Goal: Information Seeking & Learning: Learn about a topic

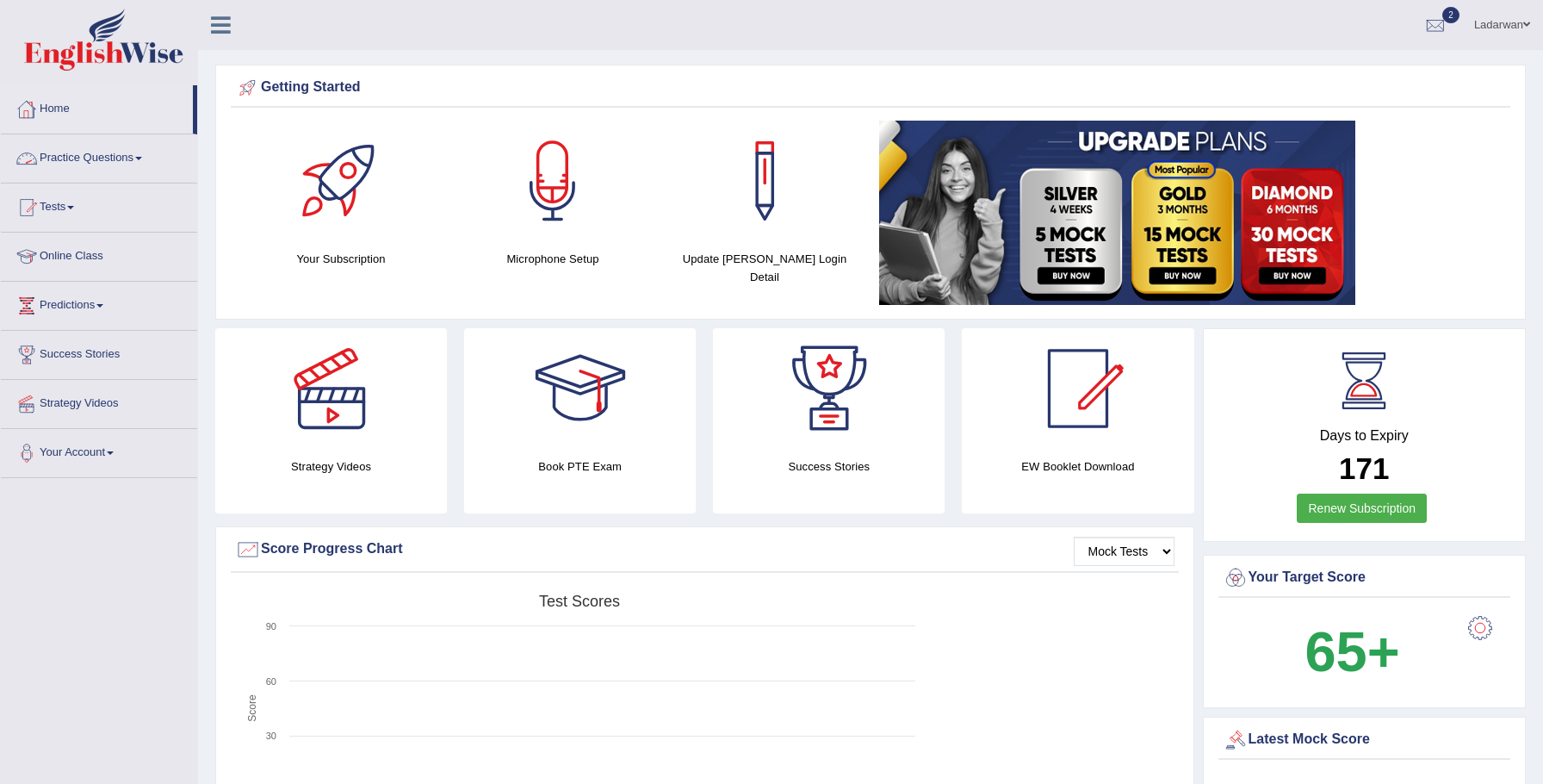
click at [121, 156] on link "Practice Questions" at bounding box center [99, 156] width 197 height 43
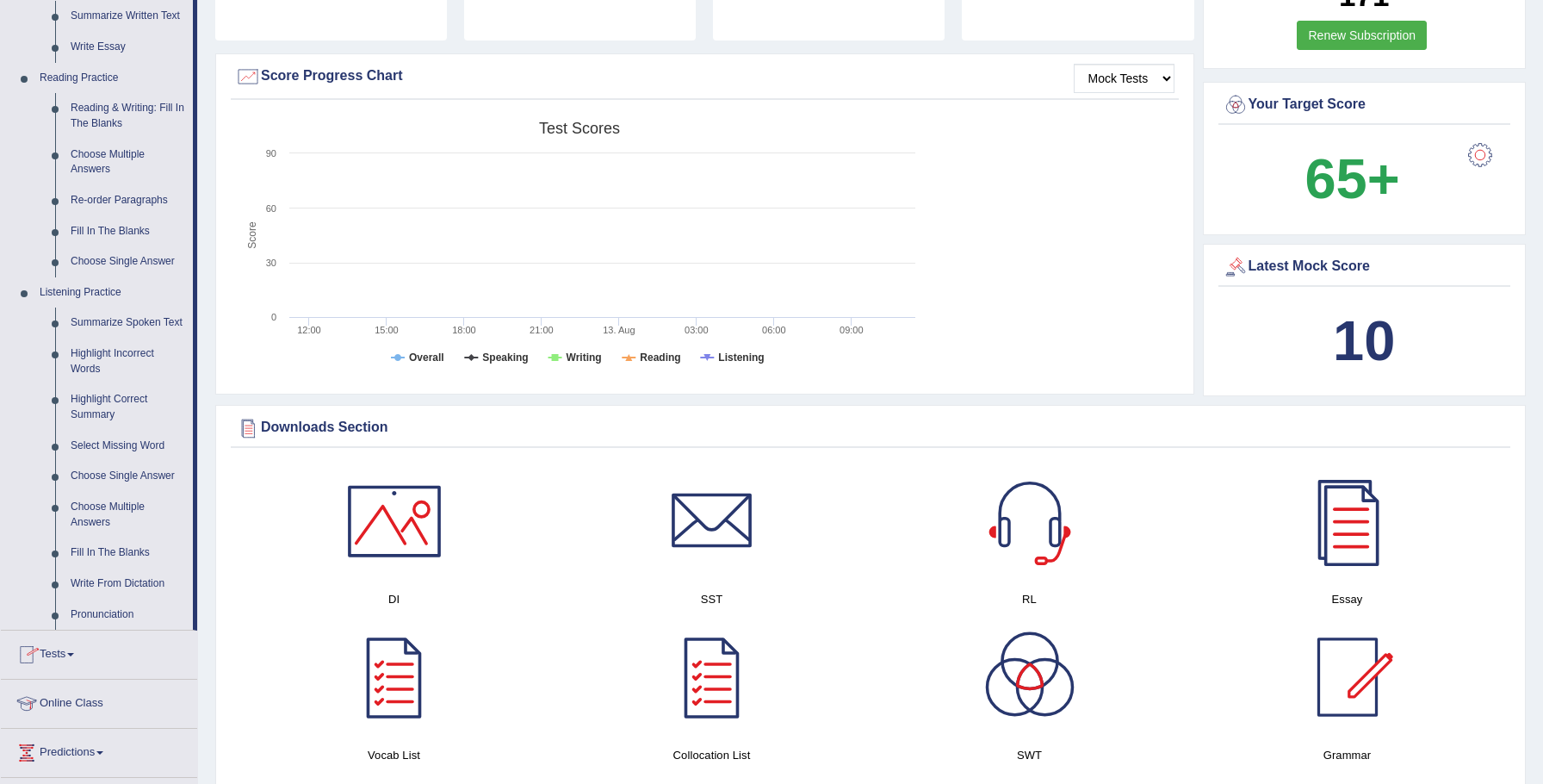
scroll to position [477, 0]
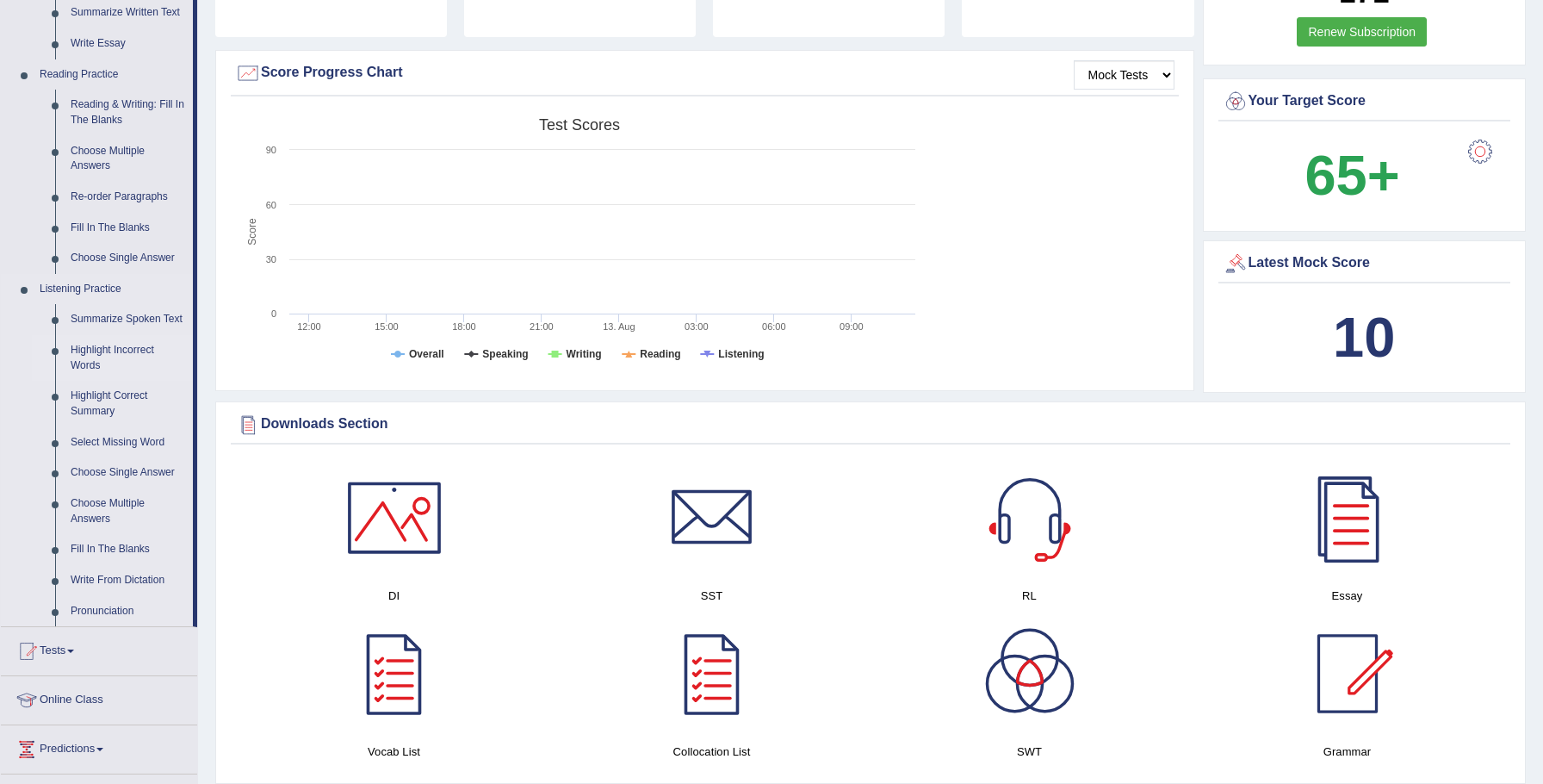
click at [134, 362] on link "Highlight Incorrect Words" at bounding box center [128, 357] width 130 height 46
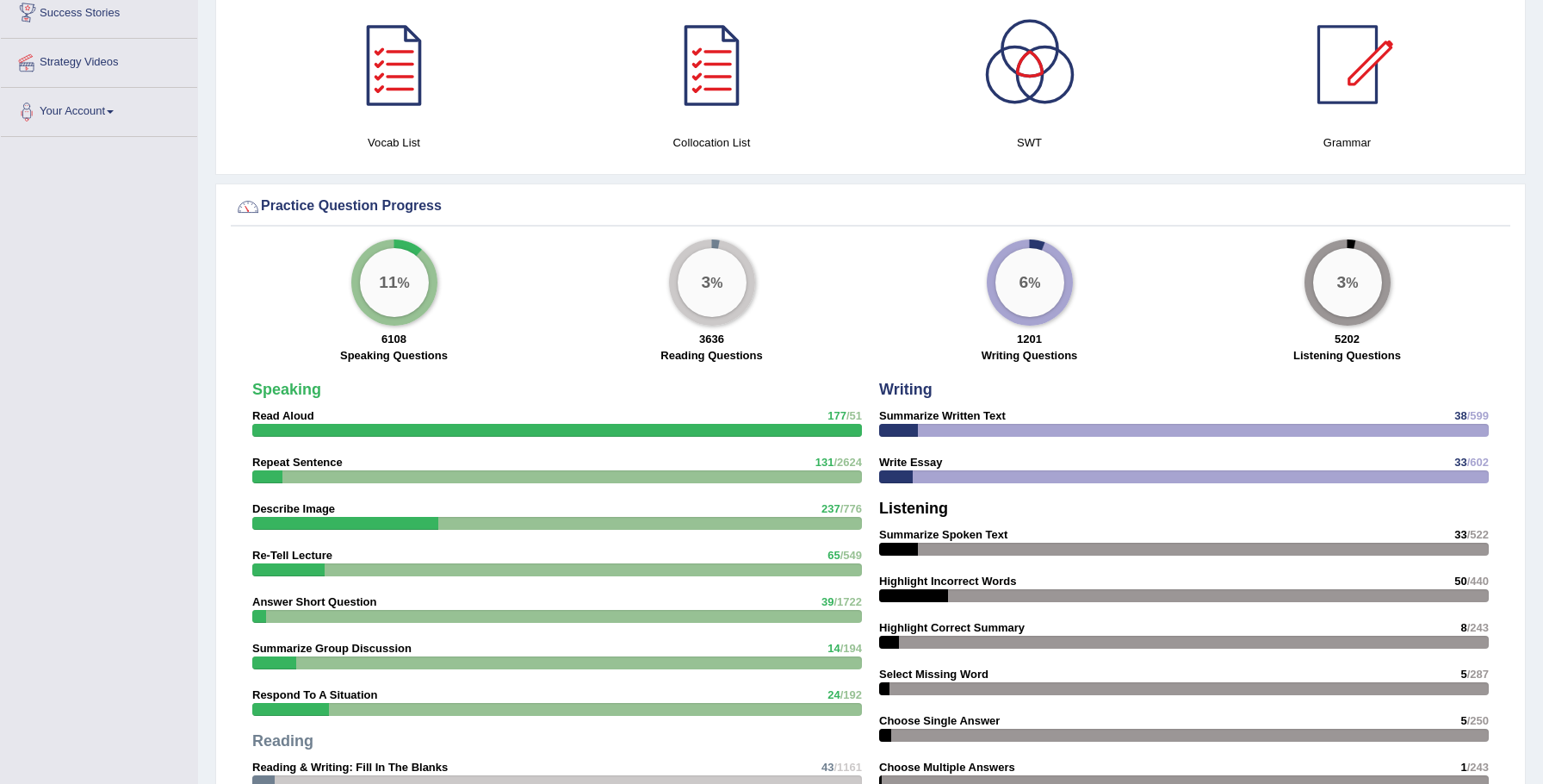
scroll to position [936, 0]
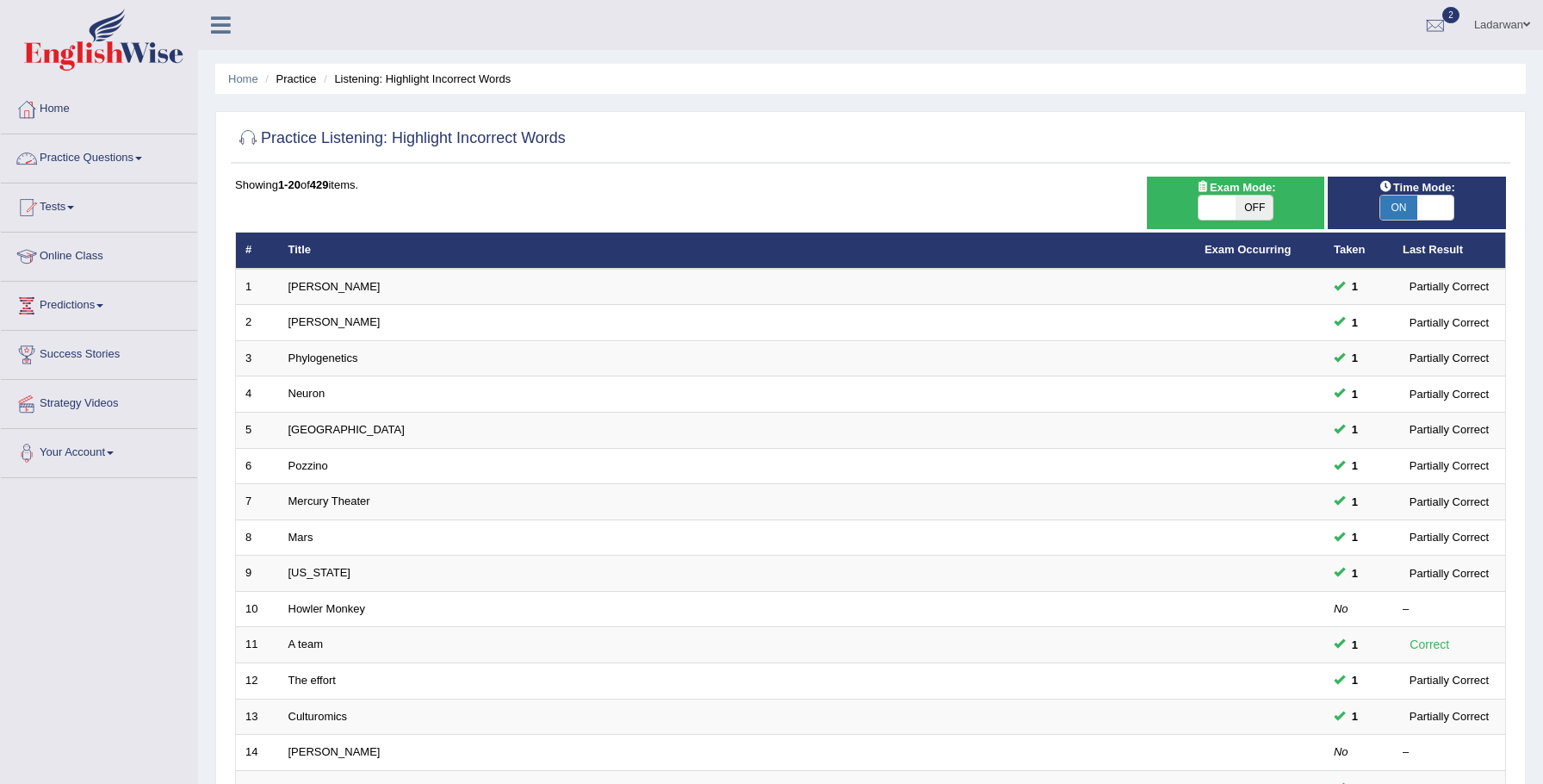
click at [131, 155] on link "Practice Questions" at bounding box center [99, 156] width 197 height 43
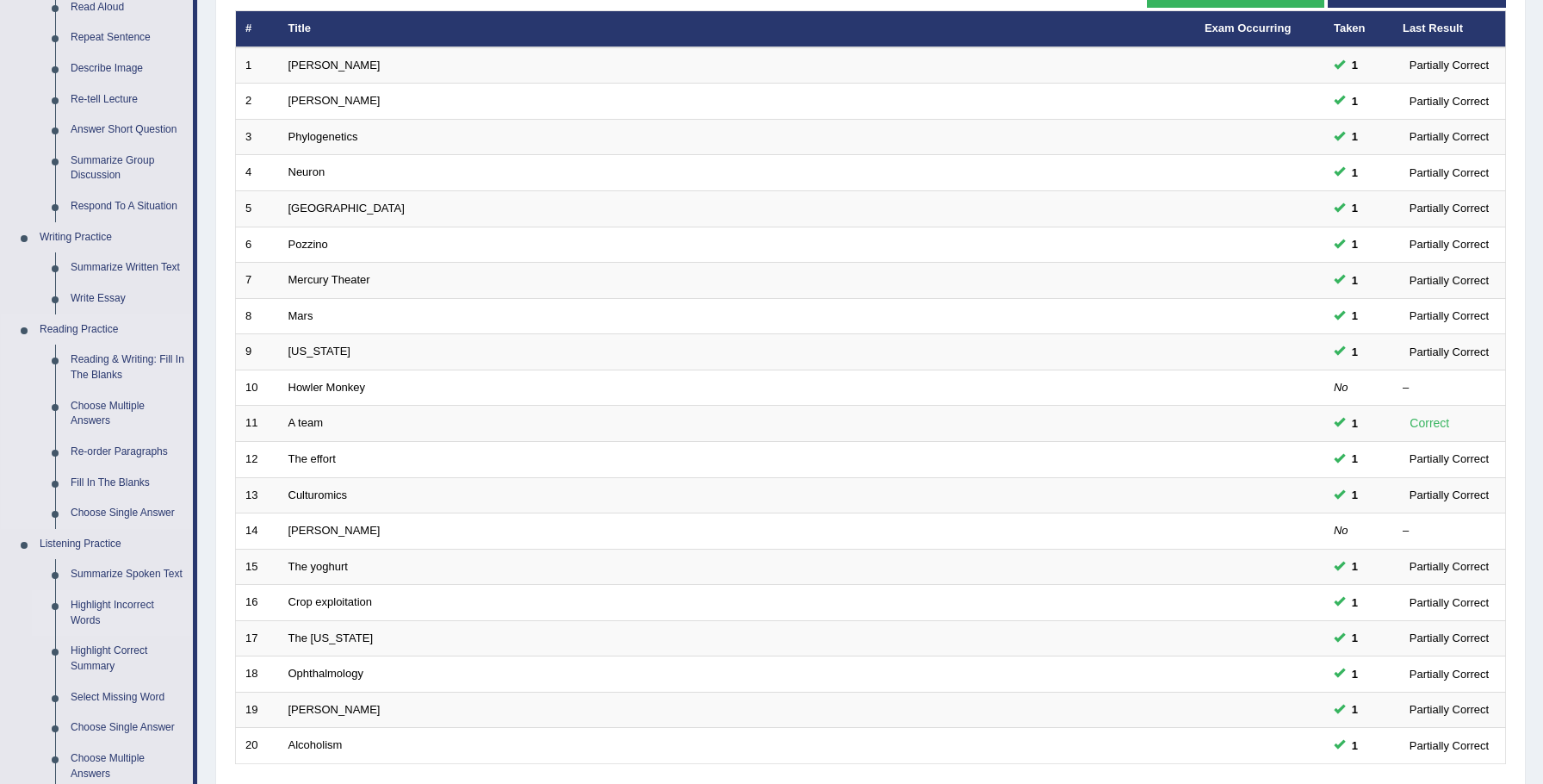
scroll to position [241, 0]
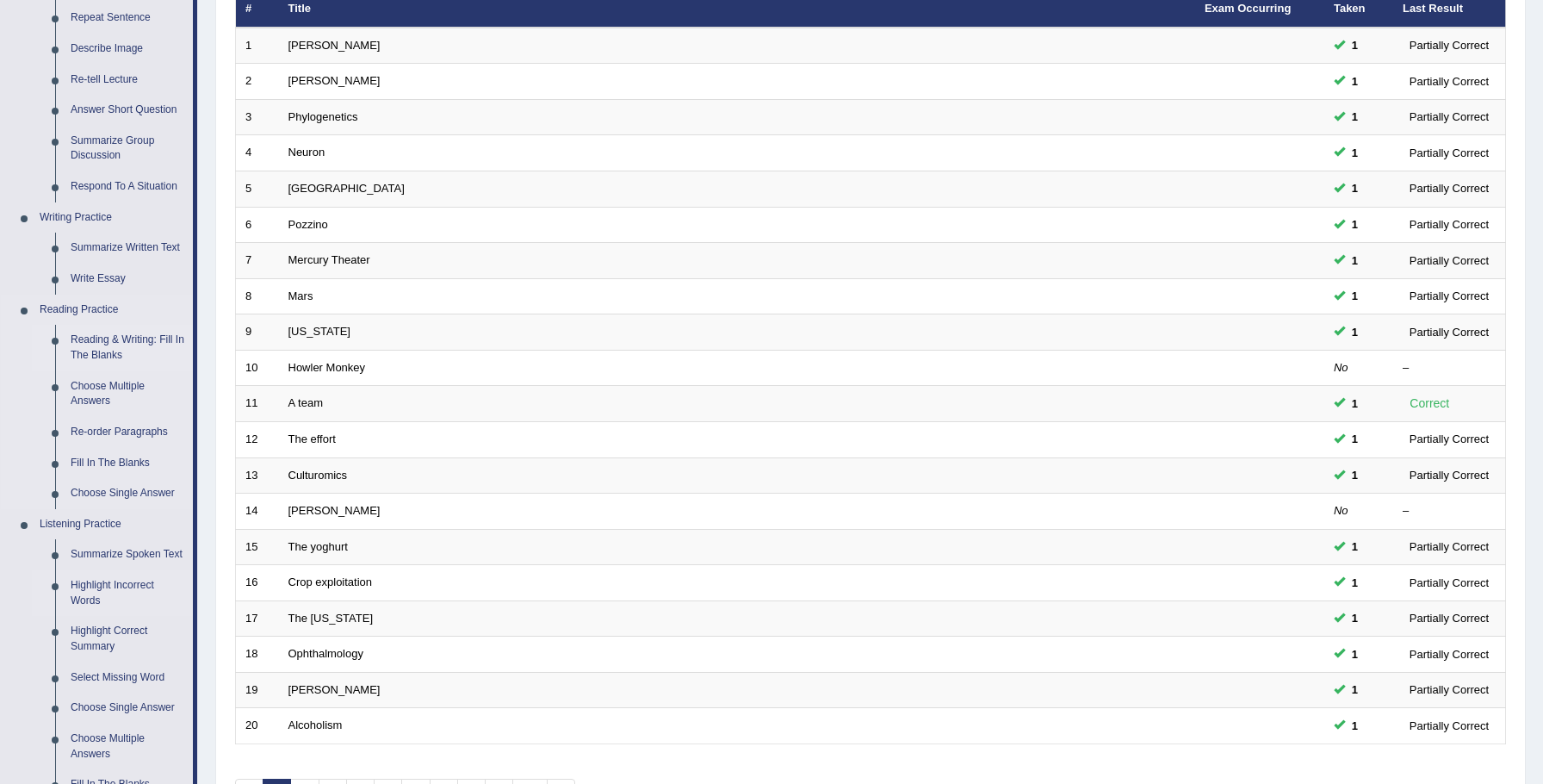
click at [146, 339] on link "Reading & Writing: Fill In The Blanks" at bounding box center [128, 347] width 130 height 46
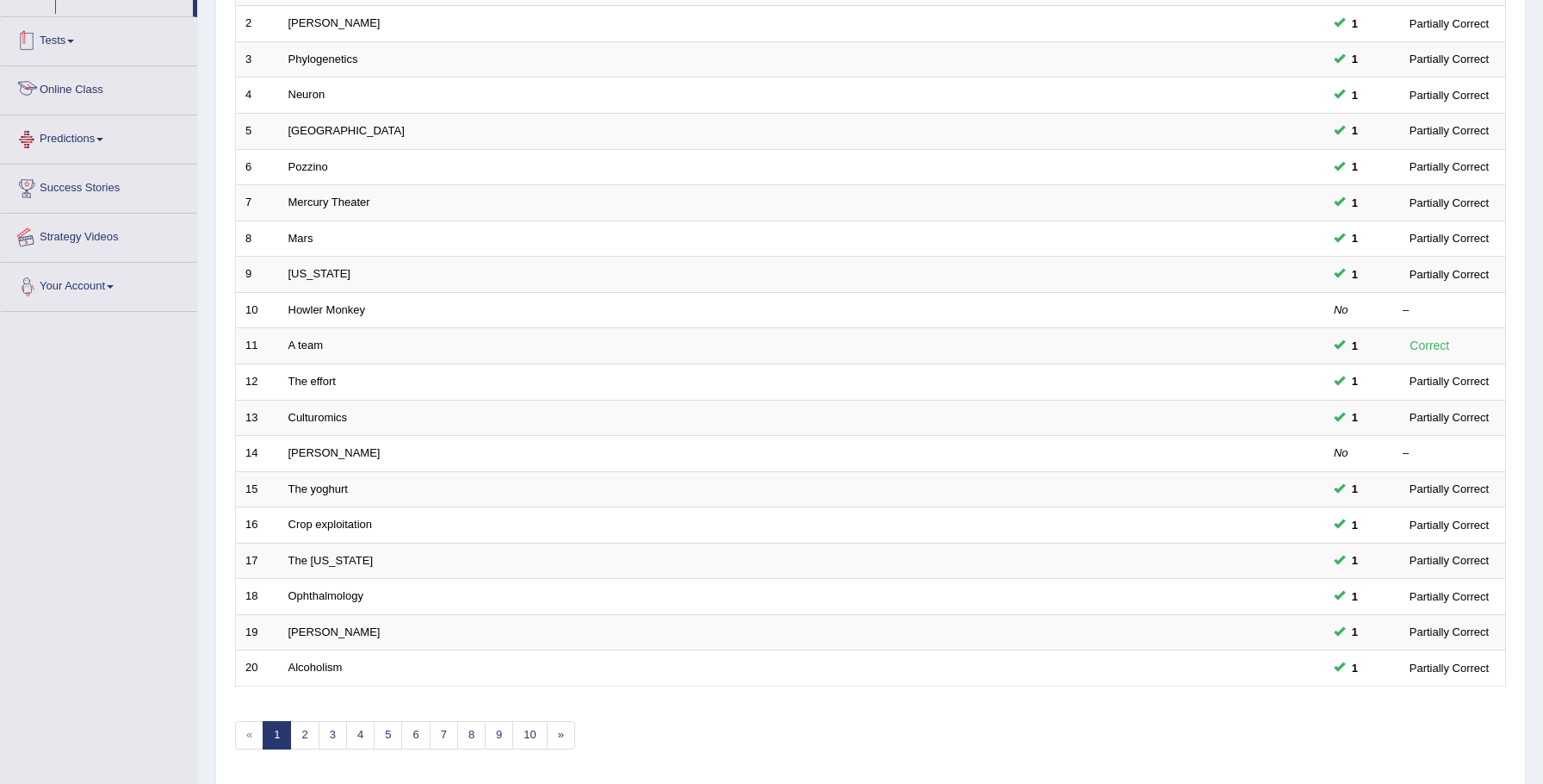
scroll to position [351, 0]
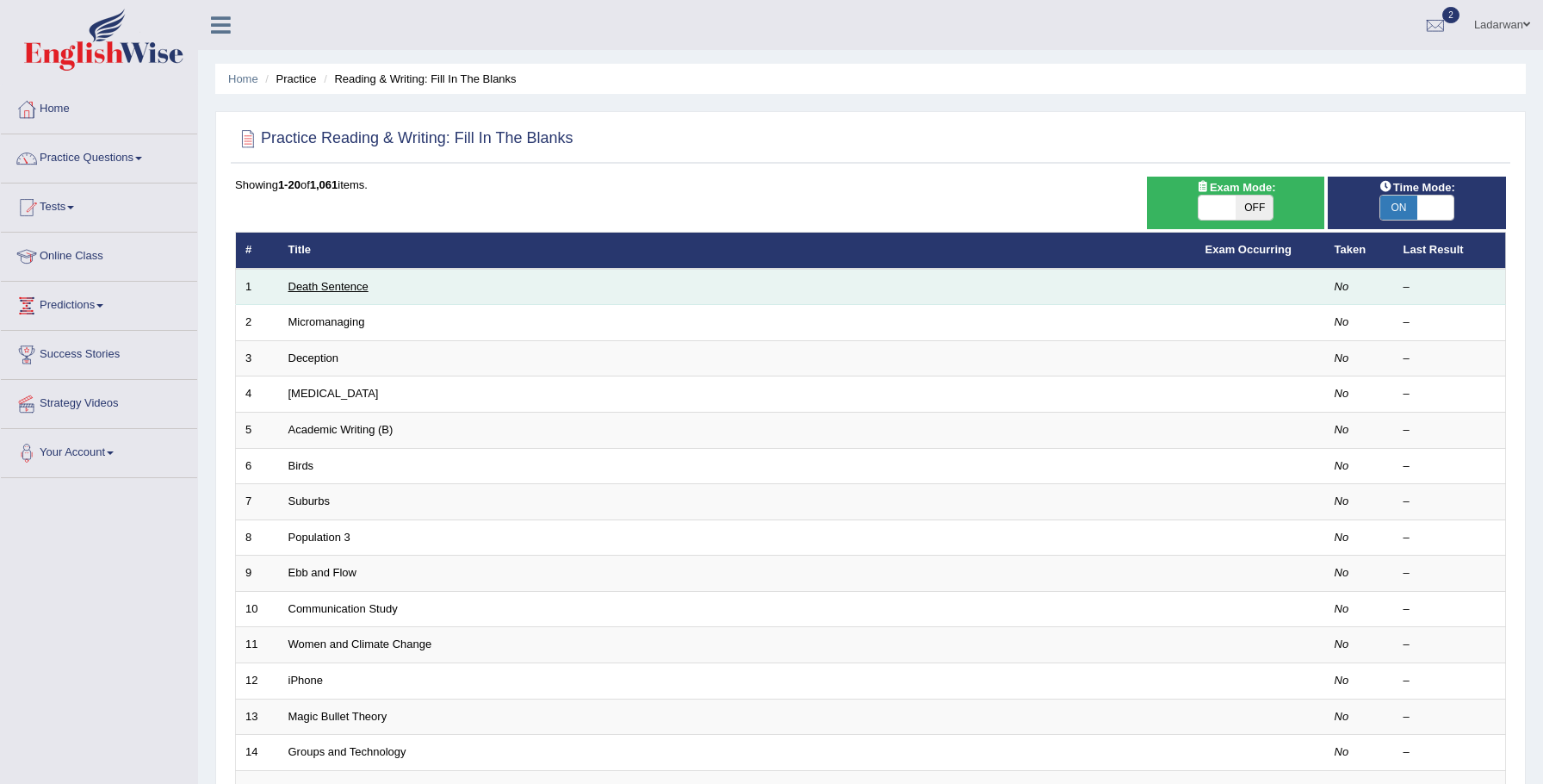
click at [341, 290] on link "Death Sentence" at bounding box center [329, 286] width 80 height 13
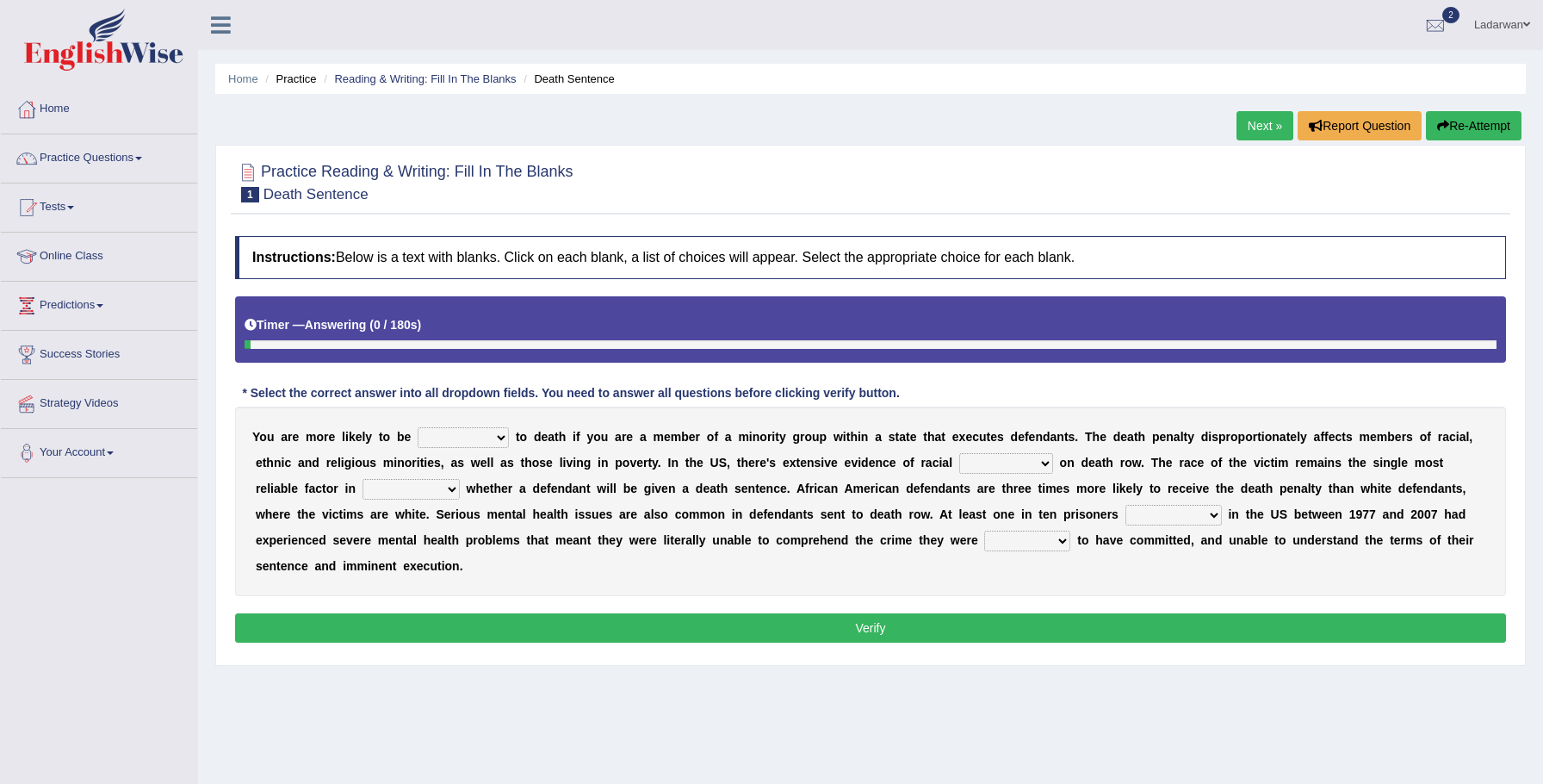
scroll to position [120, 0]
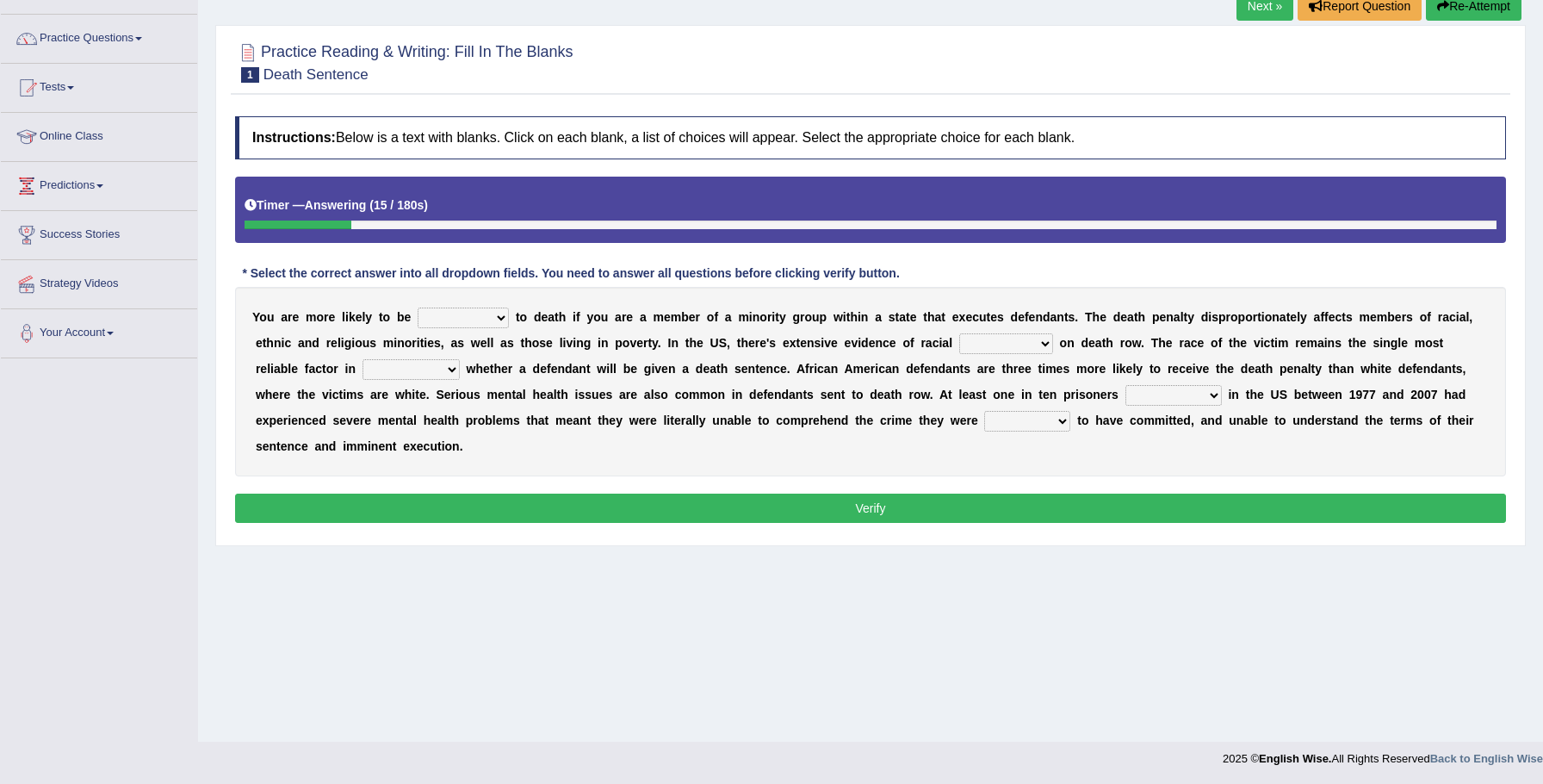
click at [499, 319] on select "penalized blamed complained sentenced" at bounding box center [463, 317] width 91 height 20
click at [504, 313] on select "penalized blamed complained sentenced" at bounding box center [463, 317] width 91 height 20
select select "sentenced"
click at [1043, 344] on select "bias equality appearance background" at bounding box center [1006, 343] width 93 height 20
select select "background"
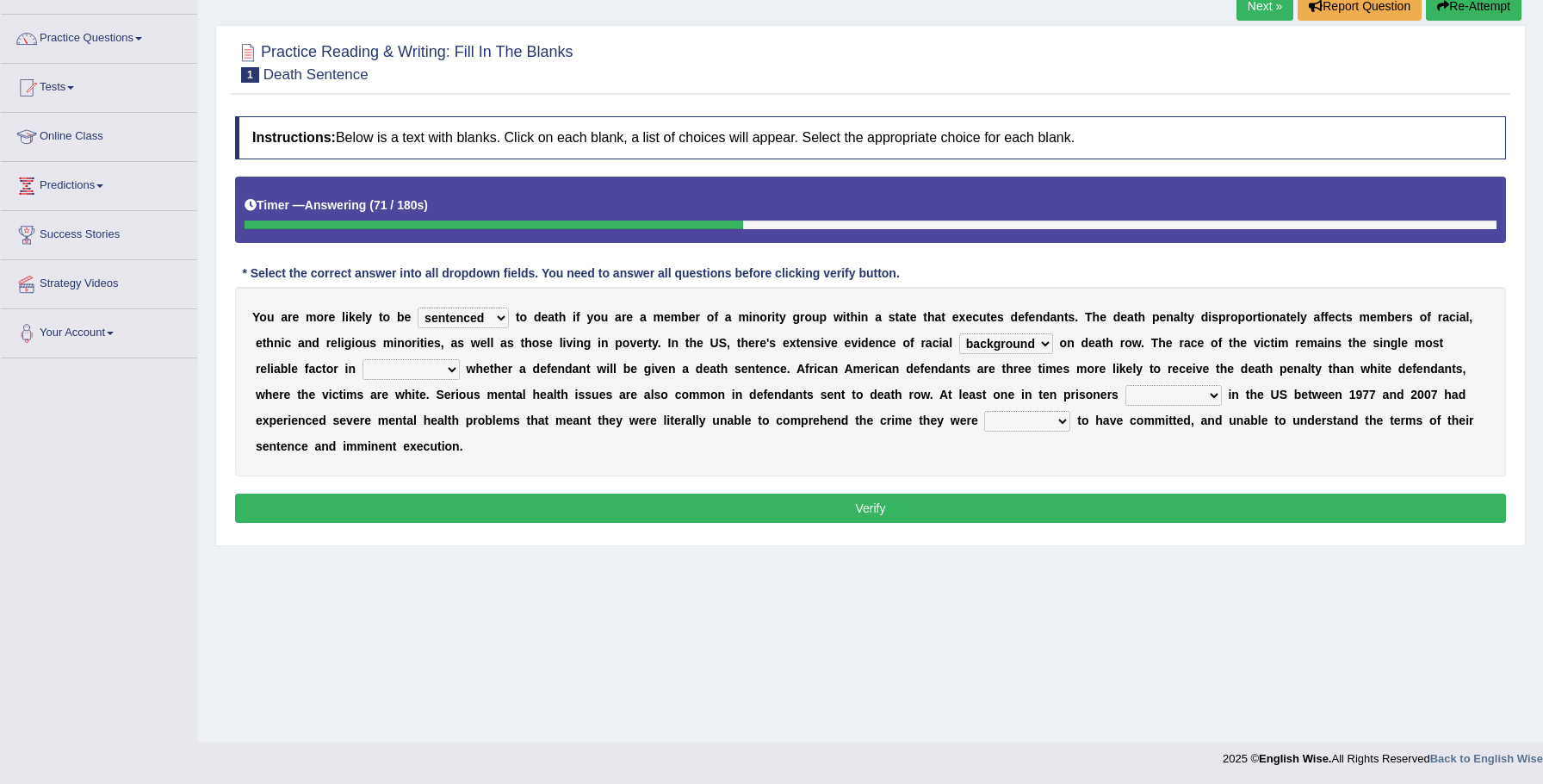
click at [402, 373] on select "determining adjoining undermining examining" at bounding box center [412, 369] width 97 height 20
select select "undermining"
click at [1148, 394] on select "electrocuted persecuted executed captured" at bounding box center [1173, 395] width 96 height 20
select select "executed"
click at [1145, 394] on select "electrocuted persecuted executed captured" at bounding box center [1173, 395] width 96 height 20
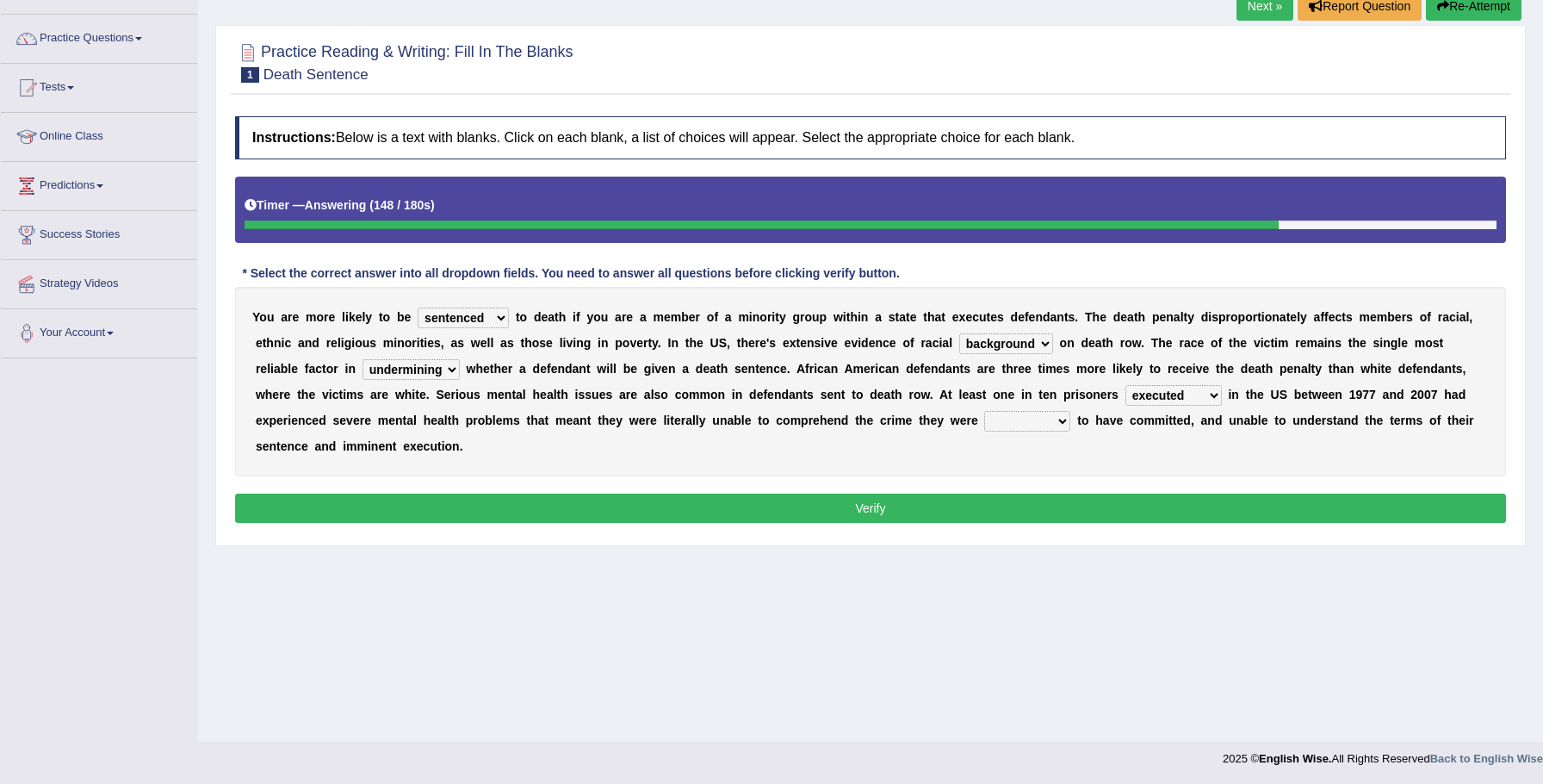
click at [989, 421] on select "alleged acclaimed persuaded claimed" at bounding box center [1027, 420] width 87 height 20
click at [985, 420] on select "alleged acclaimed persuaded claimed" at bounding box center [1027, 420] width 87 height 20
select select "claimed"
click at [1046, 493] on button "Verify" at bounding box center [871, 508] width 1272 height 29
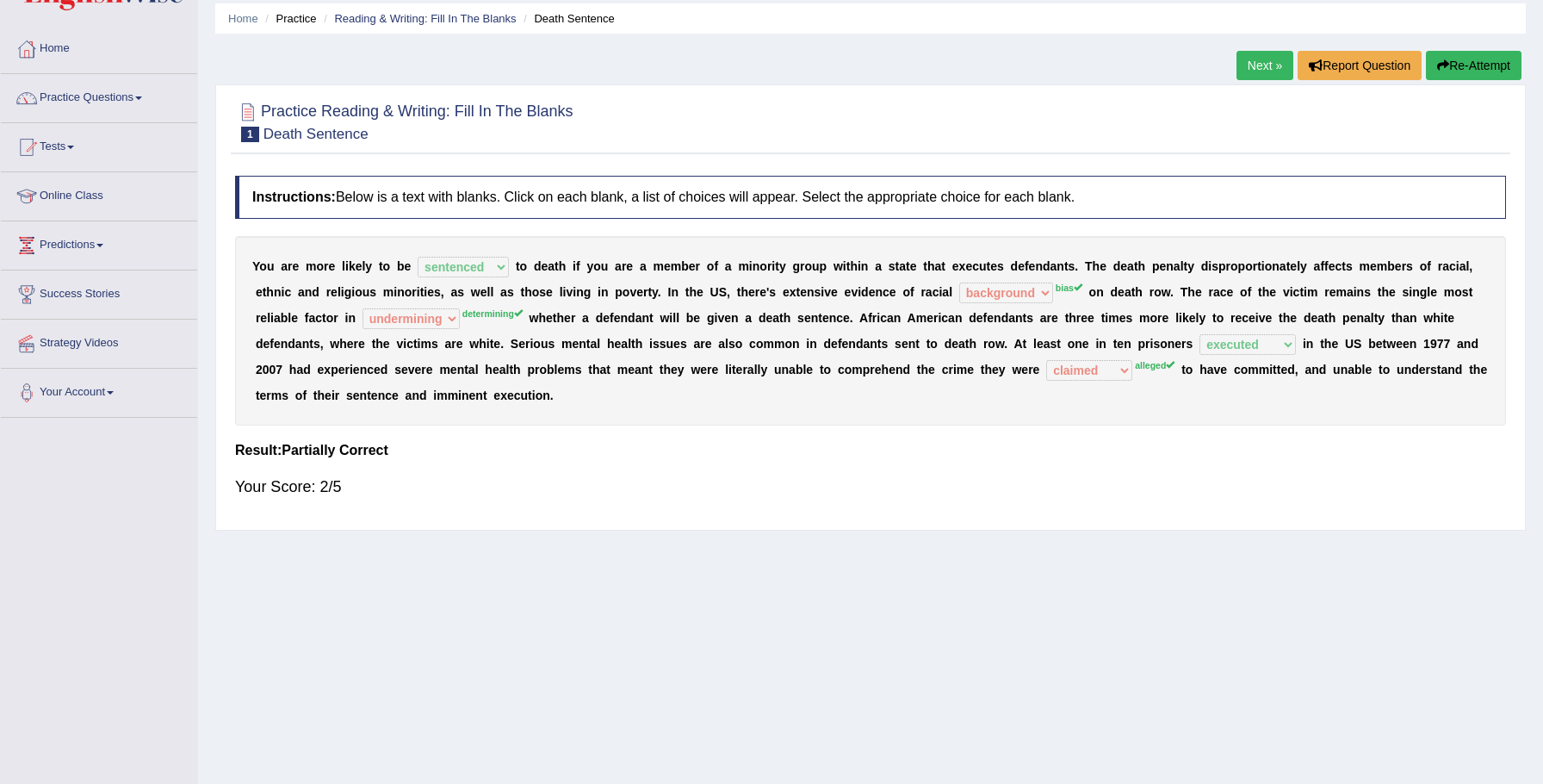
scroll to position [62, 0]
click at [1270, 56] on link "Next »" at bounding box center [1265, 63] width 56 height 29
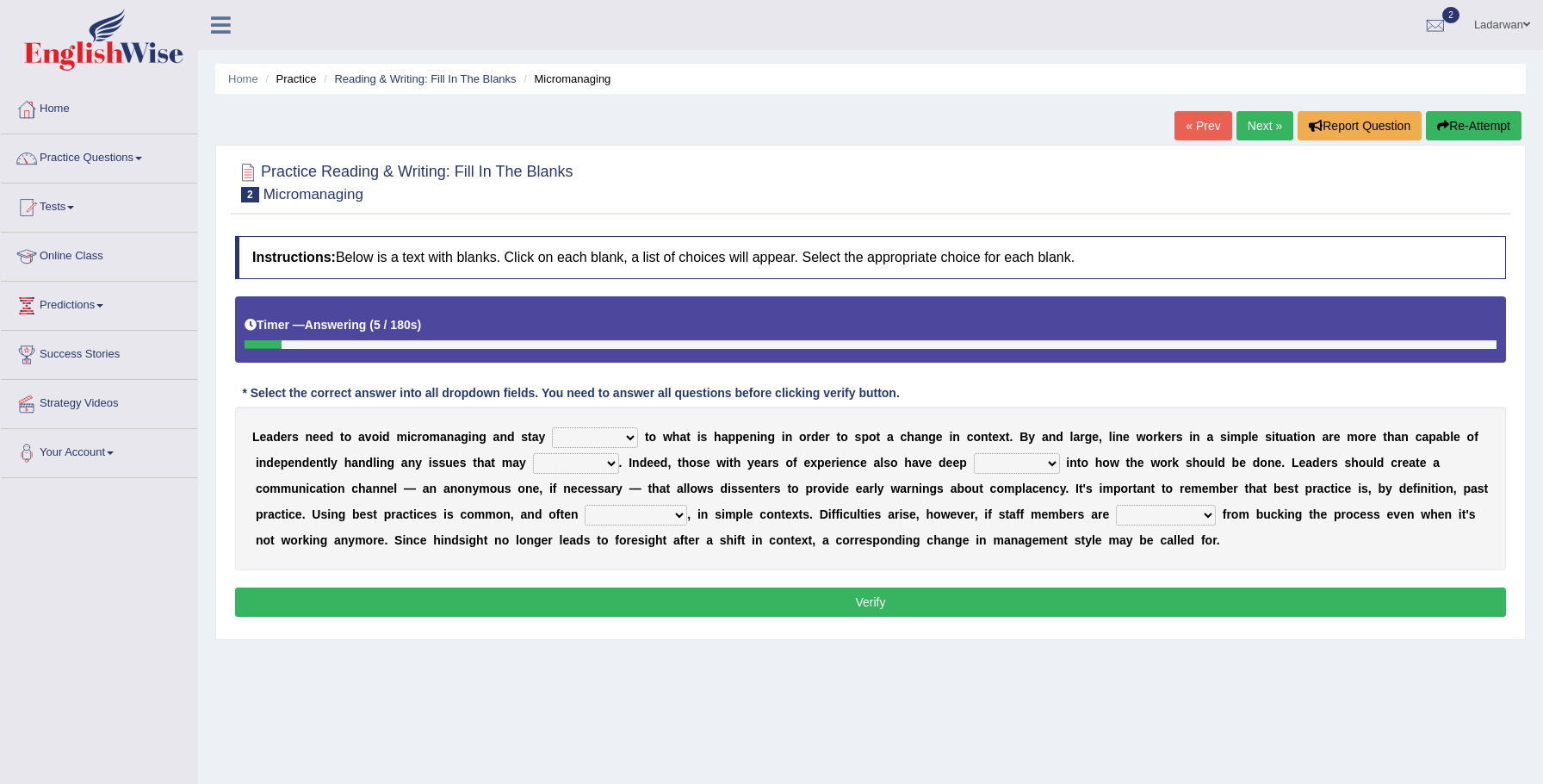
click at [633, 437] on select "complied connected precise concise" at bounding box center [594, 437] width 87 height 20
click at [63, 106] on link "Home" at bounding box center [99, 107] width 197 height 43
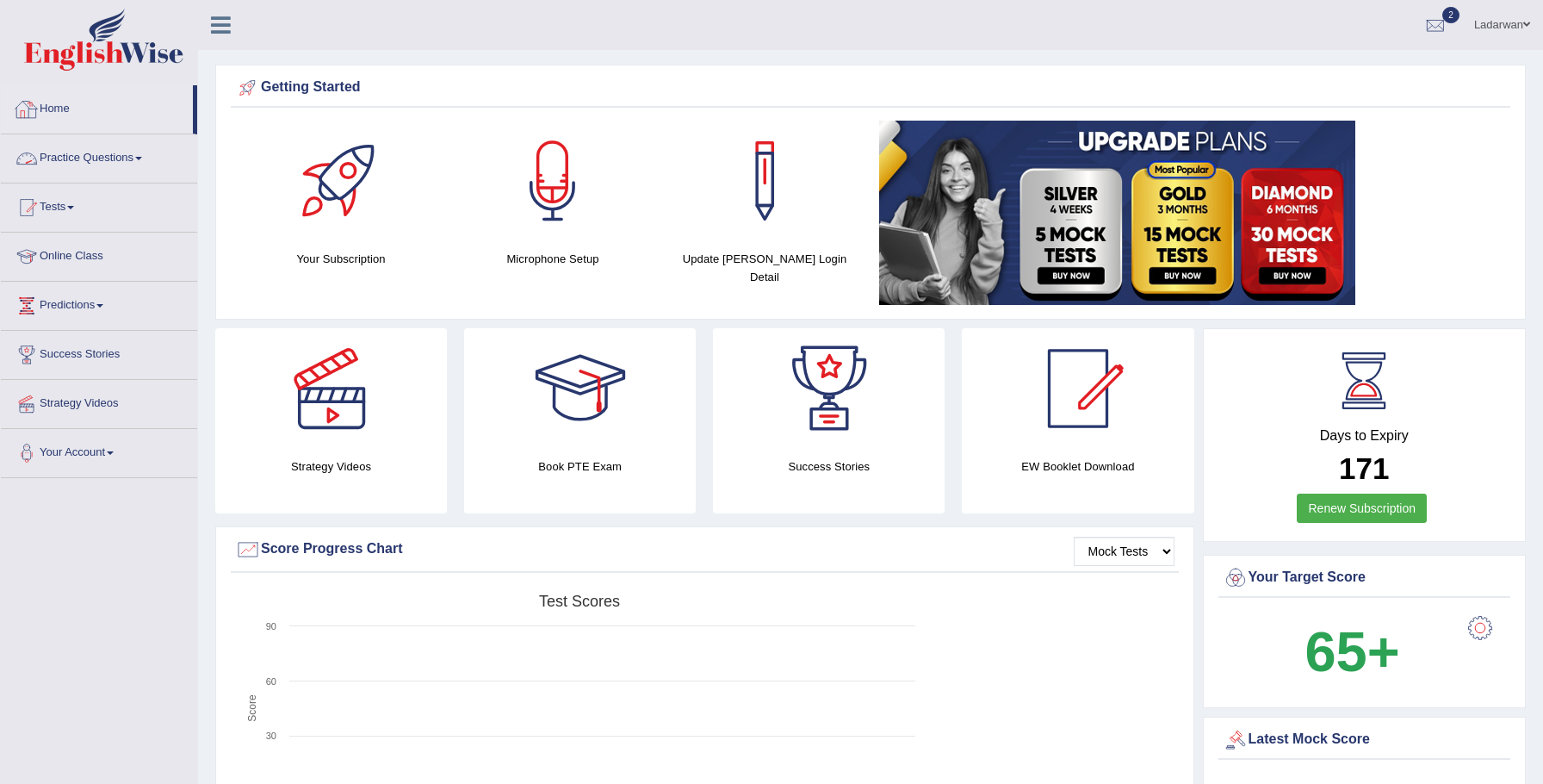
click at [99, 158] on link "Practice Questions" at bounding box center [99, 156] width 197 height 43
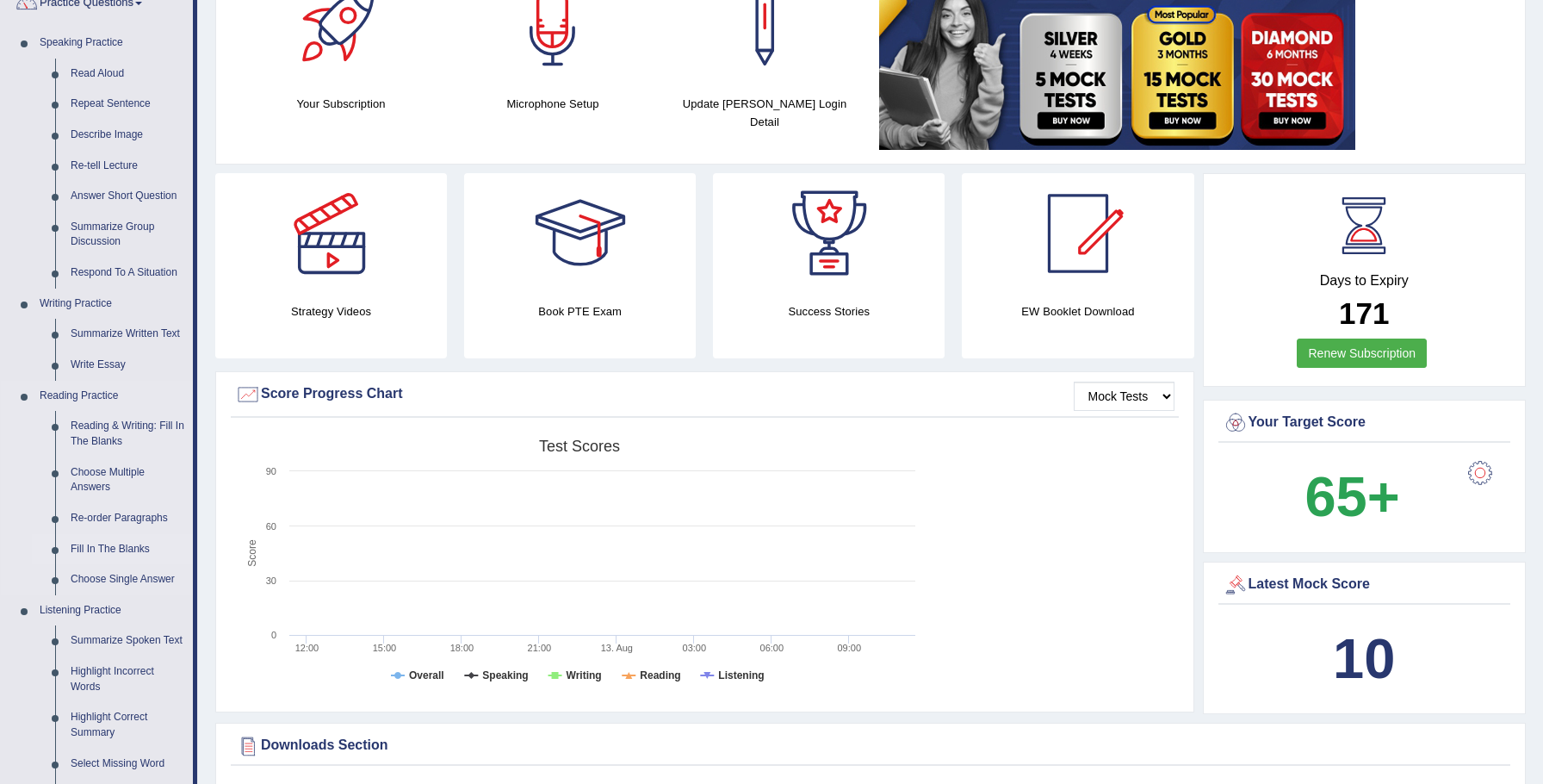
scroll to position [255, 0]
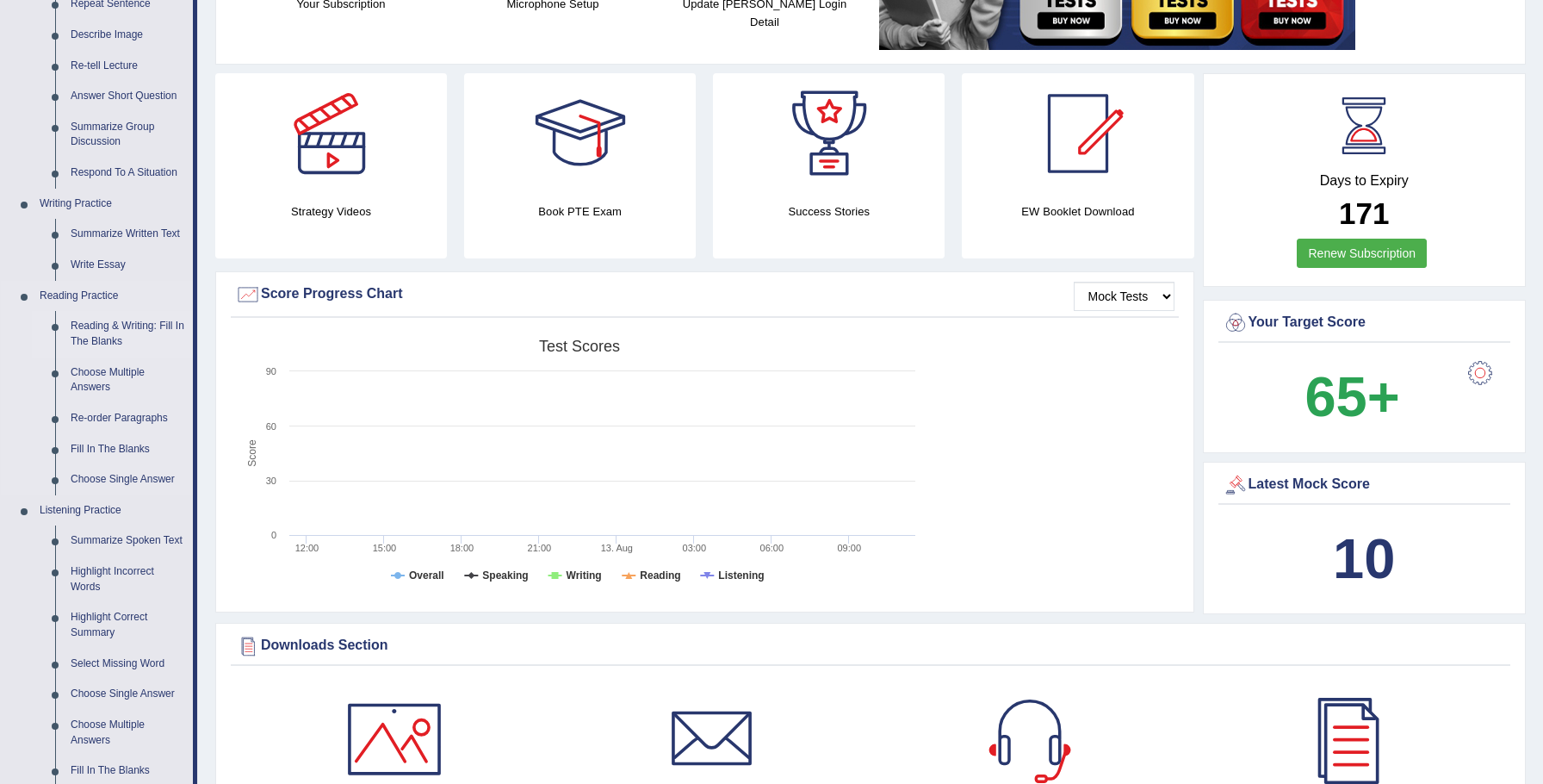
click at [116, 334] on link "Reading & Writing: Fill In The Blanks" at bounding box center [128, 334] width 130 height 46
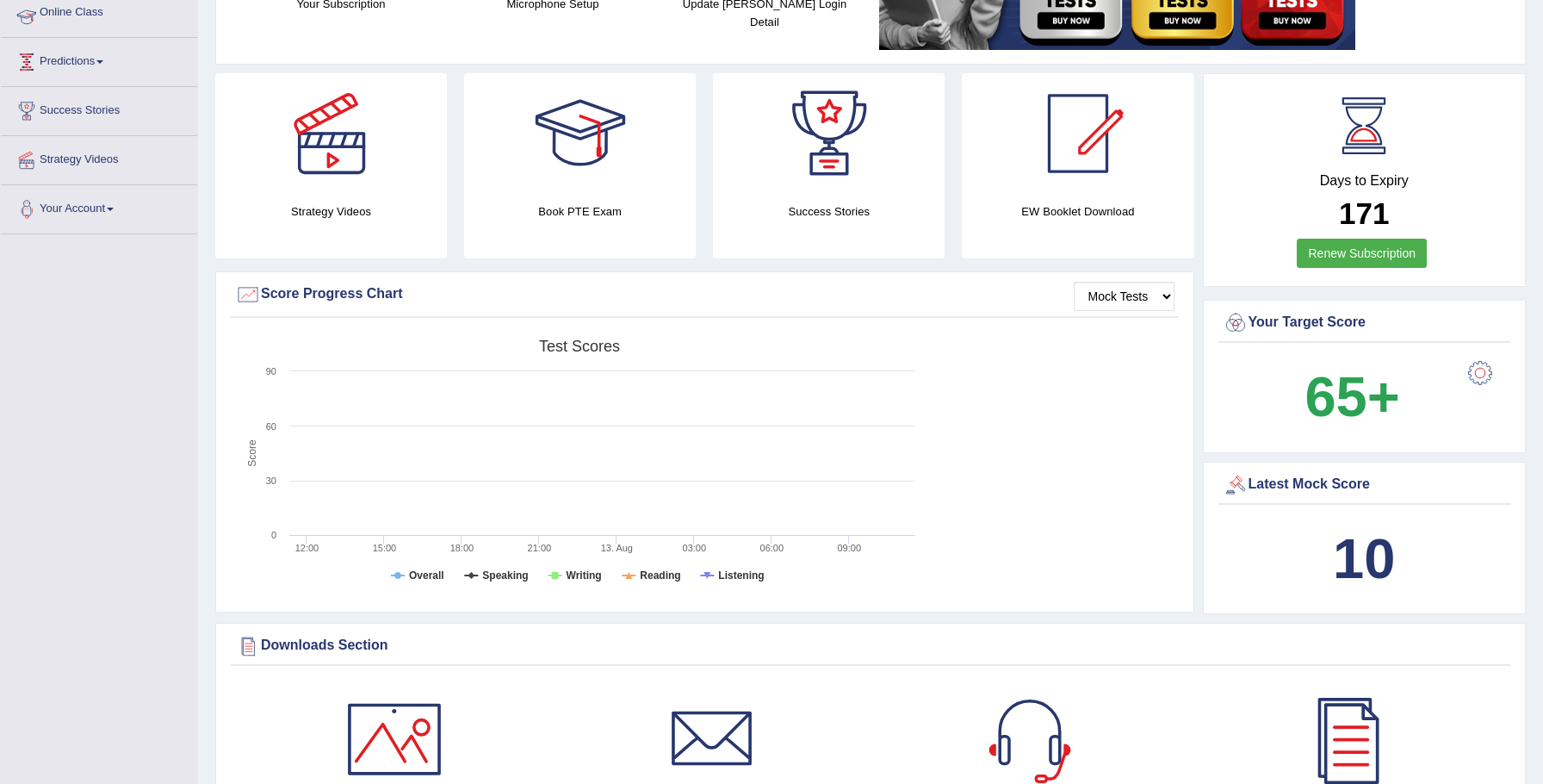
scroll to position [256, 0]
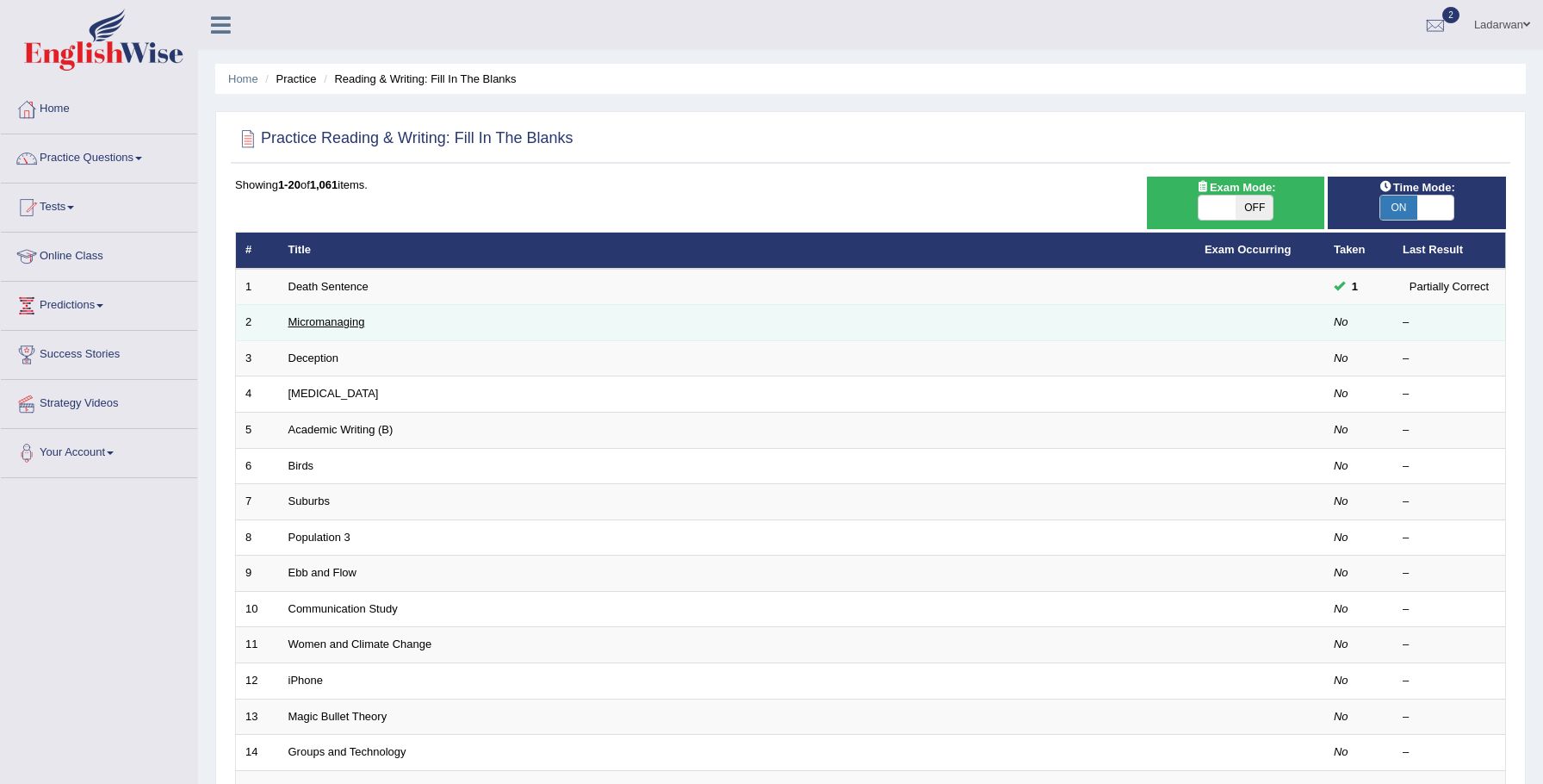
click at [348, 324] on link "Micromanaging" at bounding box center [327, 321] width 77 height 13
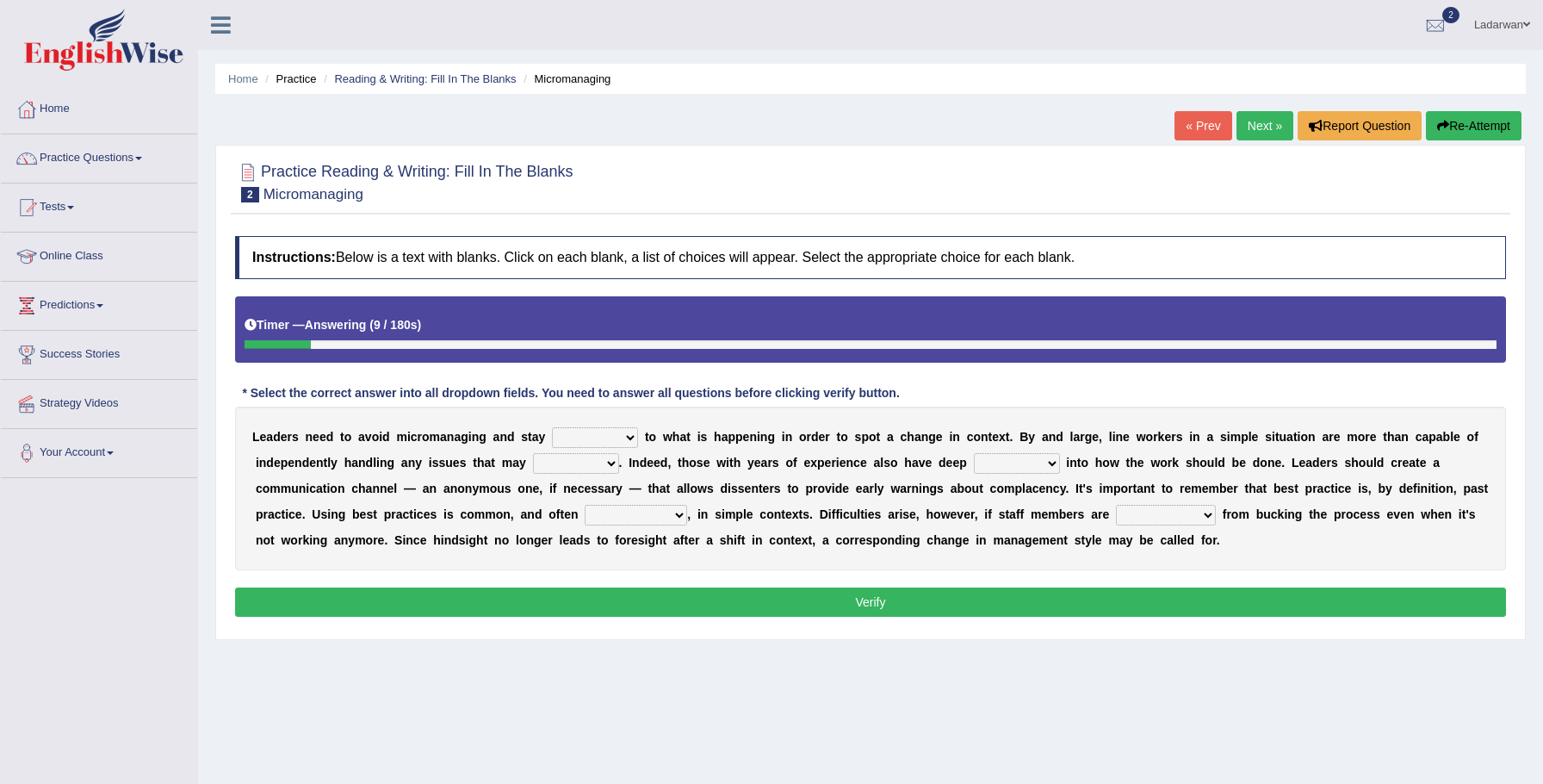
click at [633, 440] on select "complied connected precise concise" at bounding box center [594, 437] width 87 height 20
select select "connected"
click at [609, 467] on select "apprise rise encounter arise" at bounding box center [576, 463] width 87 height 20
select select "encounter"
click at [1053, 465] on select "incursion insight indignity indication" at bounding box center [1017, 463] width 87 height 20
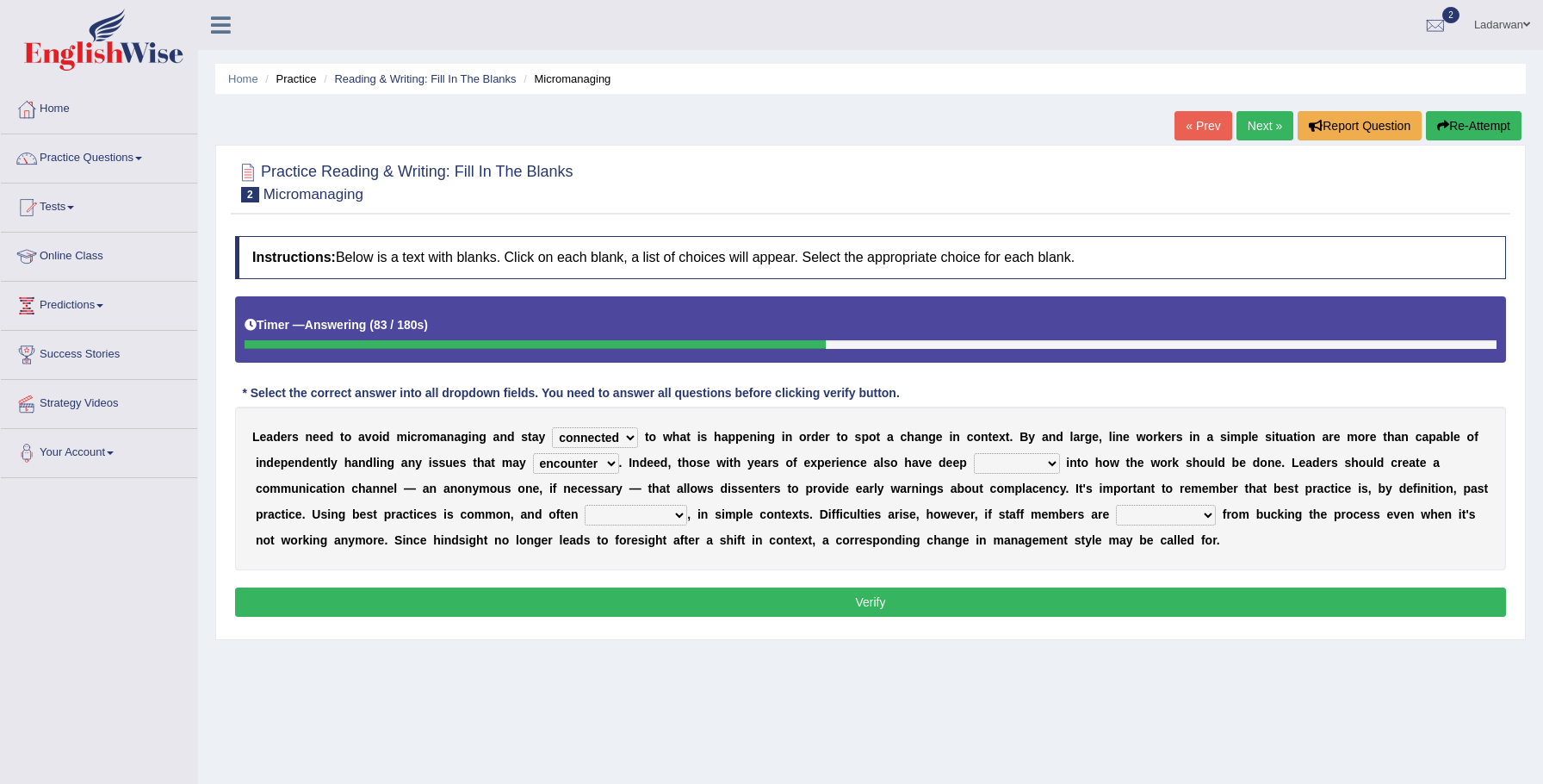
select select "insight"
click at [1050, 462] on select "incursion insight indignity indication" at bounding box center [1017, 463] width 87 height 20
click at [680, 516] on select "inappropriate apprehensive appropriate forbidden" at bounding box center [635, 515] width 102 height 20
select select "forbidden"
click at [1208, 514] on select "disarranged disinclined discouraged disintegrated" at bounding box center [1166, 515] width 100 height 20
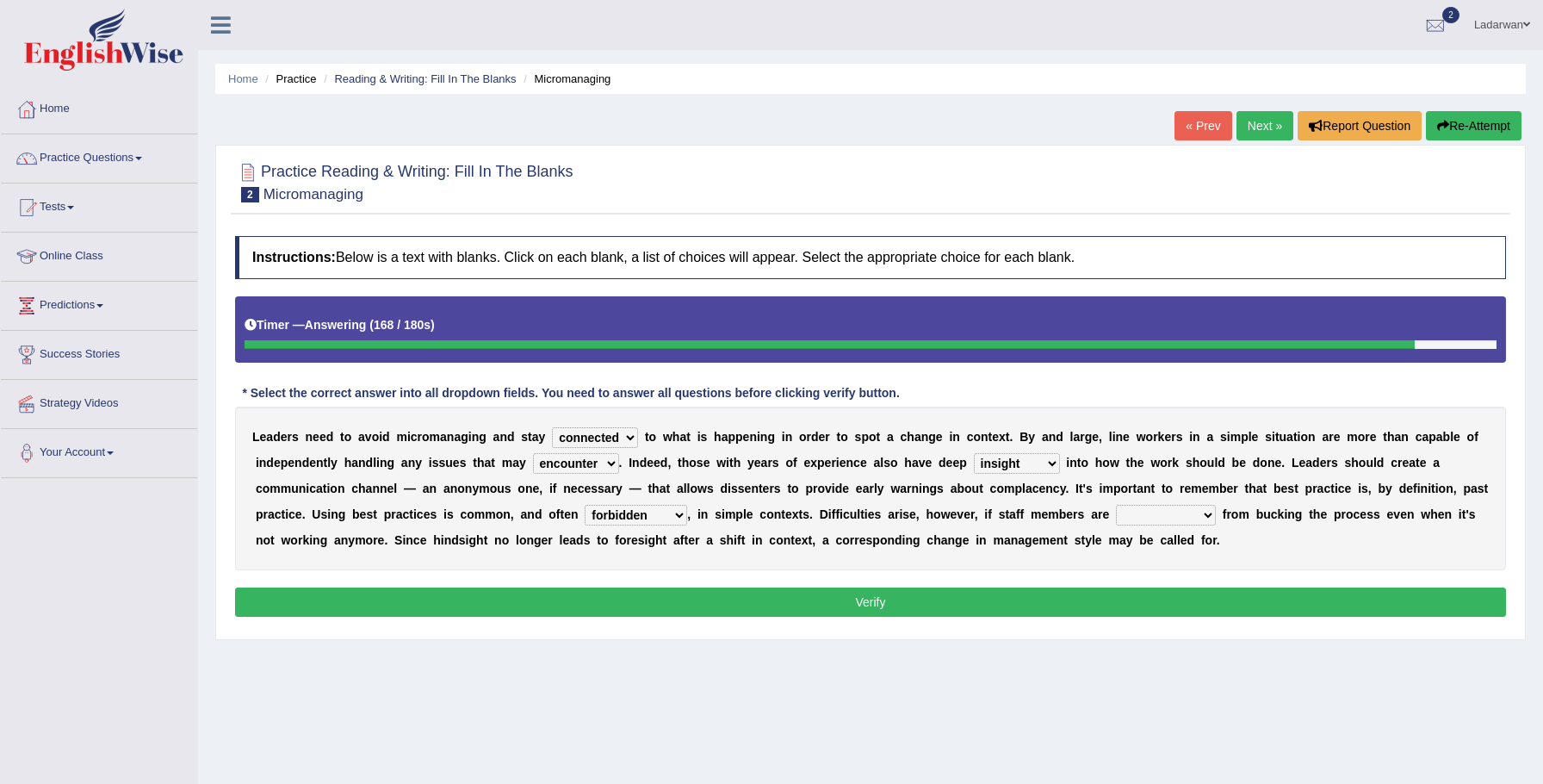
select select "discouraged"
click at [1223, 612] on button "Verify" at bounding box center [871, 602] width 1272 height 29
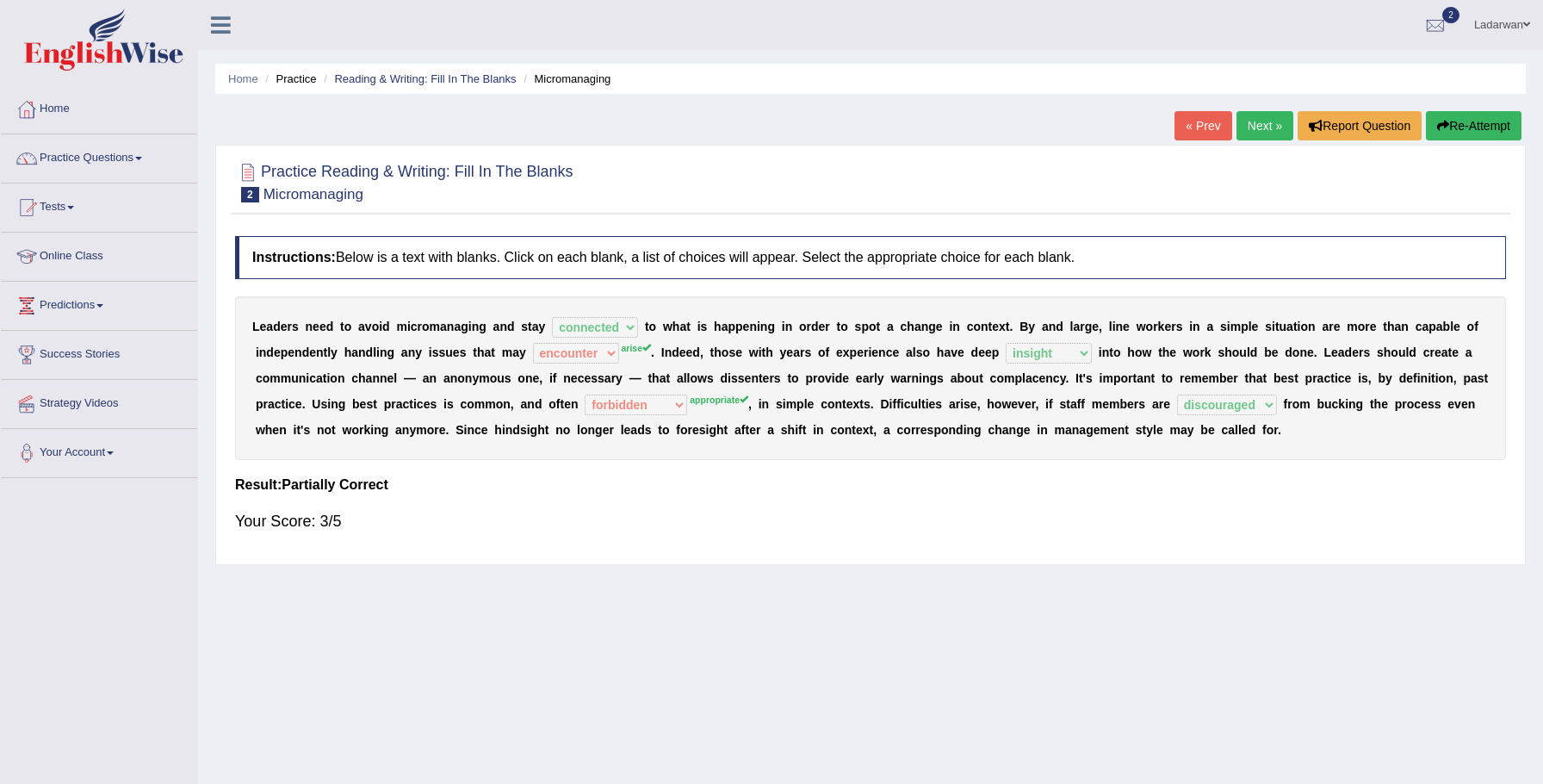
click at [1258, 122] on link "Next »" at bounding box center [1265, 125] width 56 height 29
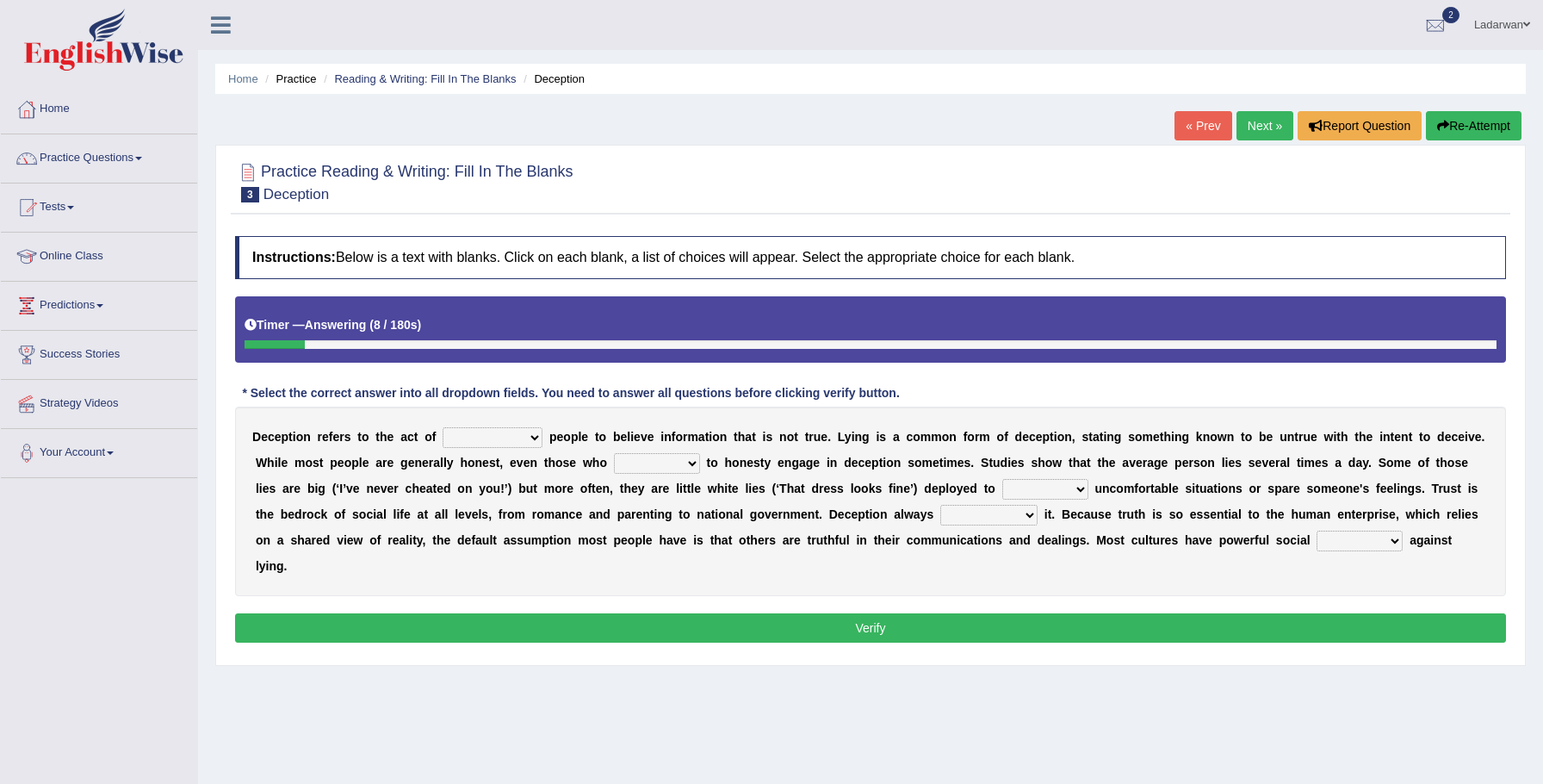
click at [537, 439] on select "discouraging forbidding detecting encouraging" at bounding box center [492, 437] width 100 height 20
click at [692, 460] on select "describe prescribe inscribe subscribe" at bounding box center [657, 463] width 87 height 20
click at [533, 438] on select "discouraging forbidding detecting encouraging" at bounding box center [492, 437] width 100 height 20
click at [538, 435] on select "discouraging forbidding detecting encouraging" at bounding box center [492, 437] width 100 height 20
select select "forbidding"
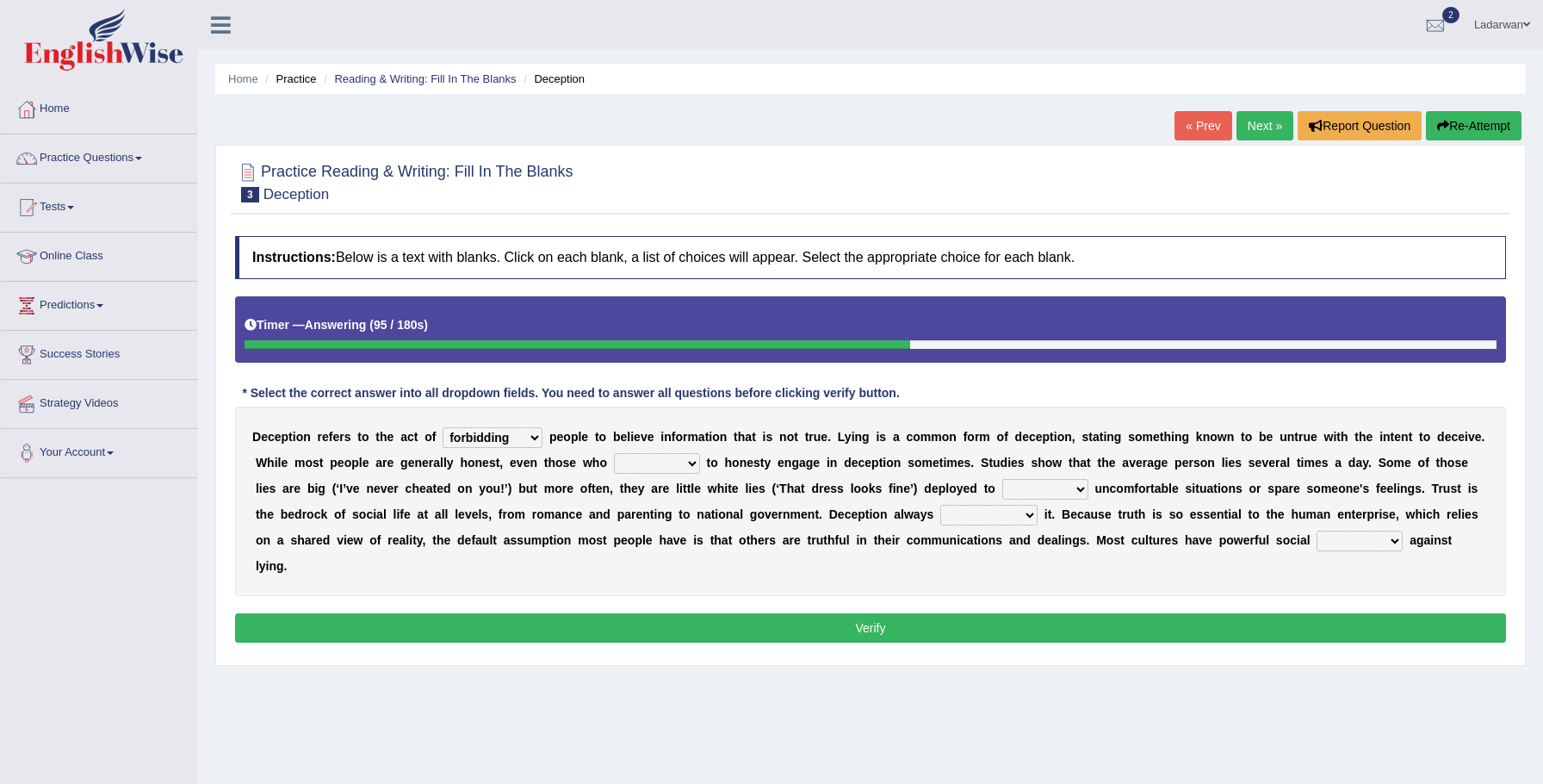
click at [694, 455] on select "describe prescribe inscribe subscribe" at bounding box center [657, 463] width 87 height 20
select select "prescribe"
click at [694, 458] on select "describe prescribe inscribe subscribe" at bounding box center [657, 463] width 87 height 20
click at [686, 469] on select "describe prescribe inscribe subscribe" at bounding box center [657, 463] width 87 height 20
select select "describe"
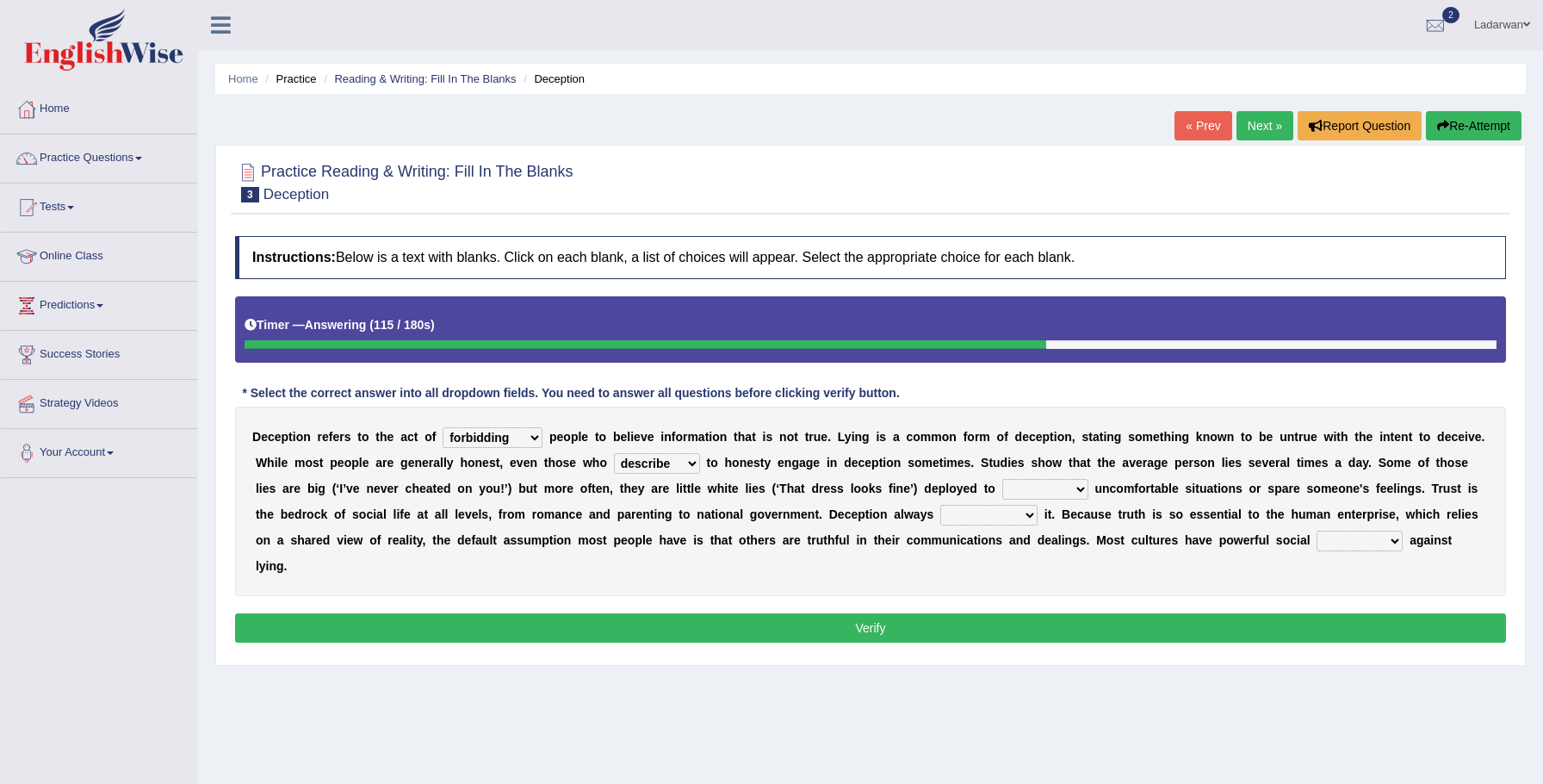
click at [1078, 488] on select "contest illuminate disguise avoid" at bounding box center [1045, 488] width 87 height 20
select select "avoid"
click at [1029, 515] on select "undermines underscores undertakes underwrites" at bounding box center [989, 515] width 97 height 20
select select "undertakes"
click at [1388, 537] on select "ejections sanctions fractions inductions" at bounding box center [1360, 540] width 87 height 20
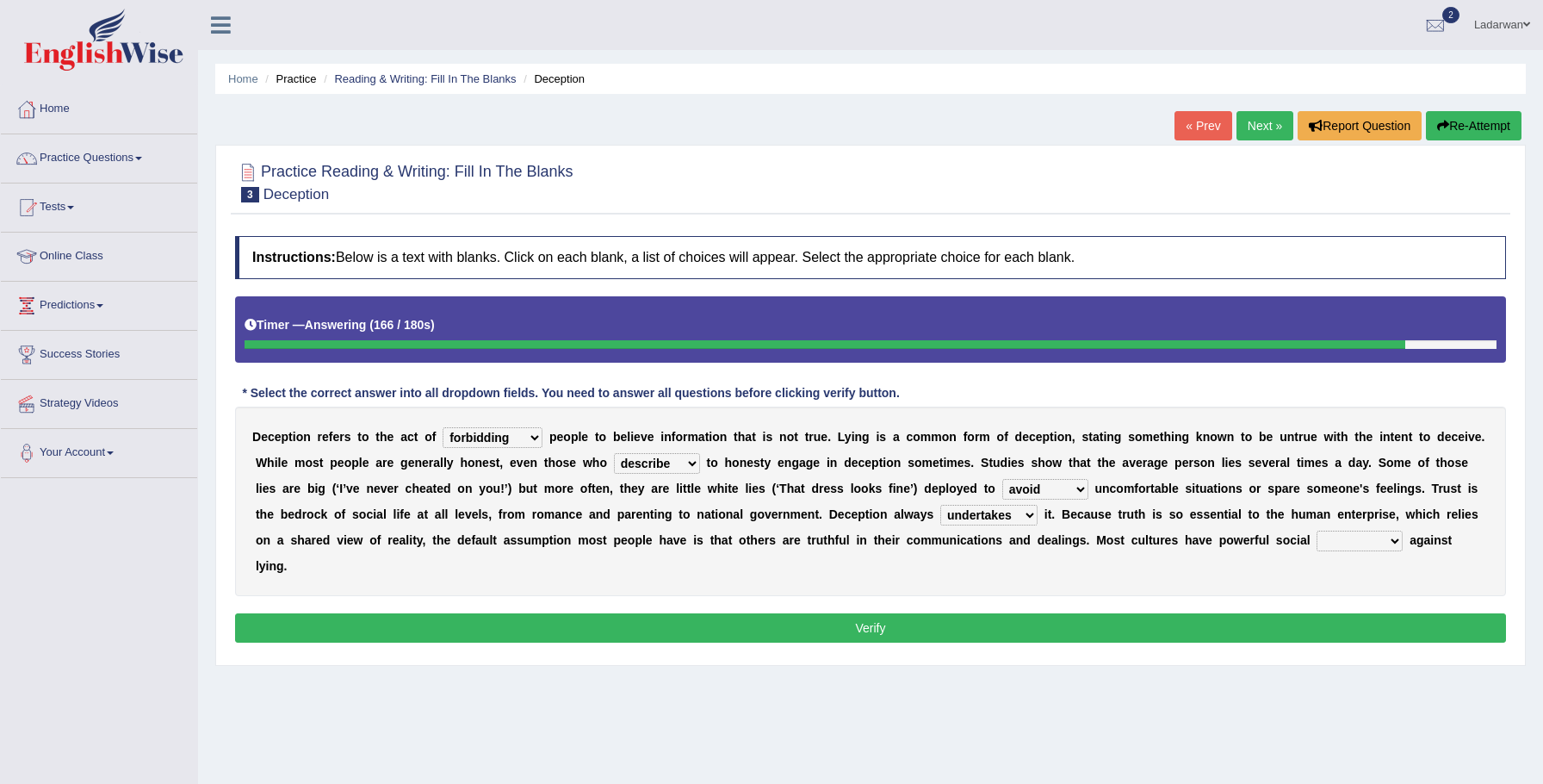
select select "sanctions"
click at [1446, 629] on button "Verify" at bounding box center [871, 627] width 1272 height 29
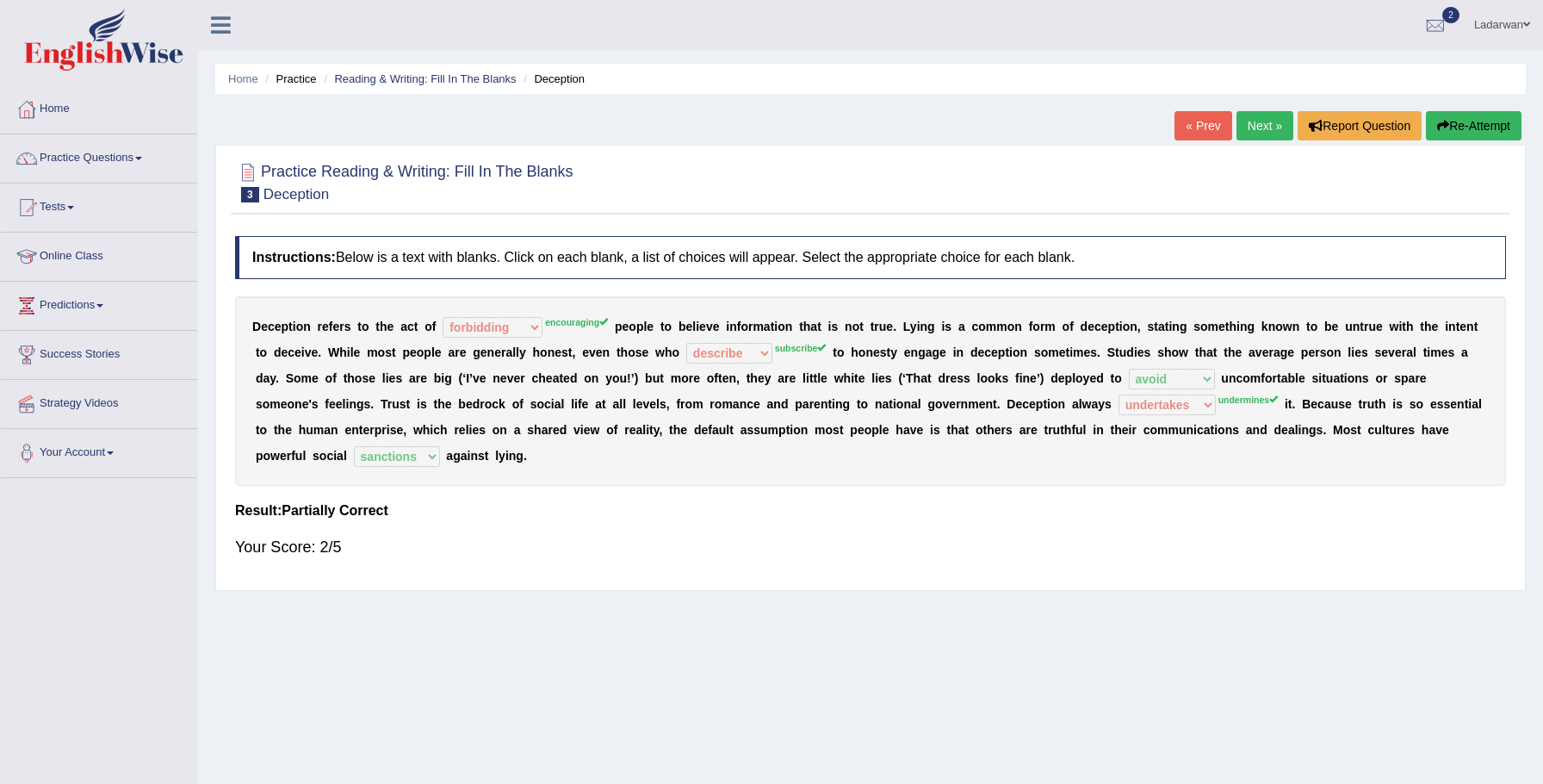
scroll to position [25, 0]
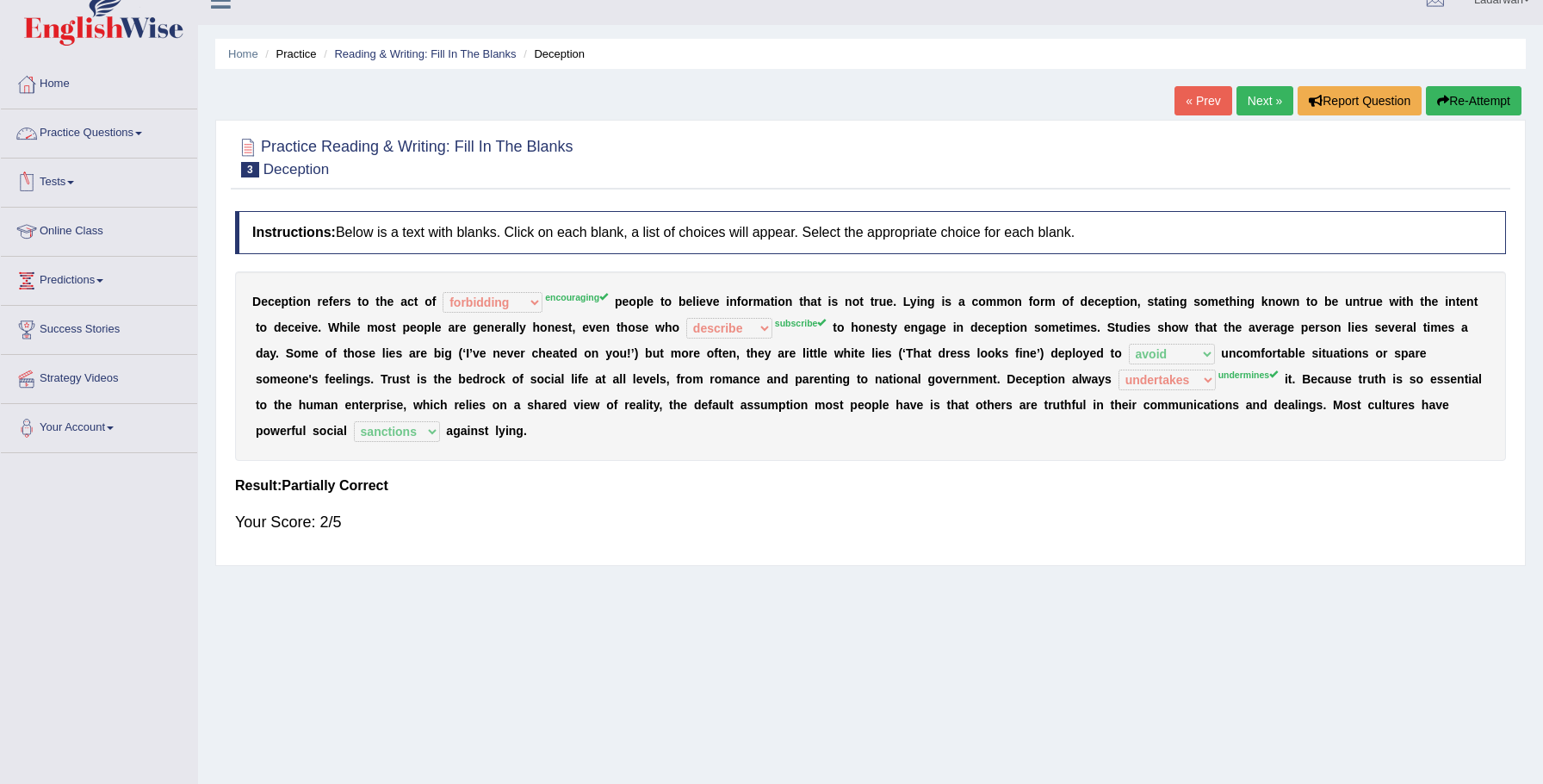
click at [135, 130] on link "Practice Questions" at bounding box center [99, 130] width 197 height 43
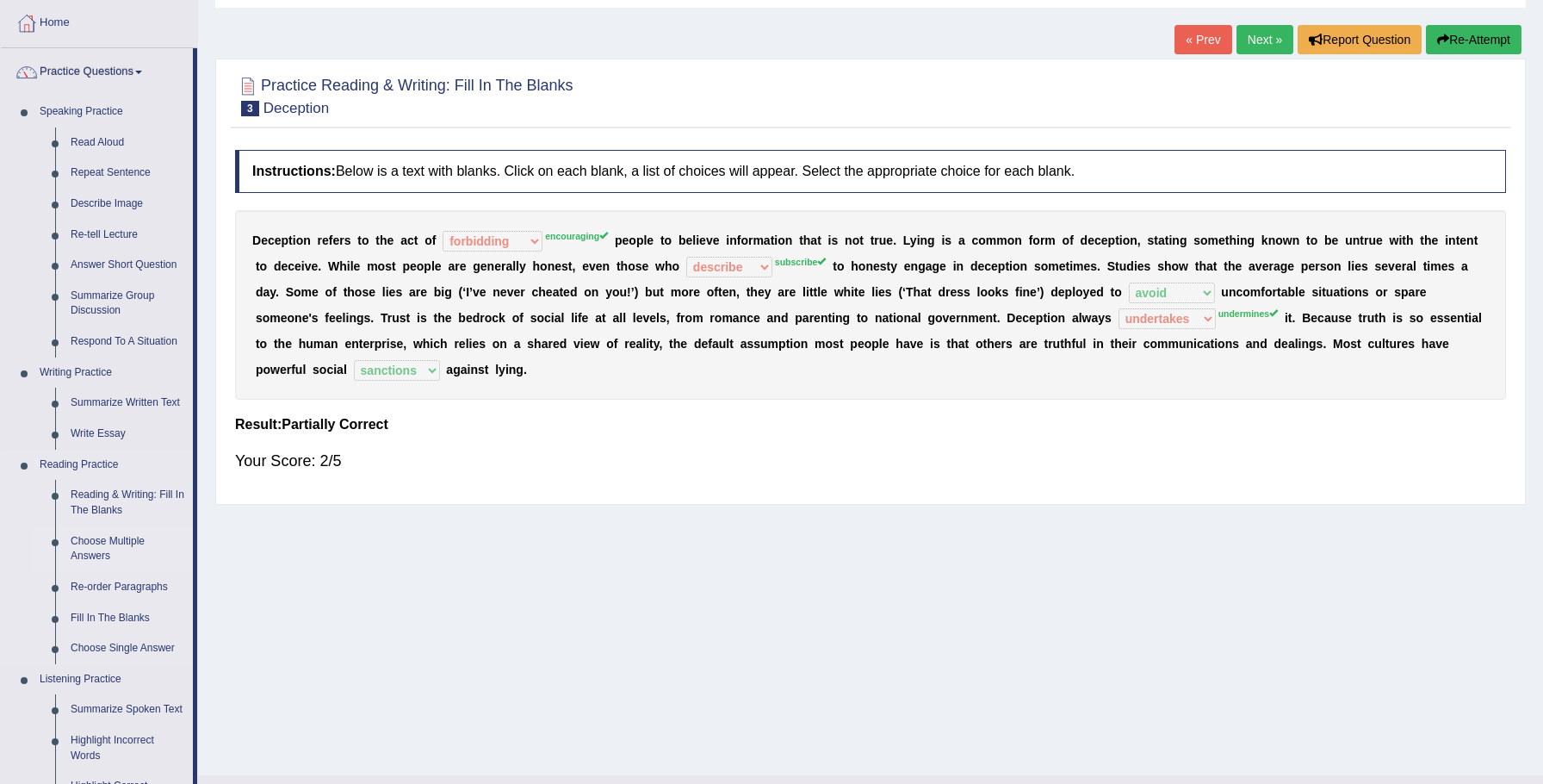
scroll to position [120, 0]
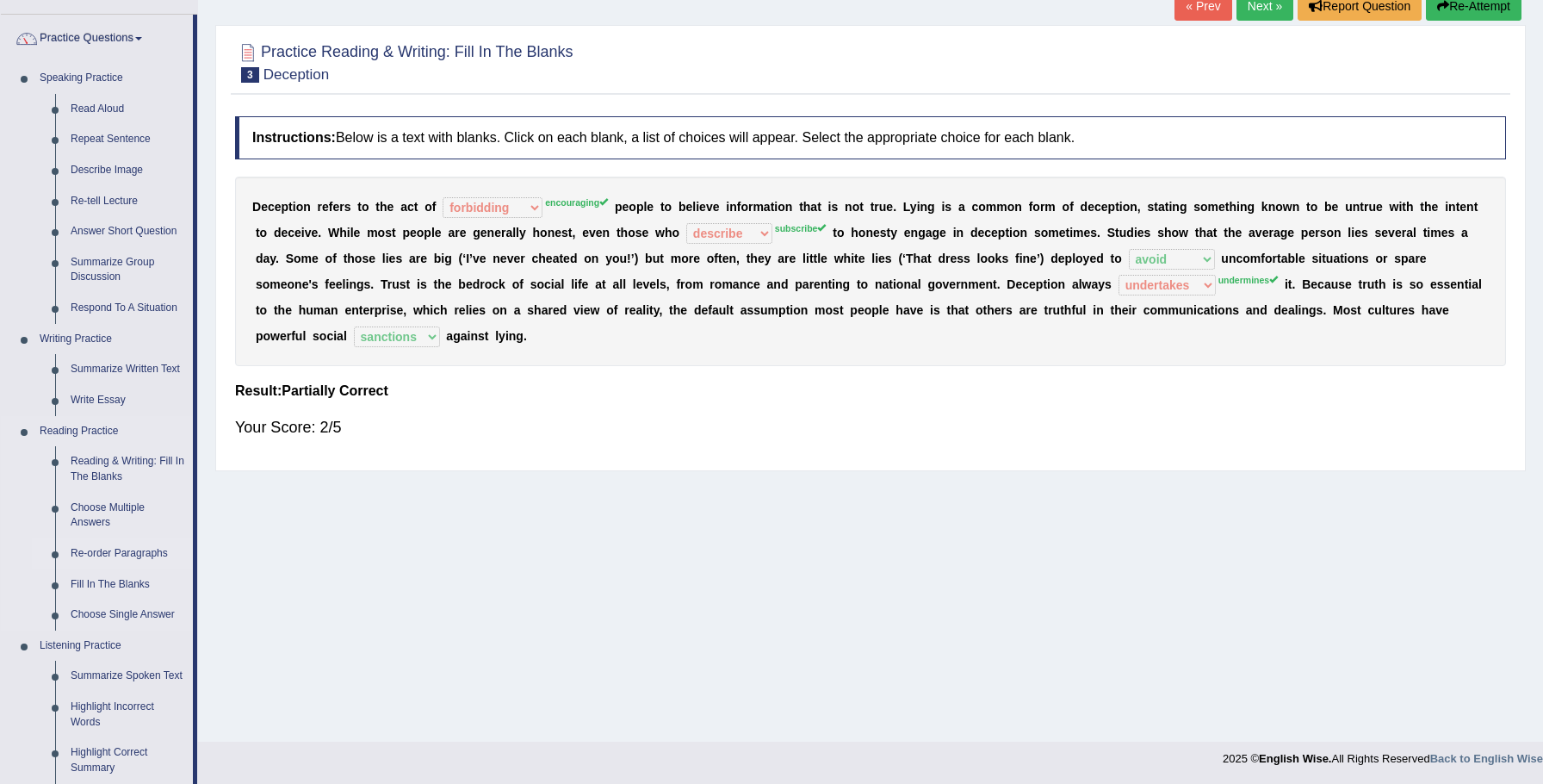
click at [141, 550] on link "Re-order Paragraphs" at bounding box center [128, 553] width 130 height 31
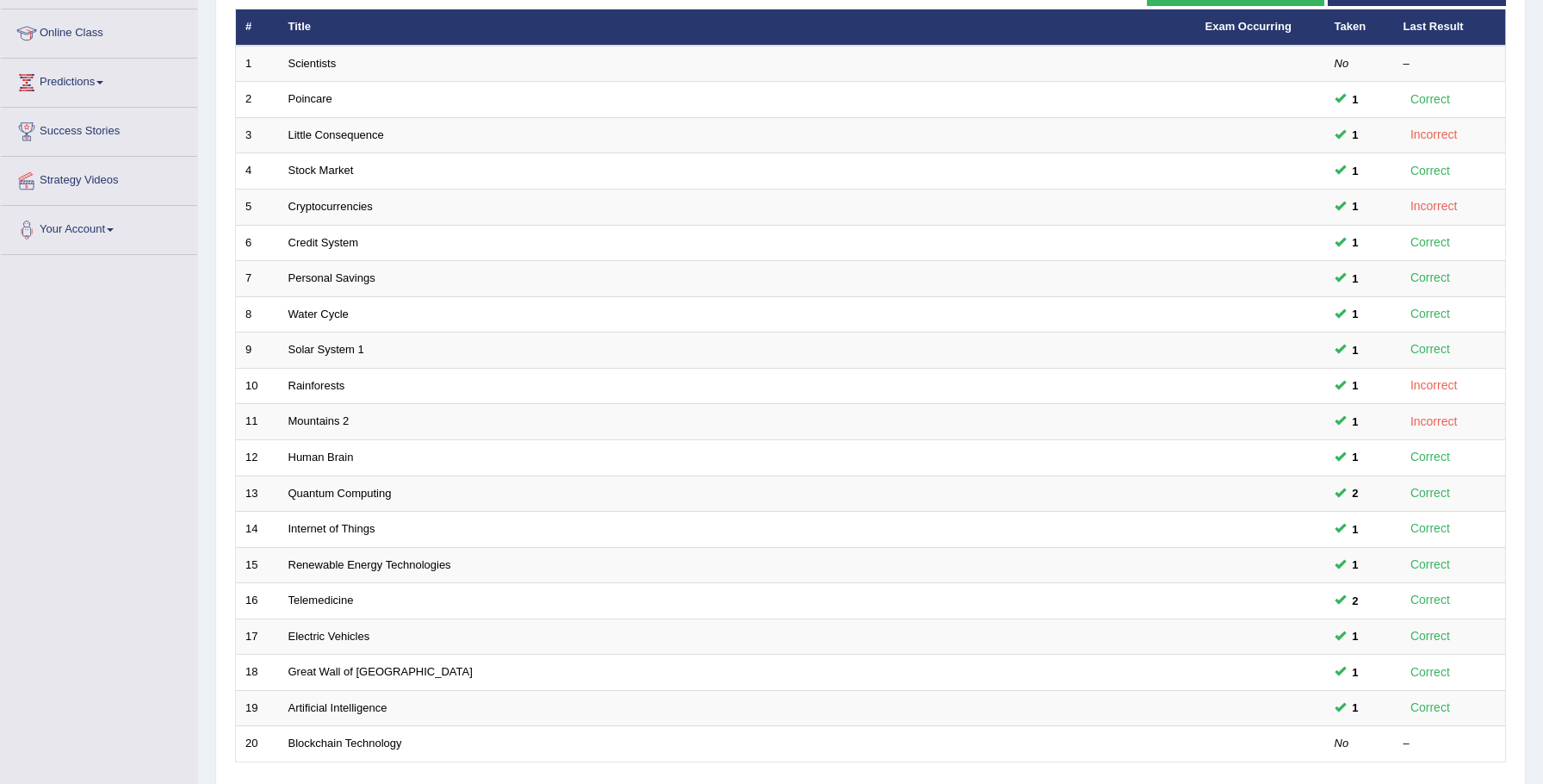
scroll to position [351, 0]
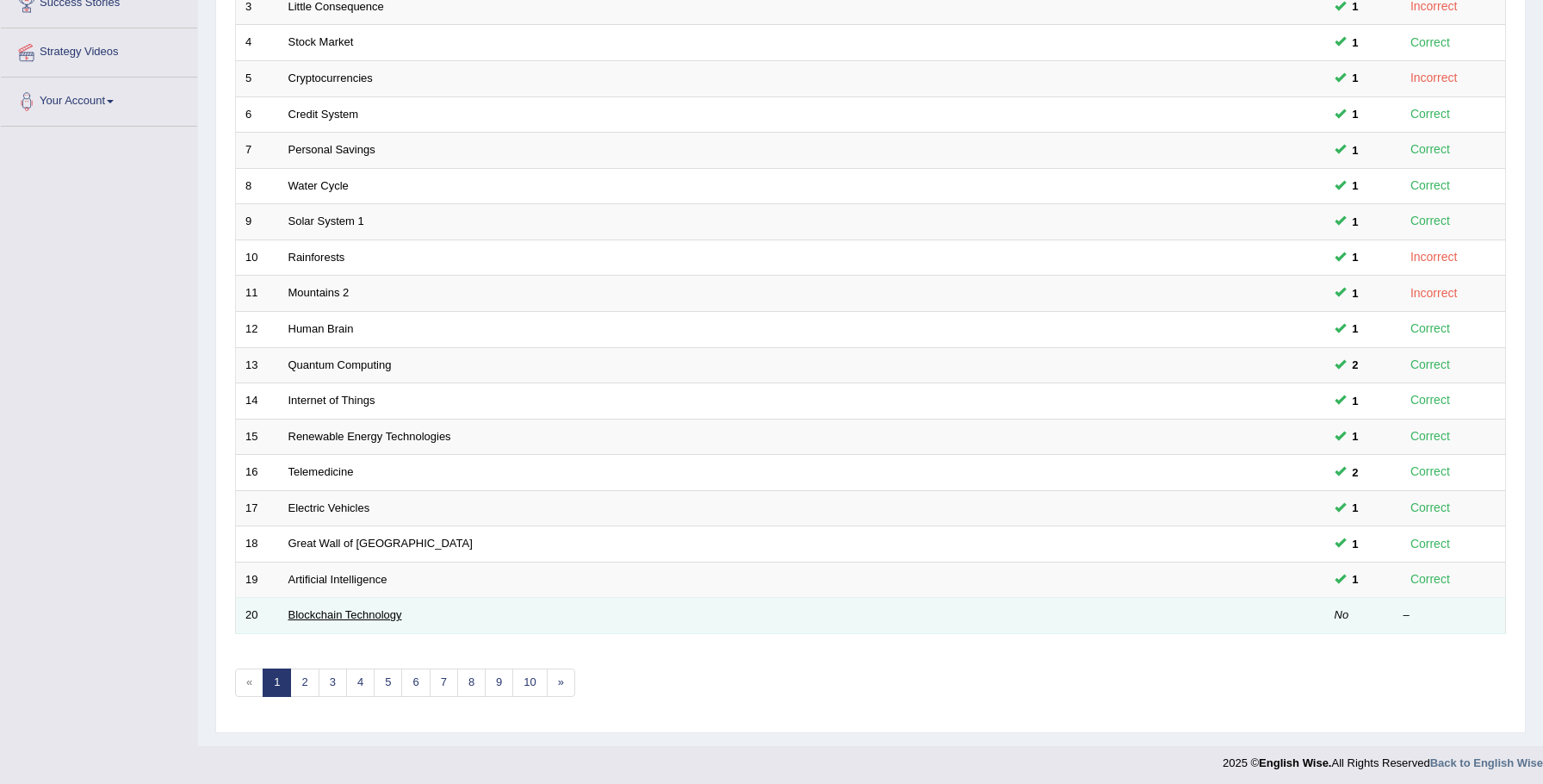
click at [379, 614] on link "Blockchain Technology" at bounding box center [345, 614] width 114 height 13
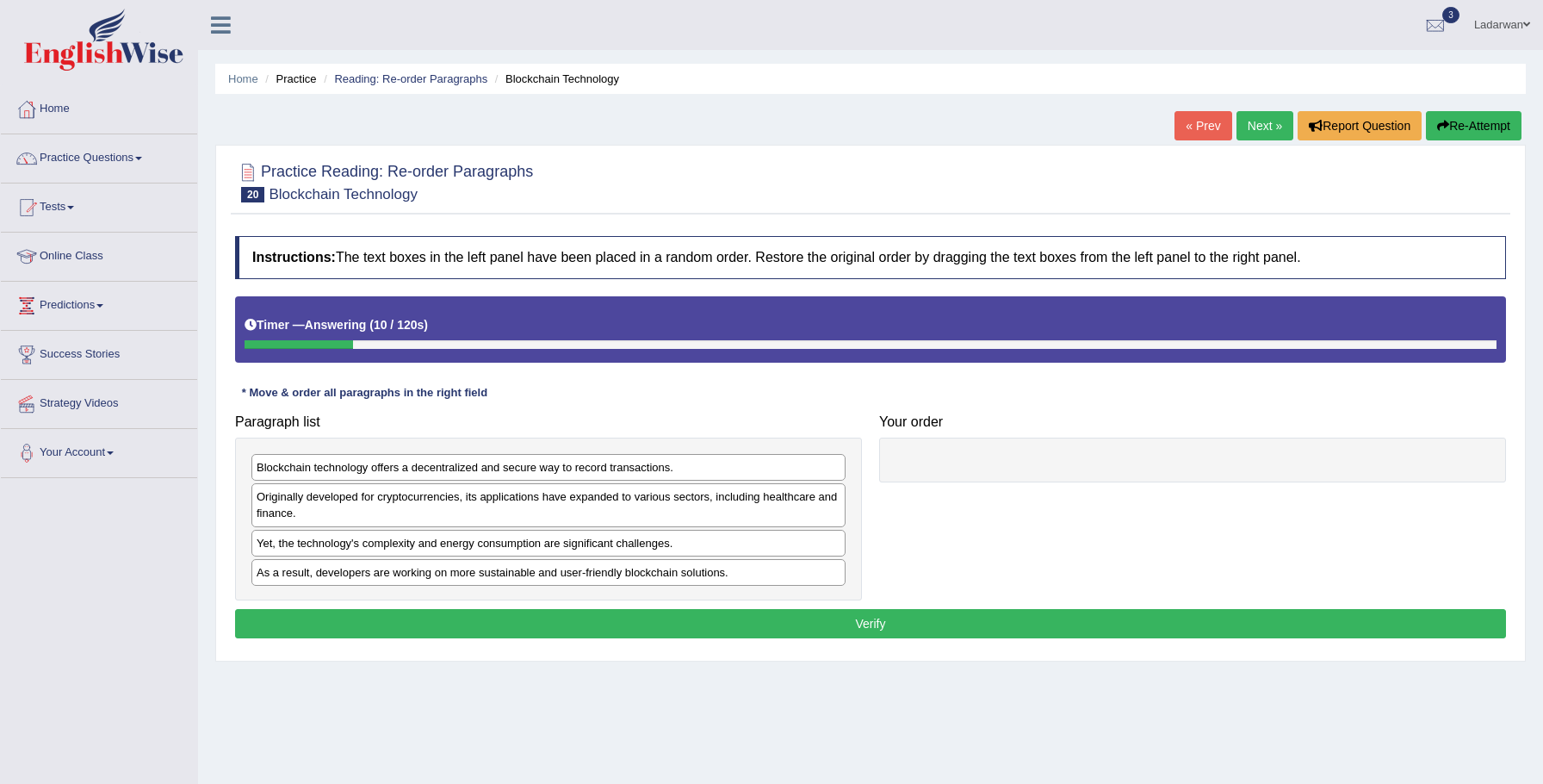
scroll to position [3, 0]
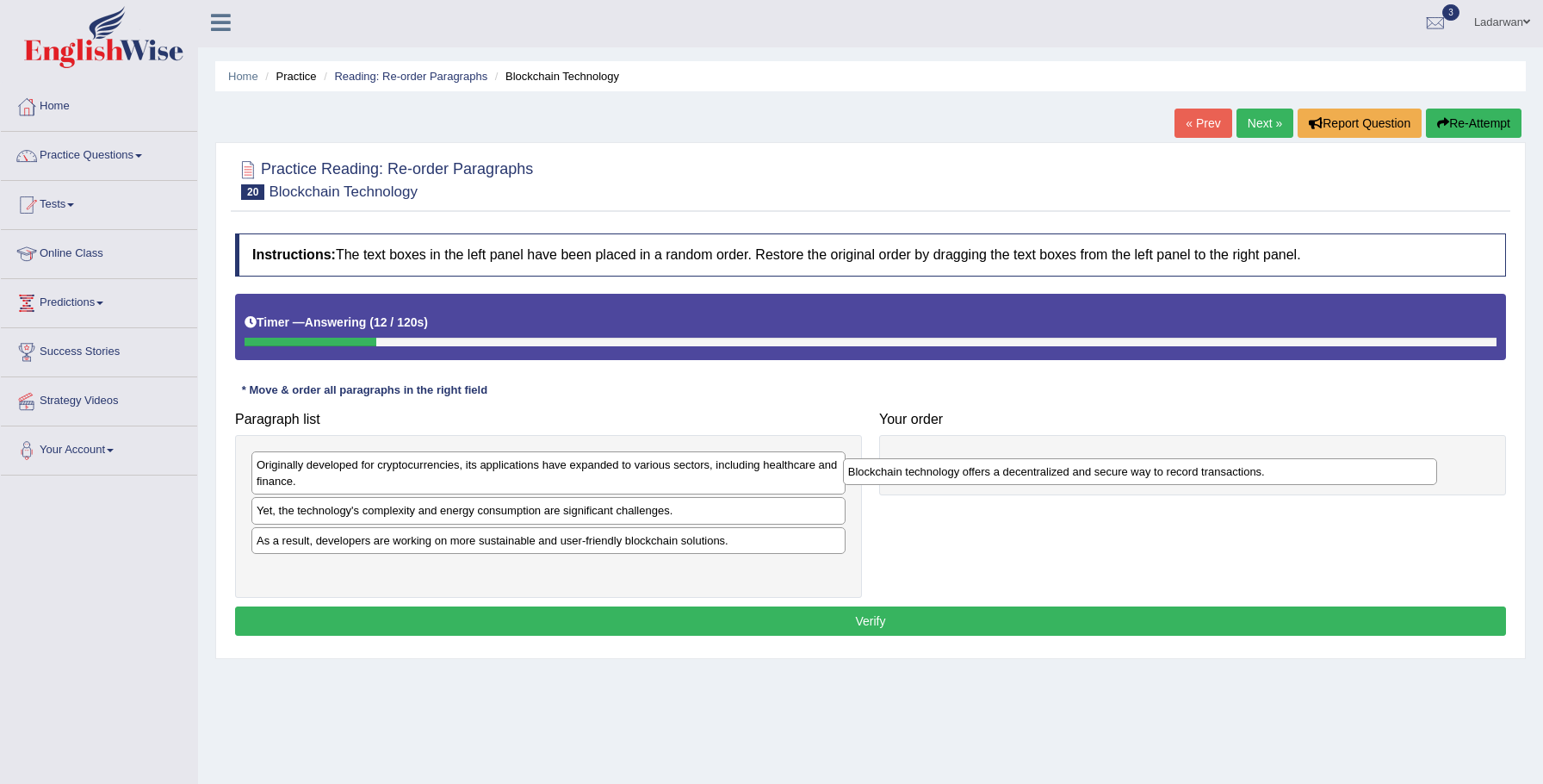
drag, startPoint x: 282, startPoint y: 469, endPoint x: 891, endPoint y: 462, distance: 609.0
click at [891, 462] on div "Blockchain technology offers a decentralized and secure way to record transacti…" at bounding box center [1141, 471] width 595 height 26
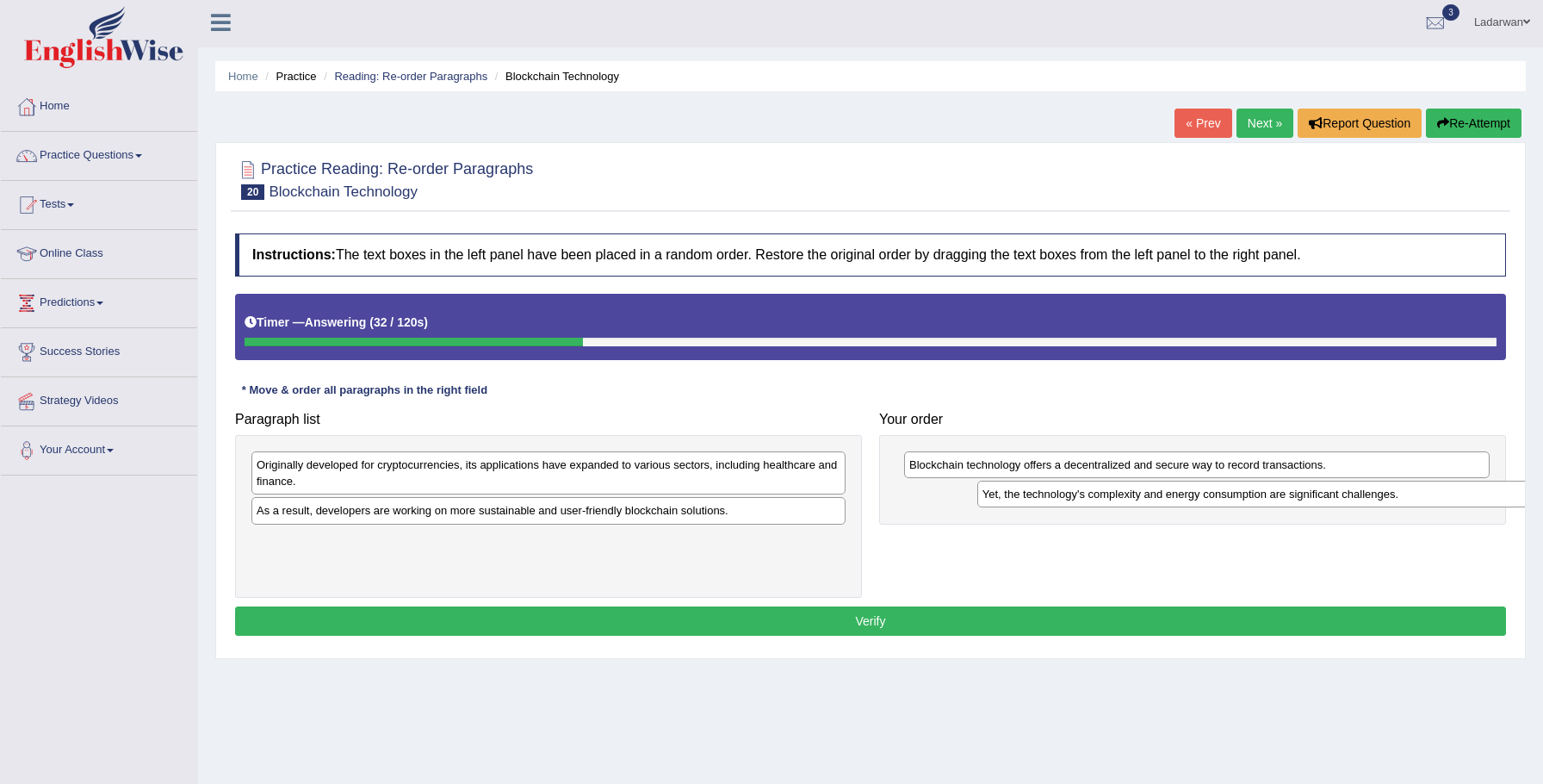
drag, startPoint x: 284, startPoint y: 517, endPoint x: 991, endPoint y: 501, distance: 707.2
click at [994, 502] on div "Yet, the technology's complexity and energy consumption are significant challen…" at bounding box center [1275, 493] width 595 height 26
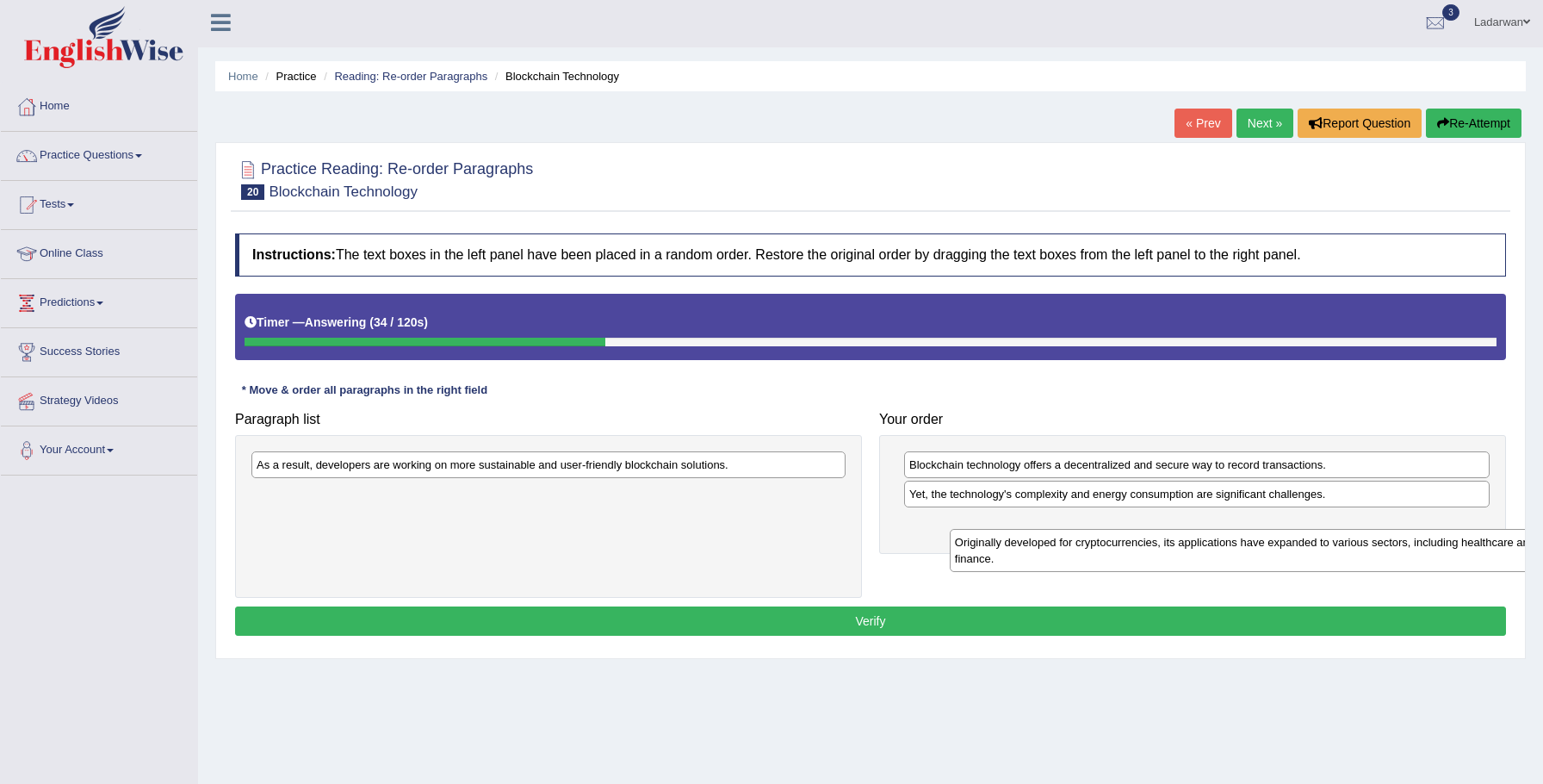
drag, startPoint x: 494, startPoint y: 470, endPoint x: 1180, endPoint y: 546, distance: 690.2
click at [1188, 546] on div "Originally developed for cryptocurrencies, its applications have expanded to va…" at bounding box center [1247, 551] width 595 height 43
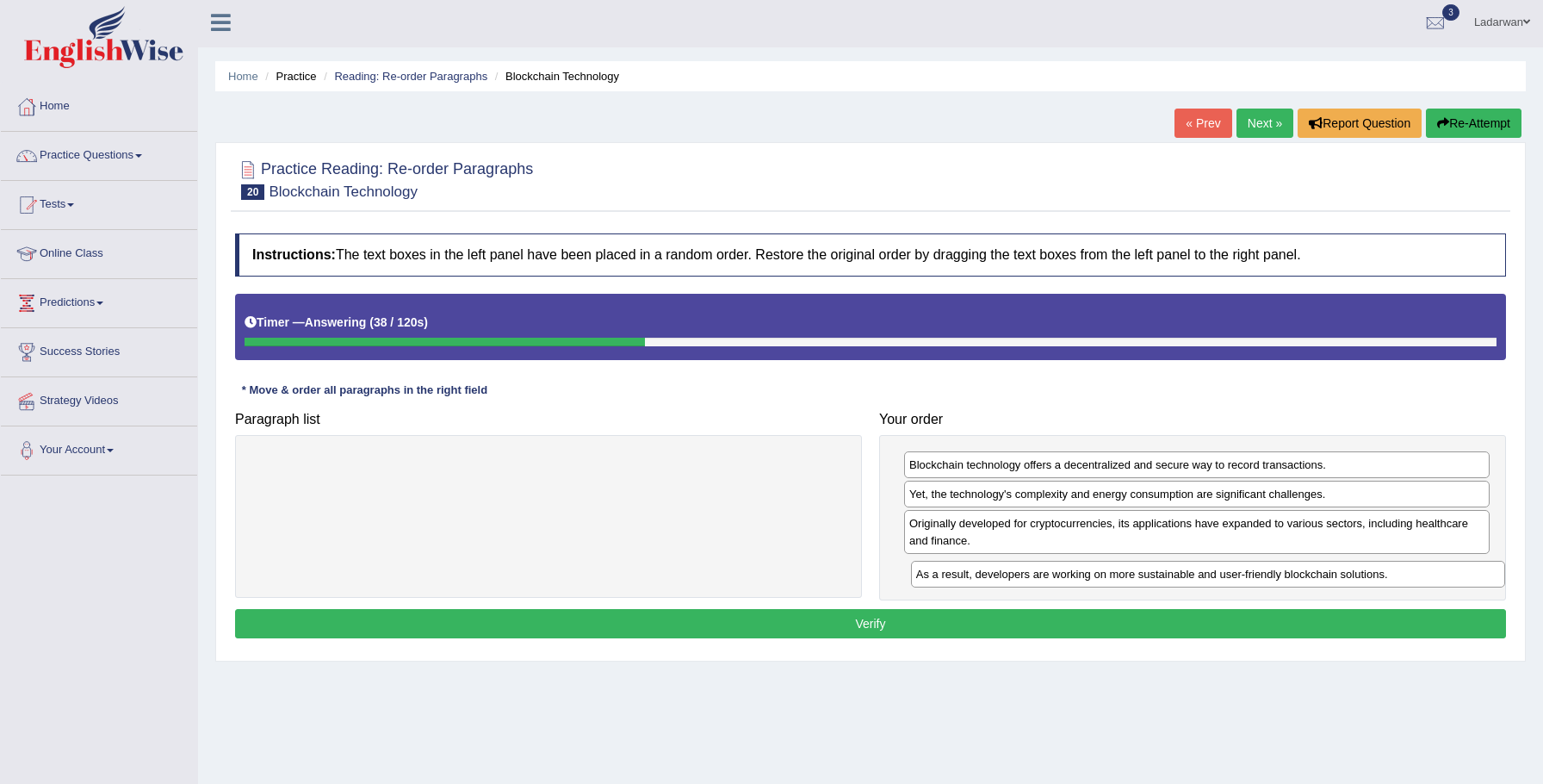
drag, startPoint x: 526, startPoint y: 467, endPoint x: 1182, endPoint y: 574, distance: 664.7
click at [1183, 574] on div "As a result, developers are working on more sustainable and user-friendly block…" at bounding box center [1209, 573] width 595 height 26
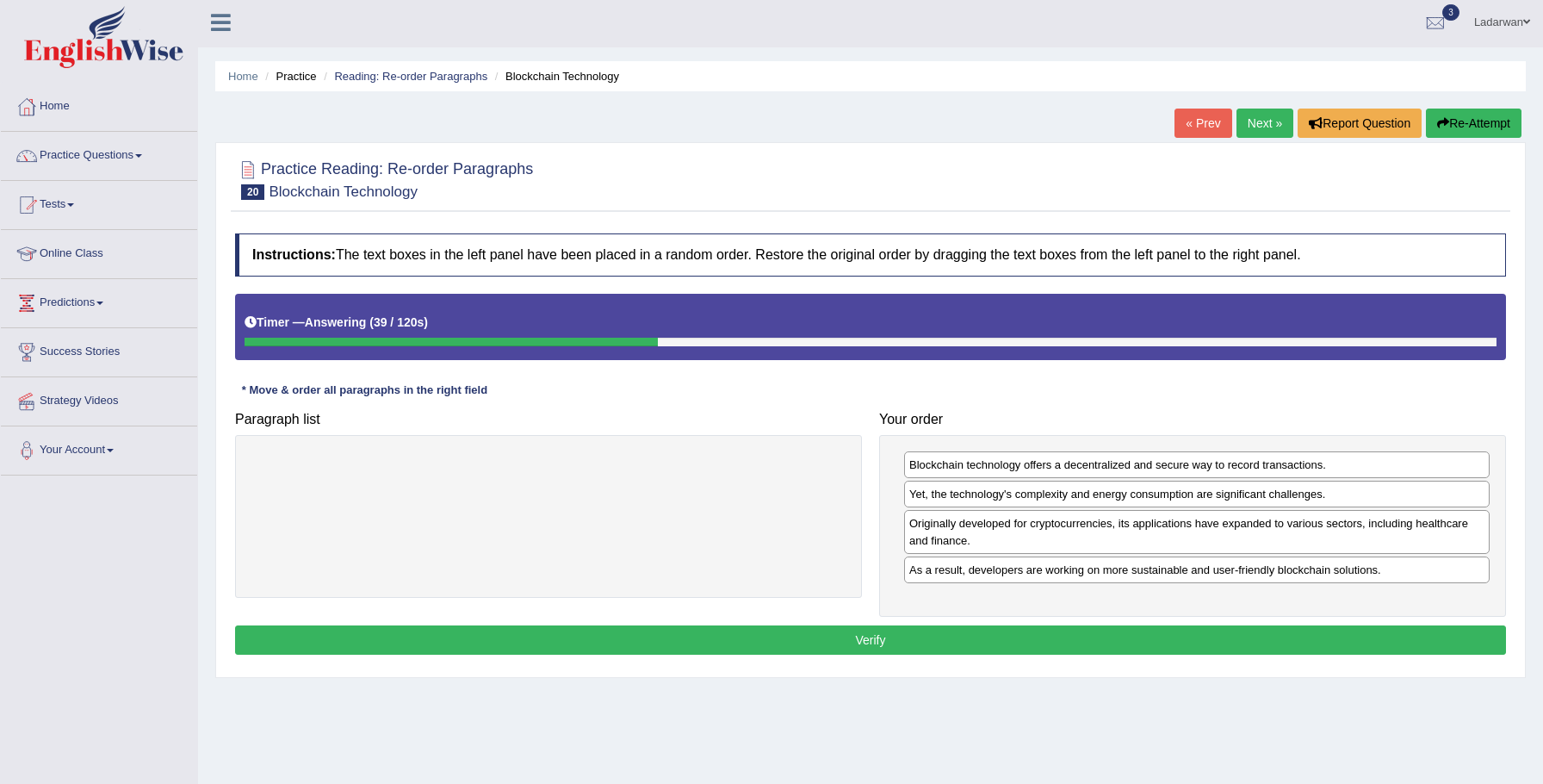
click at [1244, 633] on button "Verify" at bounding box center [871, 640] width 1272 height 29
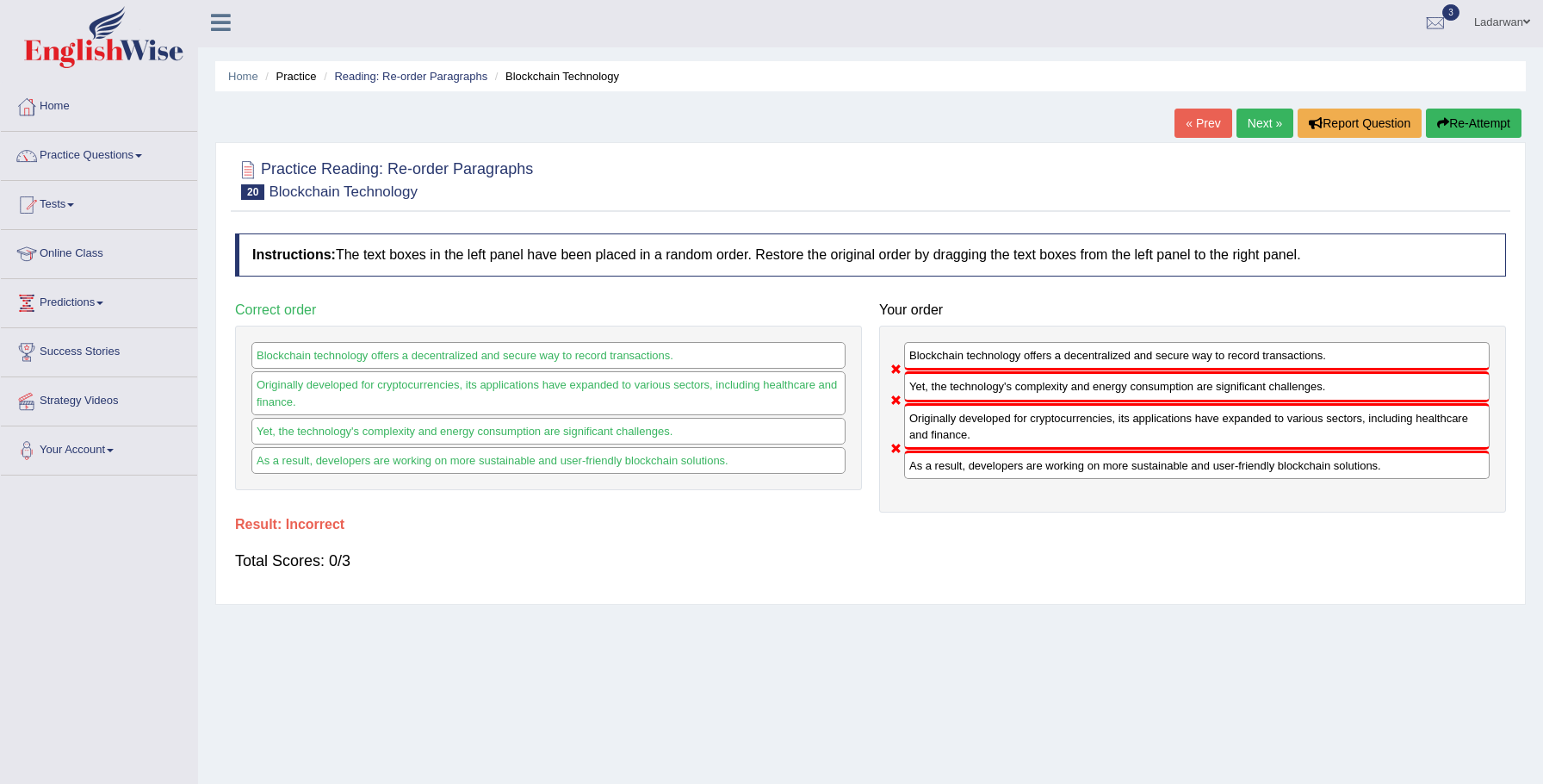
click at [1483, 120] on button "Re-Attempt" at bounding box center [1474, 124] width 95 height 29
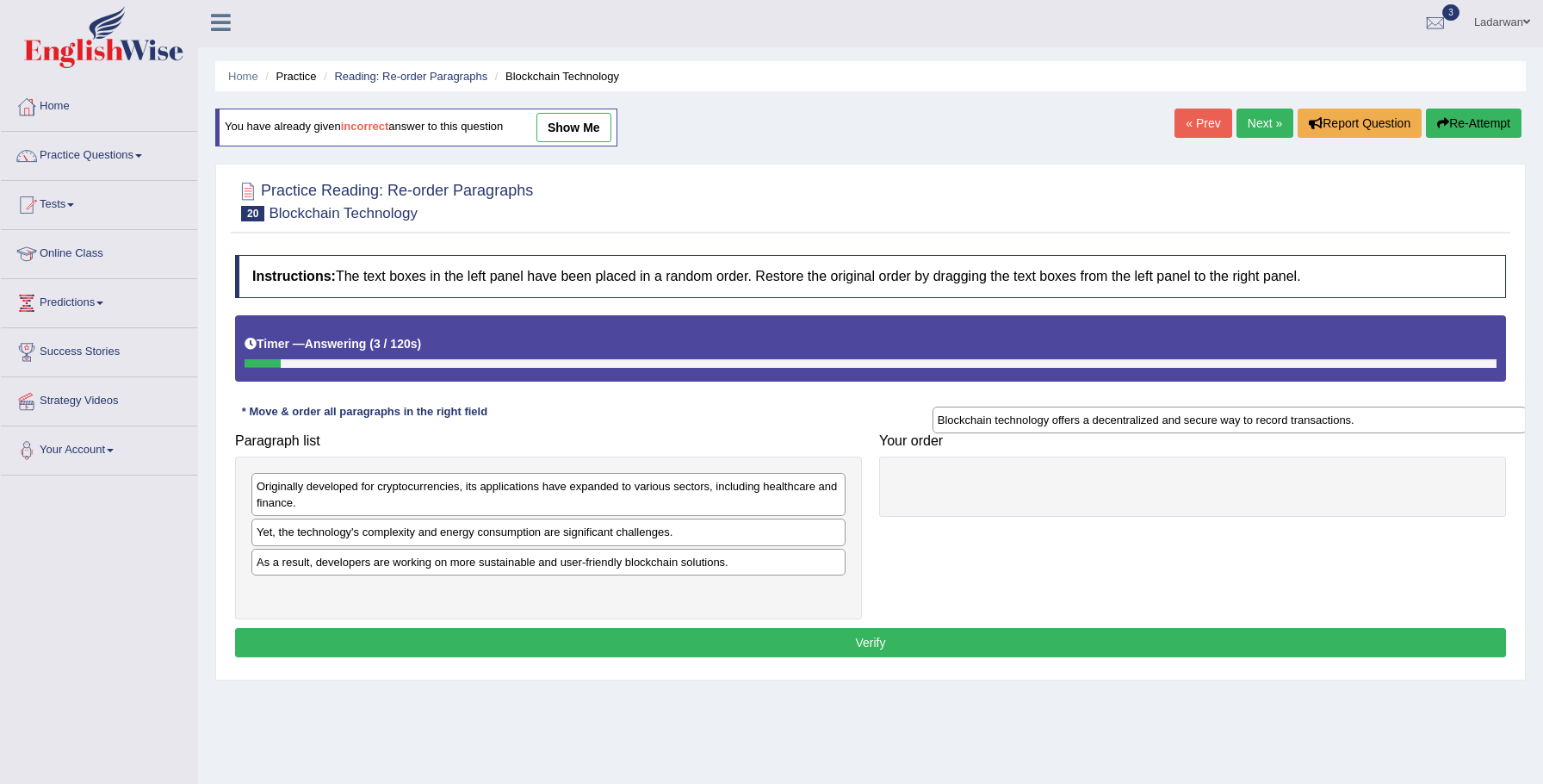
drag, startPoint x: 357, startPoint y: 491, endPoint x: 1048, endPoint y: 432, distance: 693.5
click at [1048, 432] on div "Blockchain technology offers a decentralized and secure way to record transacti…" at bounding box center [1231, 419] width 595 height 26
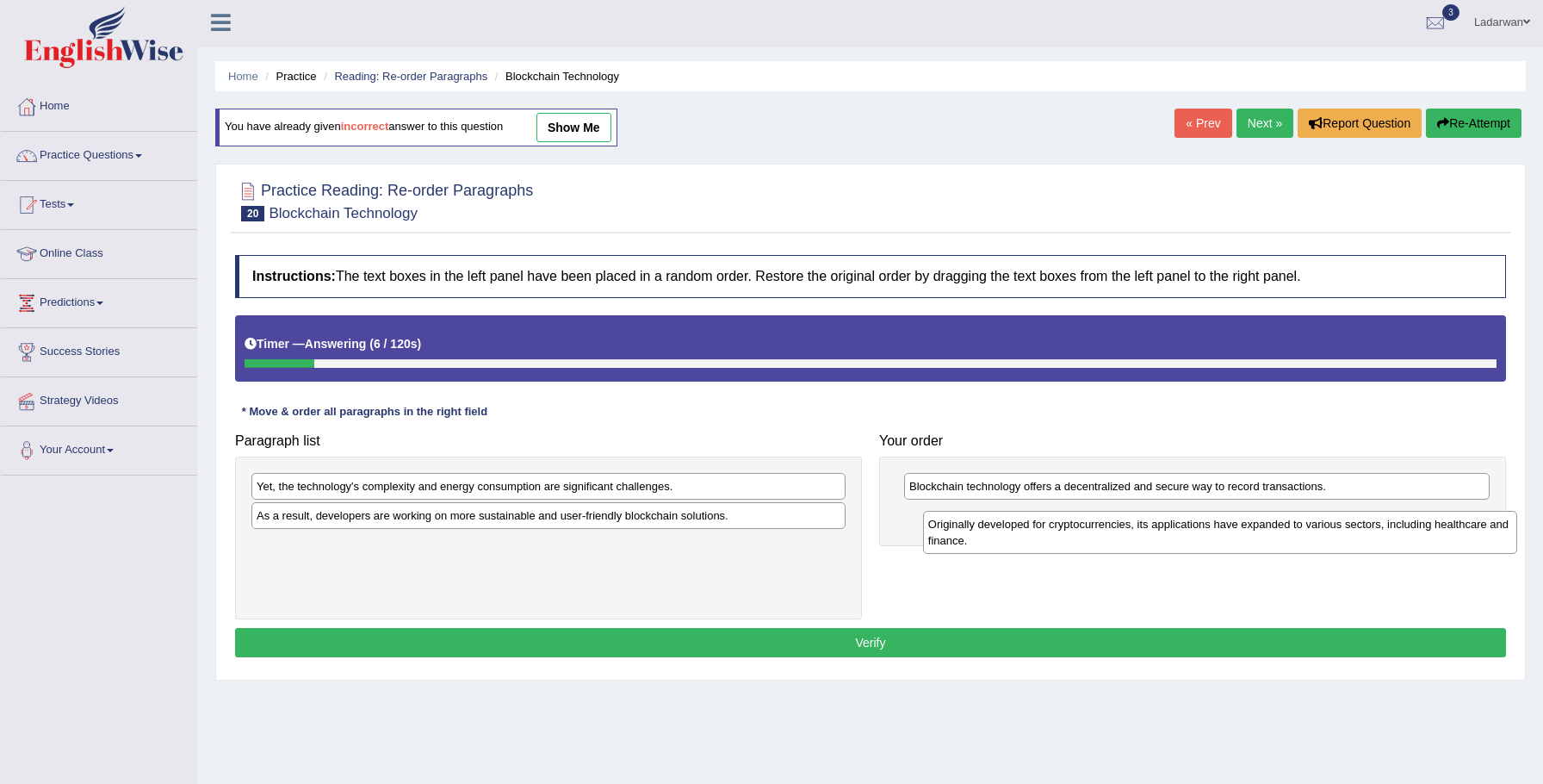
drag, startPoint x: 385, startPoint y: 484, endPoint x: 1030, endPoint y: 517, distance: 645.8
click at [1030, 517] on div "Originally developed for cryptocurrencies, its applications have expanded to va…" at bounding box center [1221, 532] width 595 height 43
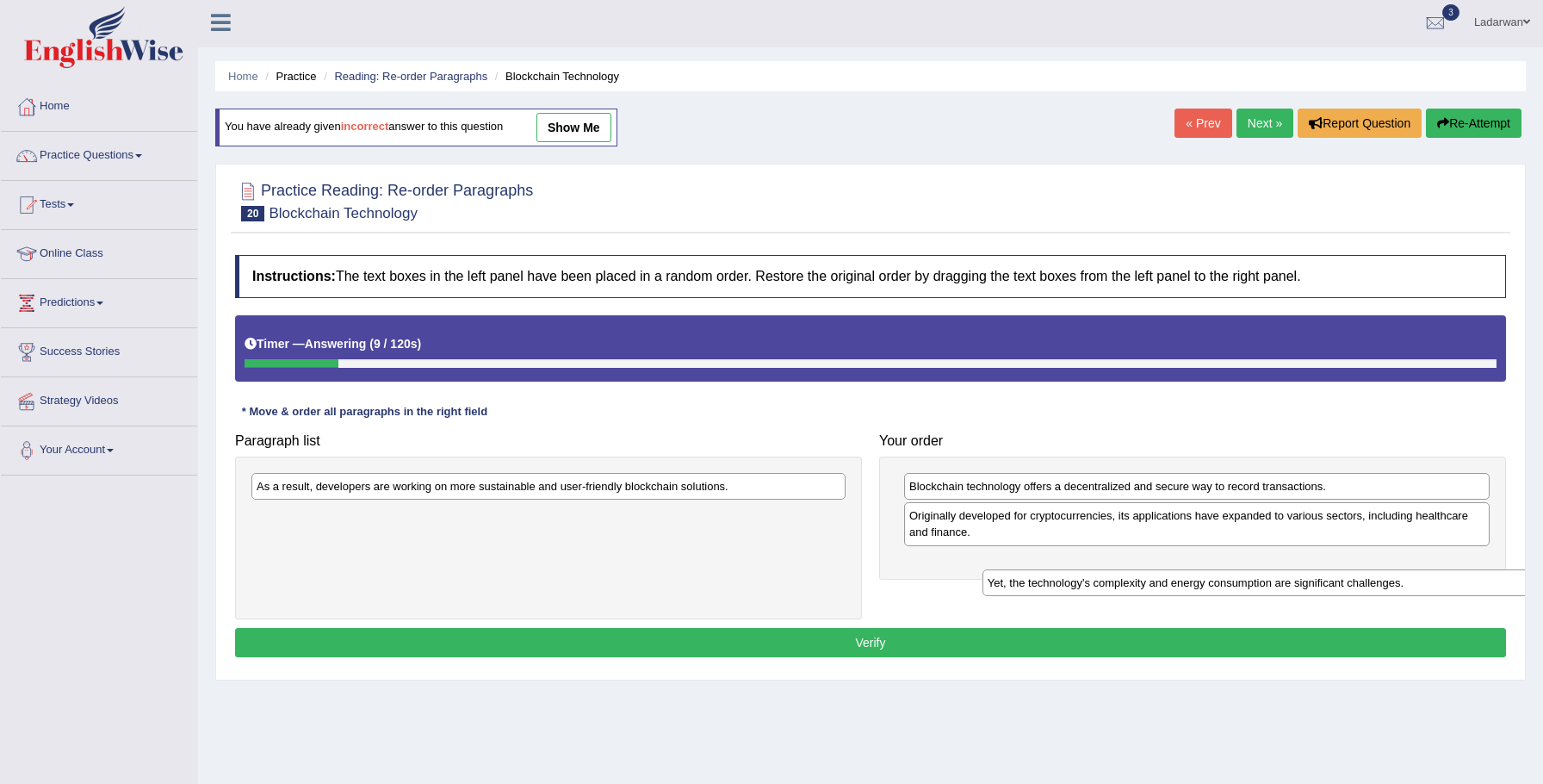
drag, startPoint x: 369, startPoint y: 483, endPoint x: 1064, endPoint y: 582, distance: 702.0
click at [1068, 582] on div "Yet, the technology's complexity and energy consumption are significant challen…" at bounding box center [1280, 582] width 595 height 26
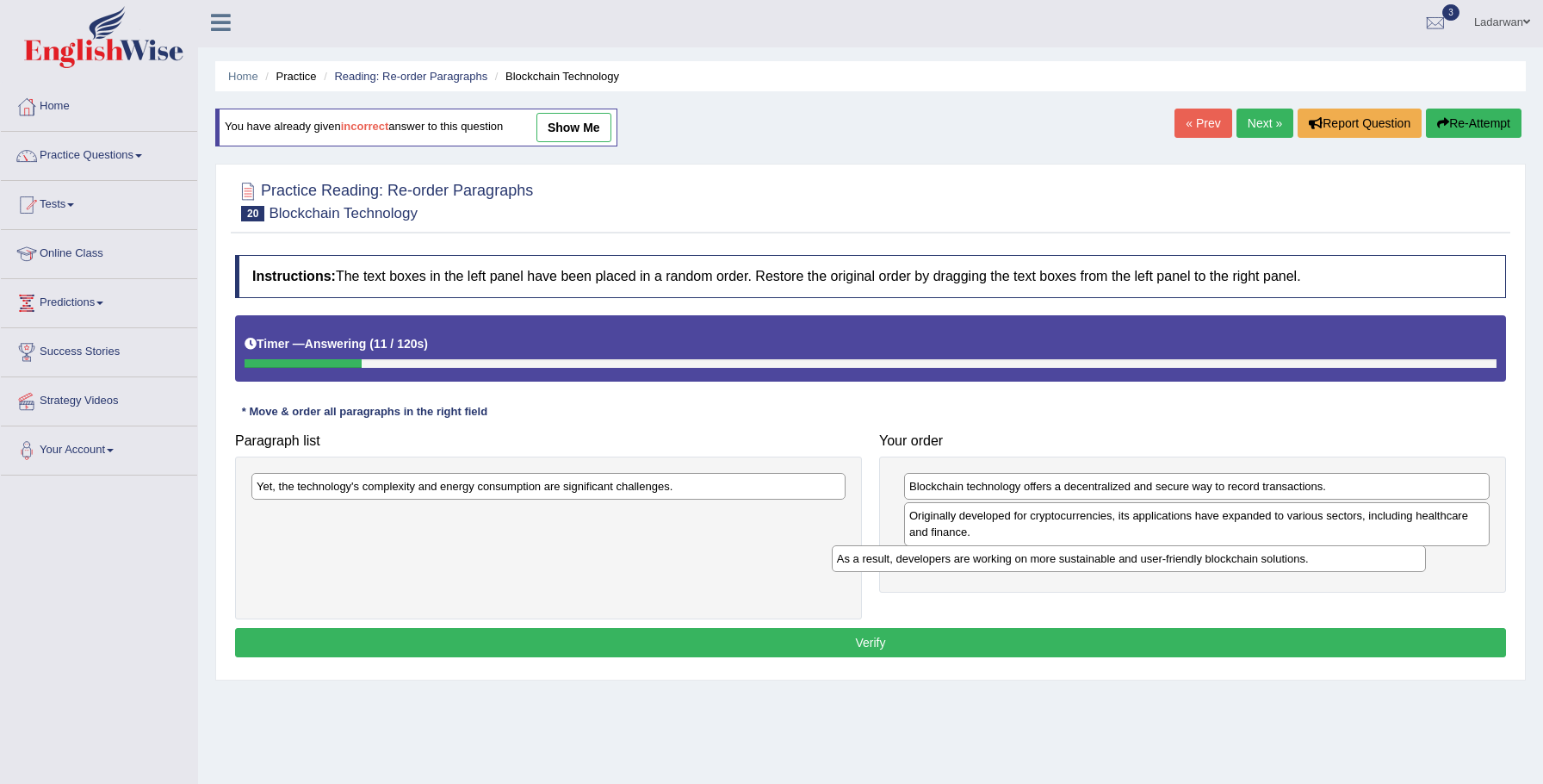
drag, startPoint x: 664, startPoint y: 489, endPoint x: 1256, endPoint y: 562, distance: 596.5
click at [1255, 562] on div "As a result, developers are working on more sustainable and user-friendly block…" at bounding box center [1130, 557] width 595 height 26
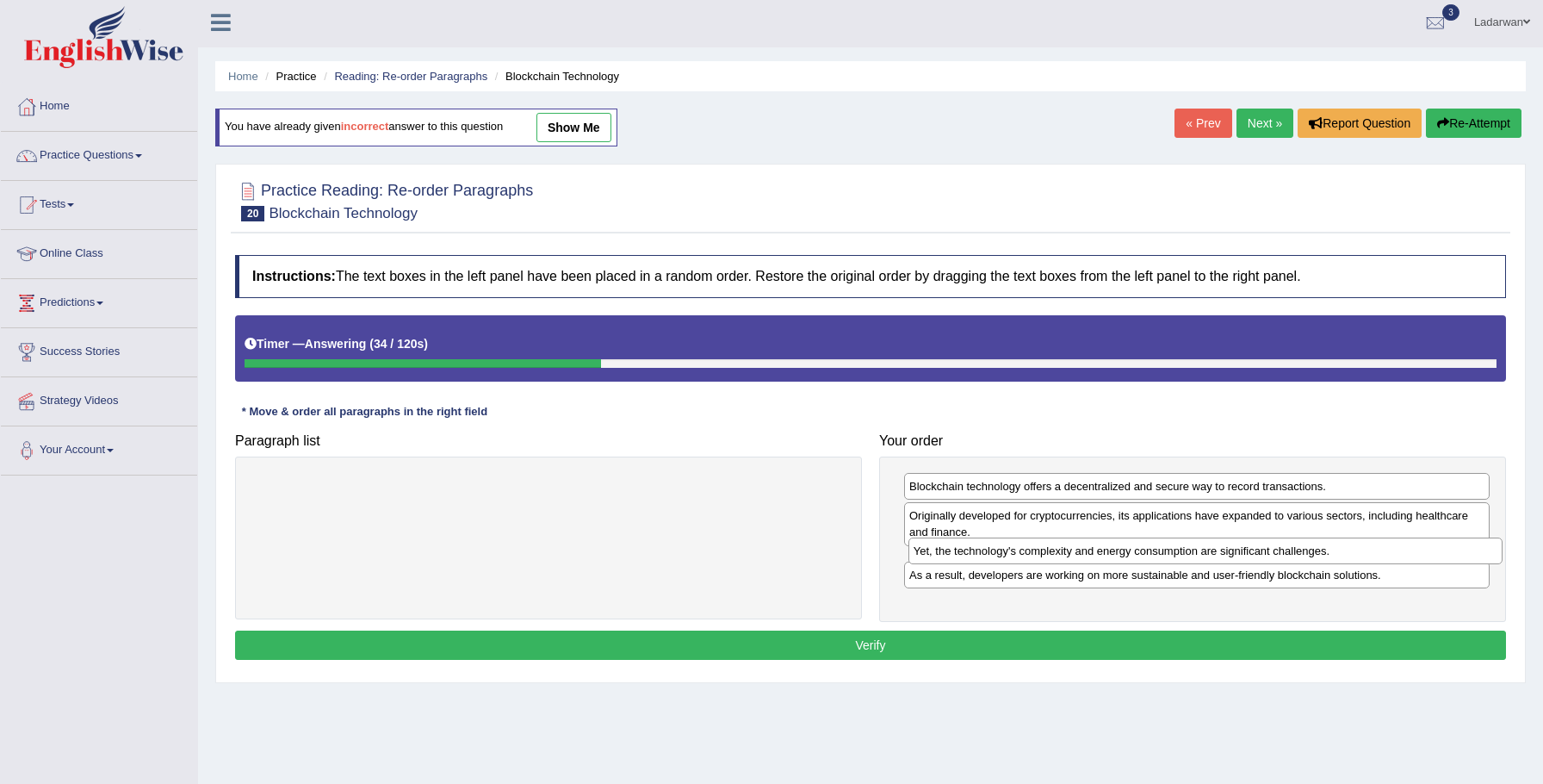
drag, startPoint x: 670, startPoint y: 488, endPoint x: 1327, endPoint y: 552, distance: 660.1
click at [1327, 552] on div "Yet, the technology's complexity and energy consumption are significant challen…" at bounding box center [1206, 550] width 595 height 26
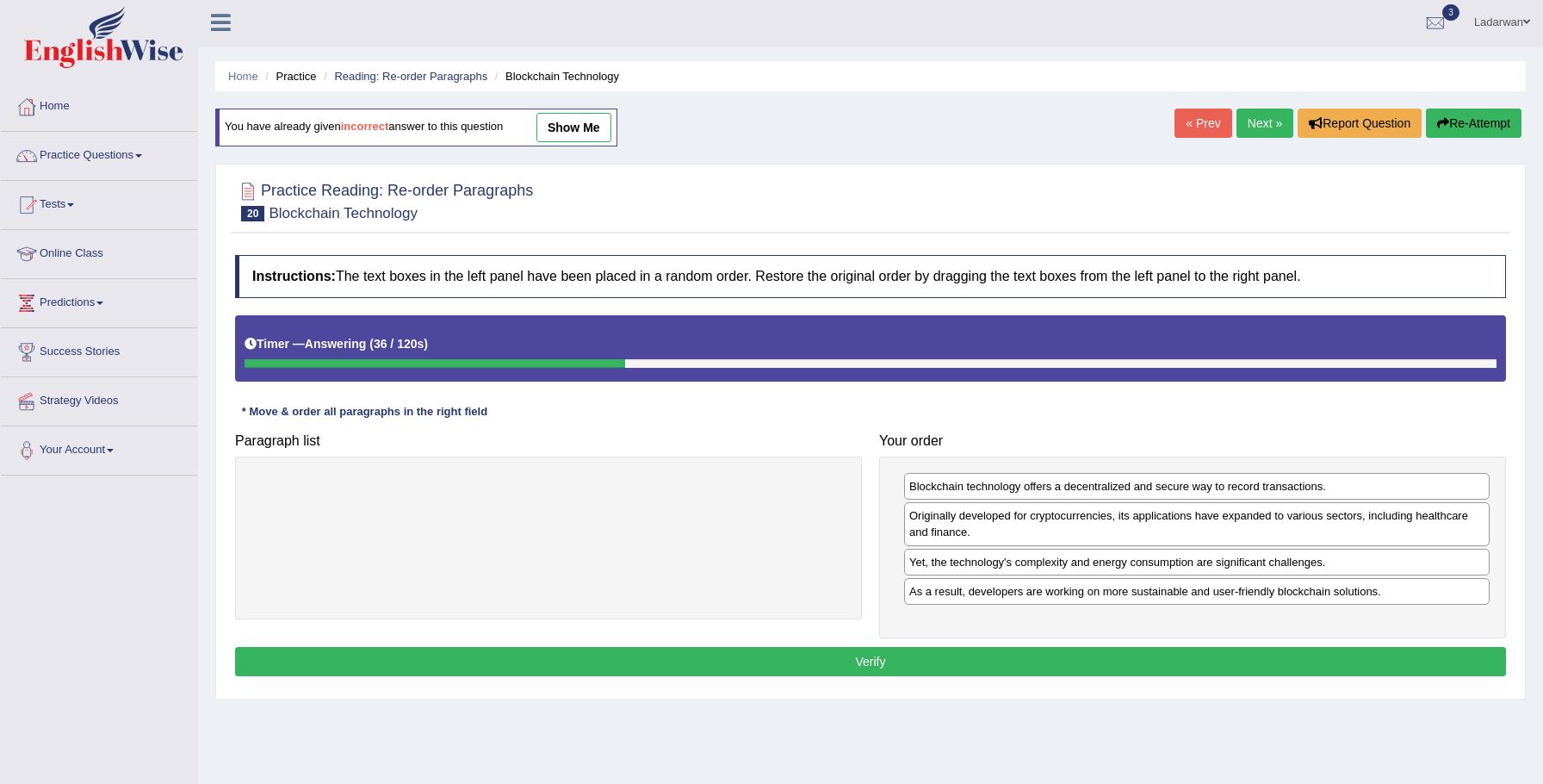
click at [949, 658] on button "Verify" at bounding box center [871, 661] width 1272 height 29
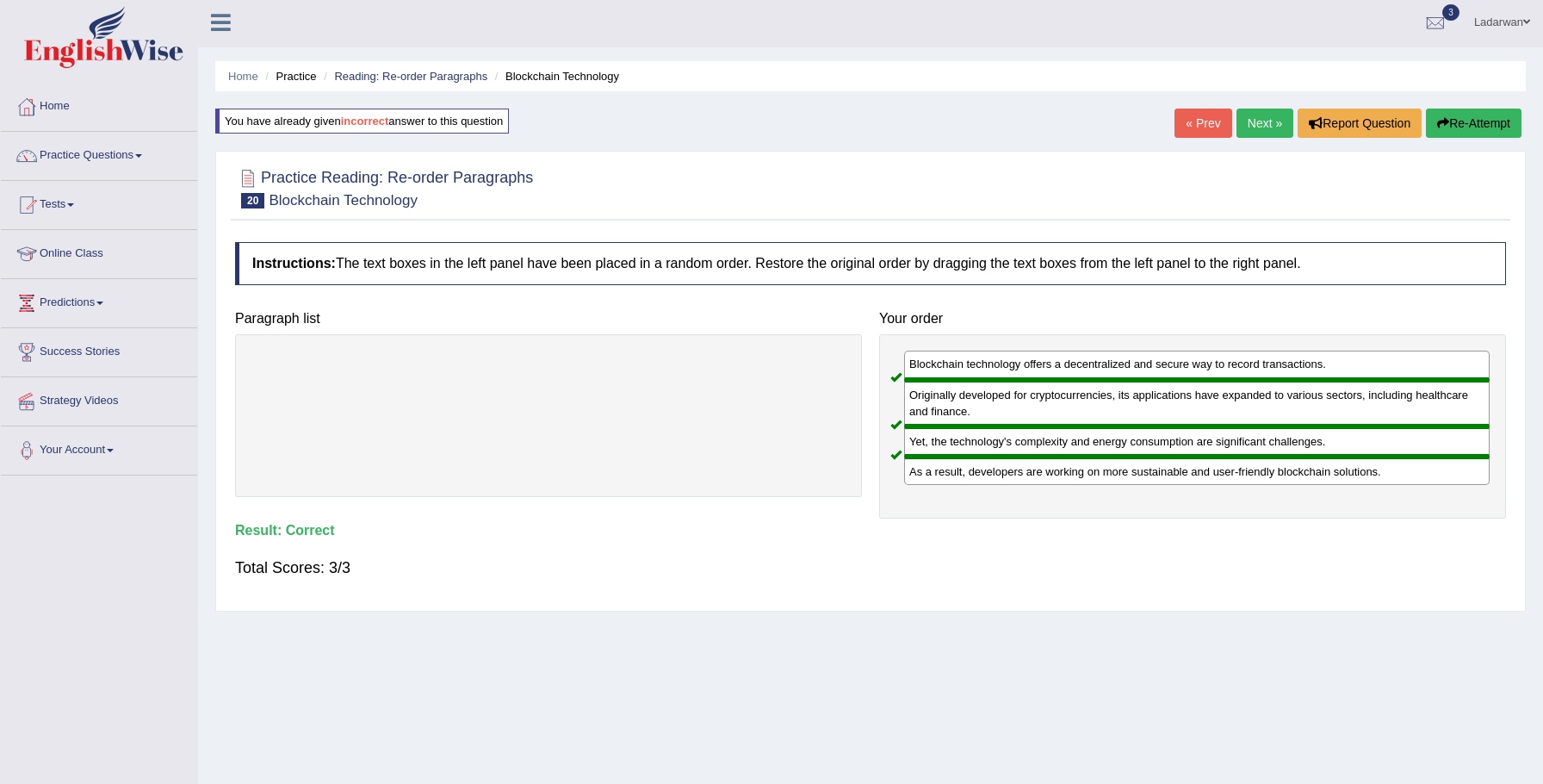
click at [1251, 121] on link "Next »" at bounding box center [1265, 124] width 56 height 29
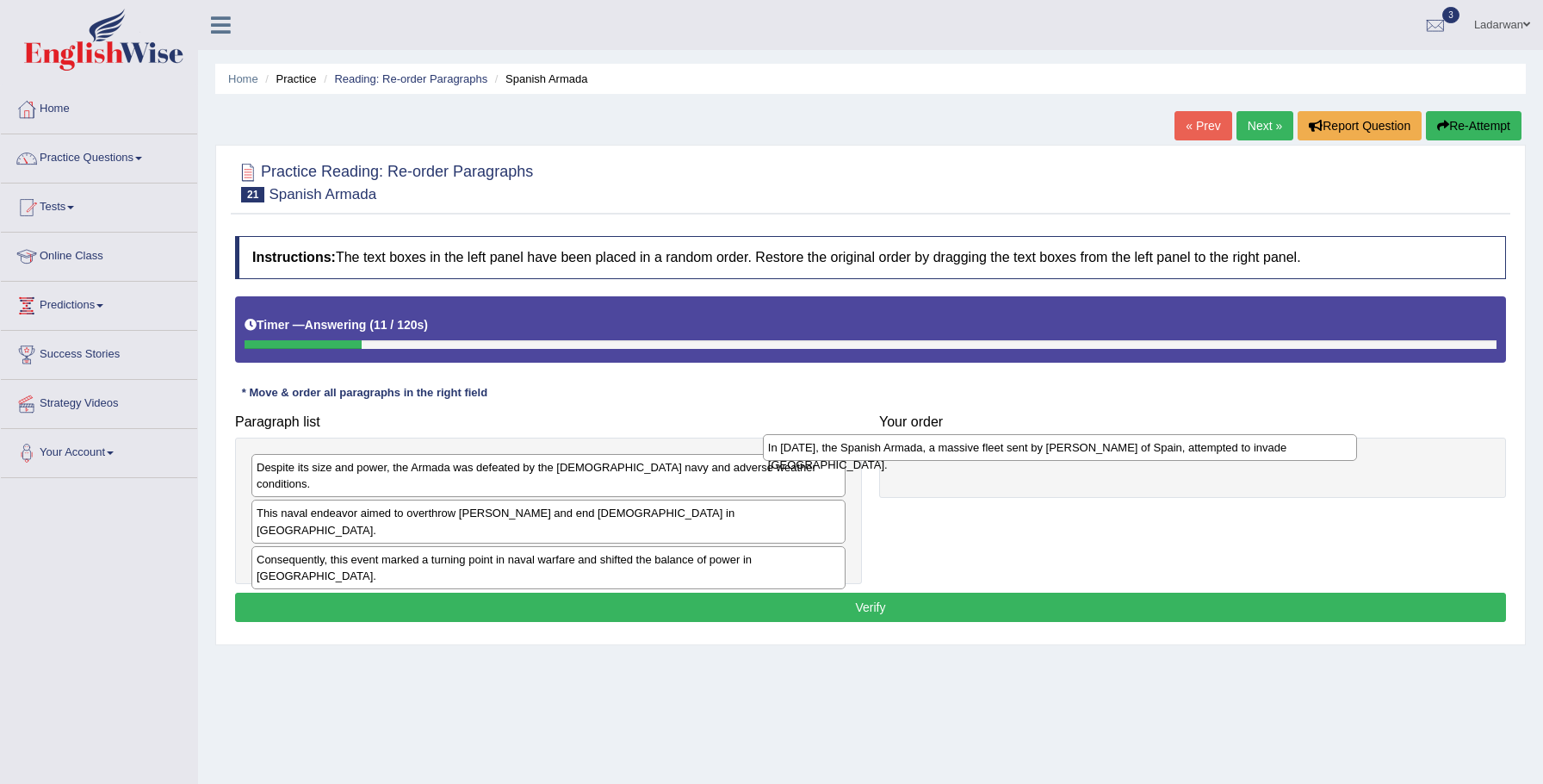
drag, startPoint x: 518, startPoint y: 531, endPoint x: 1030, endPoint y: 452, distance: 518.1
click at [1031, 450] on div "In [DATE], the Spanish Armada, a massive fleet sent by [PERSON_NAME] of Spain, …" at bounding box center [1060, 446] width 595 height 26
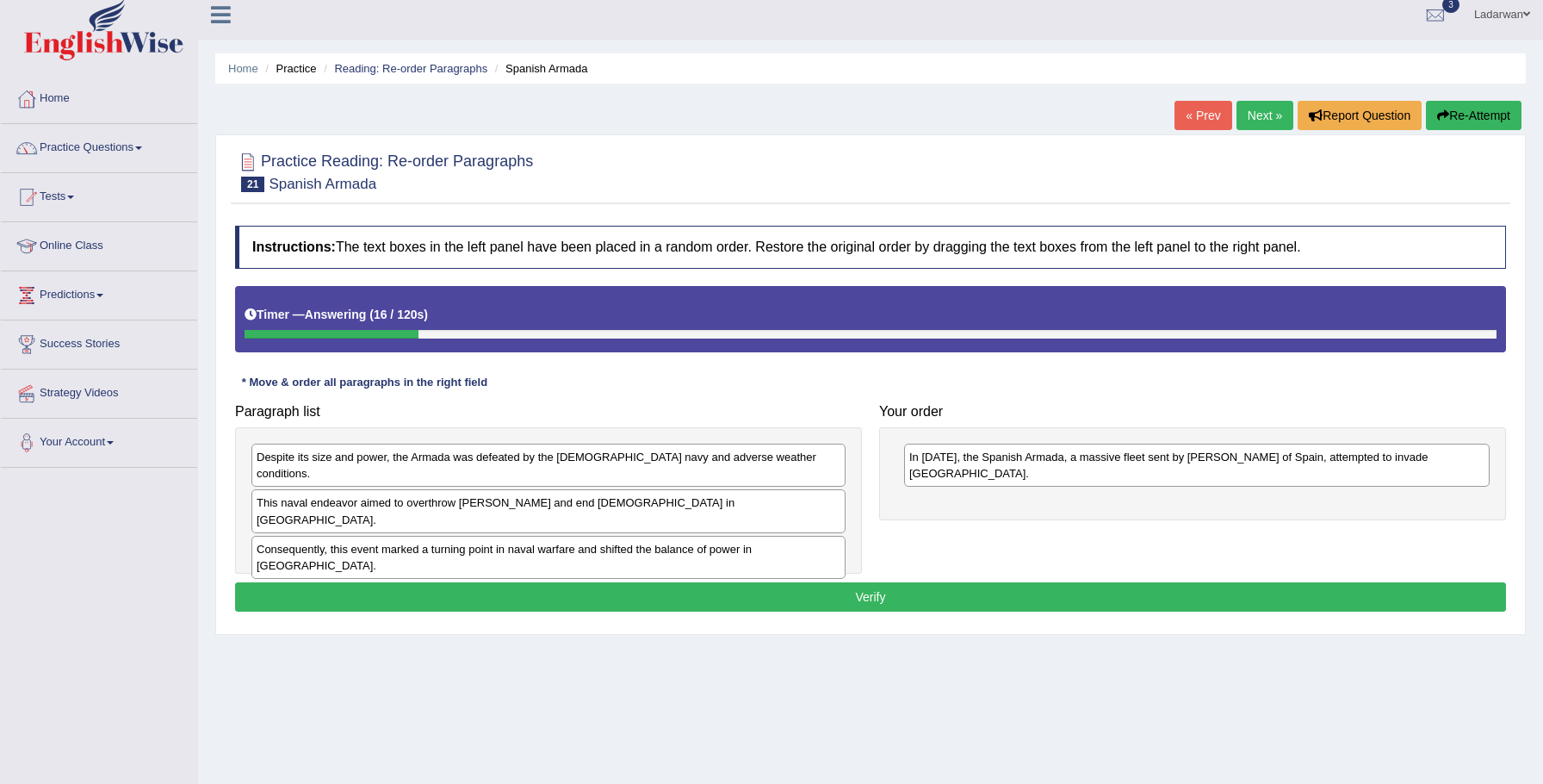
scroll to position [16, 0]
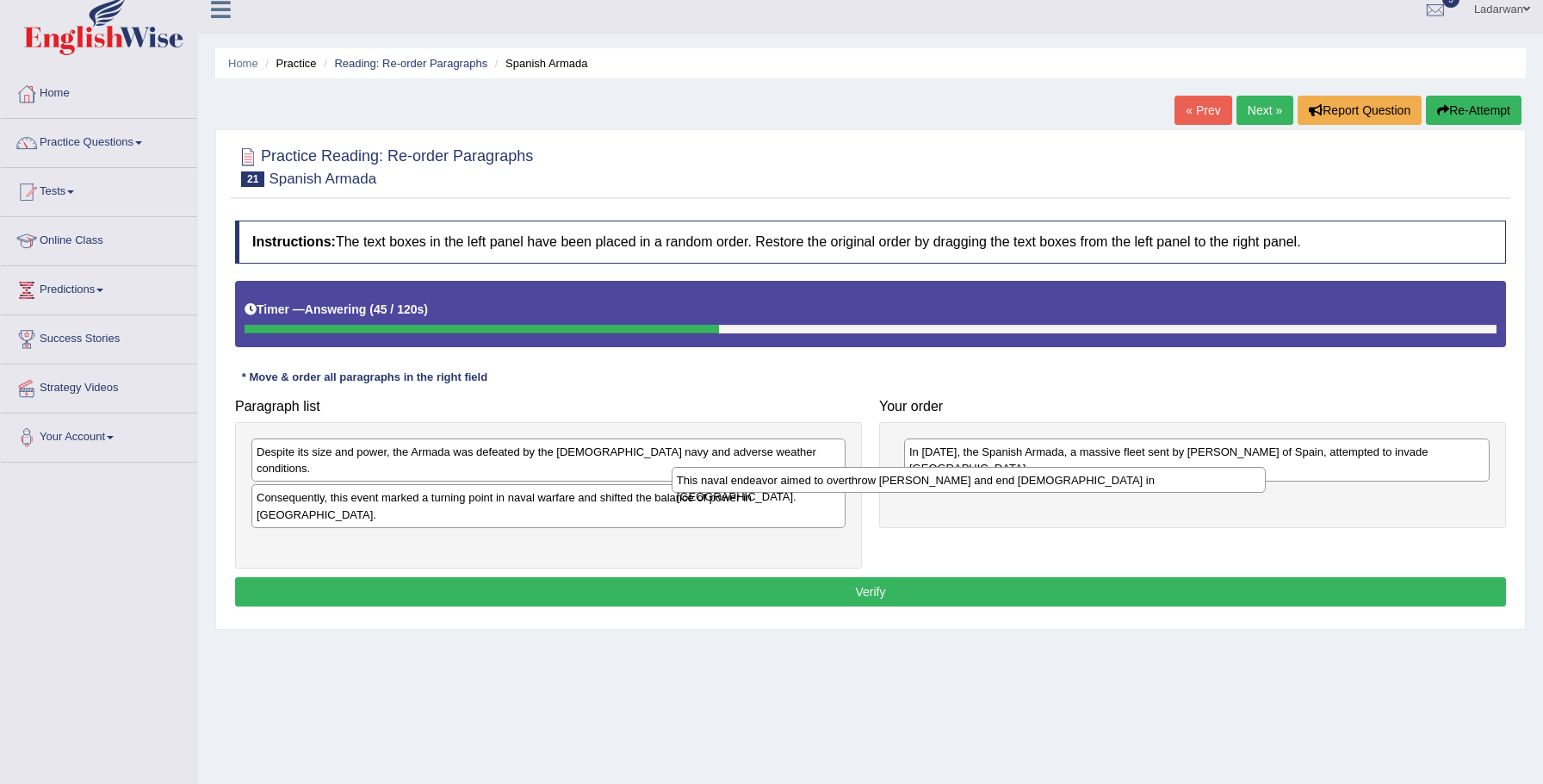
drag, startPoint x: 334, startPoint y: 481, endPoint x: 713, endPoint y: 471, distance: 379.1
click at [750, 478] on div "This naval endeavor aimed to overthrow [PERSON_NAME] and end [DEMOGRAPHIC_DATA]…" at bounding box center [970, 480] width 595 height 26
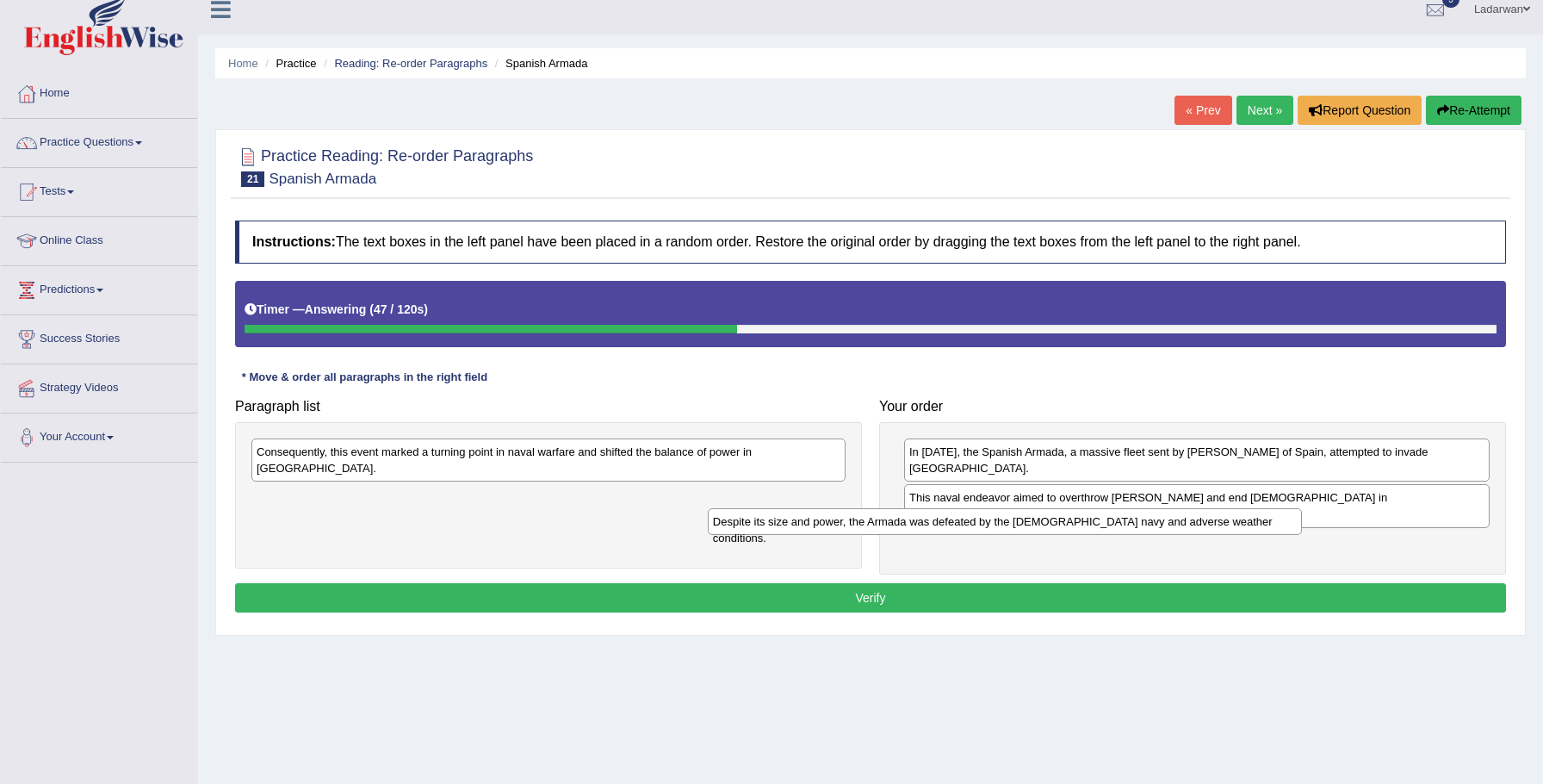
drag, startPoint x: 600, startPoint y: 451, endPoint x: 1060, endPoint y: 511, distance: 463.9
click at [1063, 512] on div "Despite its size and power, the Armada was defeated by the [DEMOGRAPHIC_DATA] n…" at bounding box center [1006, 520] width 595 height 26
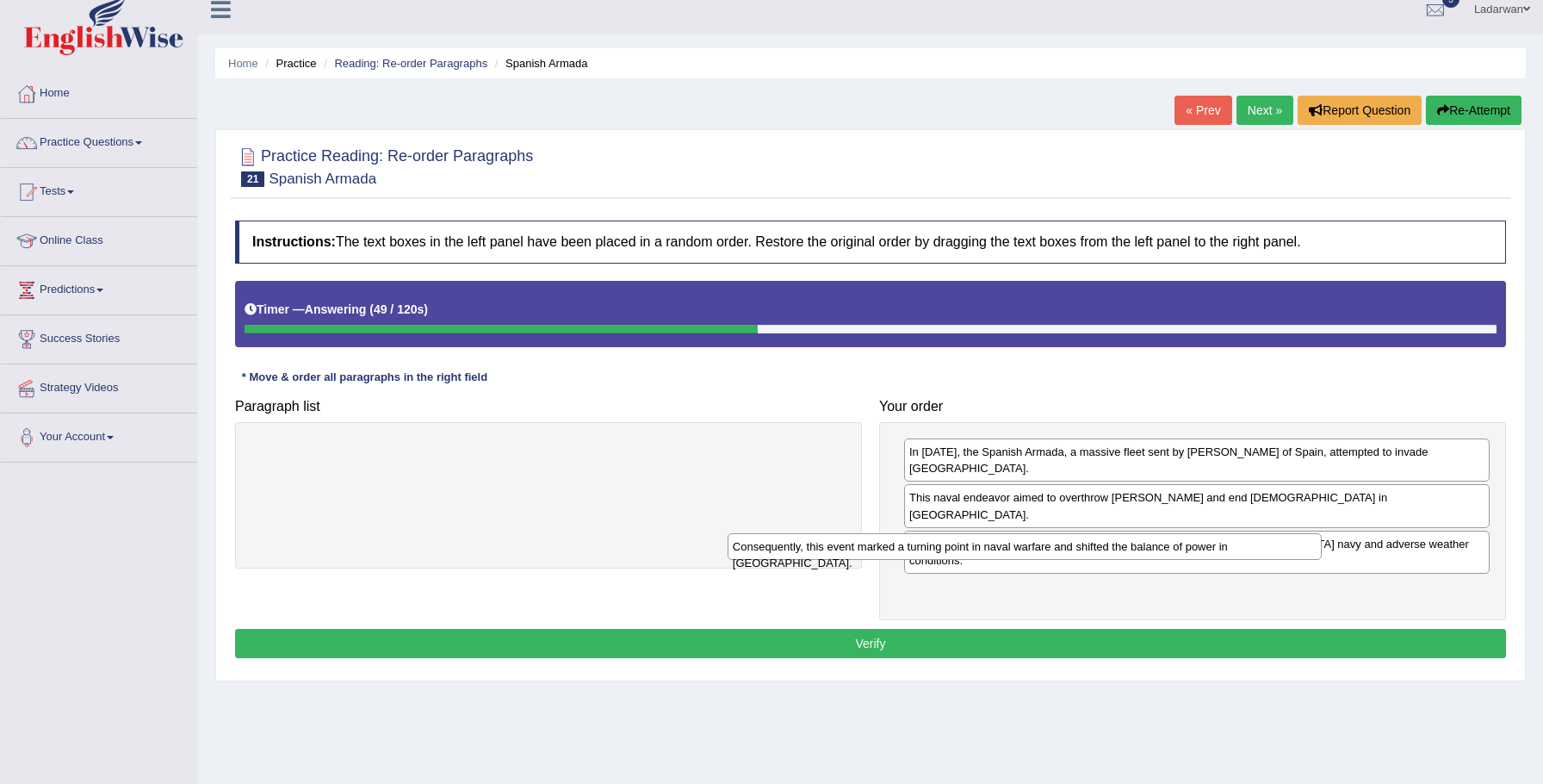
drag, startPoint x: 656, startPoint y: 453, endPoint x: 1130, endPoint y: 548, distance: 483.4
click at [1133, 547] on div "Consequently, this event marked a turning point in naval warfare and shifted th…" at bounding box center [1025, 546] width 595 height 26
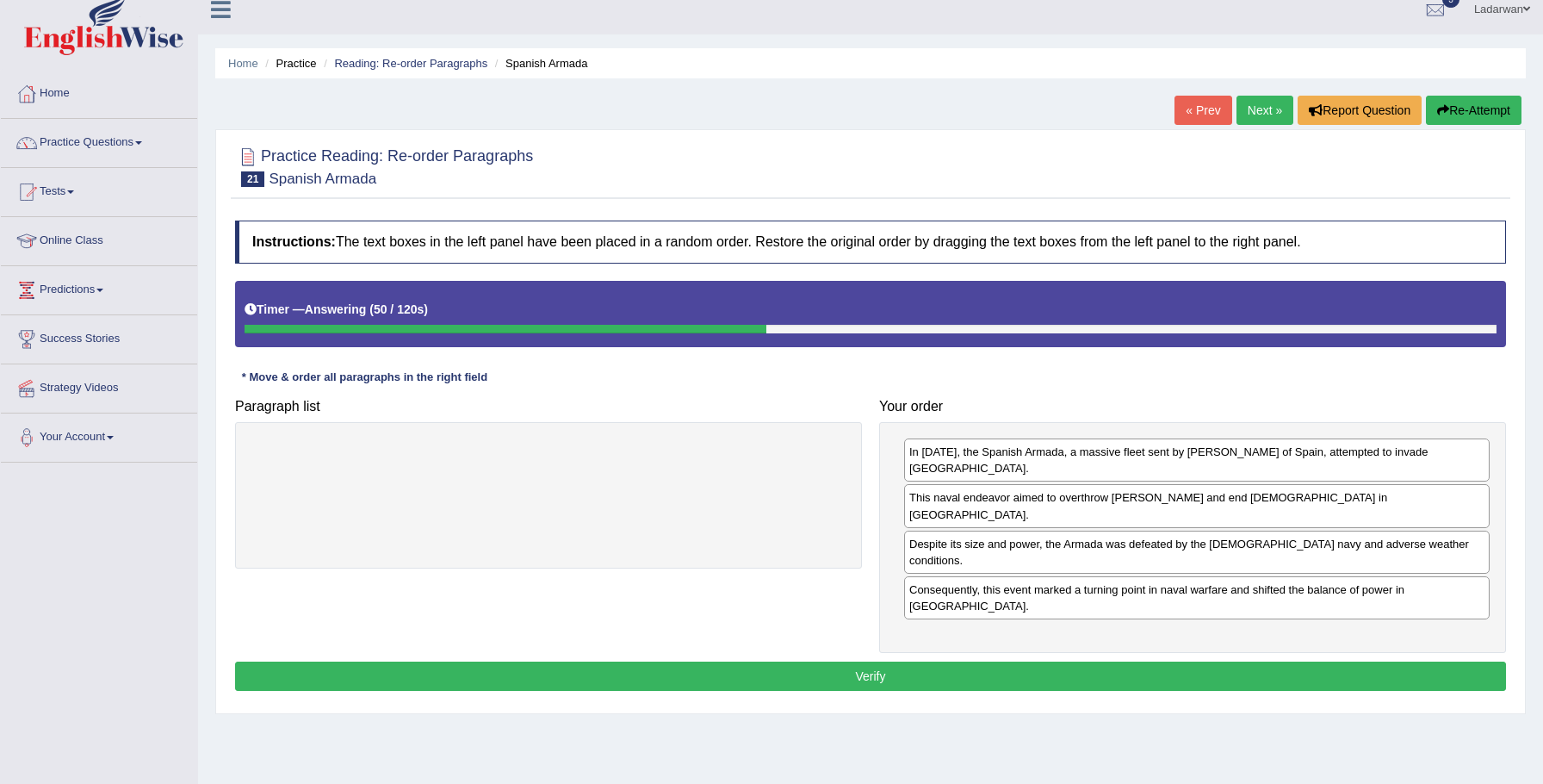
click at [1022, 661] on button "Verify" at bounding box center [871, 676] width 1272 height 29
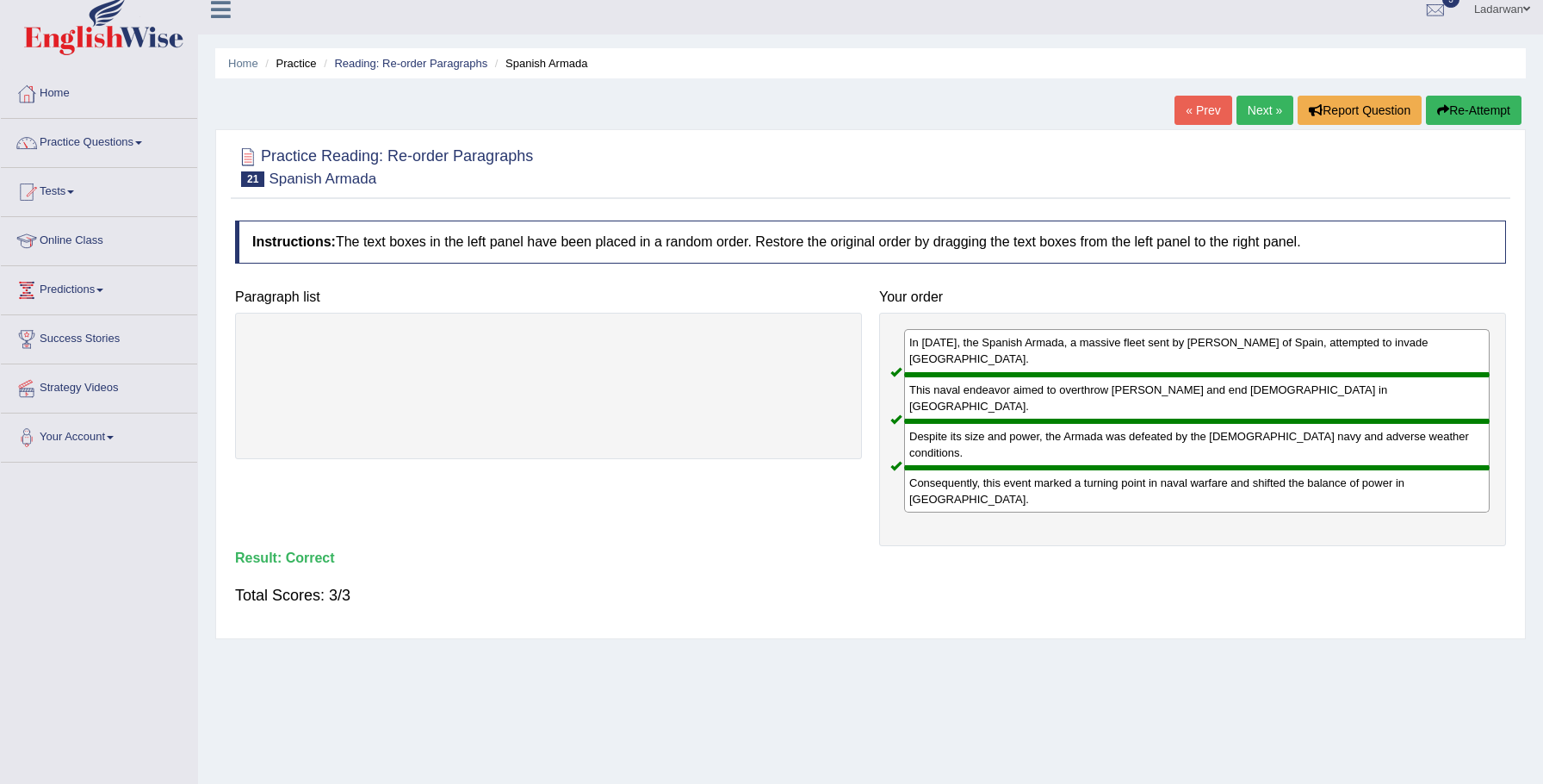
click at [1248, 105] on link "Next »" at bounding box center [1265, 110] width 56 height 29
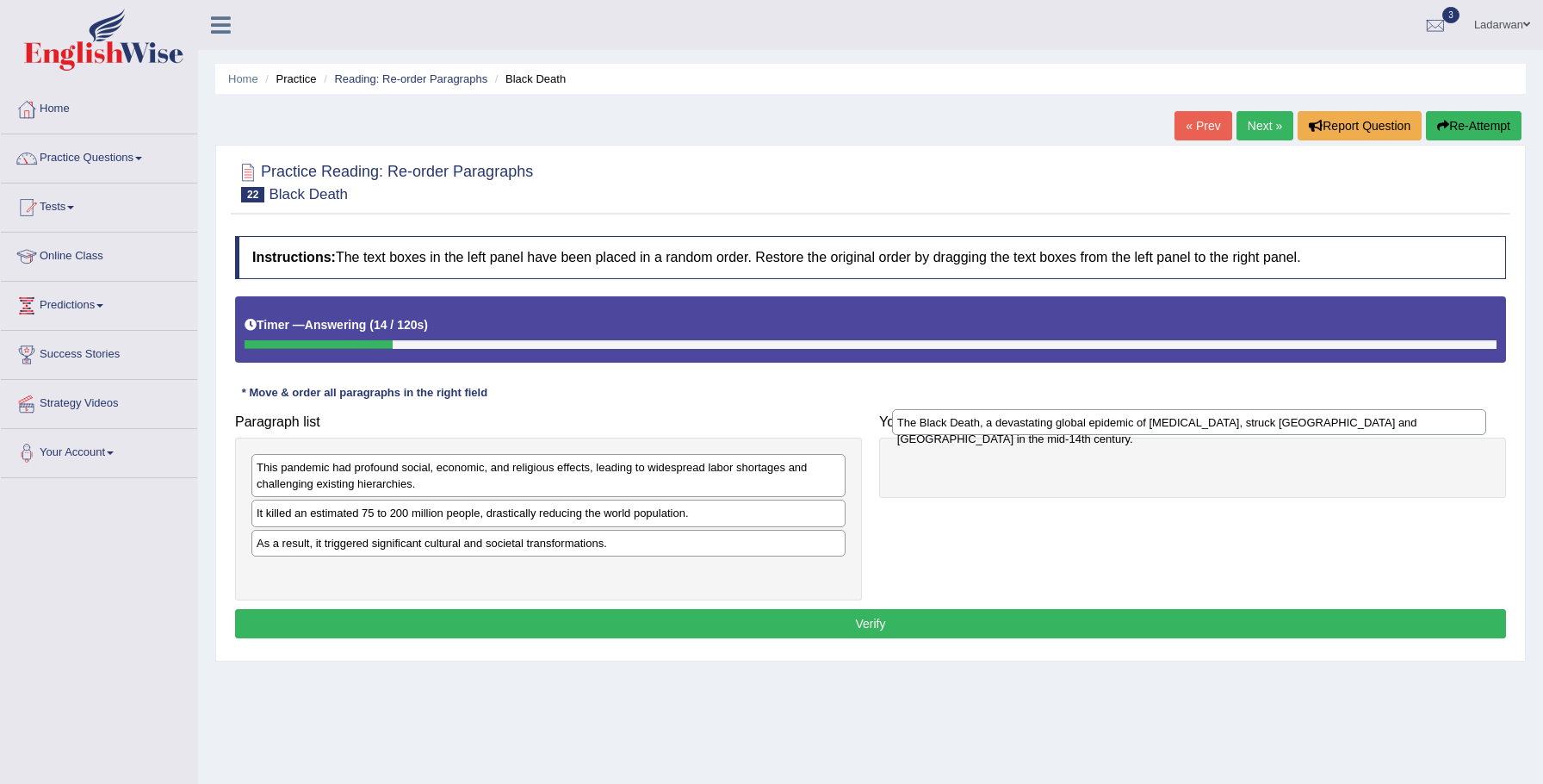
drag, startPoint x: 362, startPoint y: 542, endPoint x: 998, endPoint y: 422, distance: 647.2
click at [998, 420] on div "The Black Death, a devastating global epidemic of [MEDICAL_DATA], struck [GEOGR…" at bounding box center [1190, 422] width 595 height 26
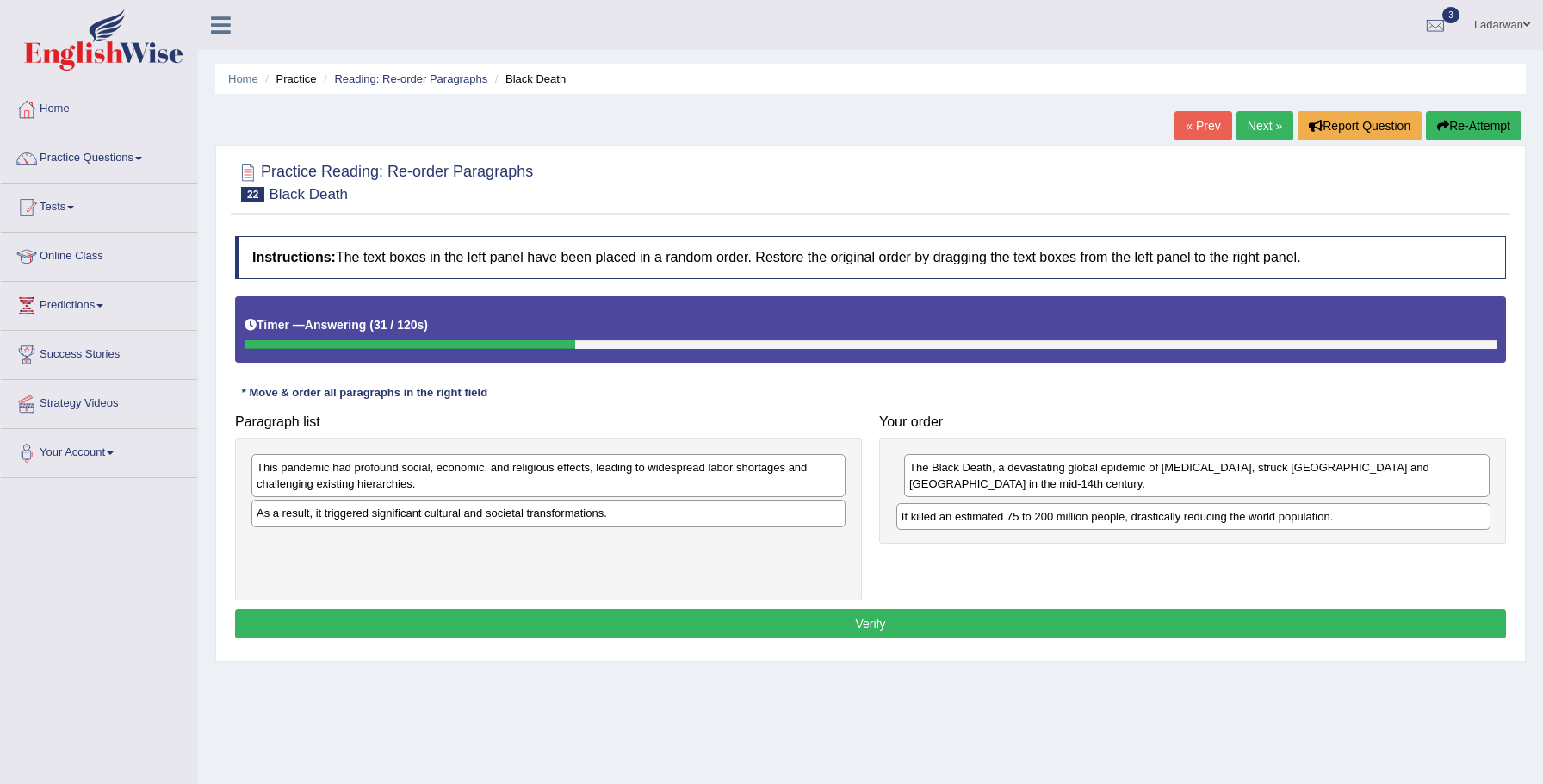
drag, startPoint x: 408, startPoint y: 519, endPoint x: 995, endPoint y: 508, distance: 587.1
click at [1050, 514] on div "It killed an estimated 75 to 200 million people, drastically reducing the world…" at bounding box center [1195, 516] width 595 height 26
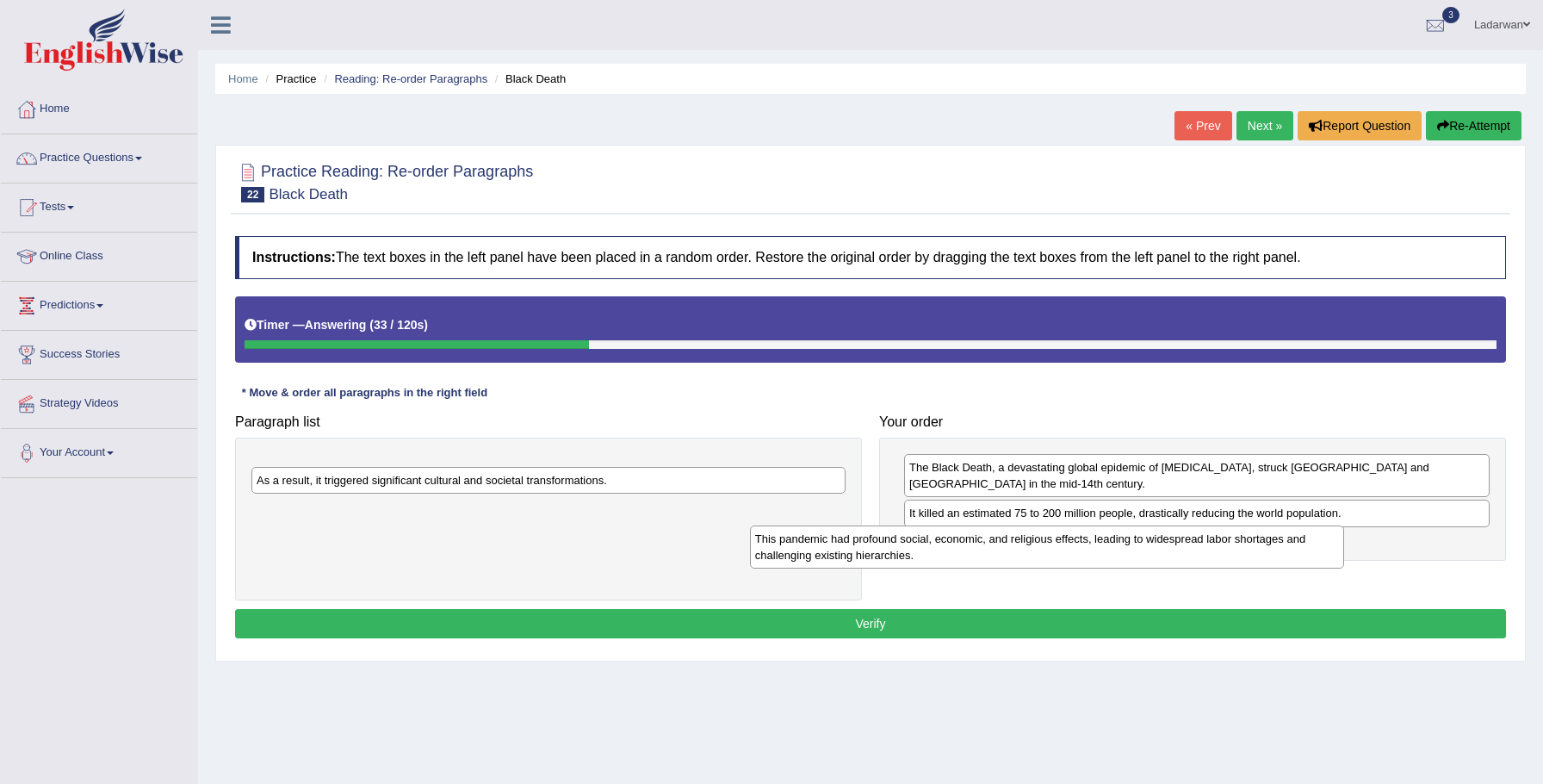
drag, startPoint x: 712, startPoint y: 468, endPoint x: 1111, endPoint y: 505, distance: 400.7
click at [1242, 525] on div "This pandemic had profound social, economic, and religious effects, leading to …" at bounding box center [1048, 547] width 595 height 43
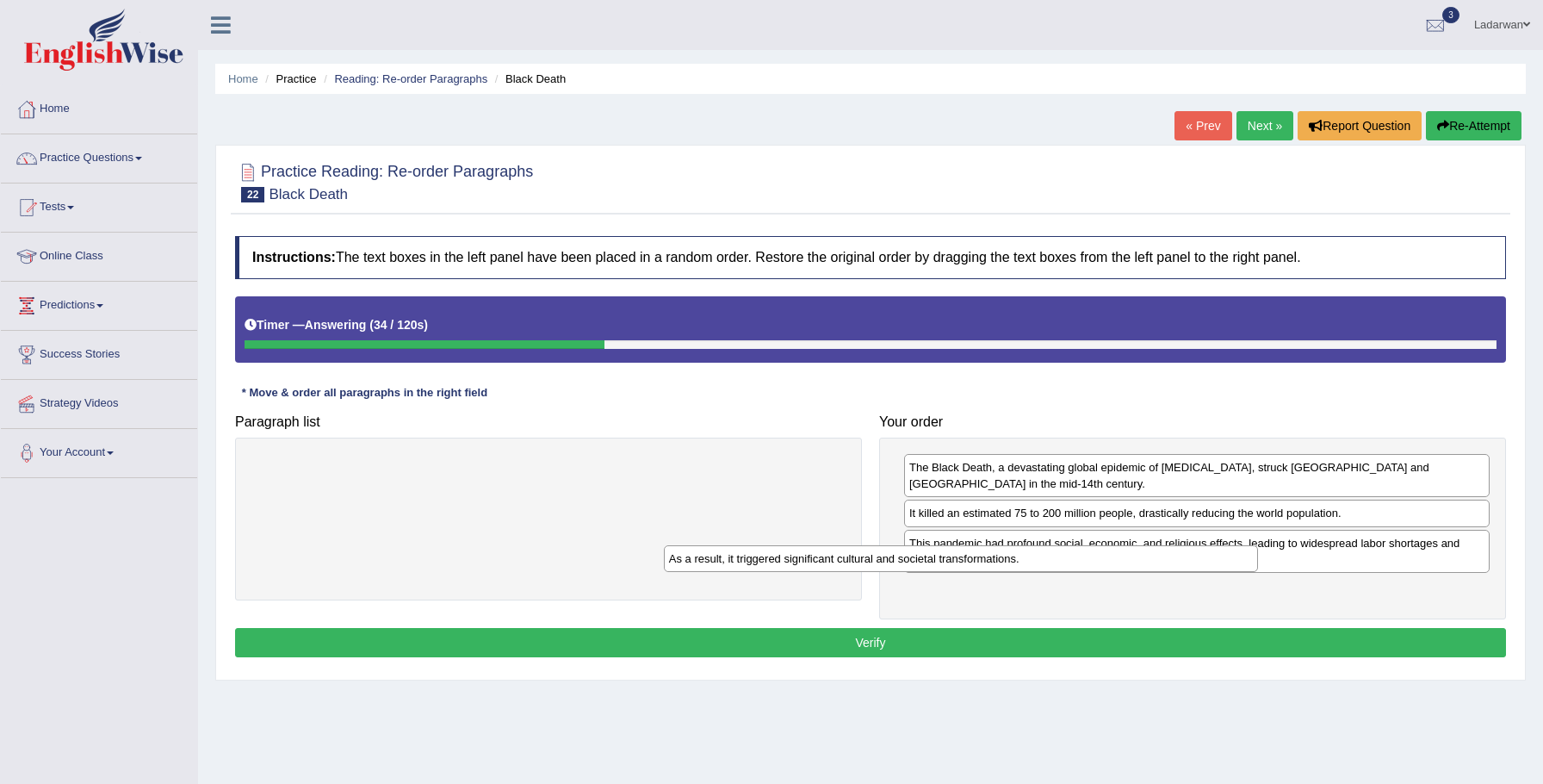
drag, startPoint x: 823, startPoint y: 464, endPoint x: 1298, endPoint y: 545, distance: 481.9
click at [1259, 545] on div "As a result, it triggered significant cultural and societal transformations." at bounding box center [962, 557] width 595 height 26
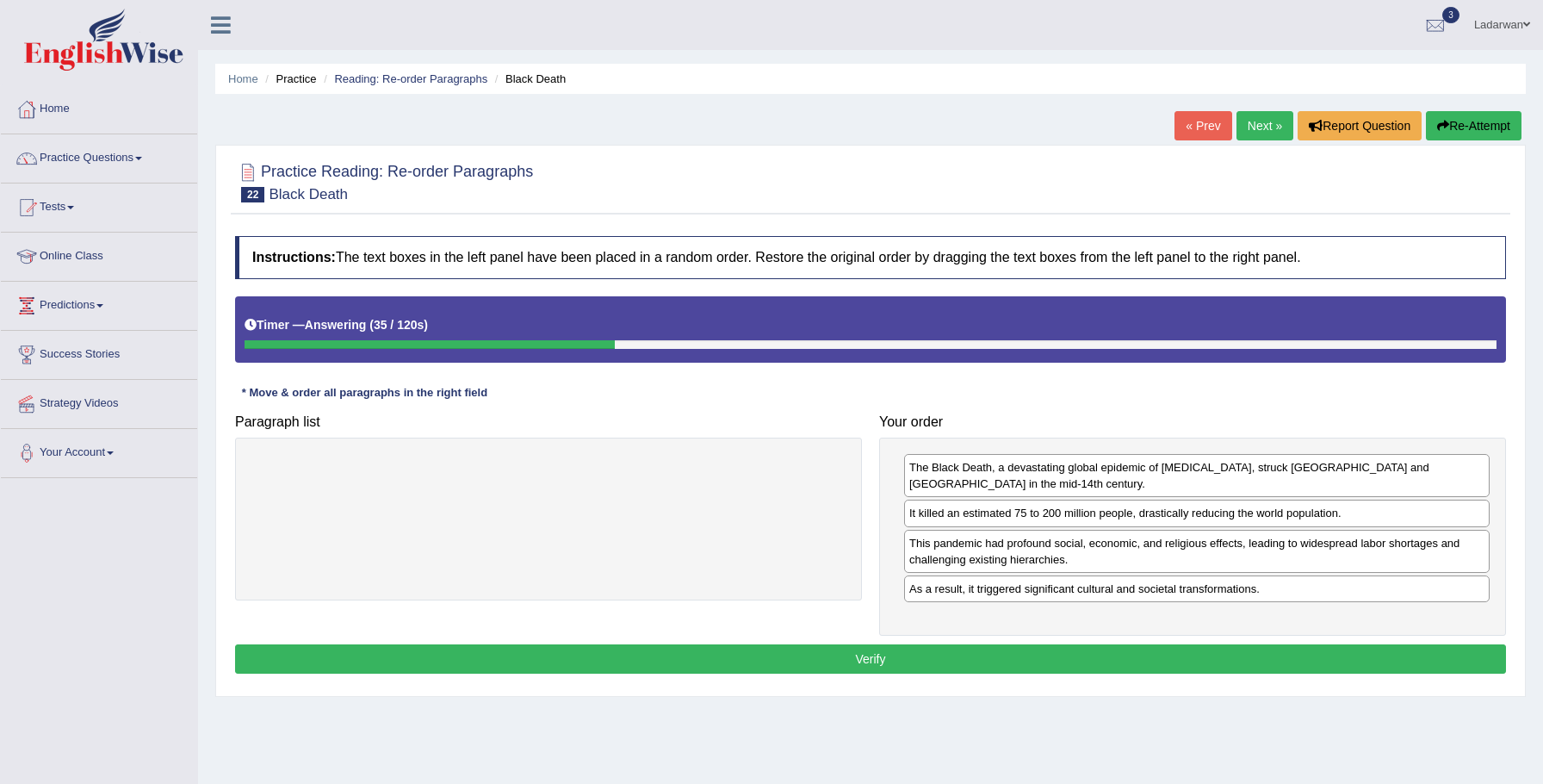
click at [1018, 644] on button "Verify" at bounding box center [871, 659] width 1272 height 29
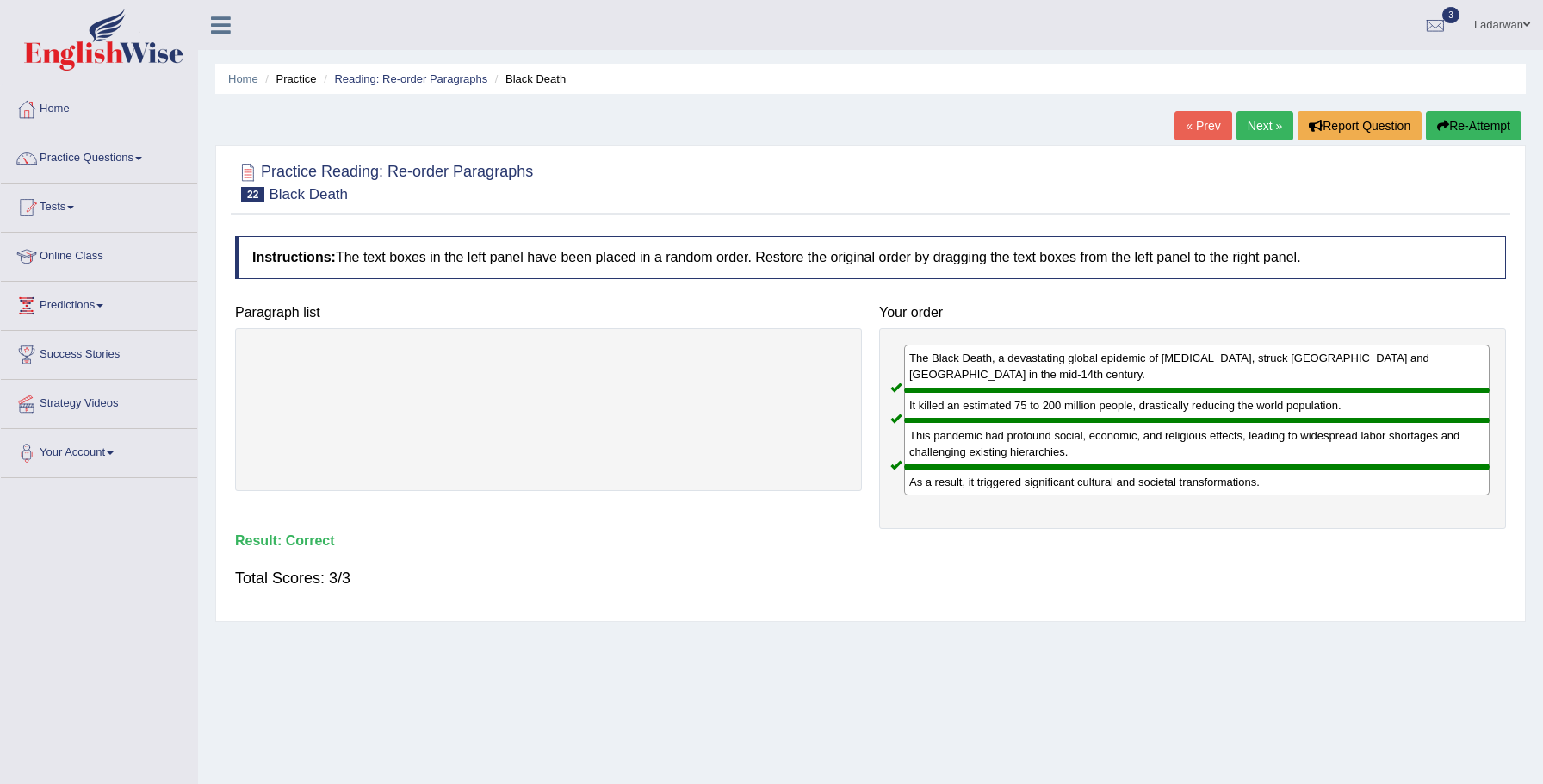
click at [1244, 121] on link "Next »" at bounding box center [1265, 125] width 56 height 29
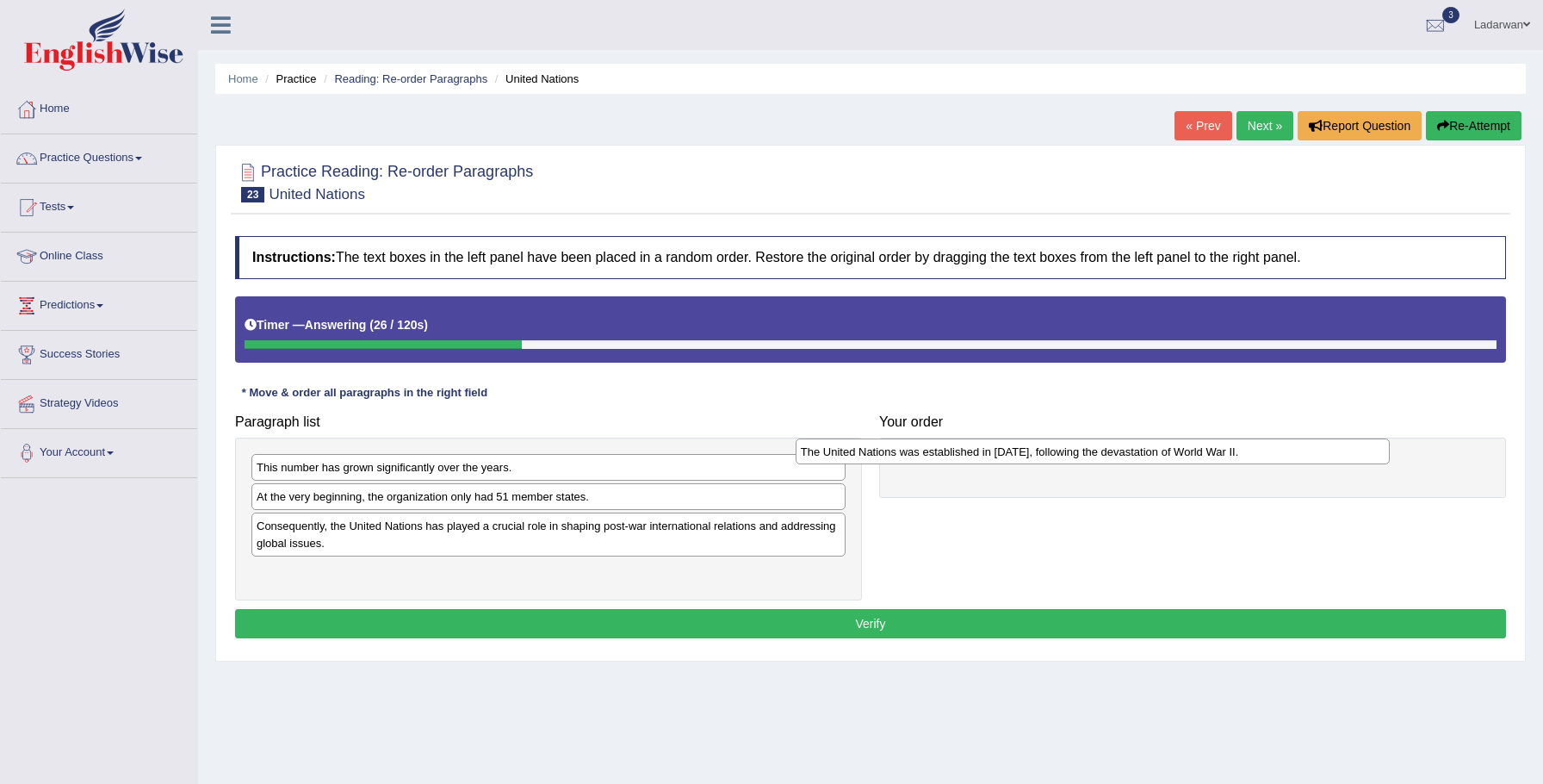
drag, startPoint x: 297, startPoint y: 498, endPoint x: 837, endPoint y: 454, distance: 541.8
click at [841, 454] on div "The United Nations was established in [DATE], following the devastation of Worl…" at bounding box center [1094, 451] width 595 height 26
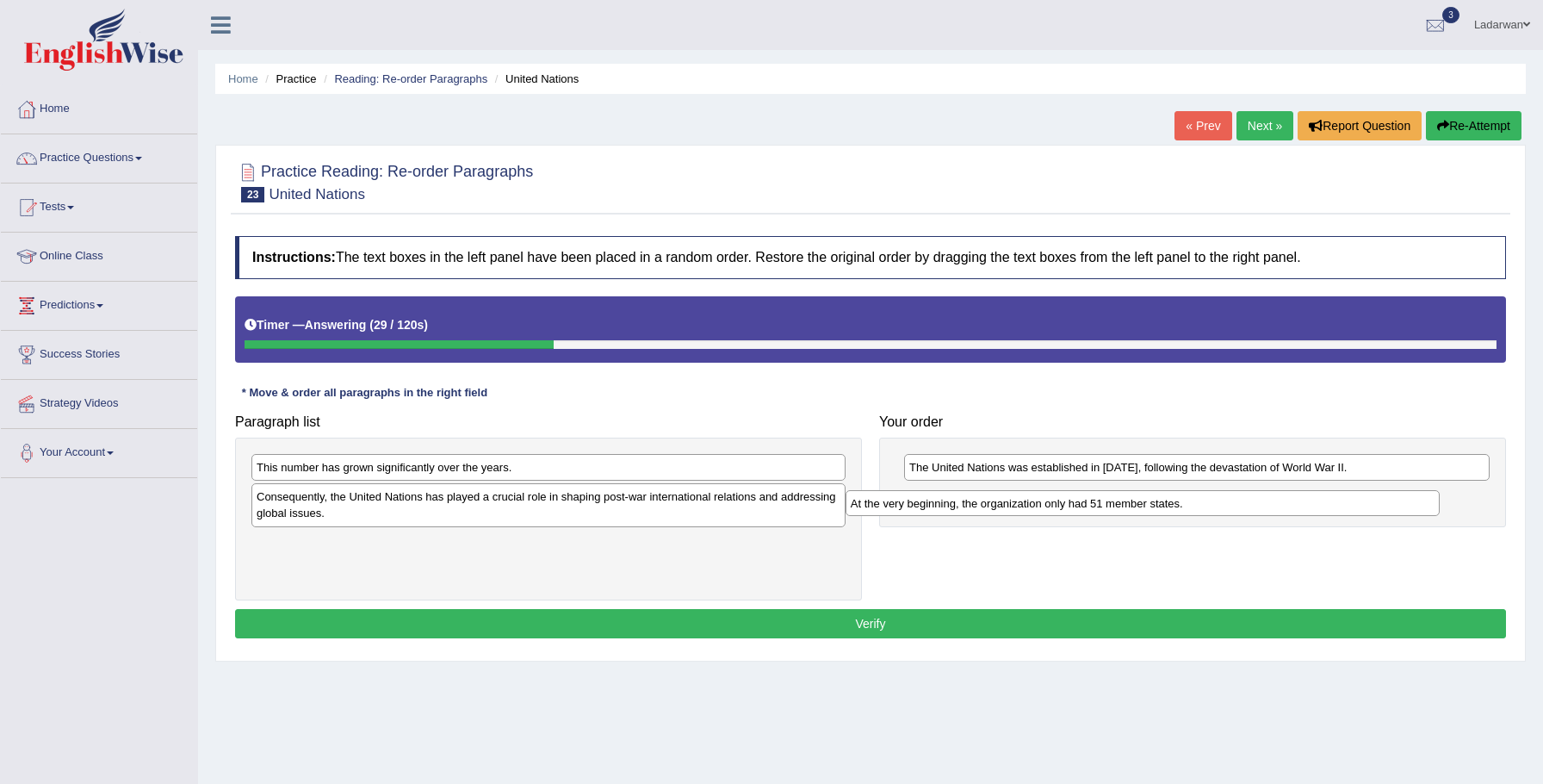
drag, startPoint x: 299, startPoint y: 503, endPoint x: 827, endPoint y: 494, distance: 528.1
click at [892, 509] on div "At the very beginning, the organization only had 51 member states." at bounding box center [1143, 503] width 595 height 26
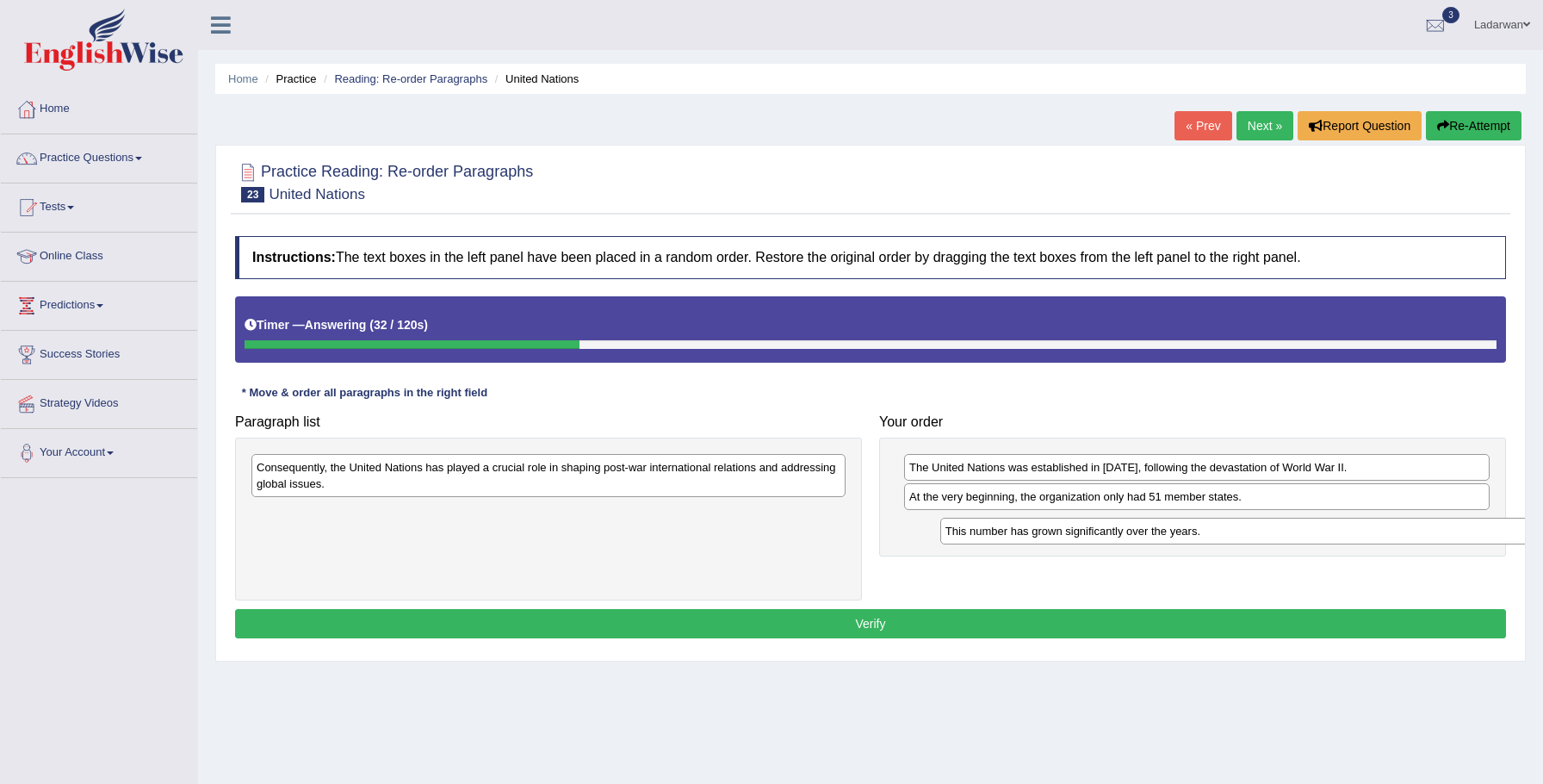
drag, startPoint x: 319, startPoint y: 464, endPoint x: 974, endPoint y: 524, distance: 657.7
click at [992, 525] on div "This number has grown significantly over the years." at bounding box center [1238, 530] width 595 height 26
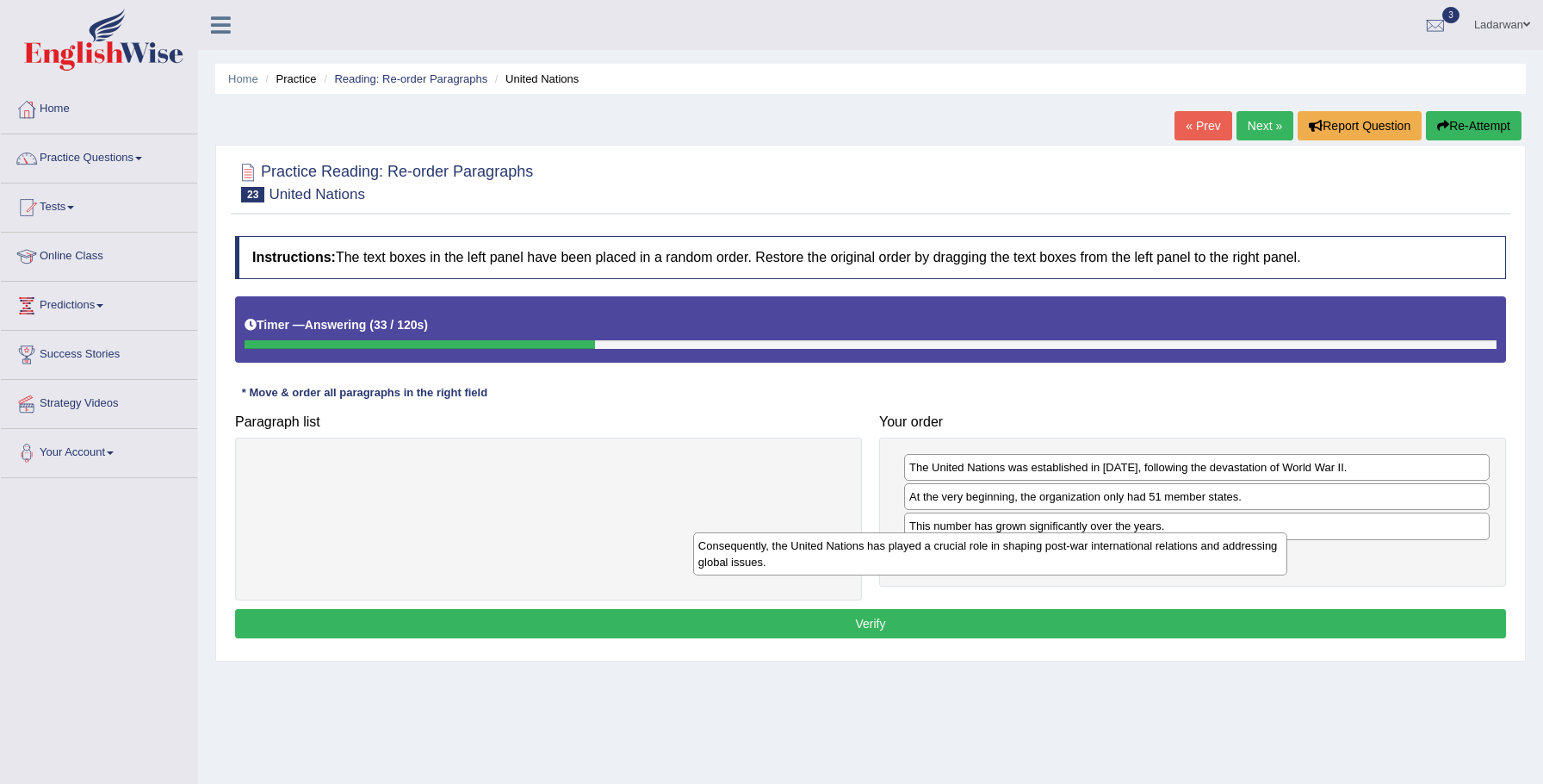
drag, startPoint x: 795, startPoint y: 481, endPoint x: 1236, endPoint y: 559, distance: 447.8
click at [1237, 558] on div "Consequently, the United Nations has played a crucial role in shaping post-war …" at bounding box center [991, 553] width 595 height 43
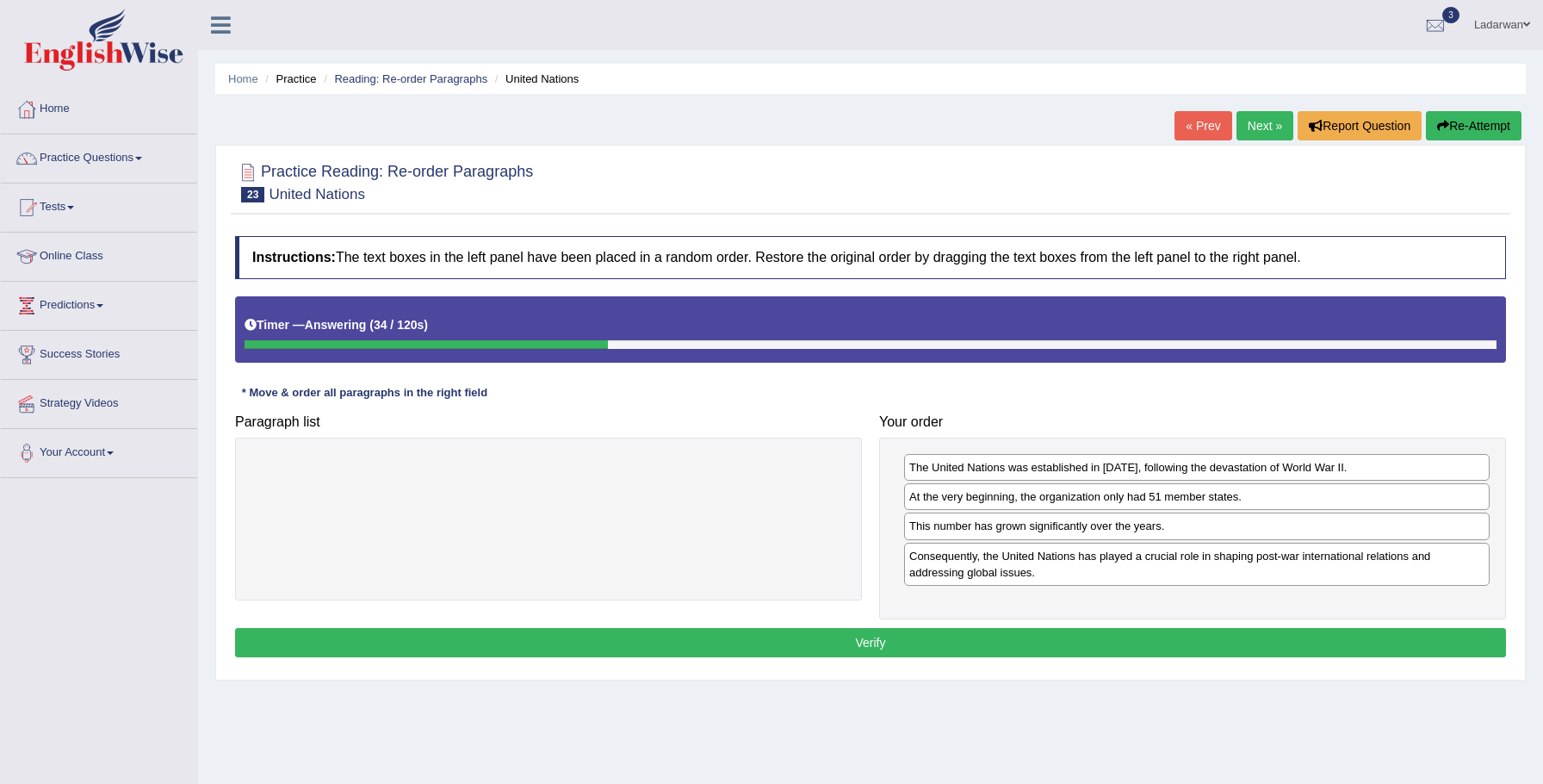
click at [986, 634] on button "Verify" at bounding box center [871, 642] width 1272 height 29
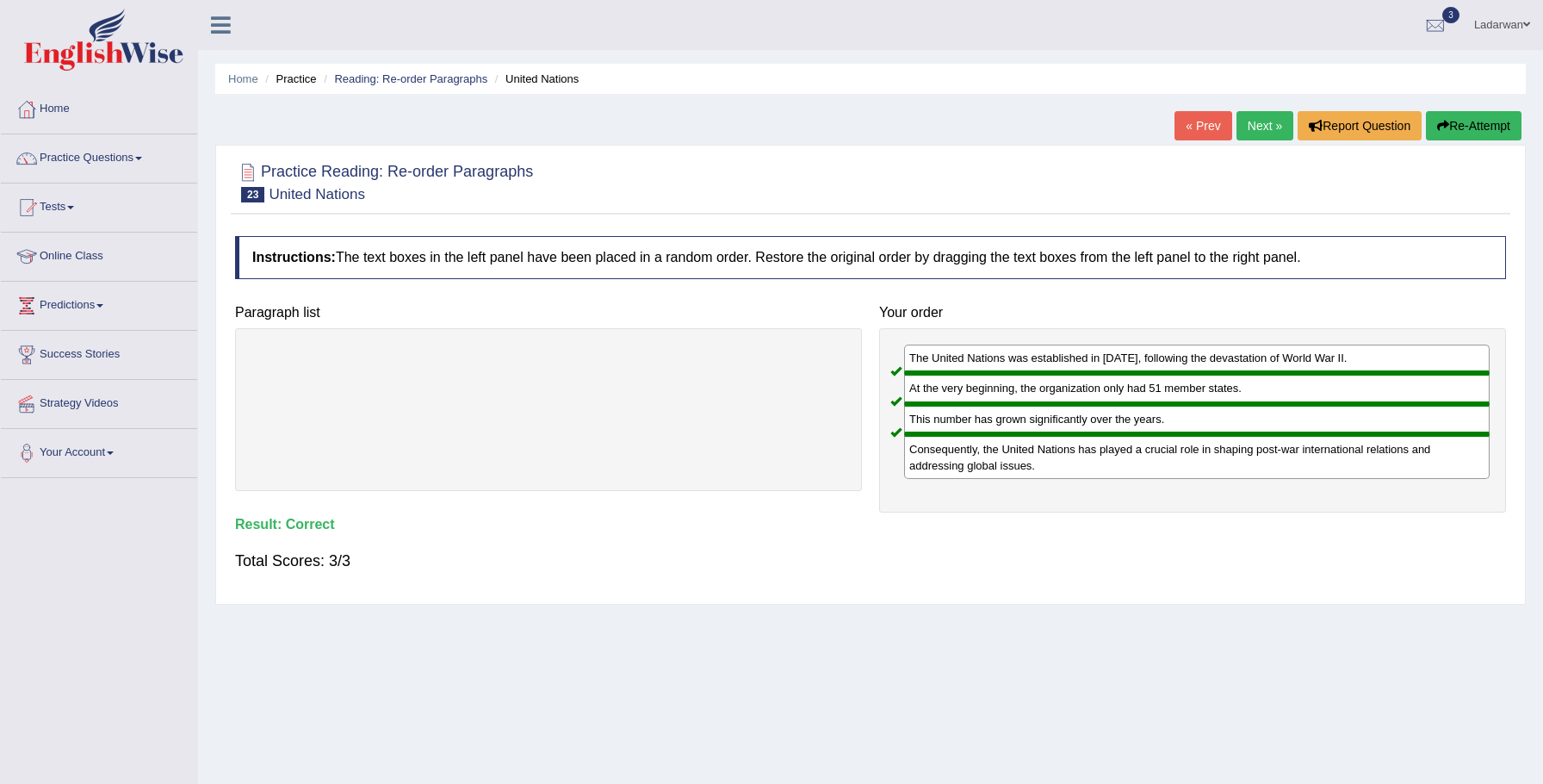
click at [1242, 125] on link "Next »" at bounding box center [1265, 125] width 56 height 29
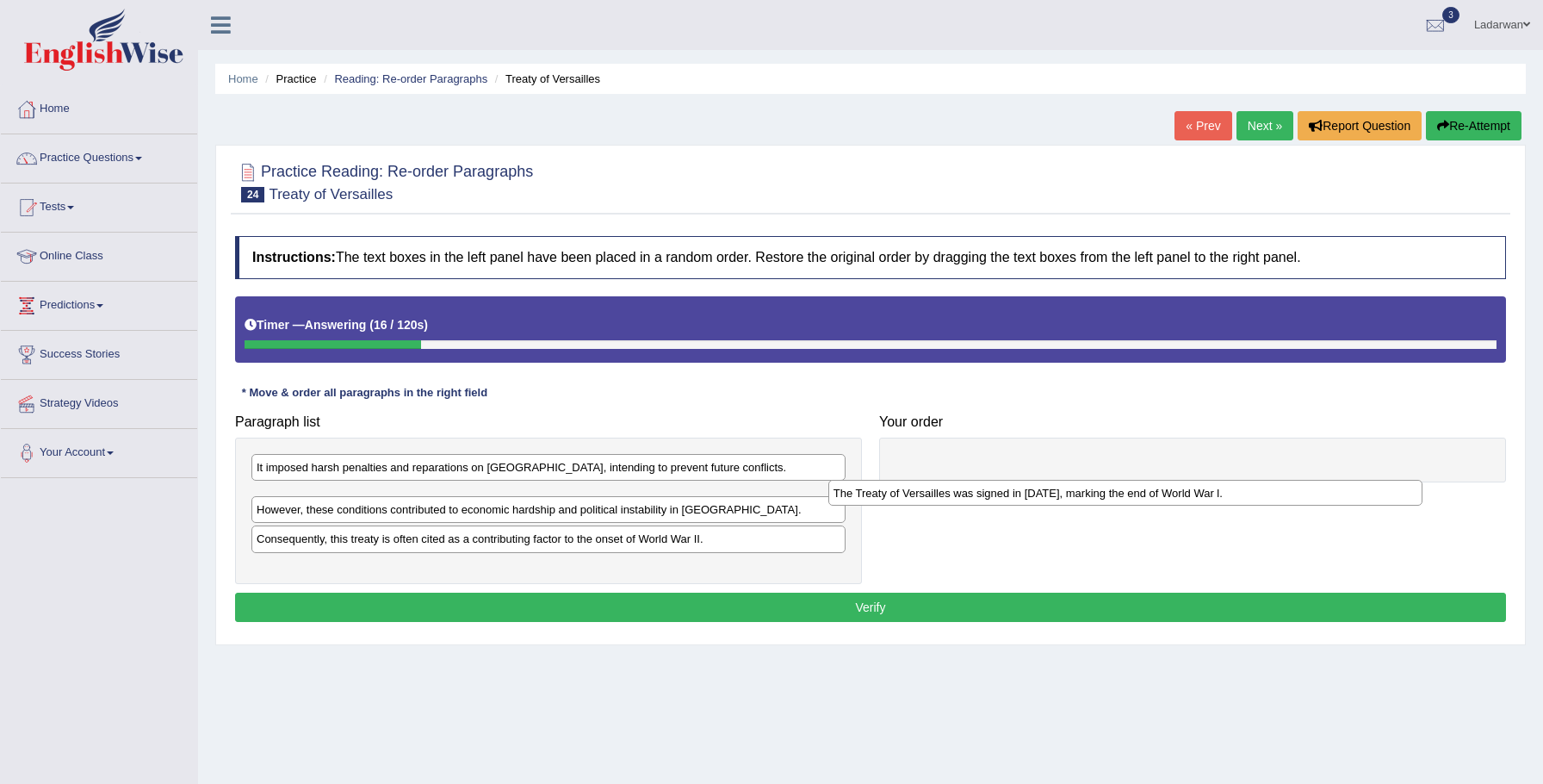
drag, startPoint x: 290, startPoint y: 504, endPoint x: 875, endPoint y: 495, distance: 585.1
click at [875, 495] on div "The Treaty of Versailles was signed in [DATE], marking the end of World War l." at bounding box center [1127, 492] width 595 height 26
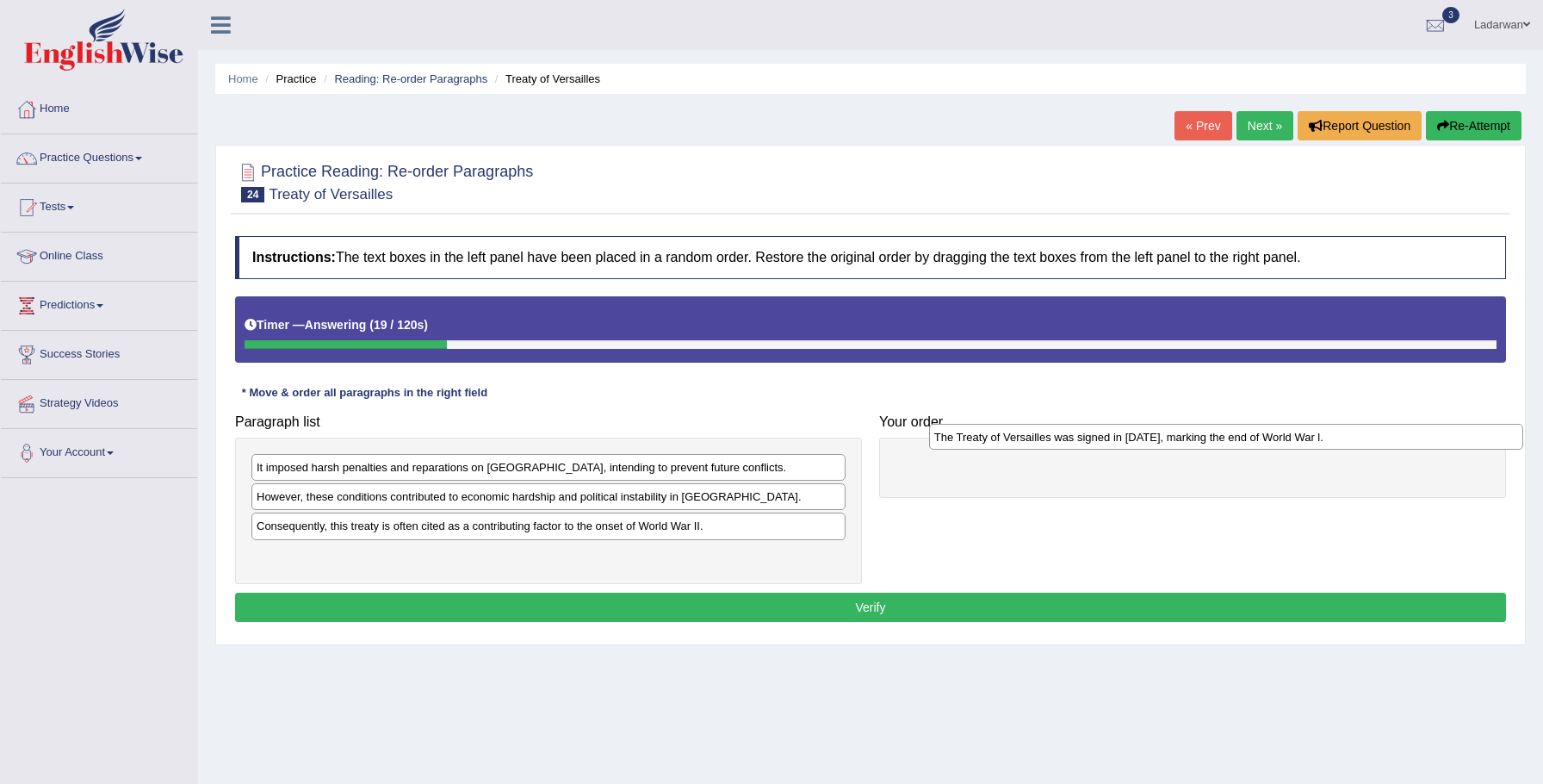
drag, startPoint x: 449, startPoint y: 487, endPoint x: 1047, endPoint y: 446, distance: 599.4
click at [1051, 445] on div "The Treaty of Versailles was signed in 1919, marking the end of World War l." at bounding box center [1227, 437] width 595 height 26
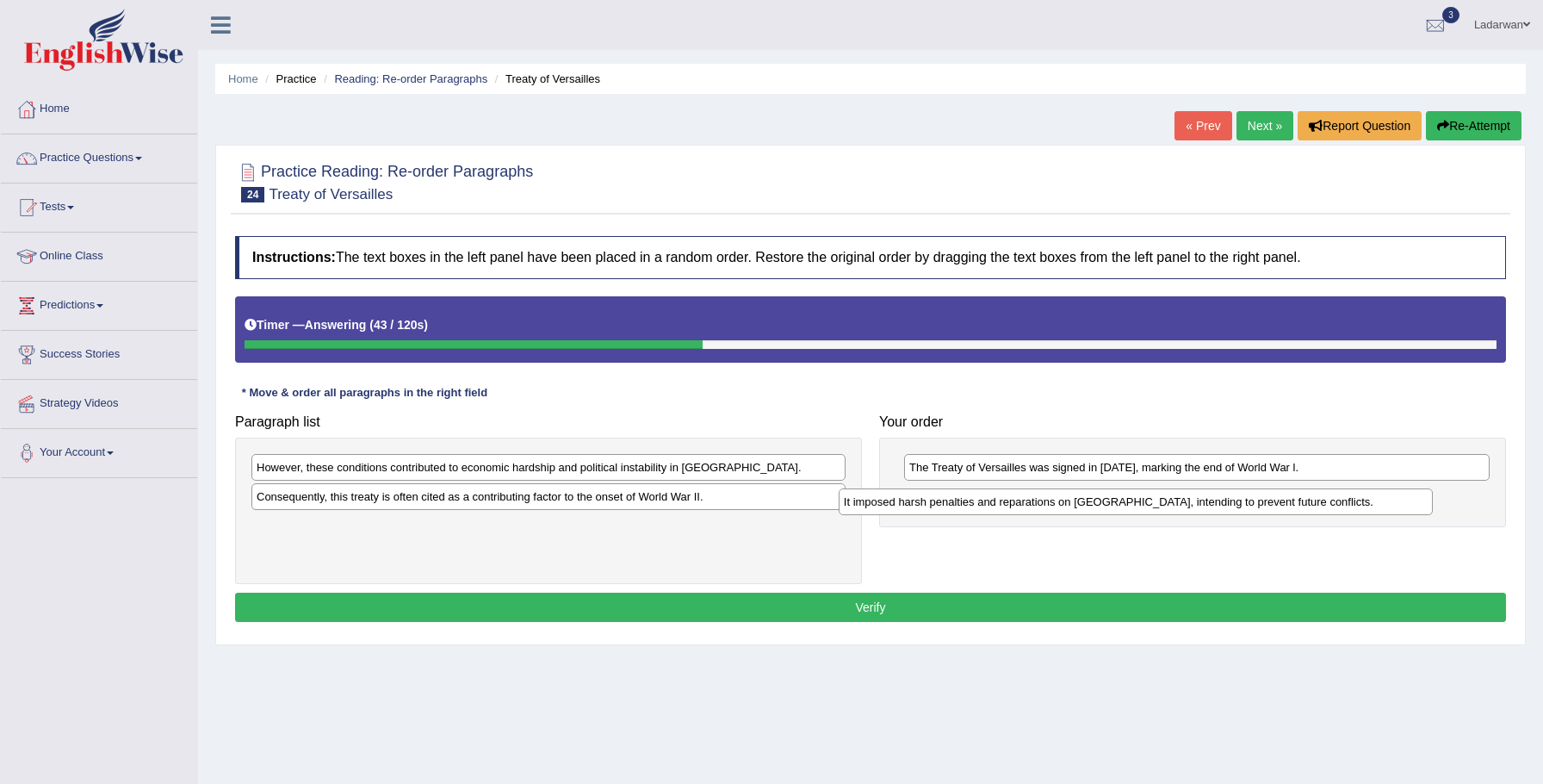
drag, startPoint x: 372, startPoint y: 466, endPoint x: 964, endPoint y: 495, distance: 592.7
click at [964, 495] on div "It imposed harsh penalties and reparations on Germany, intending to prevent fut…" at bounding box center [1136, 501] width 595 height 26
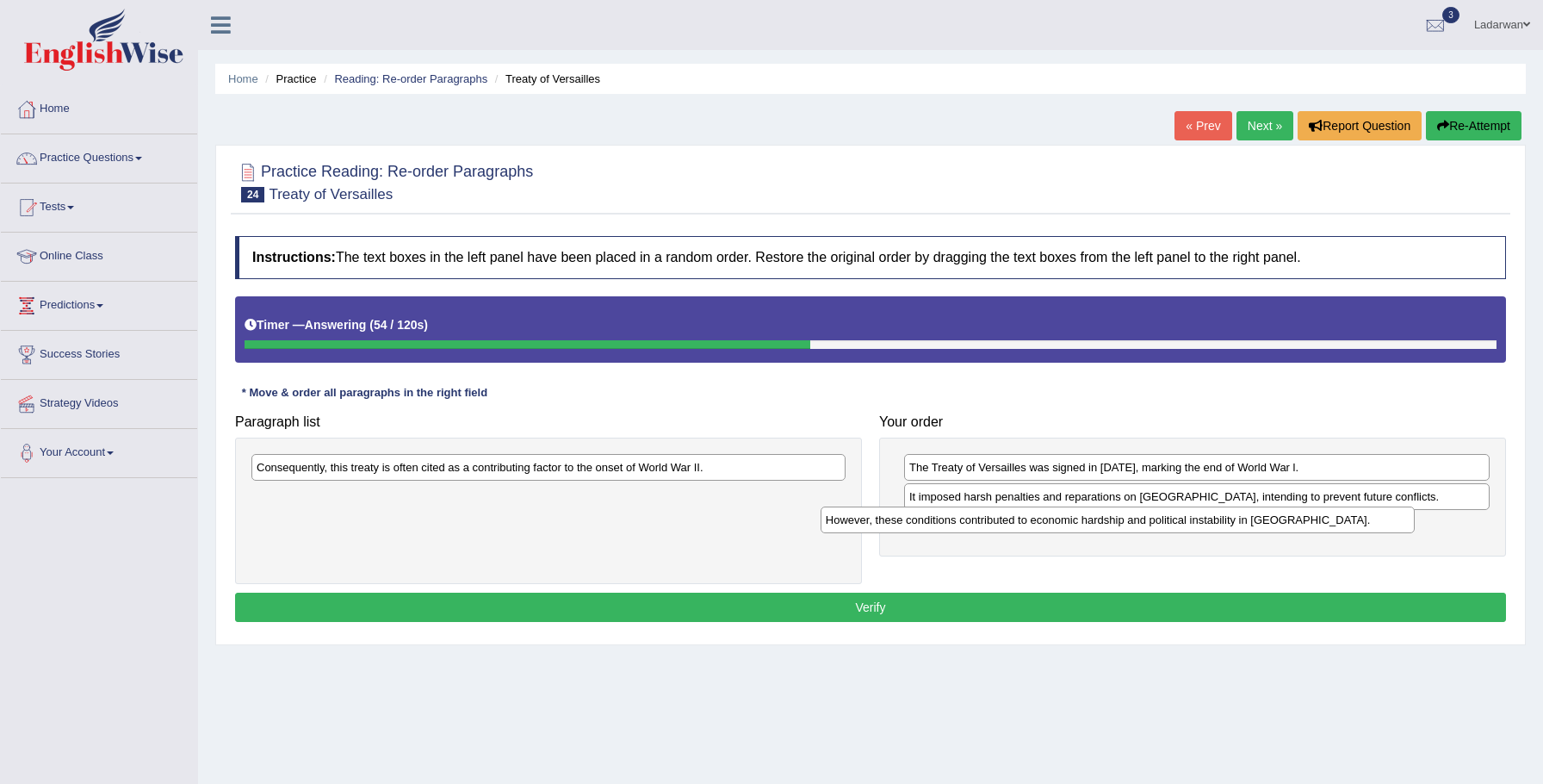
drag, startPoint x: 444, startPoint y: 462, endPoint x: 966, endPoint y: 503, distance: 523.6
click at [1015, 514] on div "However, these conditions contributed to economic hardship and political instab…" at bounding box center [1119, 519] width 595 height 26
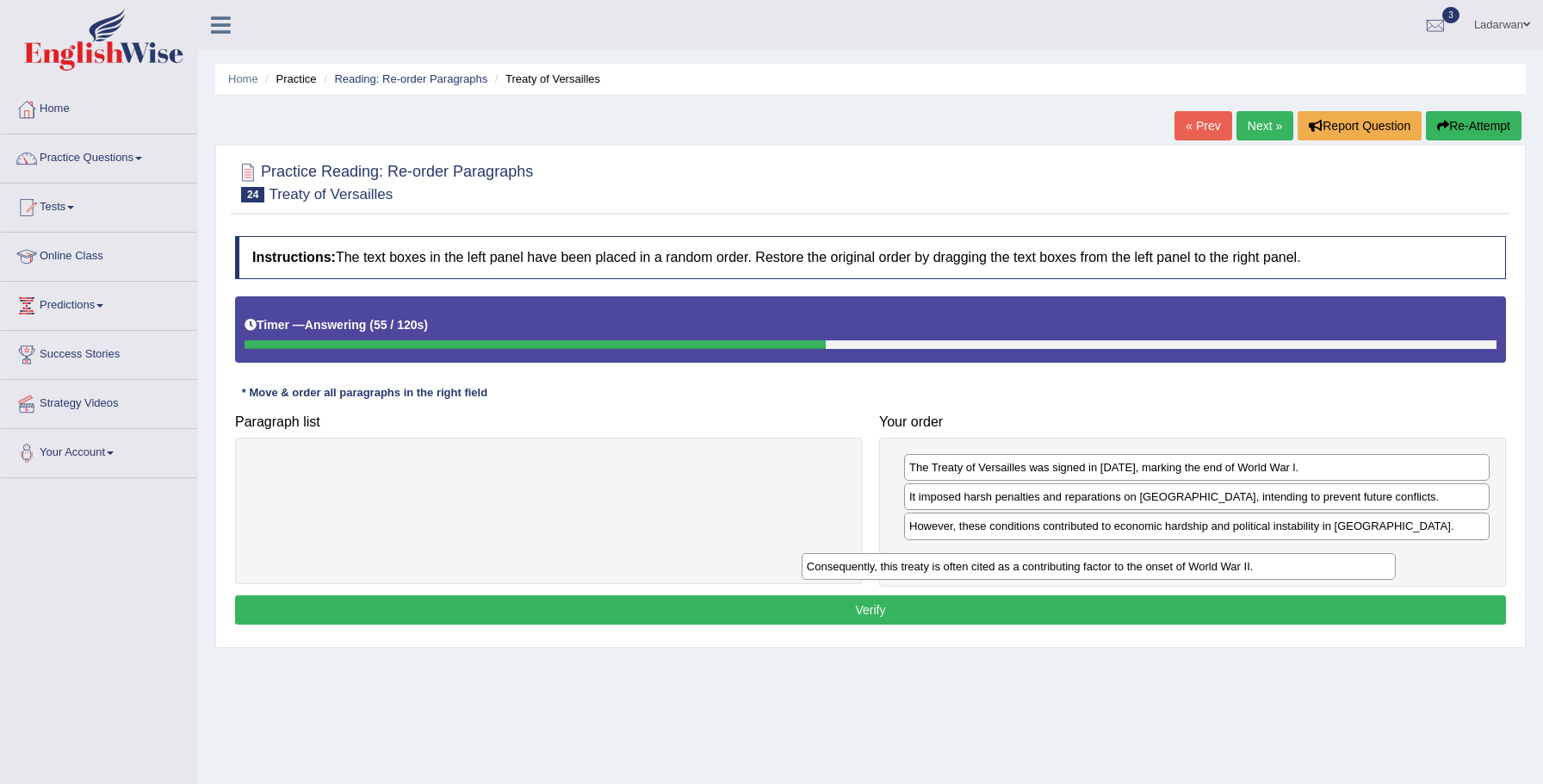
drag, startPoint x: 650, startPoint y: 467, endPoint x: 1195, endPoint y: 560, distance: 552.9
click at [1200, 560] on div "Consequently, this treaty is often cited as a contributing factor to the onset …" at bounding box center [1099, 565] width 595 height 26
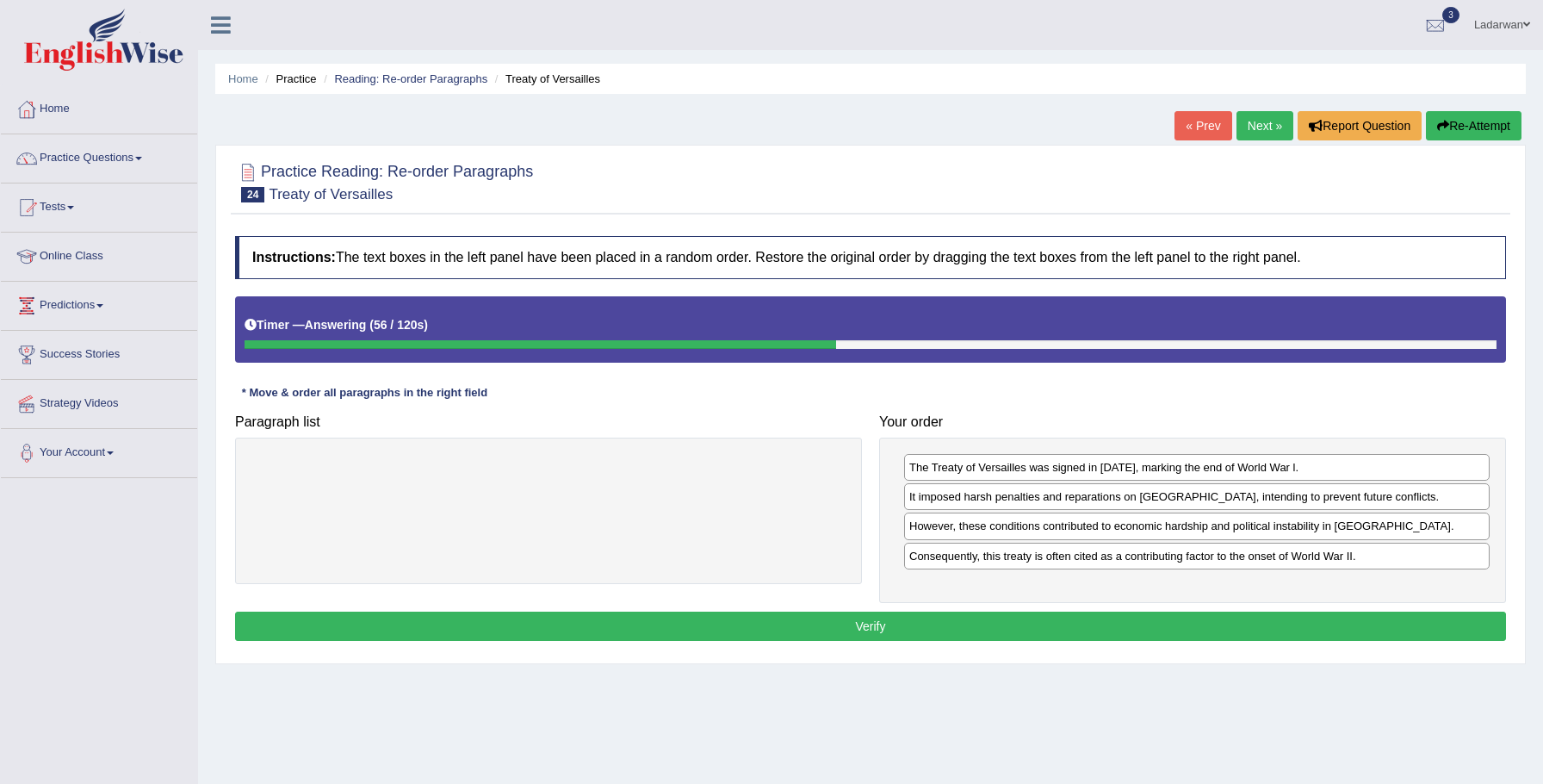
click at [1048, 623] on button "Verify" at bounding box center [871, 626] width 1272 height 29
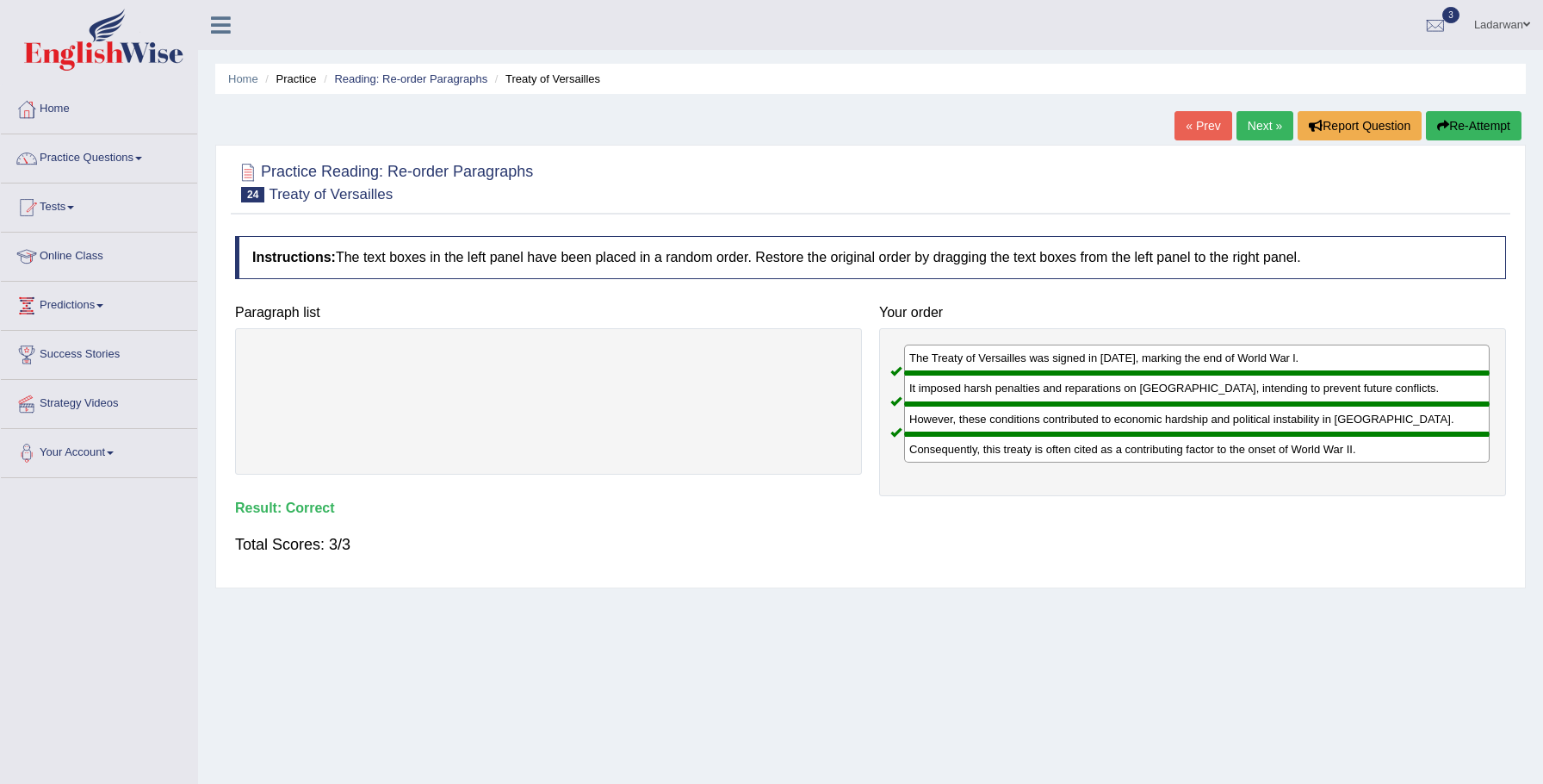
click at [1261, 125] on link "Next »" at bounding box center [1265, 125] width 56 height 29
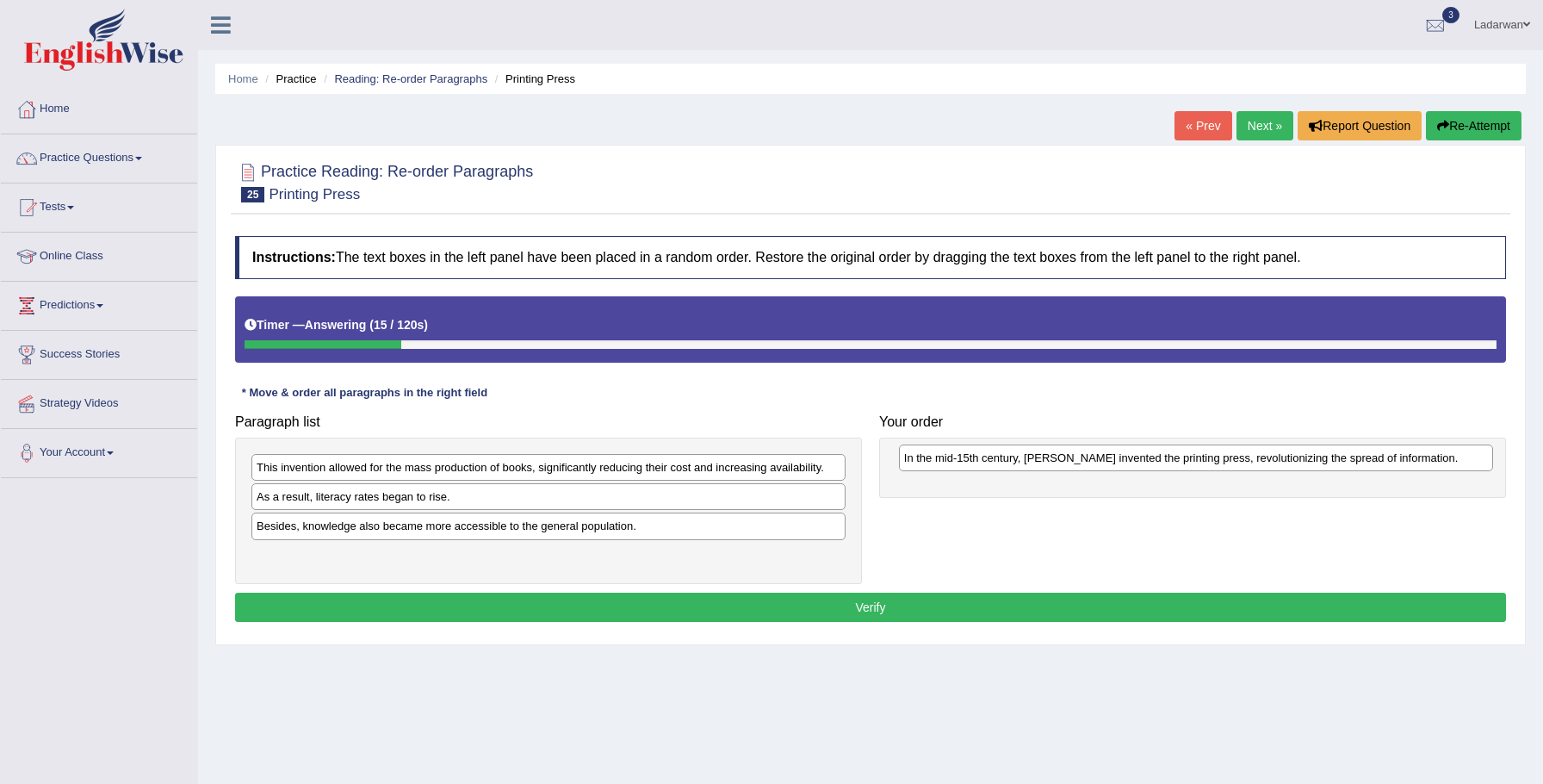
drag, startPoint x: 579, startPoint y: 469, endPoint x: 1225, endPoint y: 455, distance: 646.2
click at [1225, 455] on div "In the mid-15th century, [PERSON_NAME] invented the printing press, revolutioni…" at bounding box center [1197, 457] width 595 height 26
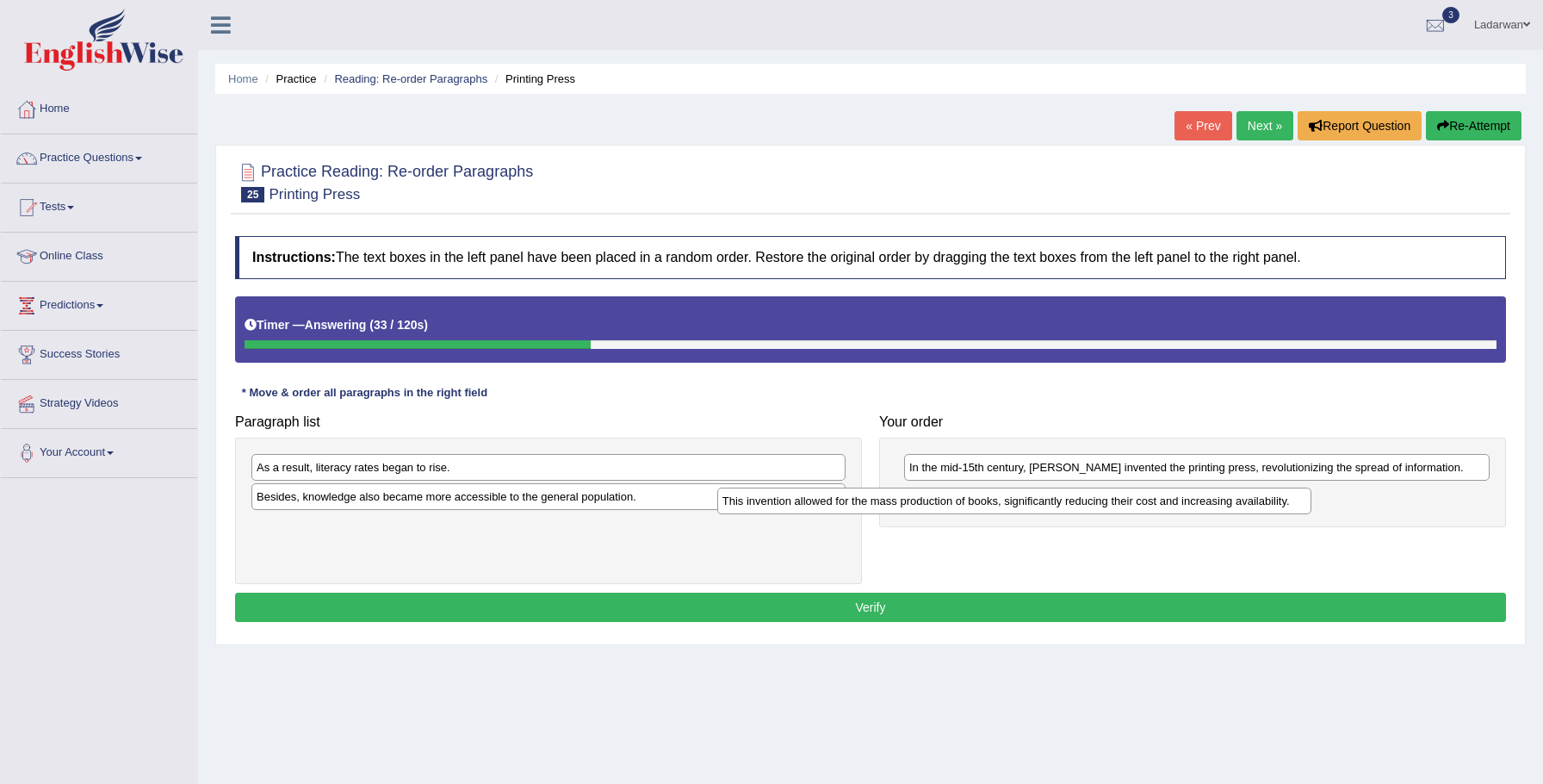
drag, startPoint x: 377, startPoint y: 470, endPoint x: 843, endPoint y: 503, distance: 467.2
click at [843, 503] on div "This invention allowed for the mass production of books, significantly reducing…" at bounding box center [1015, 500] width 595 height 26
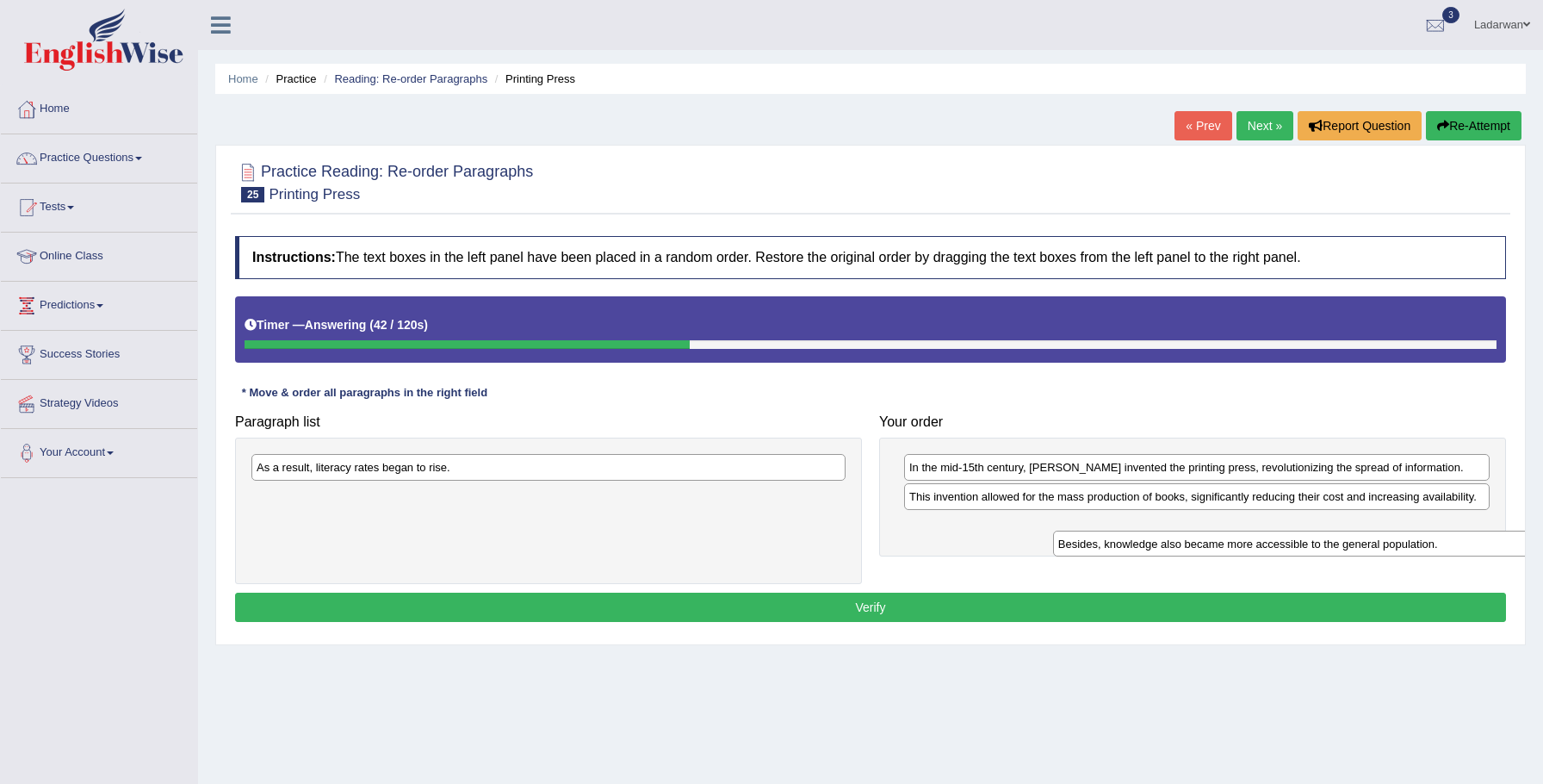
drag, startPoint x: 413, startPoint y: 504, endPoint x: 1172, endPoint y: 542, distance: 760.0
click at [1184, 544] on div "Besides, knowledge also became more accessible to the general population." at bounding box center [1351, 543] width 595 height 26
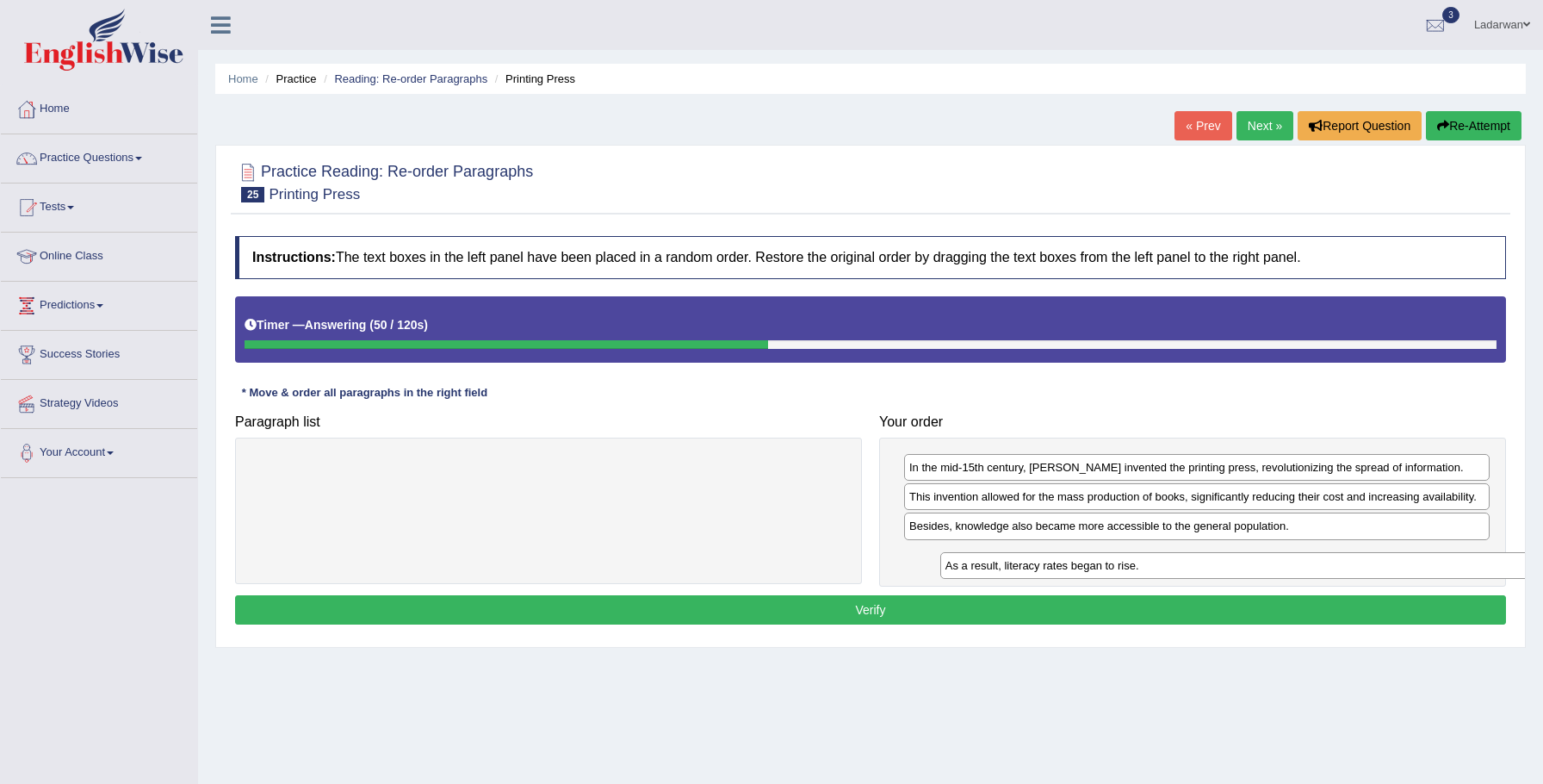
drag, startPoint x: 617, startPoint y: 463, endPoint x: 1281, endPoint y: 561, distance: 671.2
click at [1281, 561] on div "As a result, literacy rates began to rise." at bounding box center [1238, 564] width 595 height 26
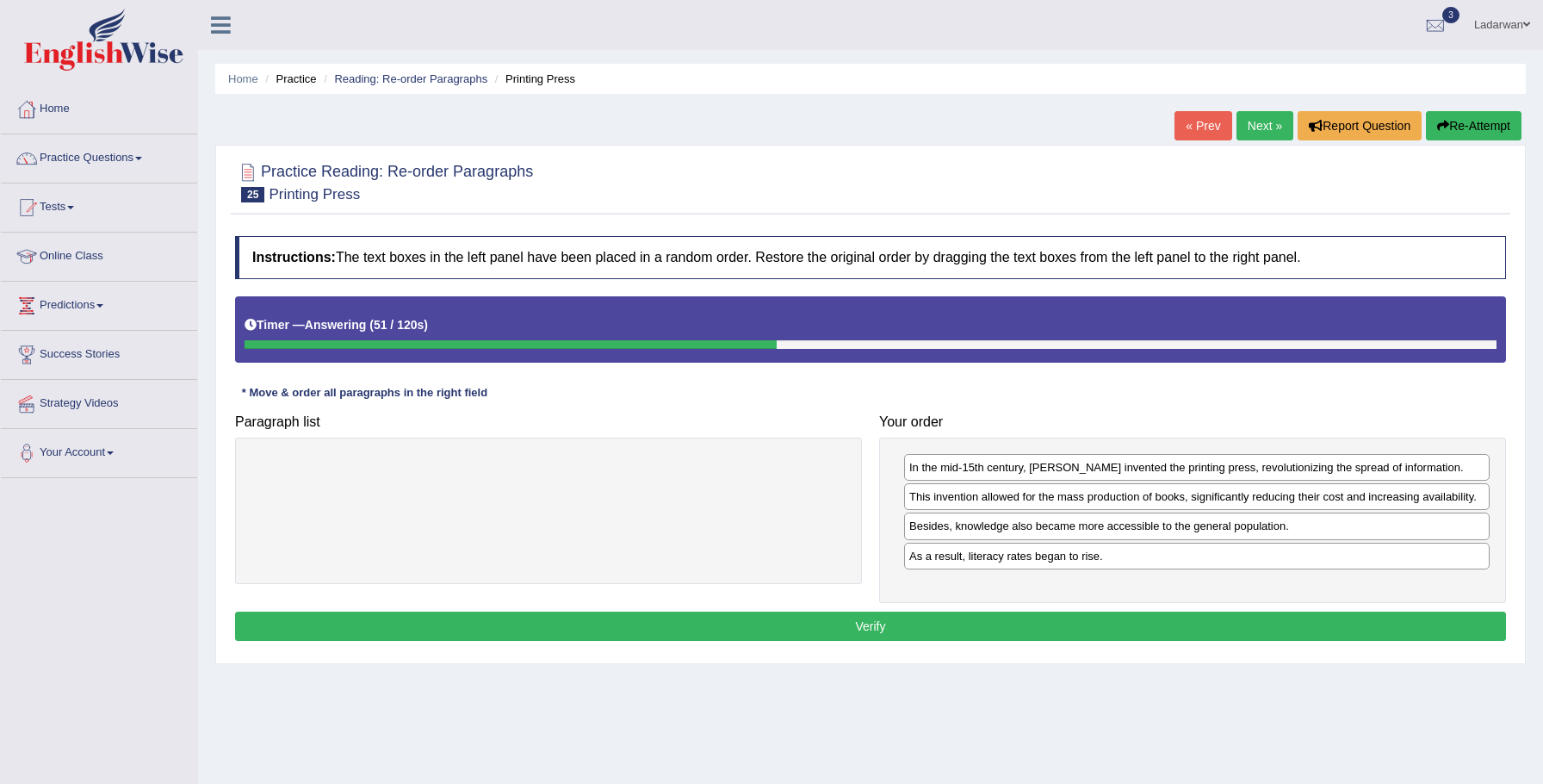
click at [1167, 624] on button "Verify" at bounding box center [871, 626] width 1272 height 29
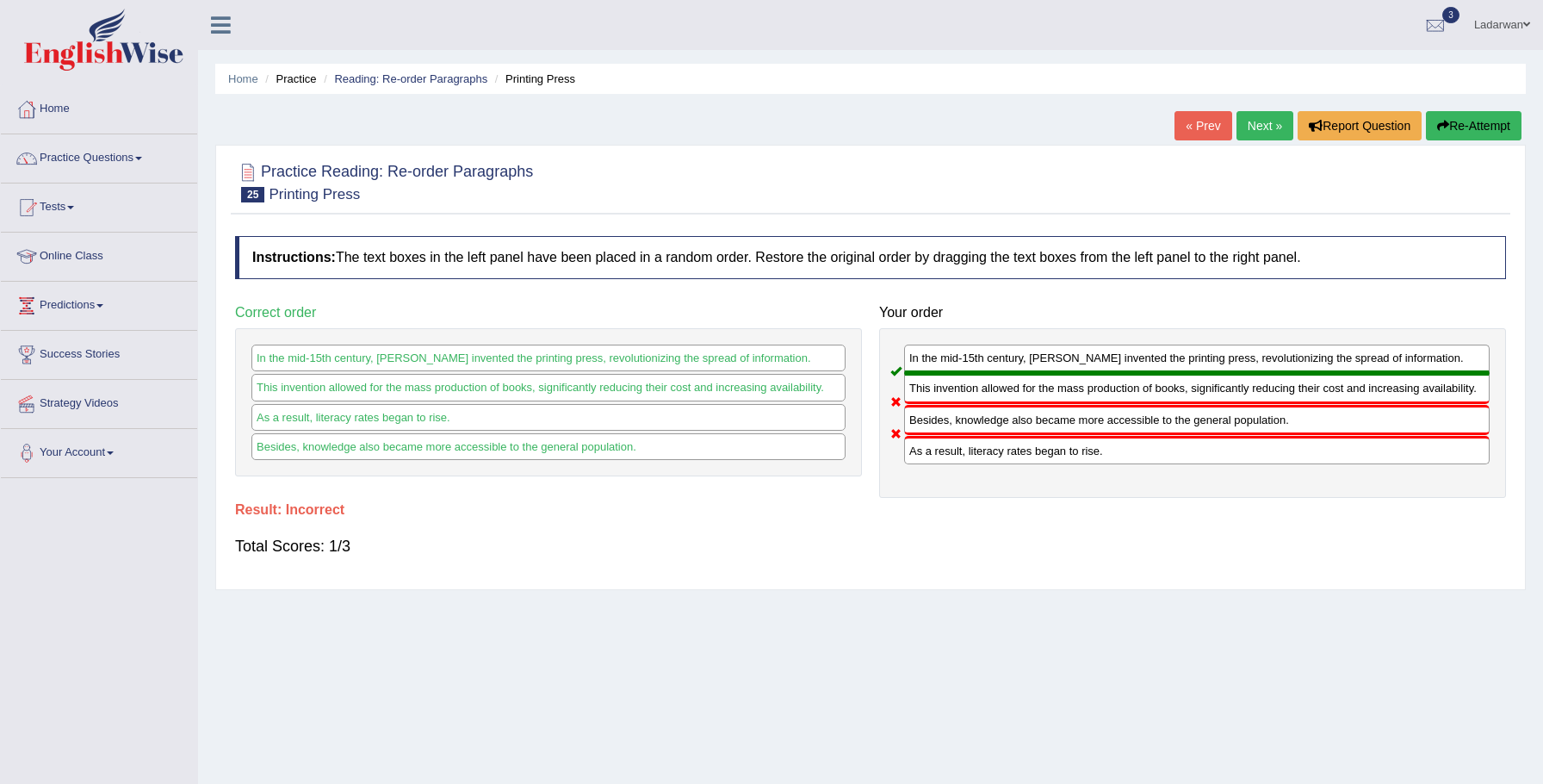
drag, startPoint x: 1062, startPoint y: 454, endPoint x: 1100, endPoint y: 419, distance: 51.7
click at [1100, 419] on div "In the mid-15th century, Johannes Gutenberg invented the printing press, revolu…" at bounding box center [1193, 412] width 628 height 169
click at [1261, 125] on link "Next »" at bounding box center [1265, 125] width 56 height 29
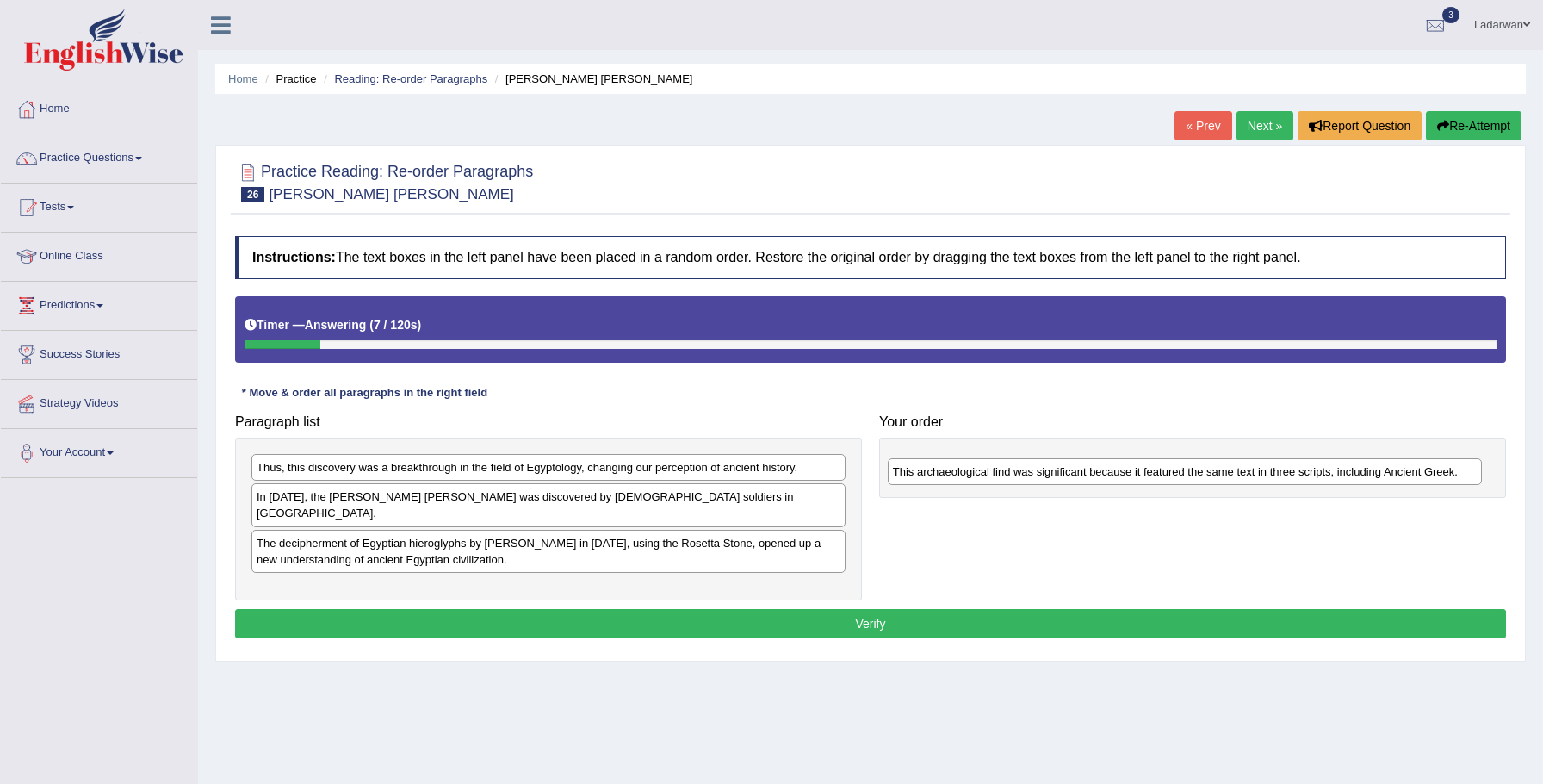
drag, startPoint x: 332, startPoint y: 573, endPoint x: 968, endPoint y: 454, distance: 647.0
click at [968, 458] on div "This archaeological find was significant because it featured the same text in t…" at bounding box center [1186, 471] width 595 height 26
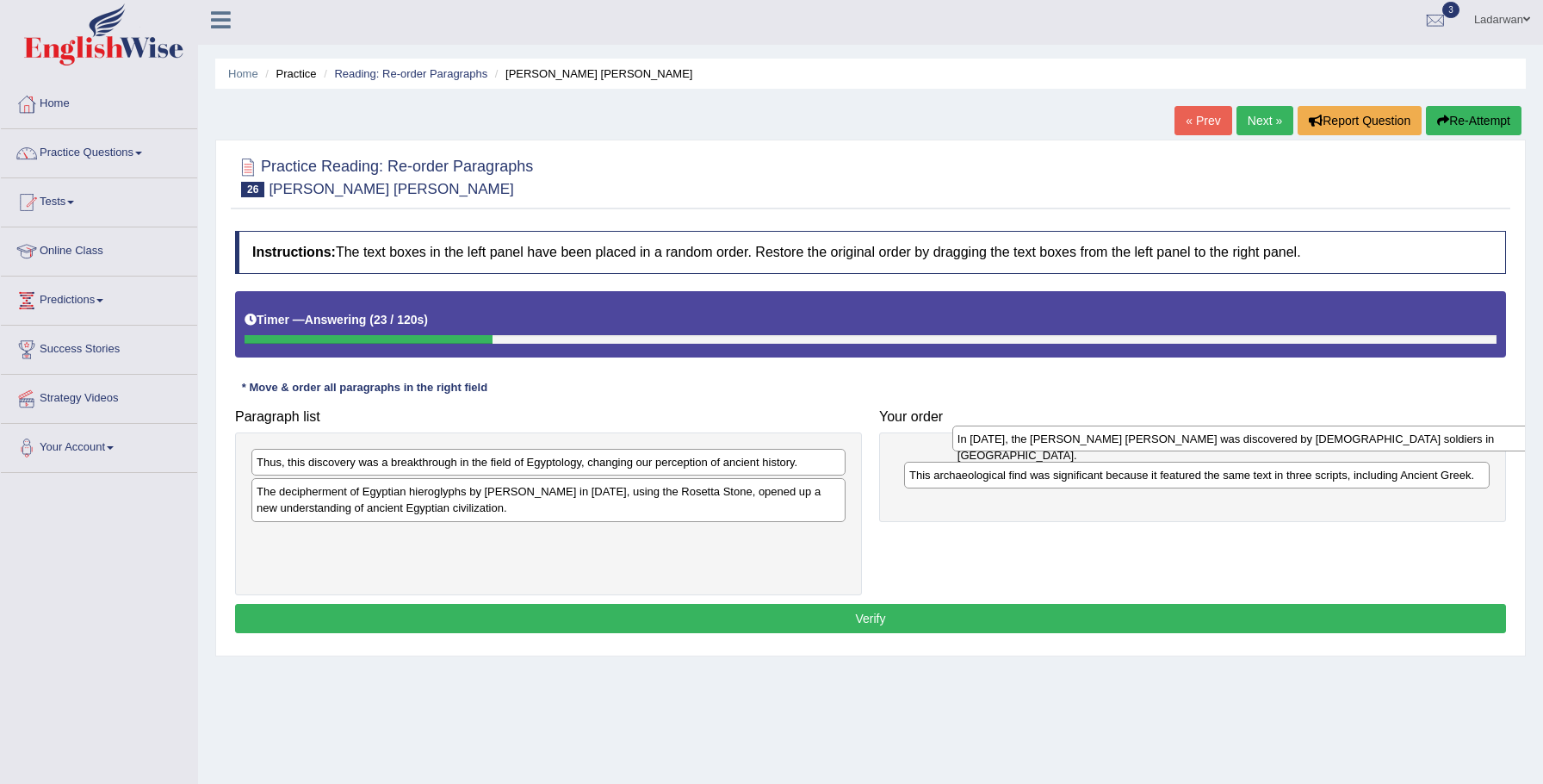
drag, startPoint x: 289, startPoint y: 497, endPoint x: 974, endPoint y: 438, distance: 687.5
click at [974, 438] on div "In 1799, the Rosetta Stone was discovered by French soldiers in Egypt." at bounding box center [1250, 438] width 595 height 26
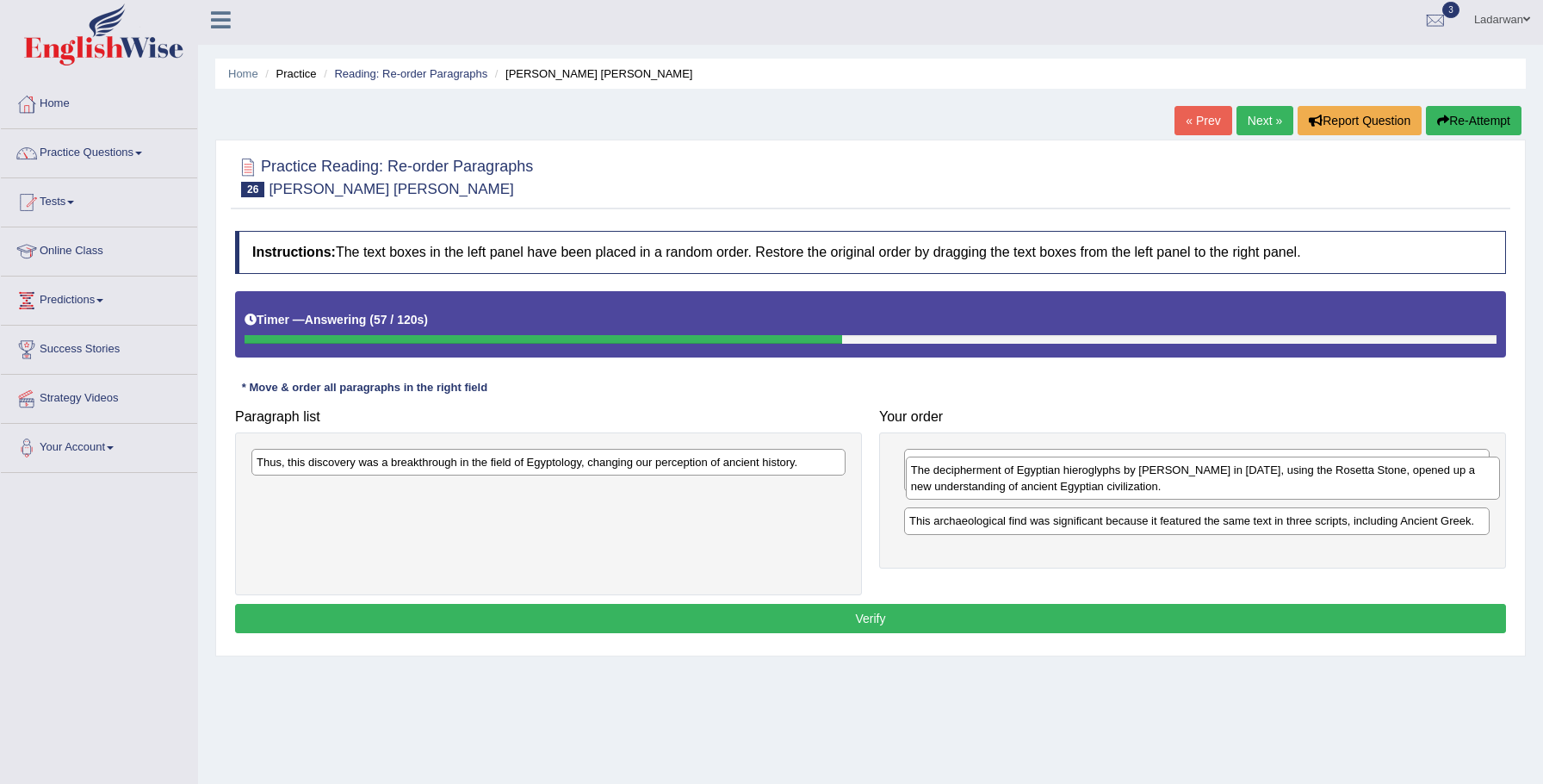
drag, startPoint x: 484, startPoint y: 501, endPoint x: 1139, endPoint y: 480, distance: 655.3
click at [1139, 480] on div "The decipherment of Egyptian hieroglyphs by Jean-Fran_ois Champollion in 1822, …" at bounding box center [1203, 478] width 595 height 43
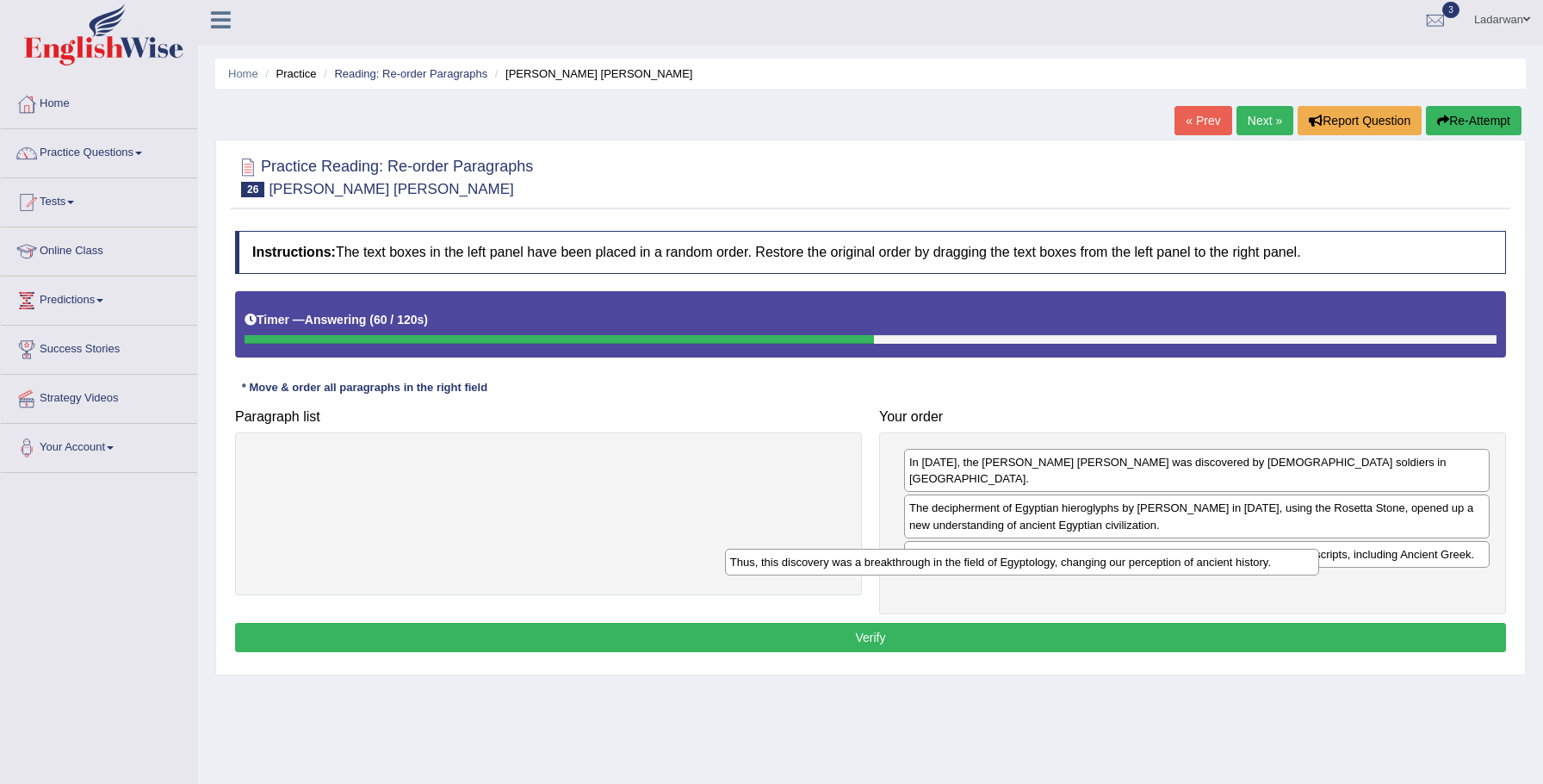
drag, startPoint x: 715, startPoint y: 463, endPoint x: 1198, endPoint y: 561, distance: 492.8
click at [1198, 561] on div "Thus, this discovery was a breakthrough in the field of Egyptology, changing ou…" at bounding box center [1023, 561] width 595 height 26
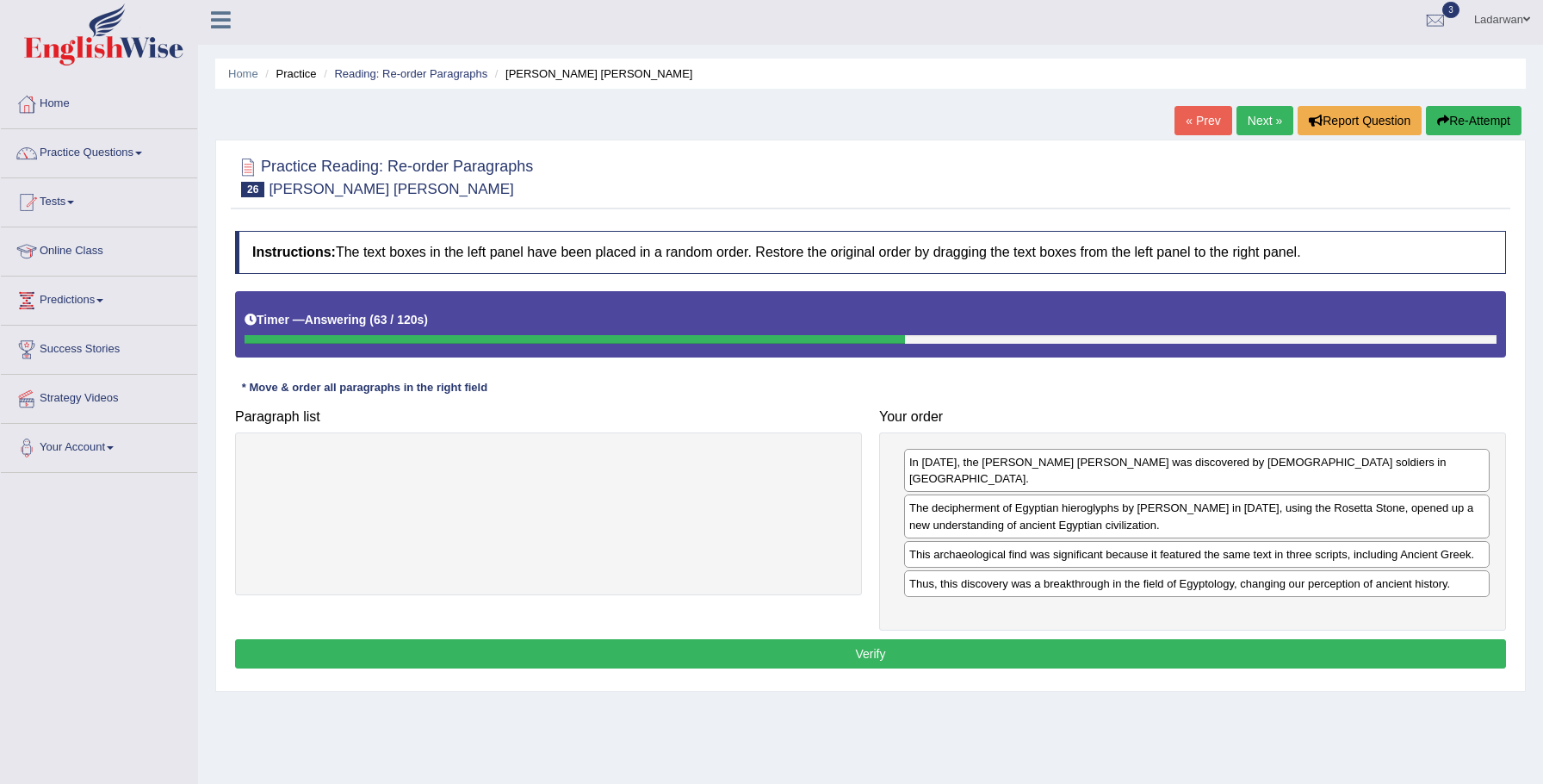
click at [955, 639] on button "Verify" at bounding box center [871, 654] width 1272 height 29
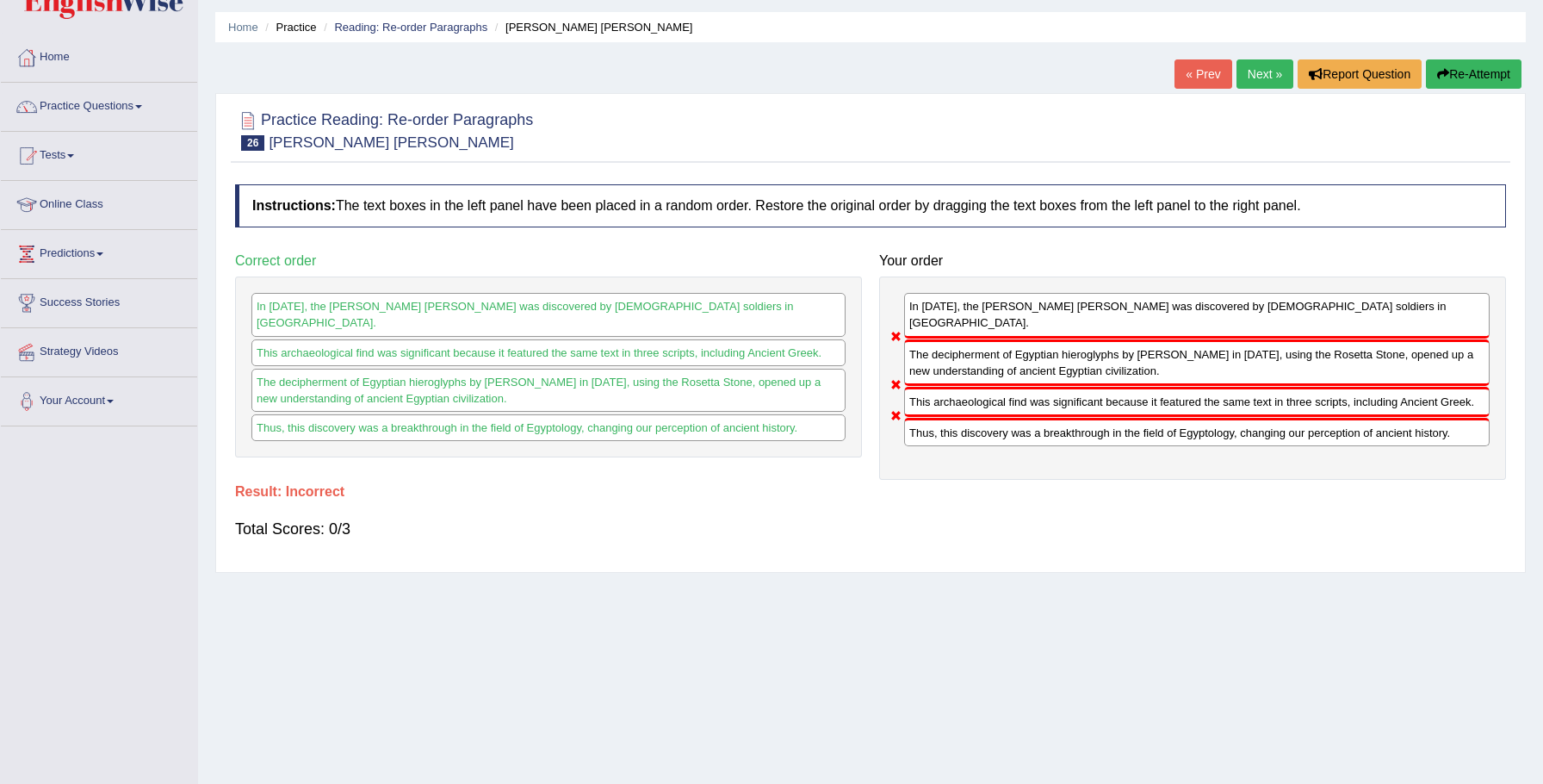
scroll to position [49, 0]
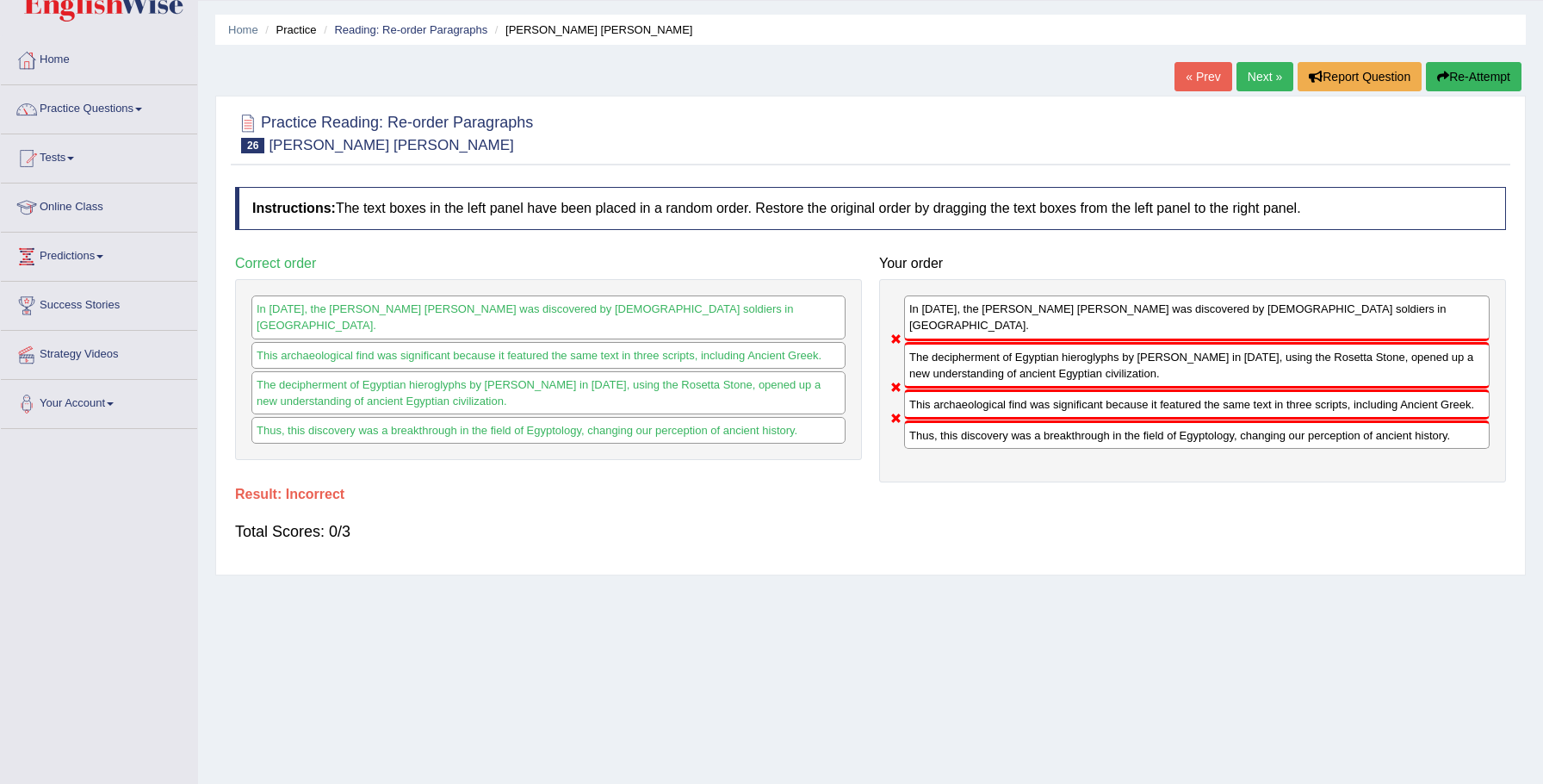
click at [1454, 81] on button "Re-Attempt" at bounding box center [1474, 77] width 95 height 29
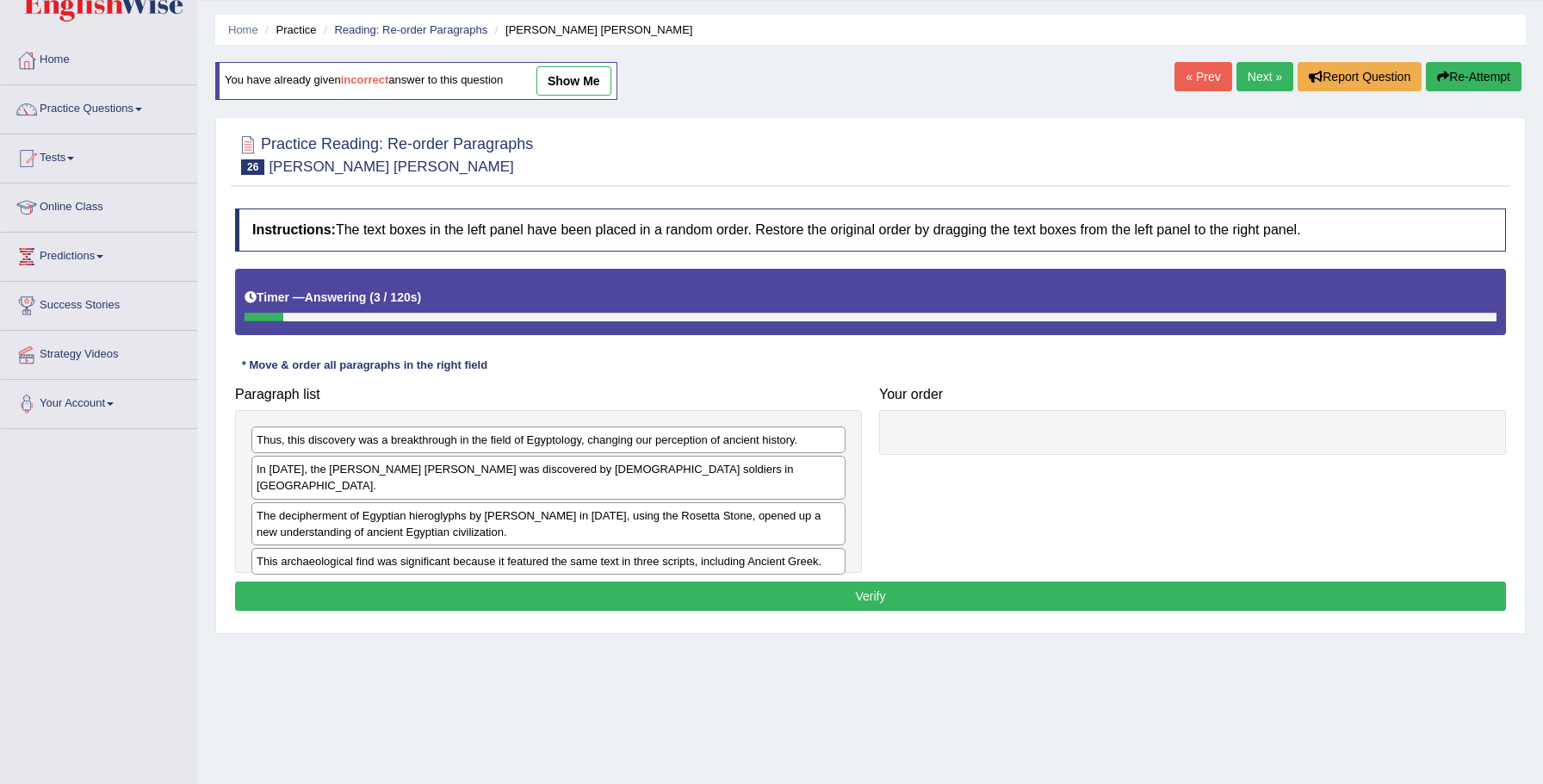
scroll to position [50, 0]
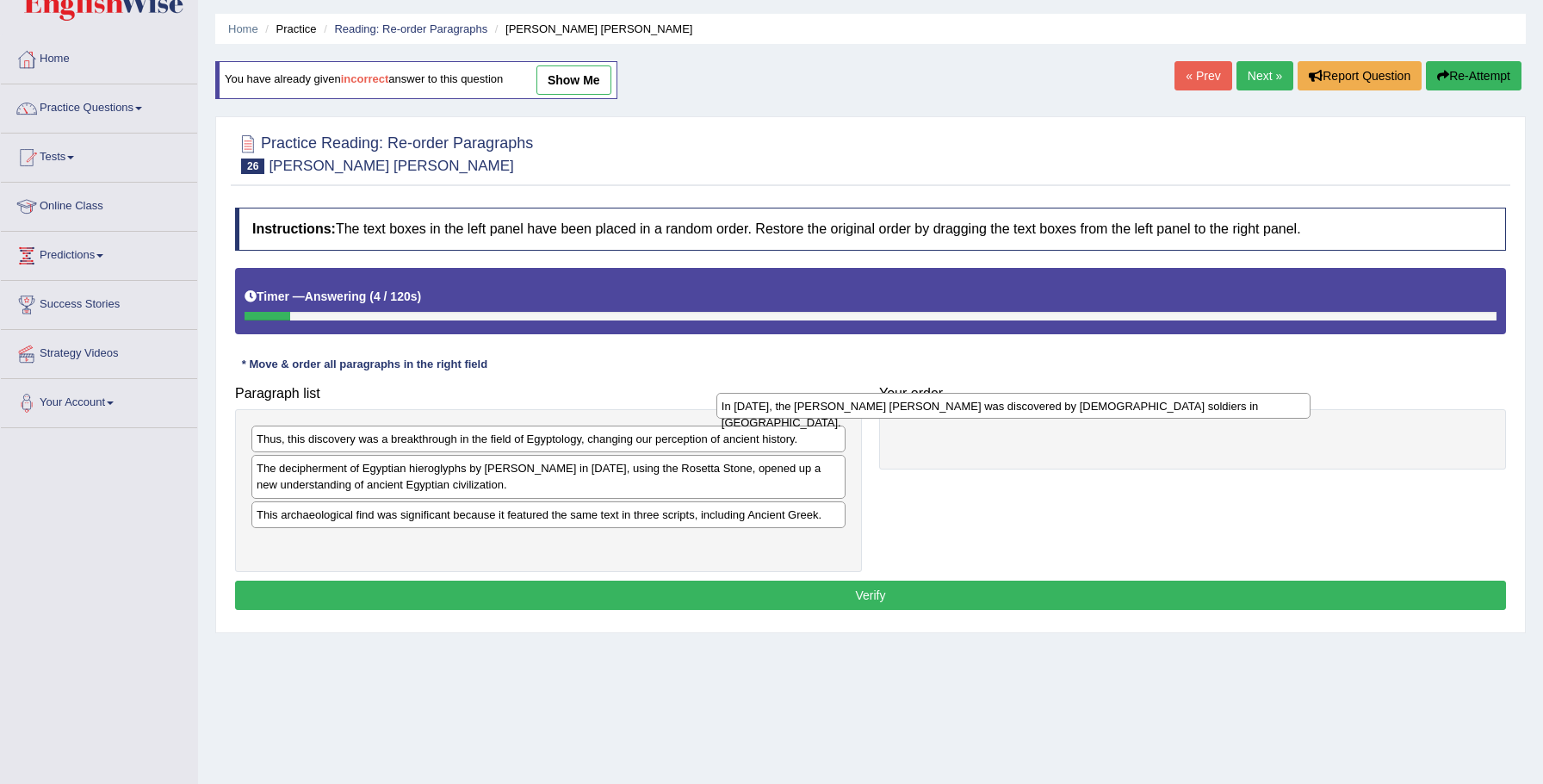
drag, startPoint x: 498, startPoint y: 469, endPoint x: 964, endPoint y: 407, distance: 470.1
click at [964, 407] on div "In [DATE], the [PERSON_NAME] [PERSON_NAME] was discovered by [DEMOGRAPHIC_DATA]…" at bounding box center [1015, 406] width 595 height 26
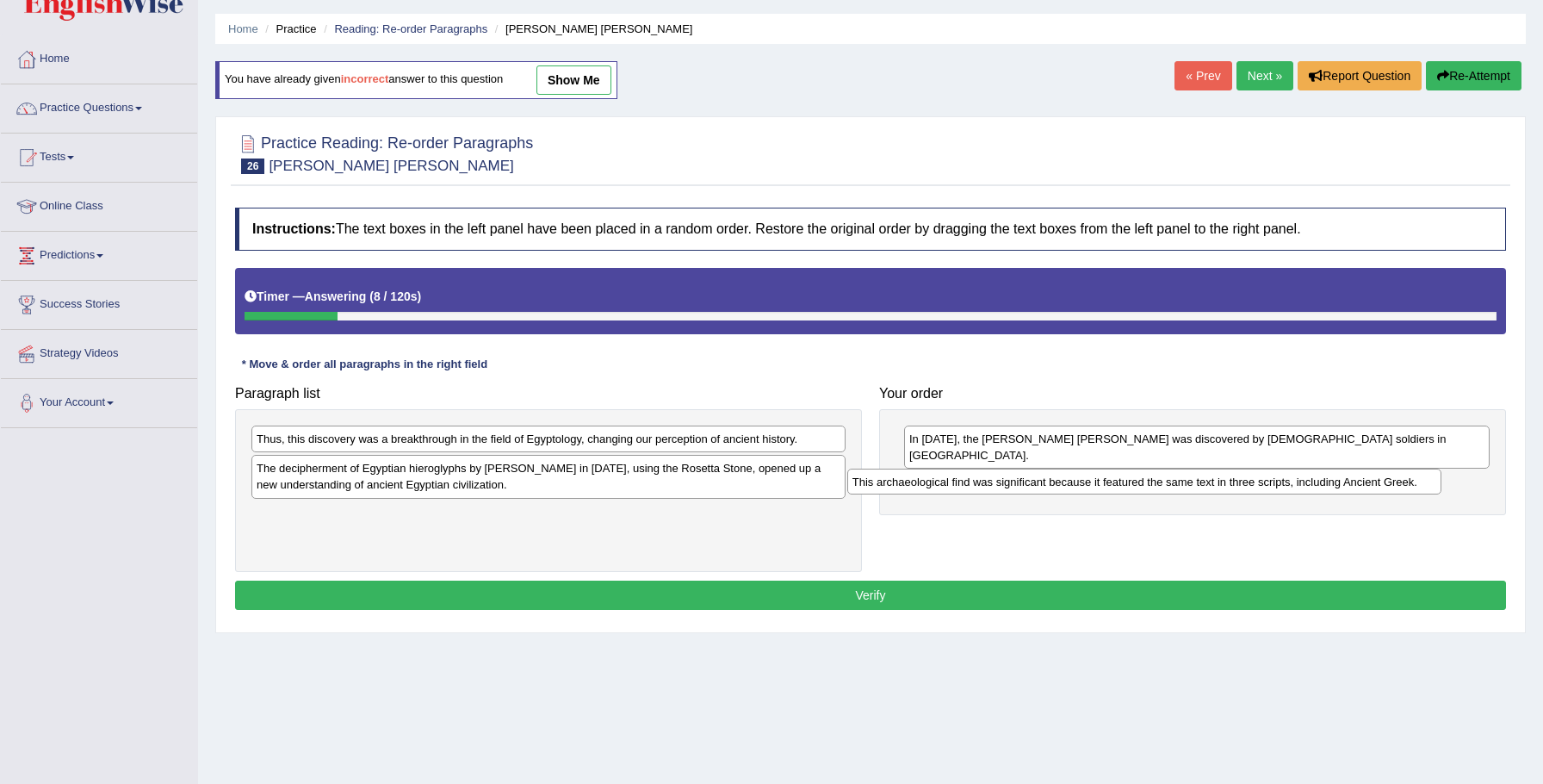
drag, startPoint x: 393, startPoint y: 515, endPoint x: 991, endPoint y: 463, distance: 600.3
click at [990, 469] on div "This archaeological find was significant because it featured the same text in t…" at bounding box center [1145, 481] width 595 height 26
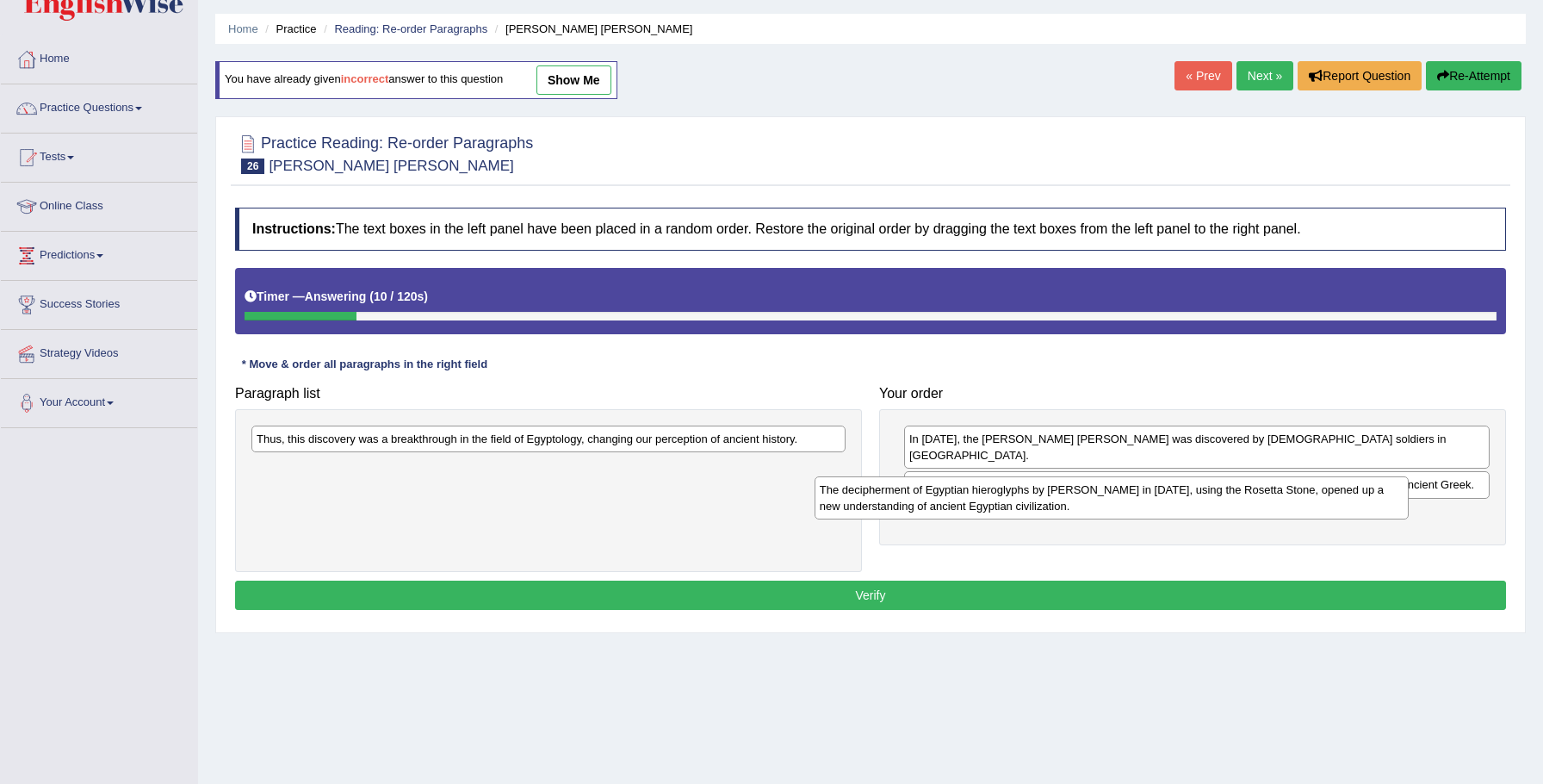
drag, startPoint x: 523, startPoint y: 469, endPoint x: 787, endPoint y: 408, distance: 271.0
click at [1086, 490] on div "The decipherment of Egyptian hieroglyphs by [PERSON_NAME] in [DATE], using the …" at bounding box center [1113, 498] width 595 height 43
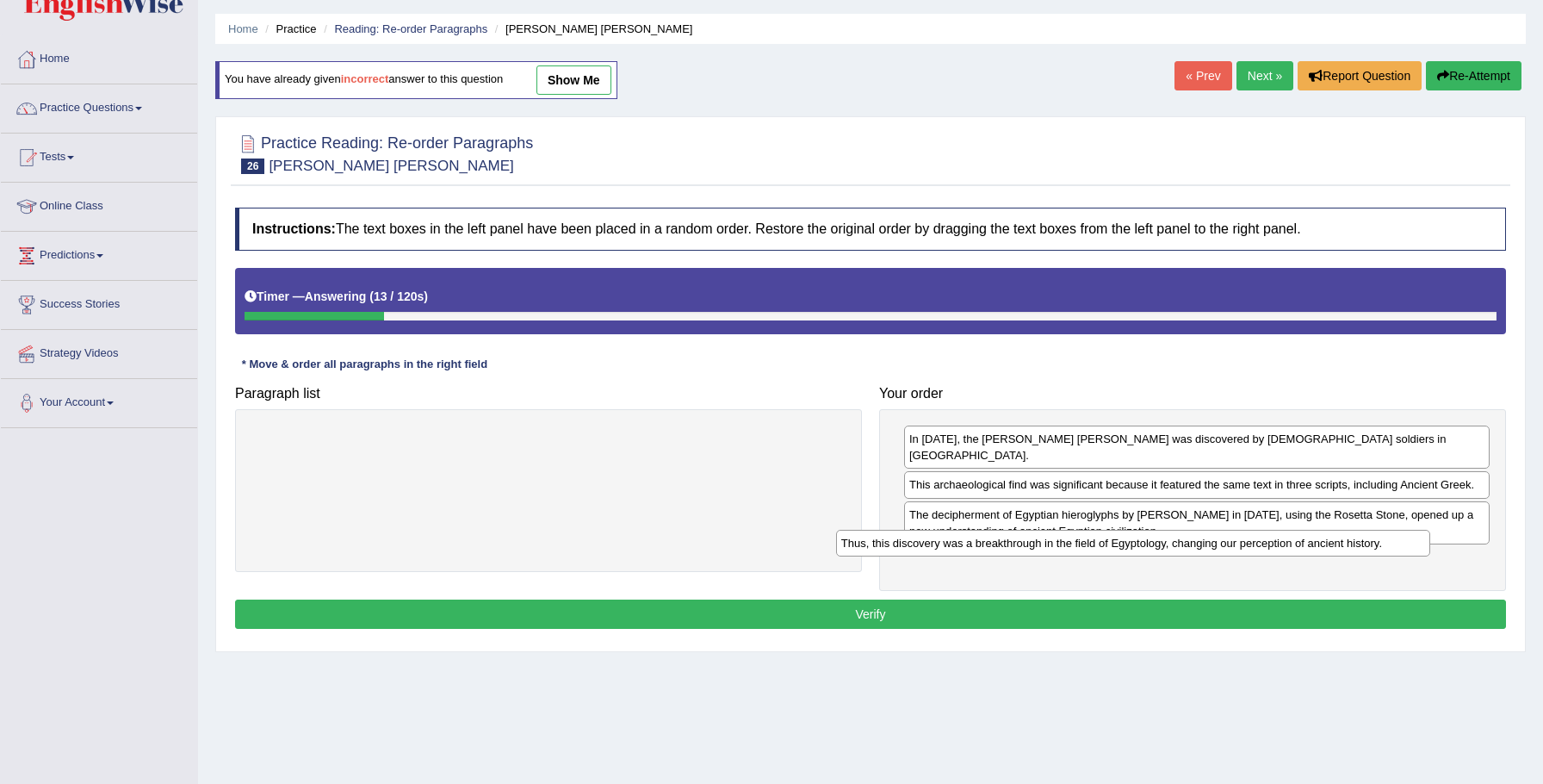
drag, startPoint x: 560, startPoint y: 443, endPoint x: 1115, endPoint y: 539, distance: 563.2
click at [1125, 541] on div "Thus, this discovery was a breakthrough in the field of Egyptology, changing ou…" at bounding box center [1134, 542] width 595 height 26
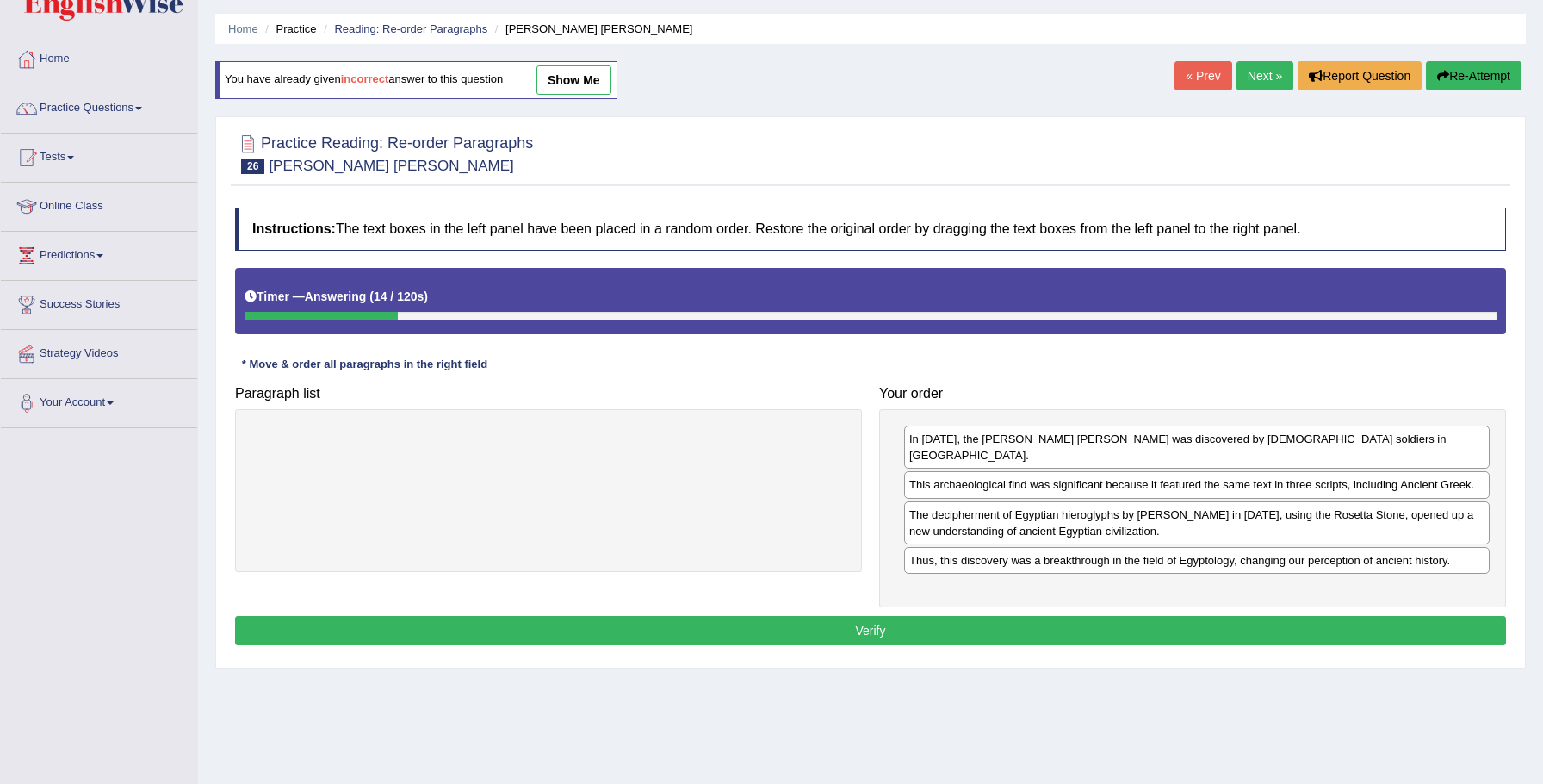
click at [863, 616] on button "Verify" at bounding box center [871, 630] width 1272 height 29
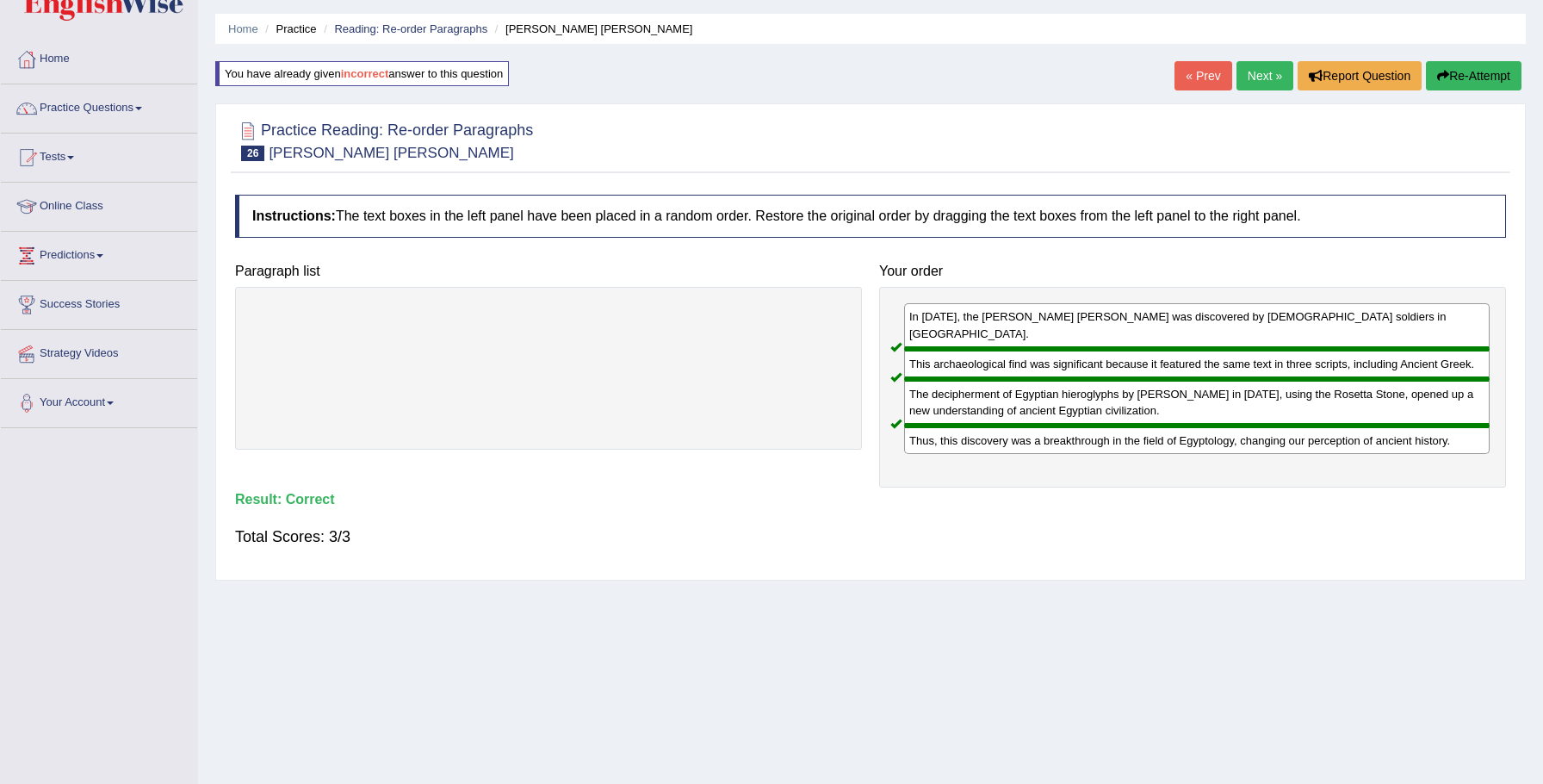
scroll to position [49, 0]
click at [1254, 83] on link "Next »" at bounding box center [1265, 77] width 56 height 29
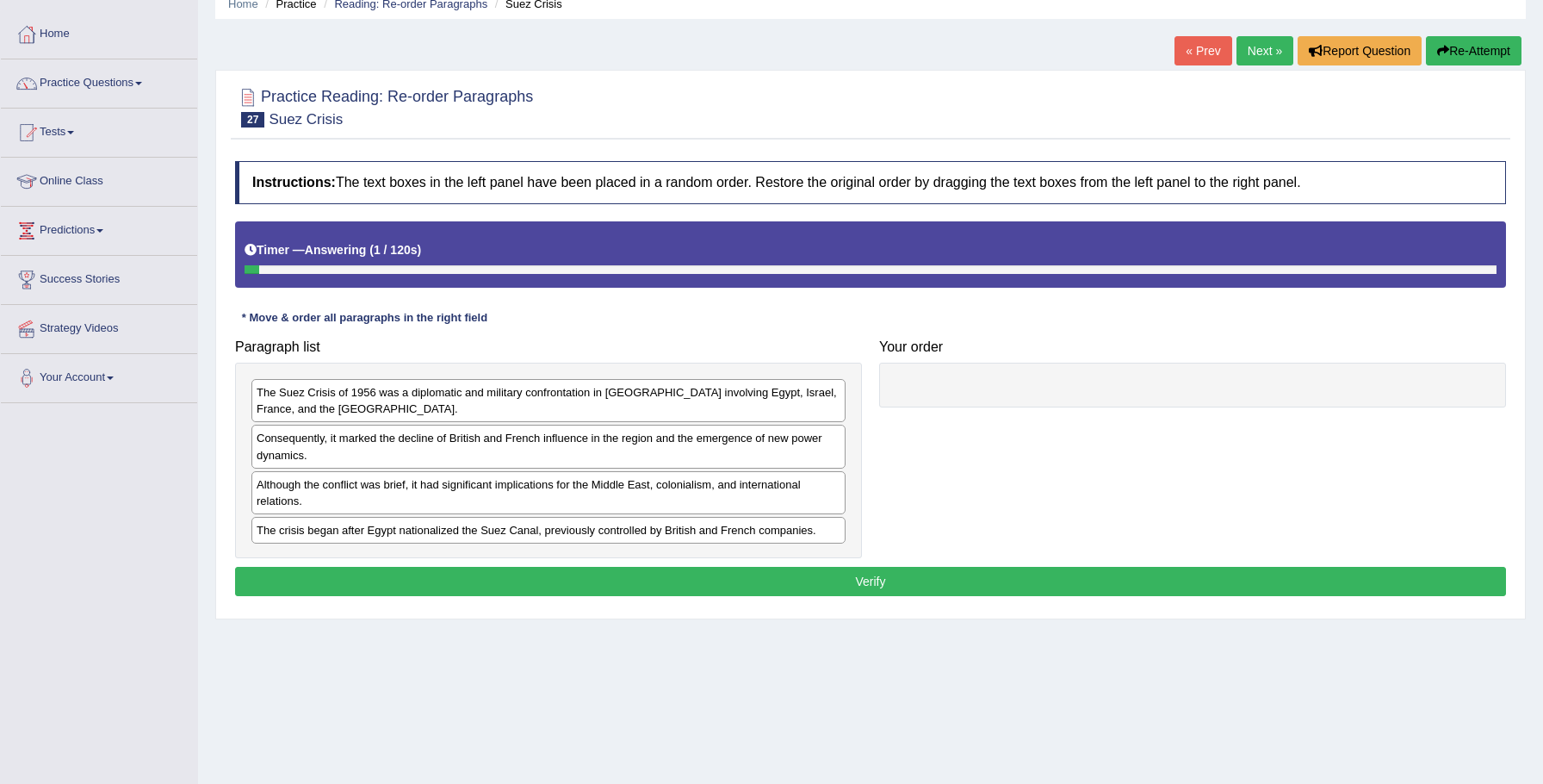
scroll to position [96, 0]
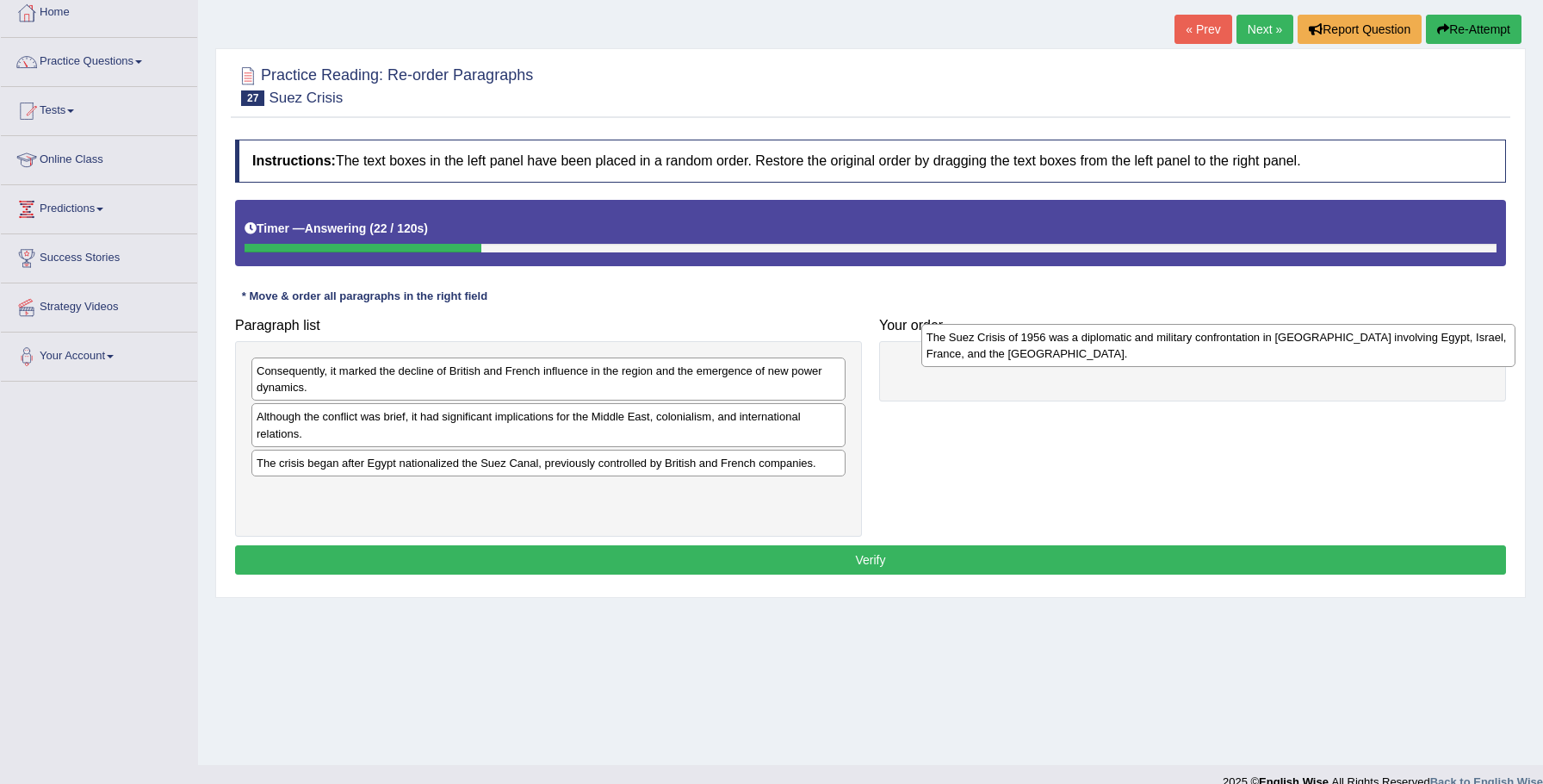
drag, startPoint x: 527, startPoint y: 380, endPoint x: 1198, endPoint y: 350, distance: 671.7
click at [1198, 349] on div "The Suez Crisis of 1956 was a diplomatic and military confrontation in [GEOGRAP…" at bounding box center [1219, 345] width 595 height 43
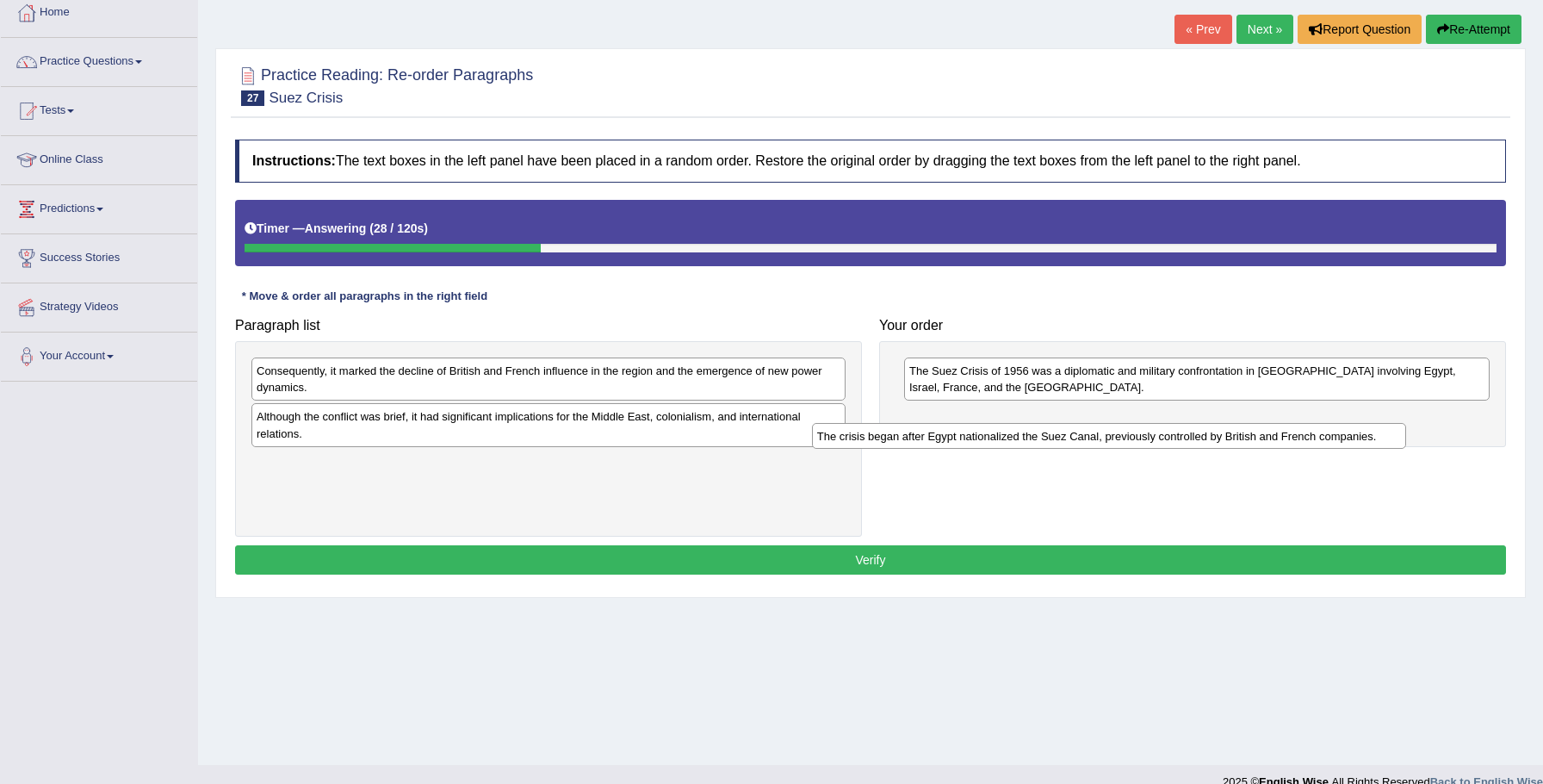
drag, startPoint x: 410, startPoint y: 459, endPoint x: 976, endPoint y: 429, distance: 566.8
click at [977, 429] on div "The crisis began after Egypt nationalized the Suez Canal, previously controlled…" at bounding box center [1110, 436] width 595 height 26
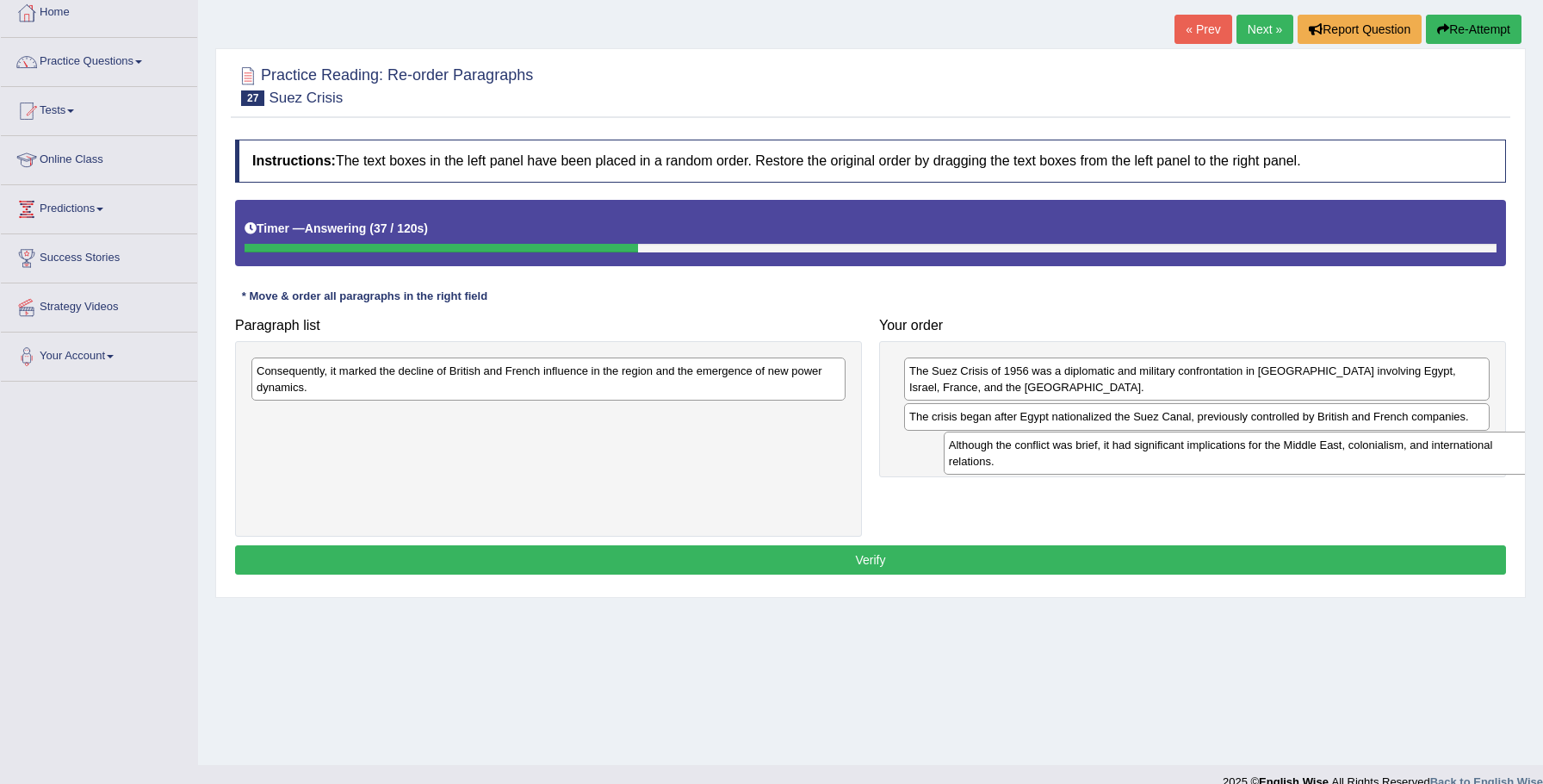
drag, startPoint x: 352, startPoint y: 417, endPoint x: 1032, endPoint y: 450, distance: 680.8
click at [1036, 450] on div "Although the conflict was brief, it had significant implications for the Middle…" at bounding box center [1241, 453] width 595 height 43
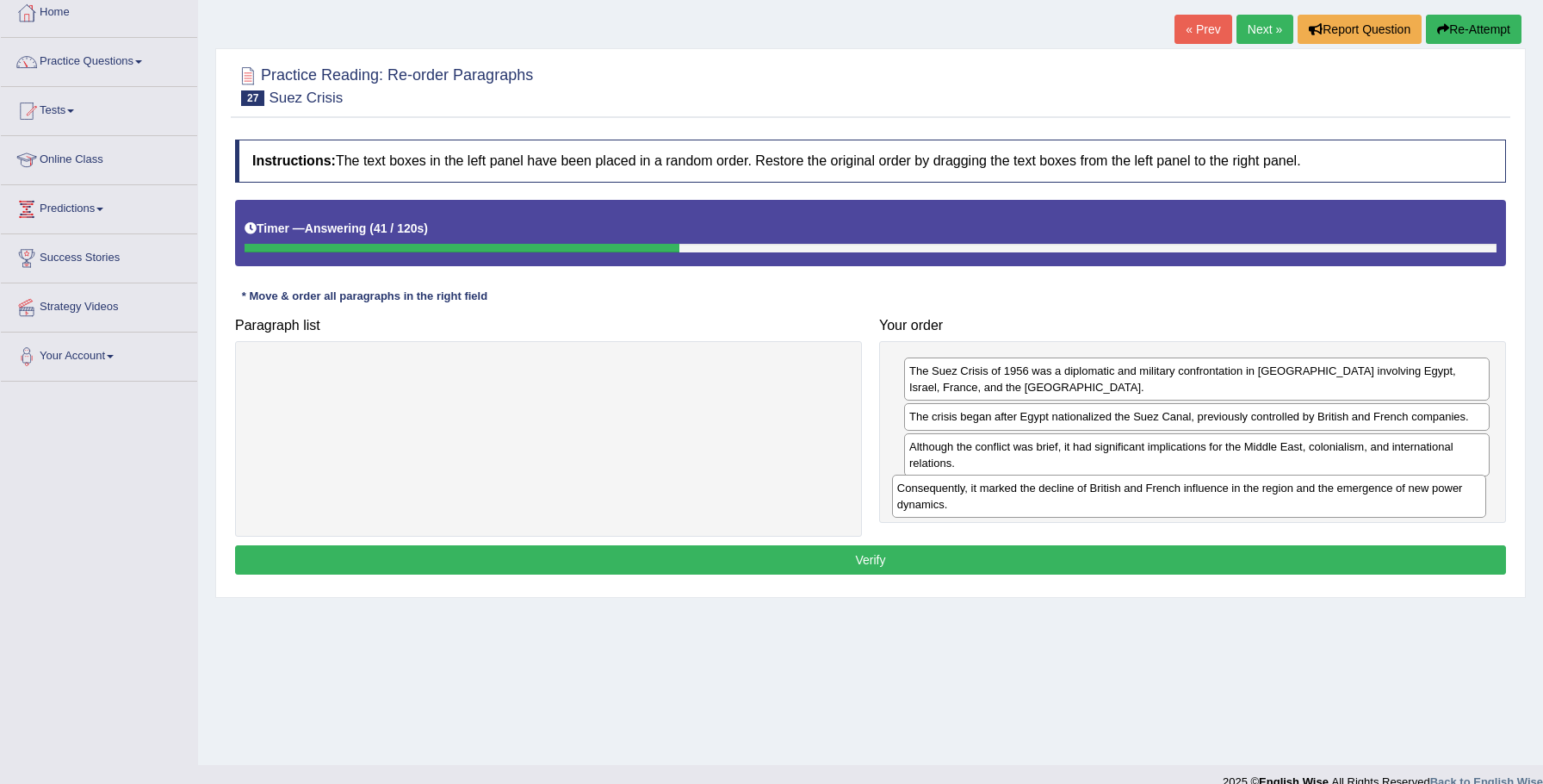
drag, startPoint x: 610, startPoint y: 394, endPoint x: 1254, endPoint y: 500, distance: 652.7
click at [1254, 499] on div "Consequently, it marked the decline of British and French influence in the regi…" at bounding box center [1190, 496] width 595 height 43
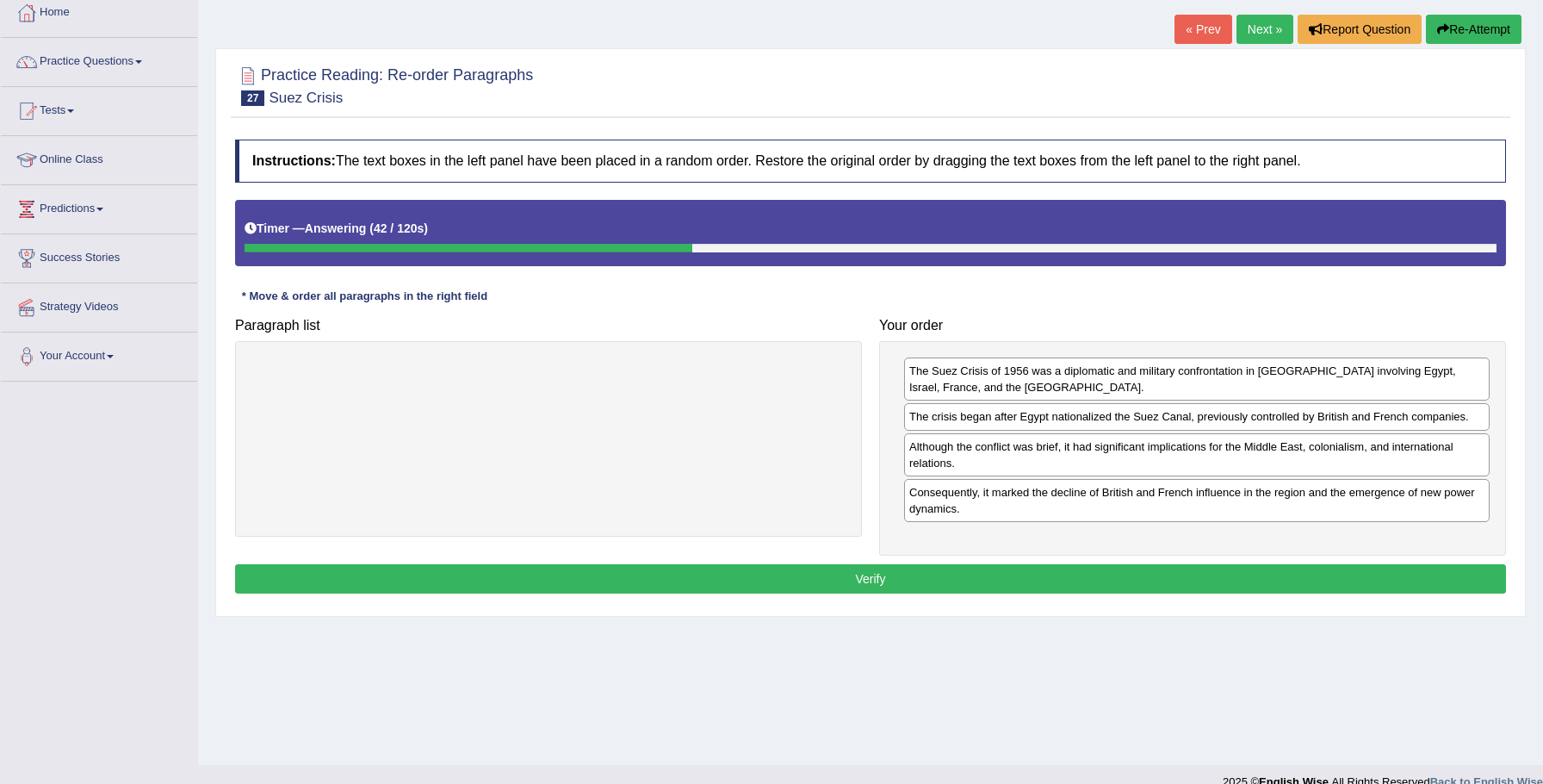
click at [1128, 578] on button "Verify" at bounding box center [871, 579] width 1272 height 29
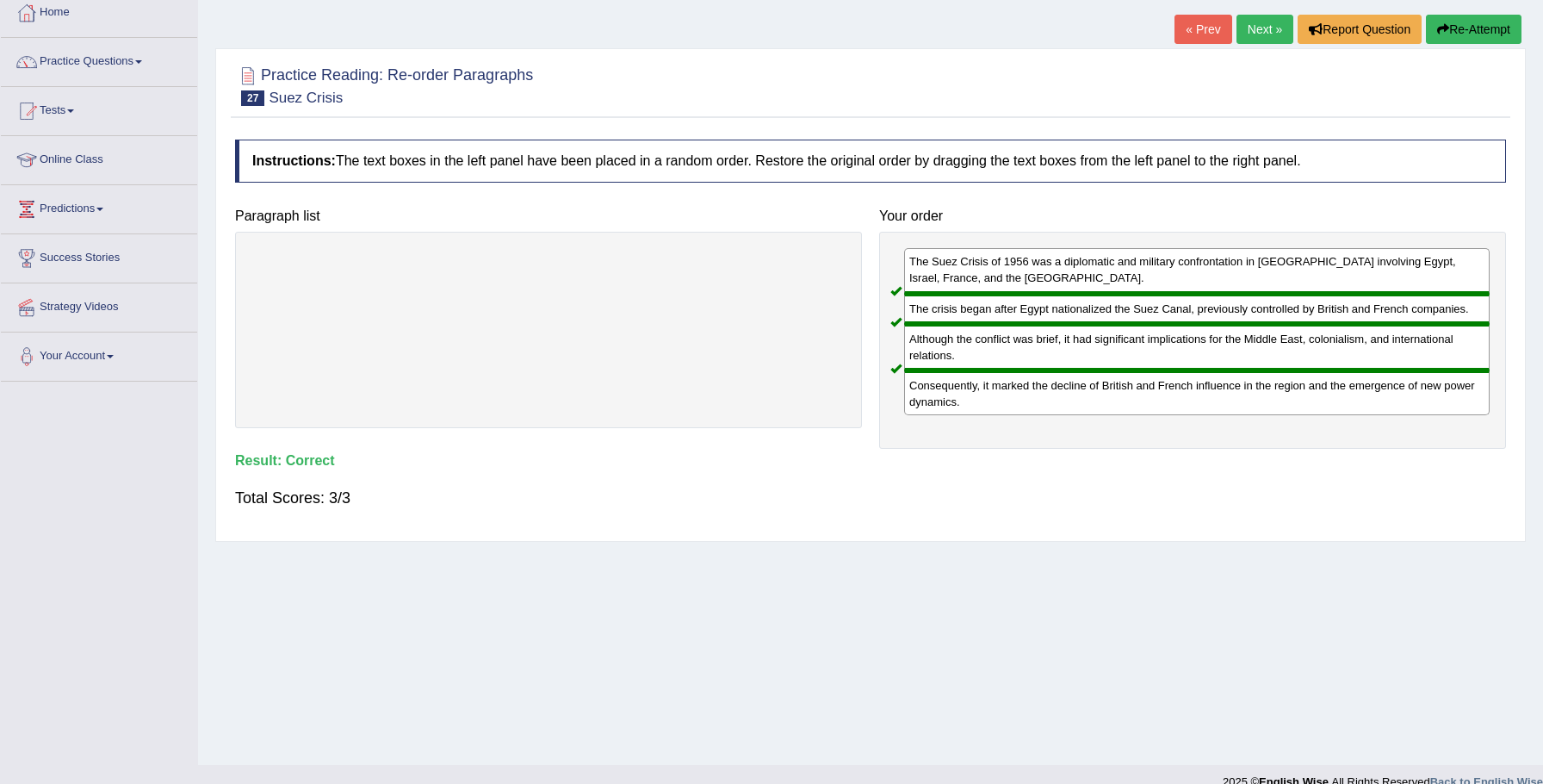
scroll to position [97, 0]
click at [1256, 26] on link "Next »" at bounding box center [1265, 28] width 56 height 29
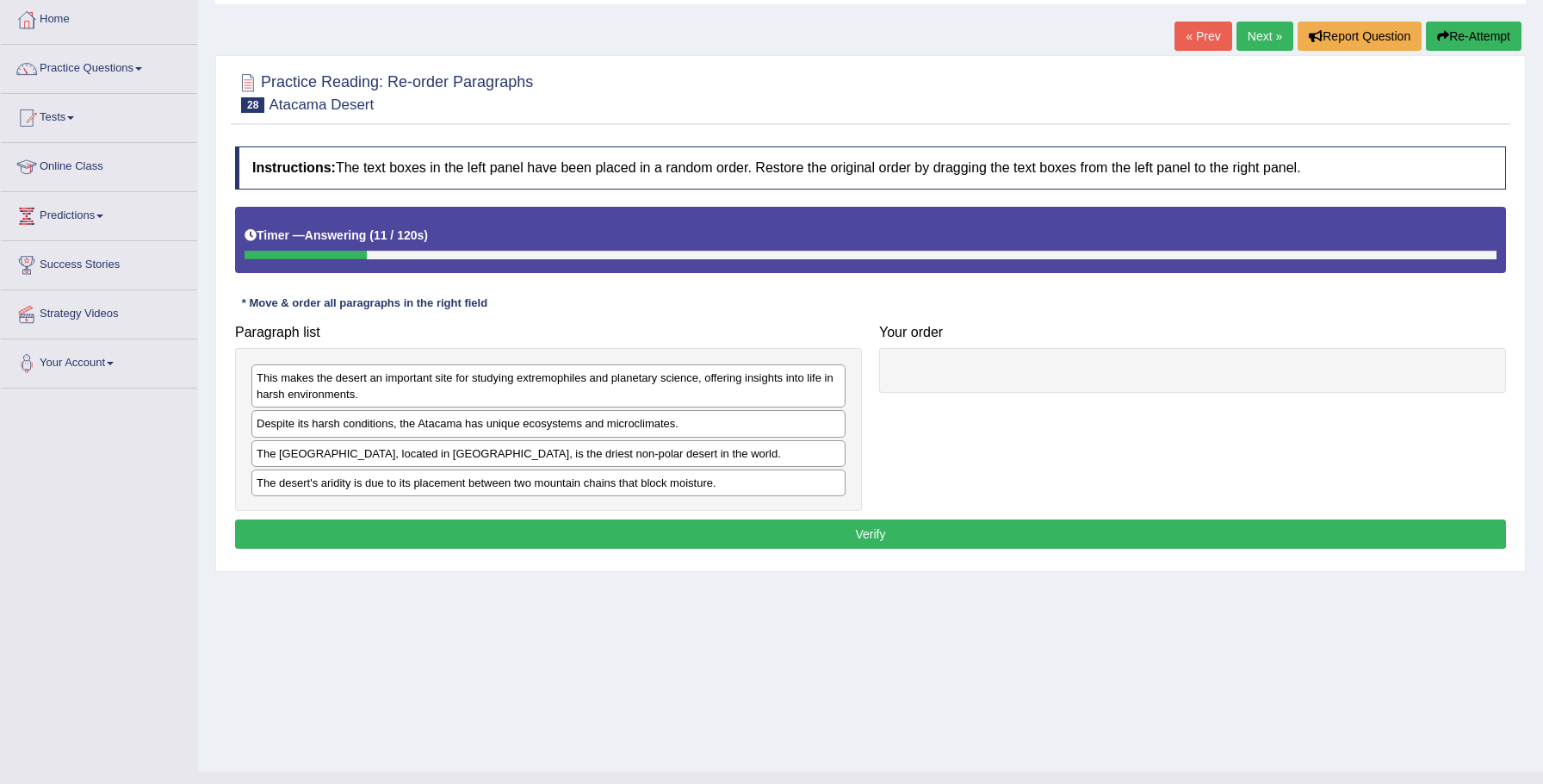
scroll to position [87, 0]
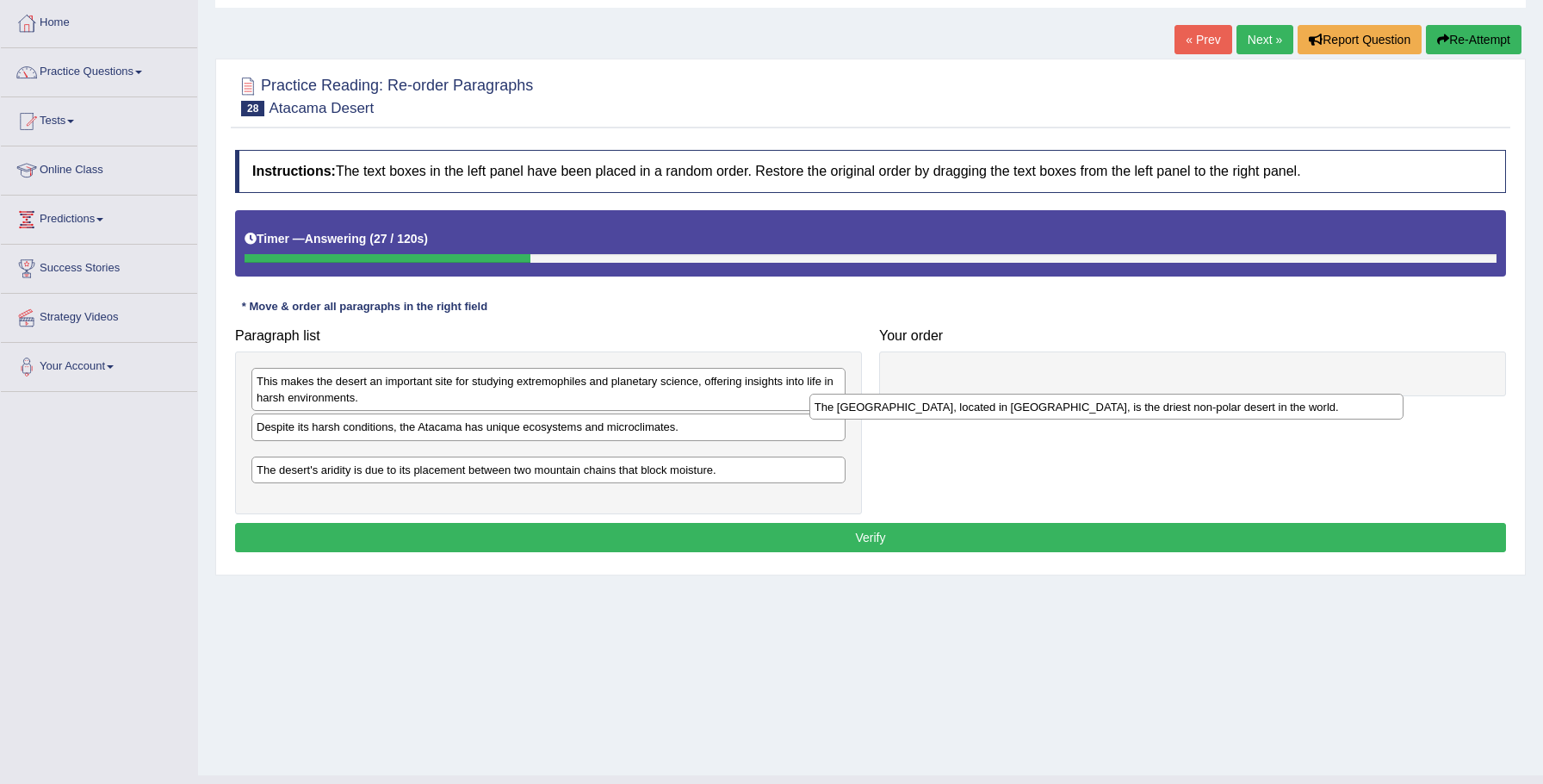
drag, startPoint x: 305, startPoint y: 461, endPoint x: 878, endPoint y: 390, distance: 577.4
click at [878, 394] on div "The Atacama Desert, located in South America, is the driest non-polar desert in…" at bounding box center [1107, 407] width 595 height 26
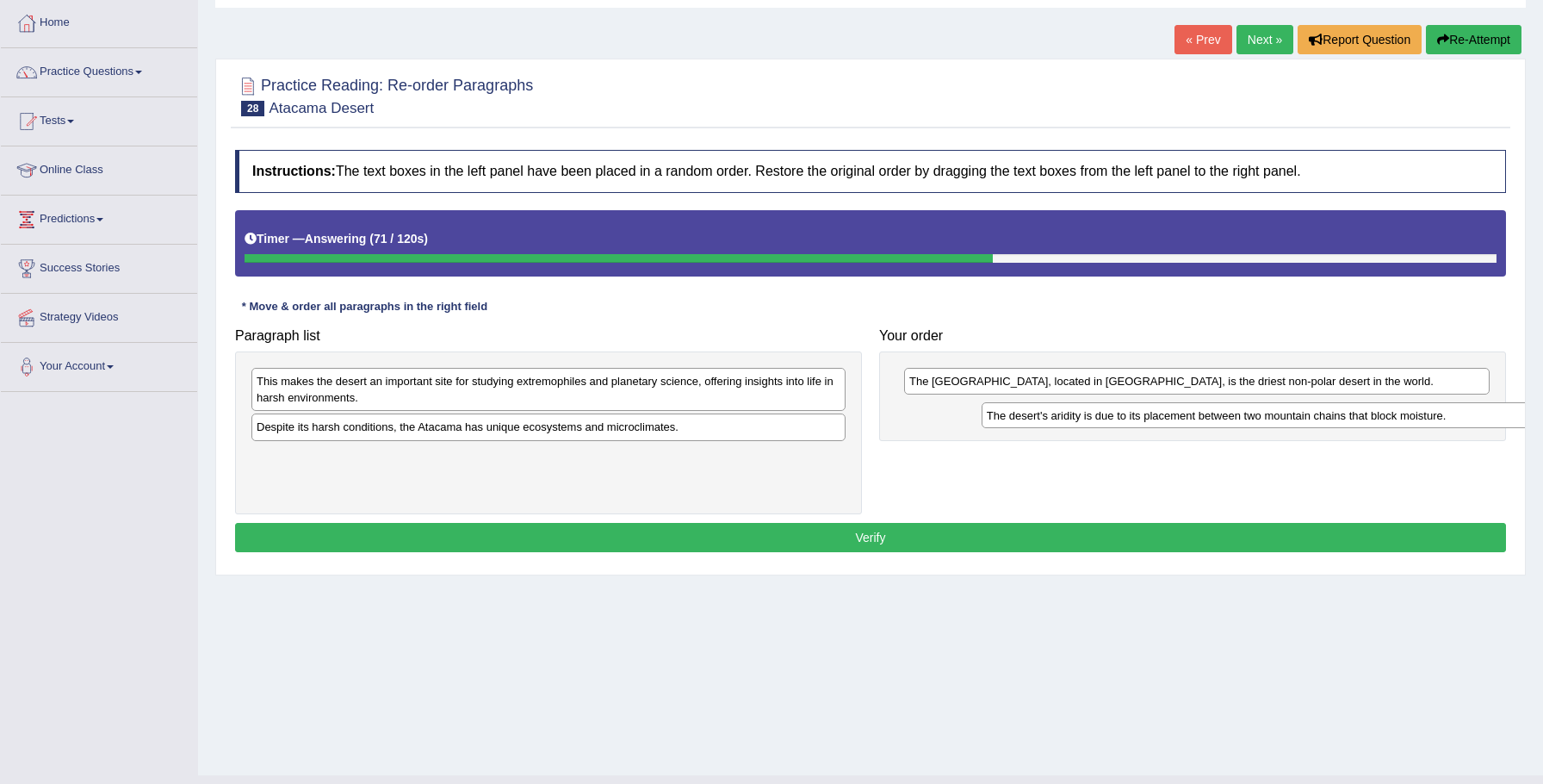
drag, startPoint x: 440, startPoint y: 458, endPoint x: 1167, endPoint y: 415, distance: 728.3
click at [1168, 416] on div "The desert's aridity is due to its placement between two mountain chains that b…" at bounding box center [1279, 414] width 595 height 26
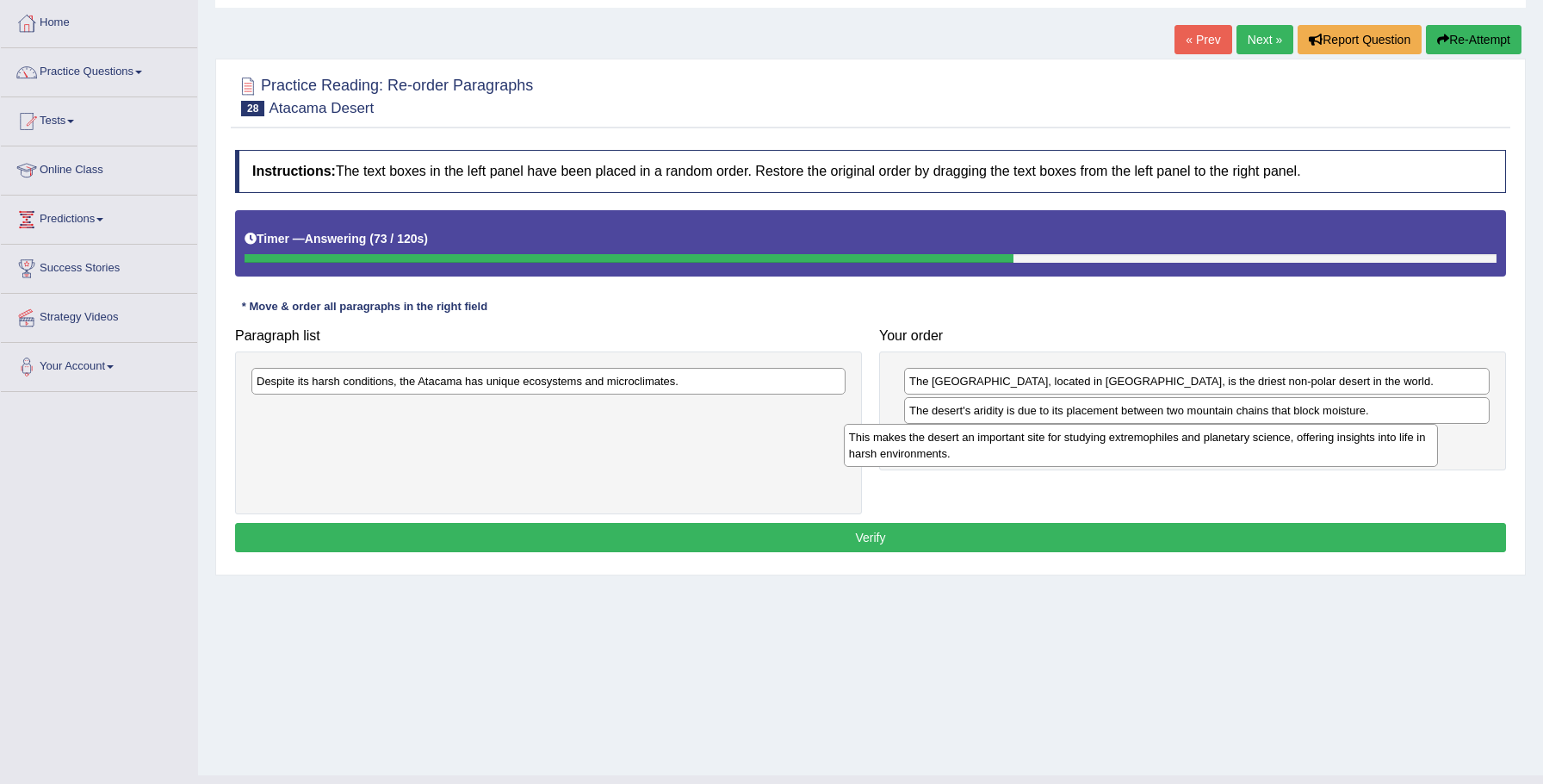
drag, startPoint x: 808, startPoint y: 387, endPoint x: 1262, endPoint y: 414, distance: 454.8
click at [1401, 437] on div "This makes the desert an important site for studying extremophiles and planetar…" at bounding box center [1142, 445] width 595 height 43
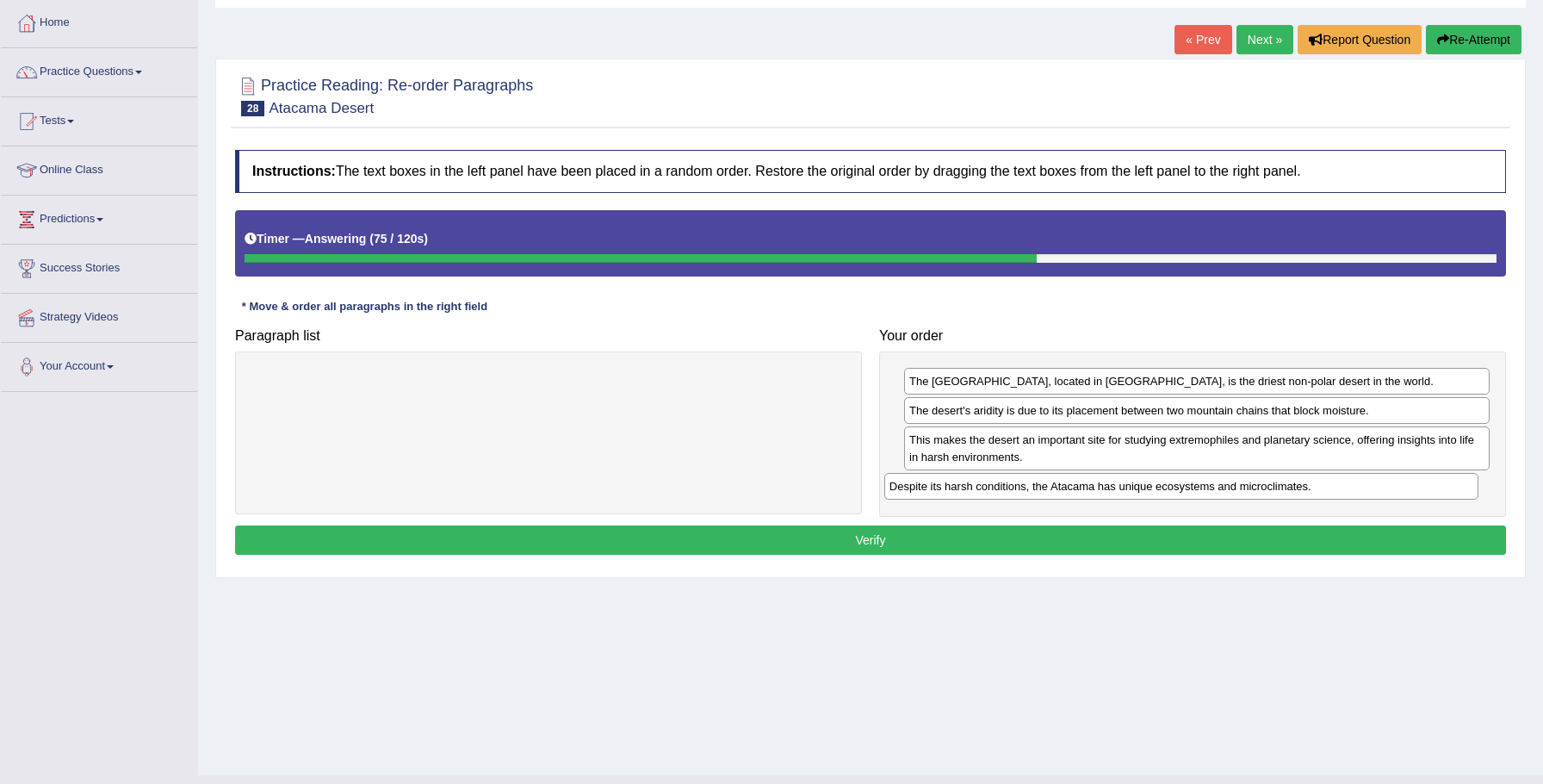
drag, startPoint x: 828, startPoint y: 388, endPoint x: 1460, endPoint y: 493, distance: 640.7
click at [1460, 493] on div "Despite its harsh conditions, the Atacama has unique ecosystems and microclimat…" at bounding box center [1182, 485] width 595 height 26
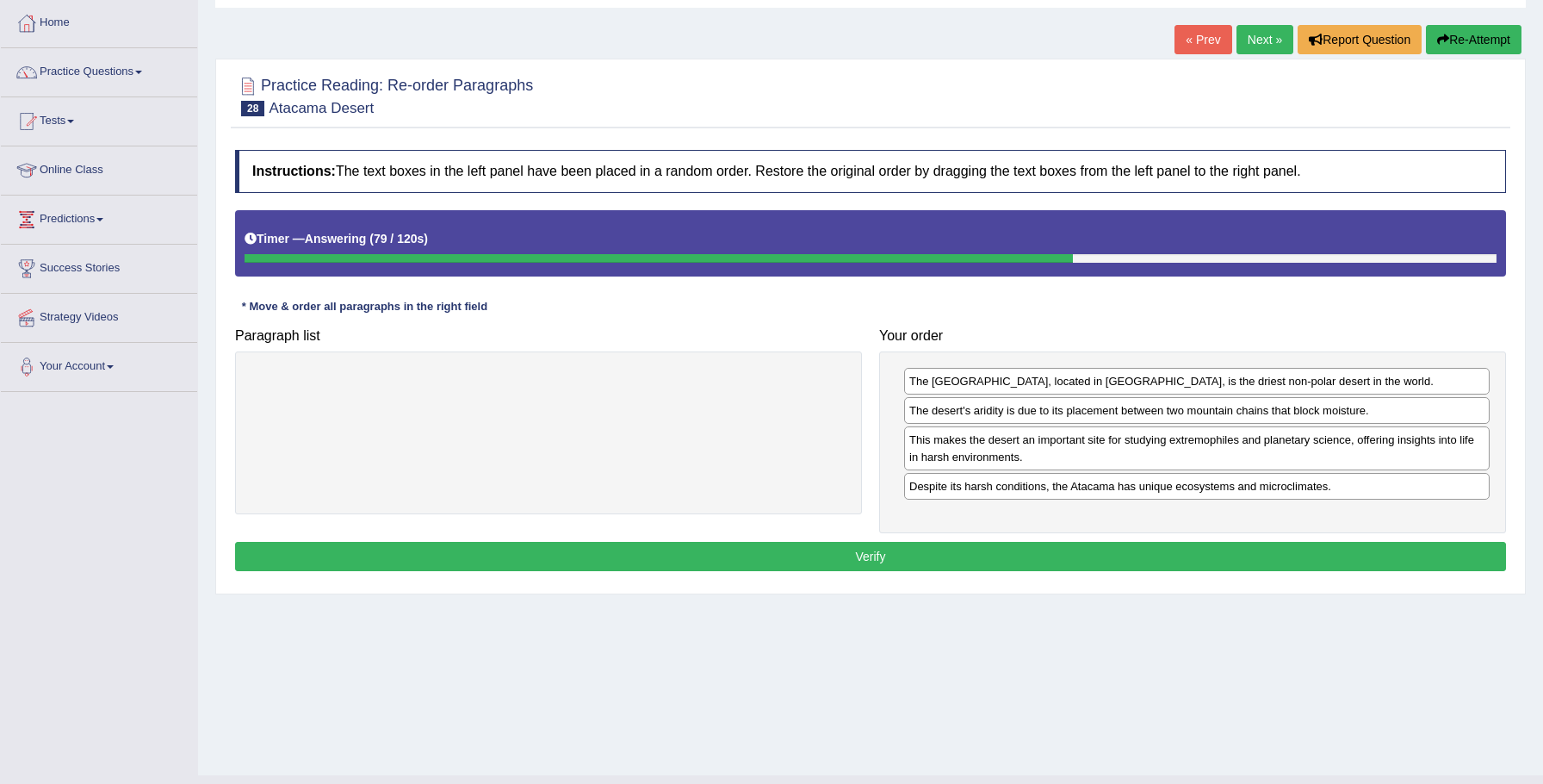
click at [937, 548] on button "Verify" at bounding box center [871, 556] width 1272 height 29
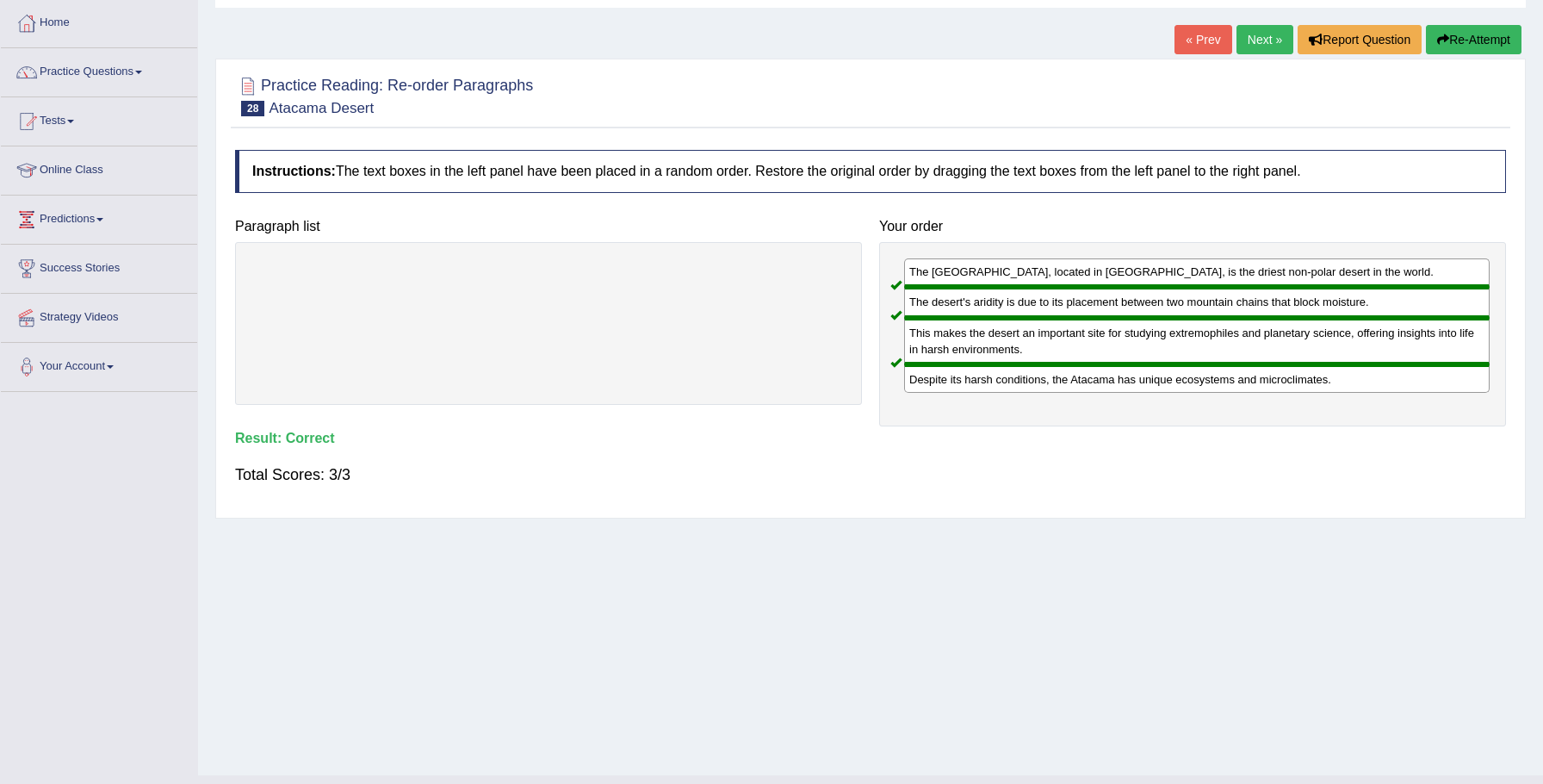
click at [1270, 48] on link "Next »" at bounding box center [1265, 40] width 56 height 29
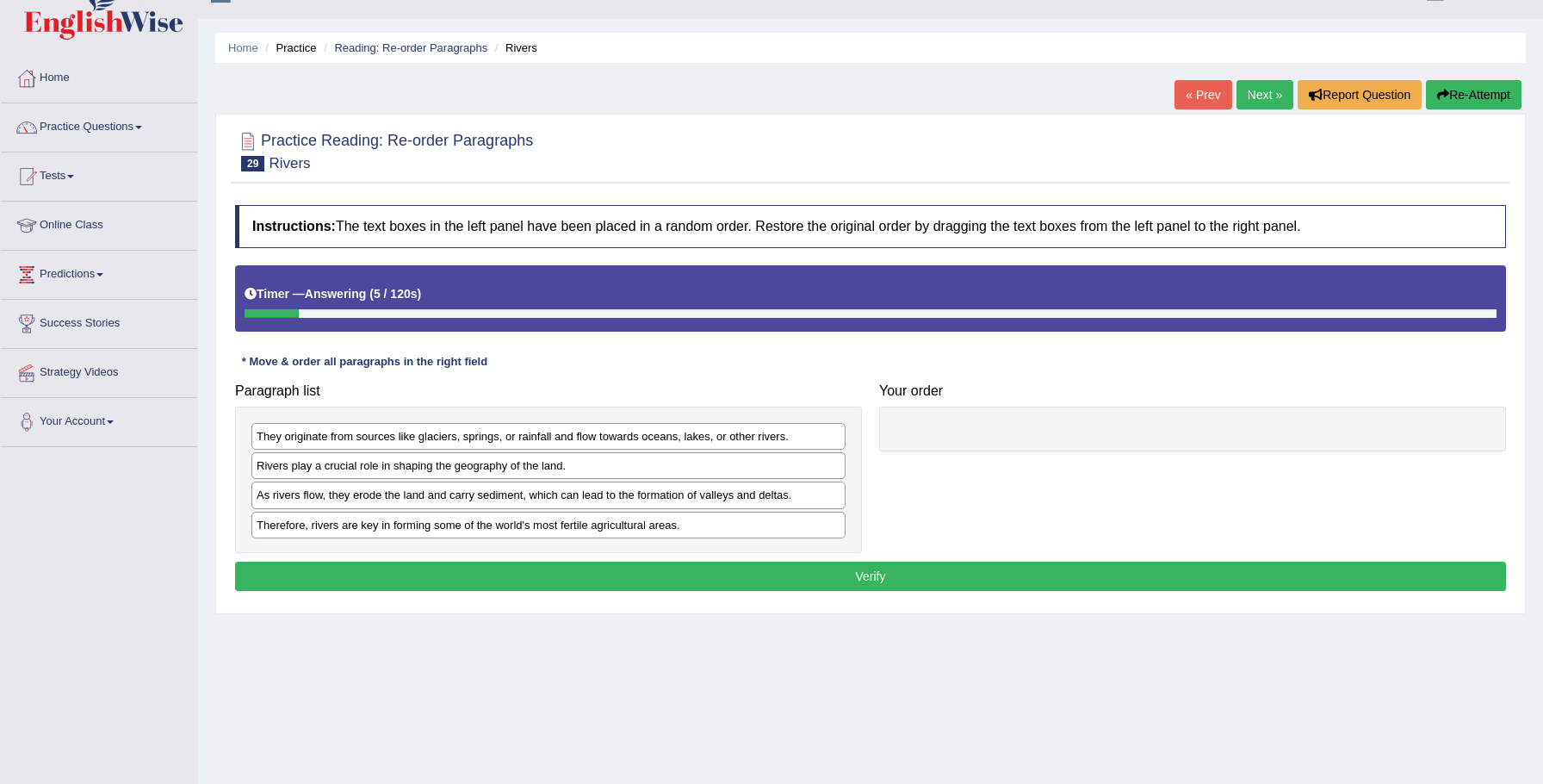
scroll to position [34, 0]
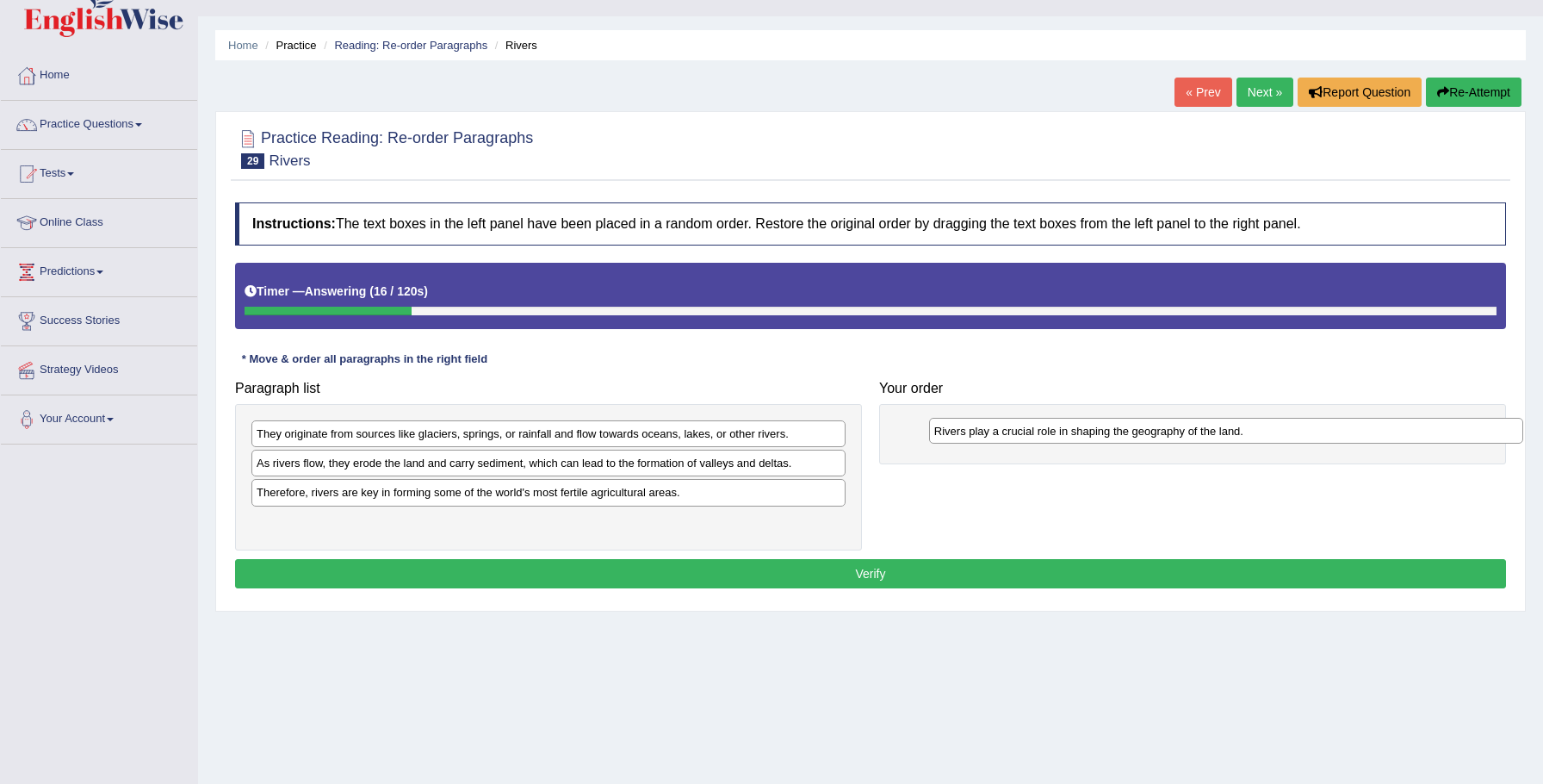
drag, startPoint x: 416, startPoint y: 466, endPoint x: 1082, endPoint y: 432, distance: 666.9
click at [1087, 432] on div "Rivers play a crucial role in shaping the geography of the land." at bounding box center [1227, 430] width 595 height 26
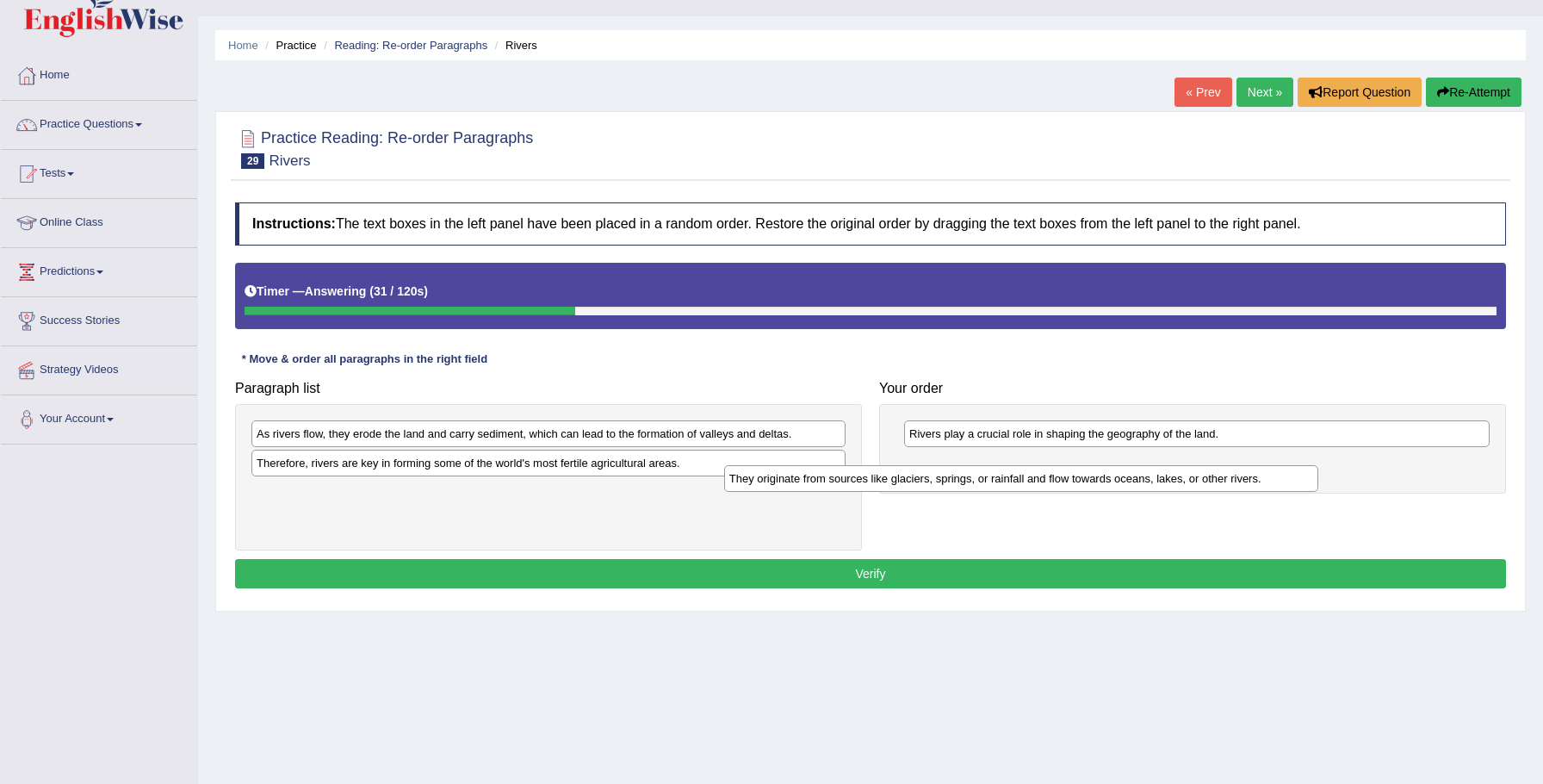
drag, startPoint x: 555, startPoint y: 440, endPoint x: 1033, endPoint y: 480, distance: 479.7
click at [1033, 480] on div "They originate from sources like glaciers, springs, or rainfall and flow toward…" at bounding box center [1023, 478] width 595 height 26
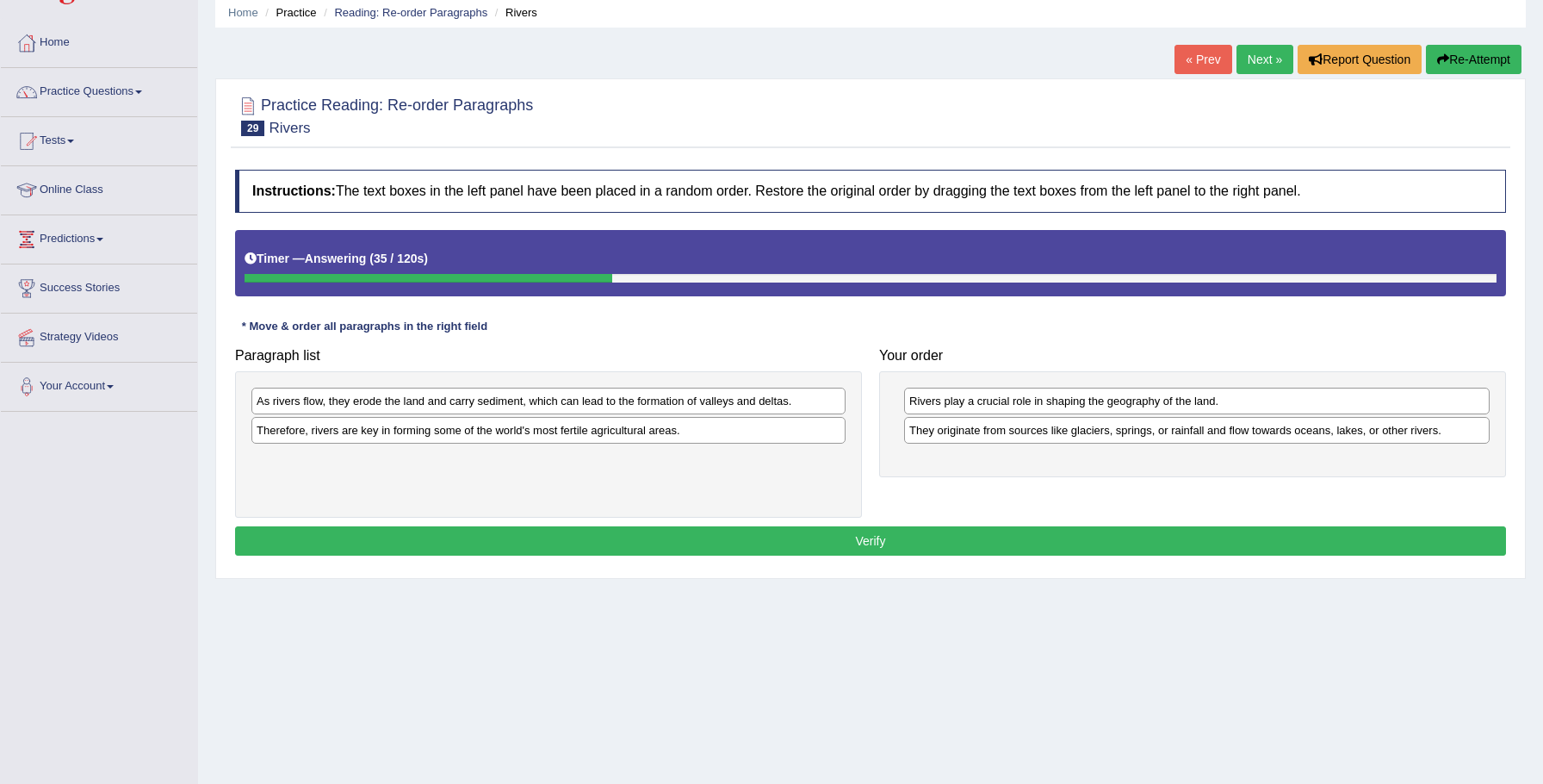
scroll to position [69, 0]
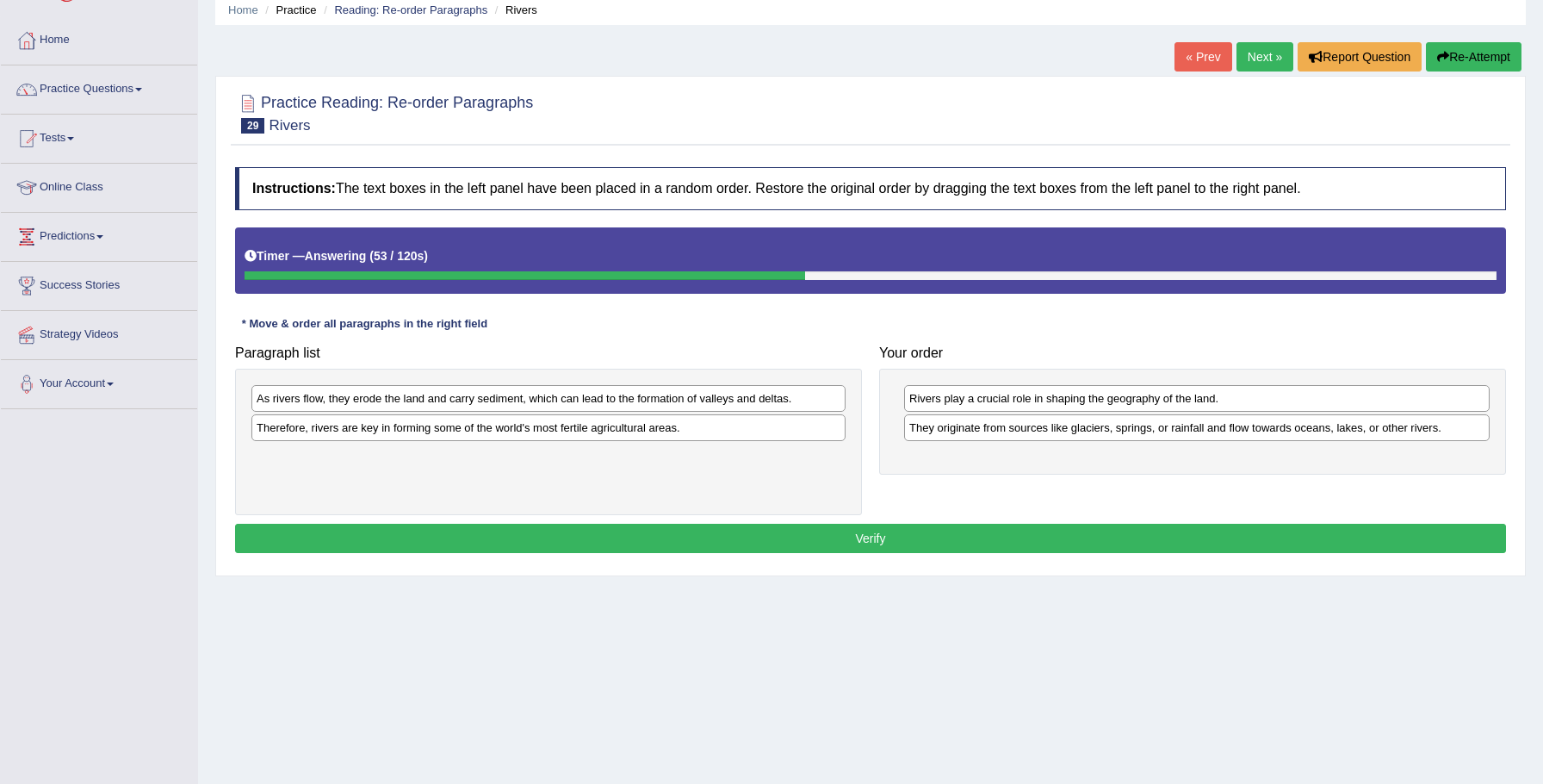
click at [473, 395] on div "As rivers flow, they erode the land and carry sediment, which can lead to the f…" at bounding box center [549, 398] width 594 height 26
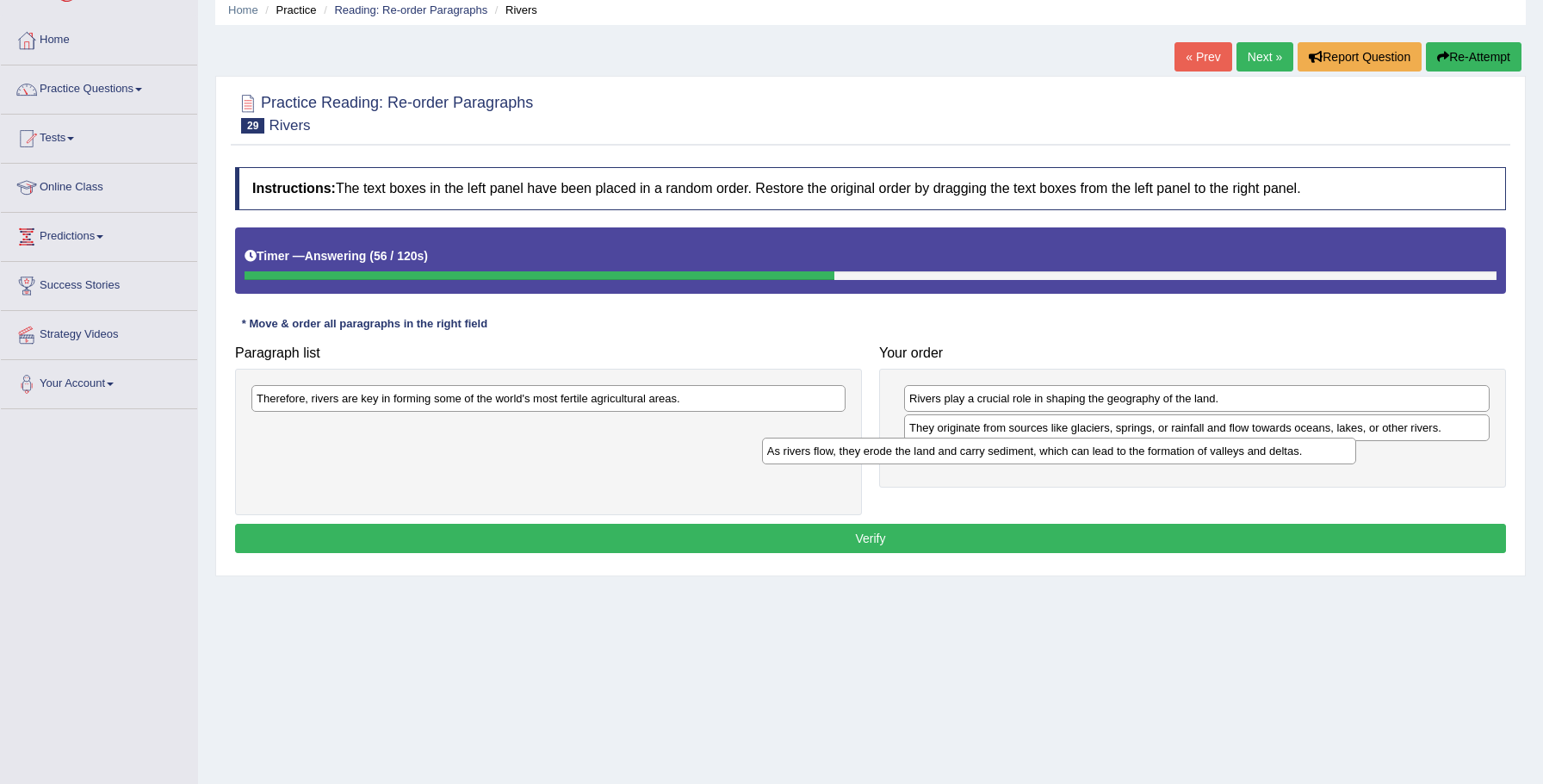
drag, startPoint x: 474, startPoint y: 396, endPoint x: 981, endPoint y: 446, distance: 509.5
click at [992, 446] on div "As rivers flow, they erode the land and carry sediment, which can lead to the f…" at bounding box center [1059, 450] width 595 height 26
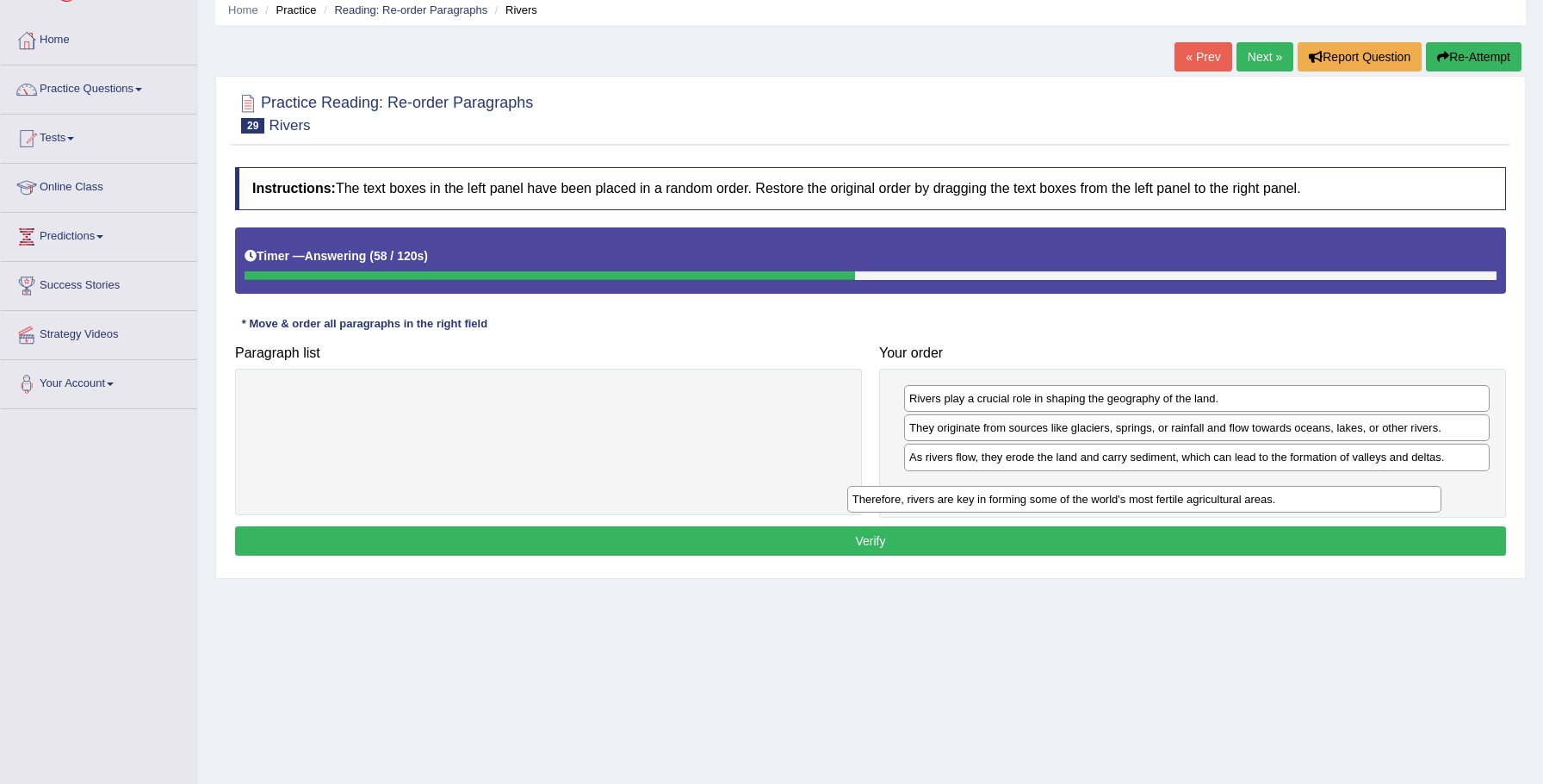
drag, startPoint x: 627, startPoint y: 398, endPoint x: 1202, endPoint y: 484, distance: 581.4
click at [1213, 485] on div "Therefore, rivers are key in forming some of the world's most fertile agricultu…" at bounding box center [1145, 498] width 595 height 26
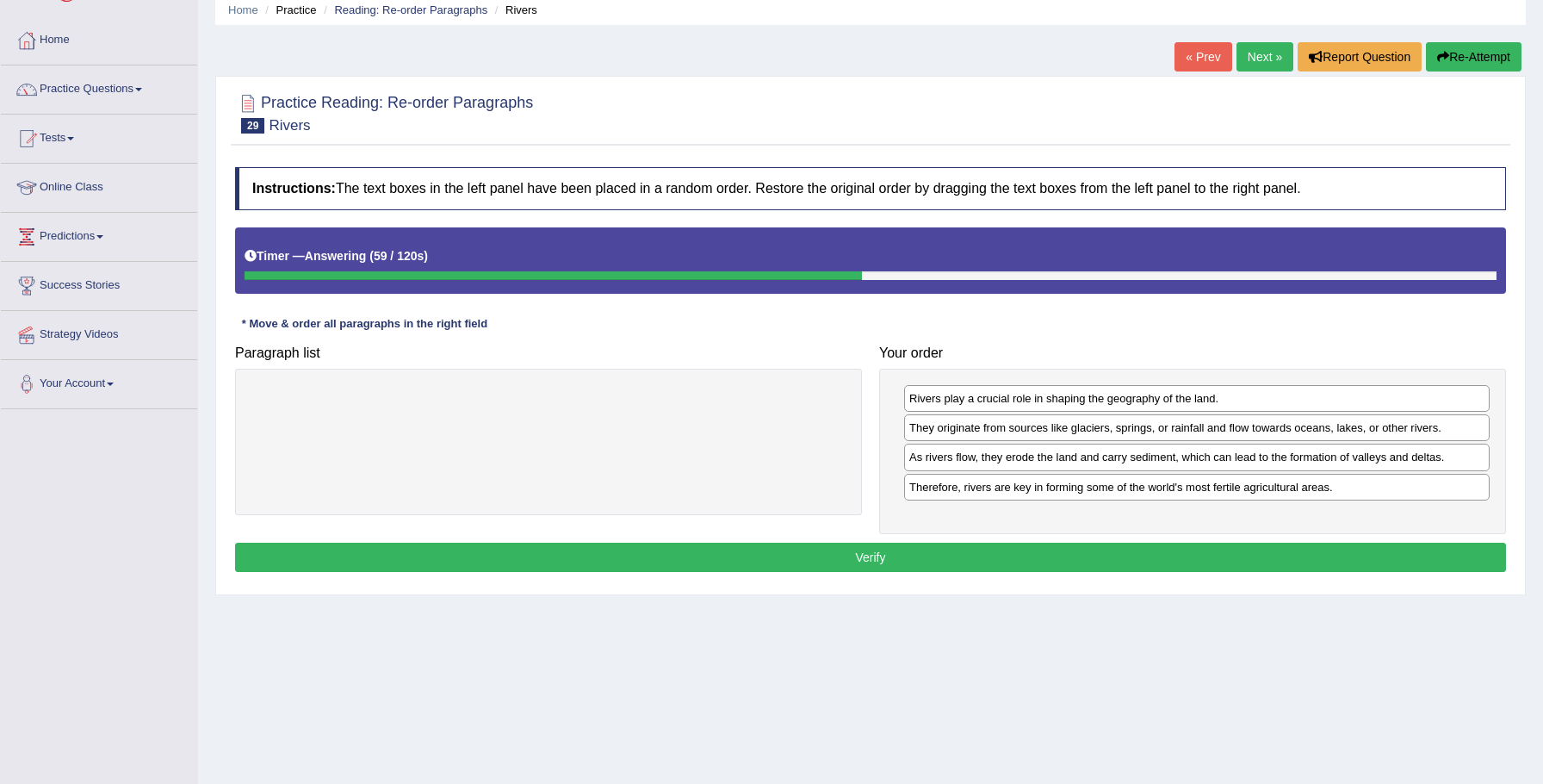
click at [1063, 547] on button "Verify" at bounding box center [871, 557] width 1272 height 29
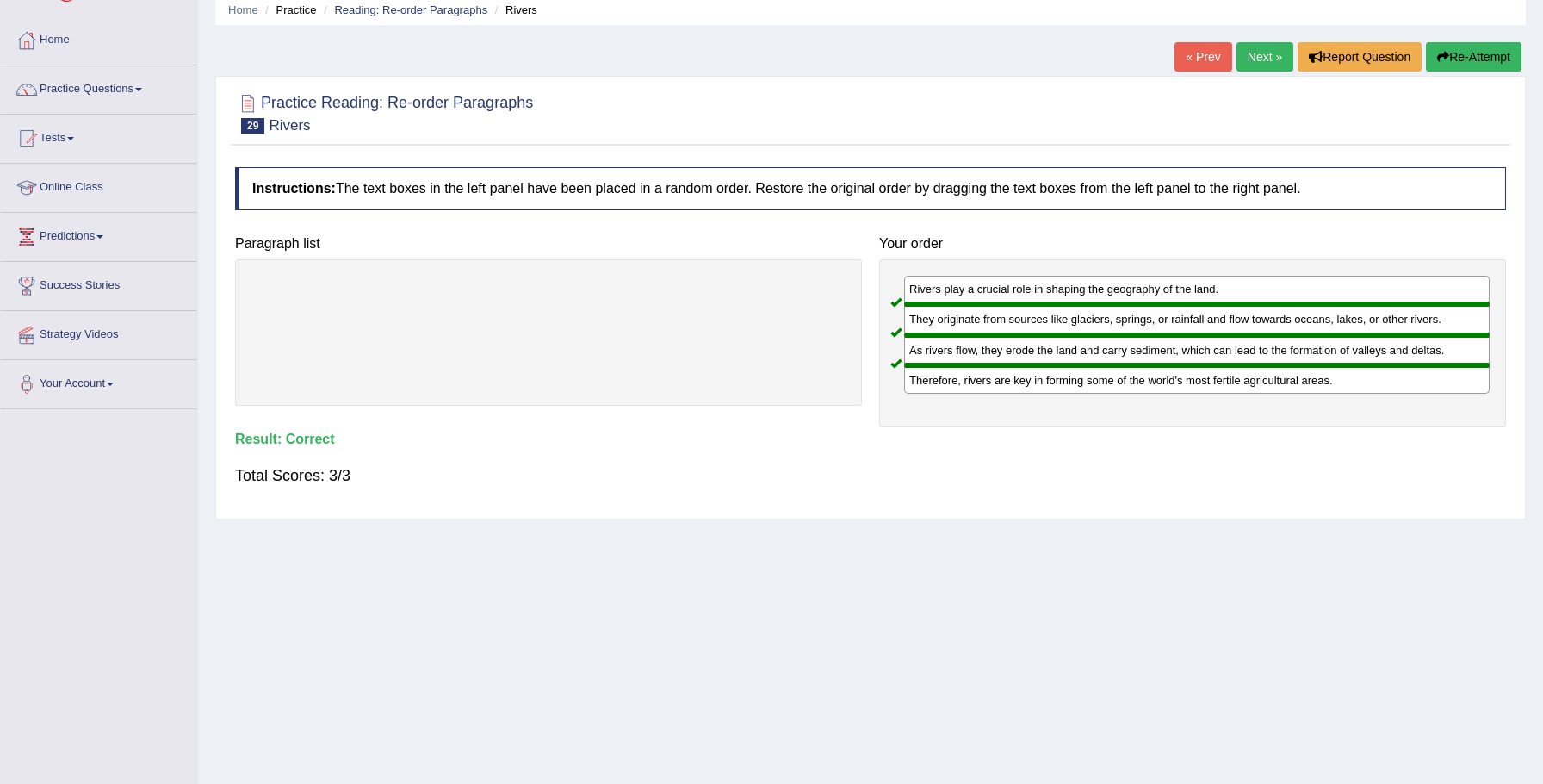
click at [1249, 59] on link "Next »" at bounding box center [1265, 56] width 56 height 29
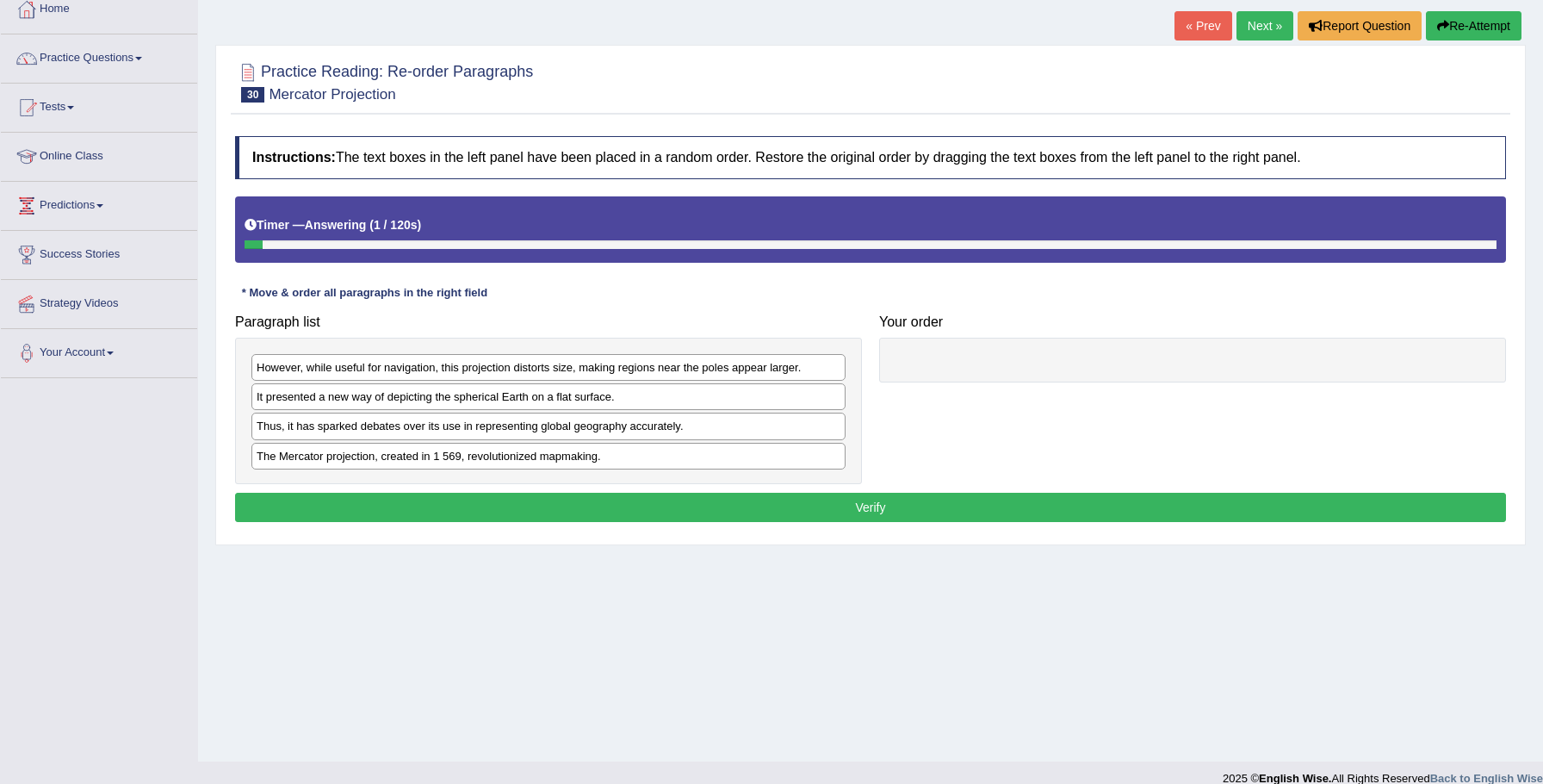
scroll to position [100, 0]
drag, startPoint x: 390, startPoint y: 456, endPoint x: 1091, endPoint y: 361, distance: 707.4
click at [1093, 360] on div "The Mercator projection, created in 1 569, revolutionized mapmaking." at bounding box center [1255, 356] width 595 height 26
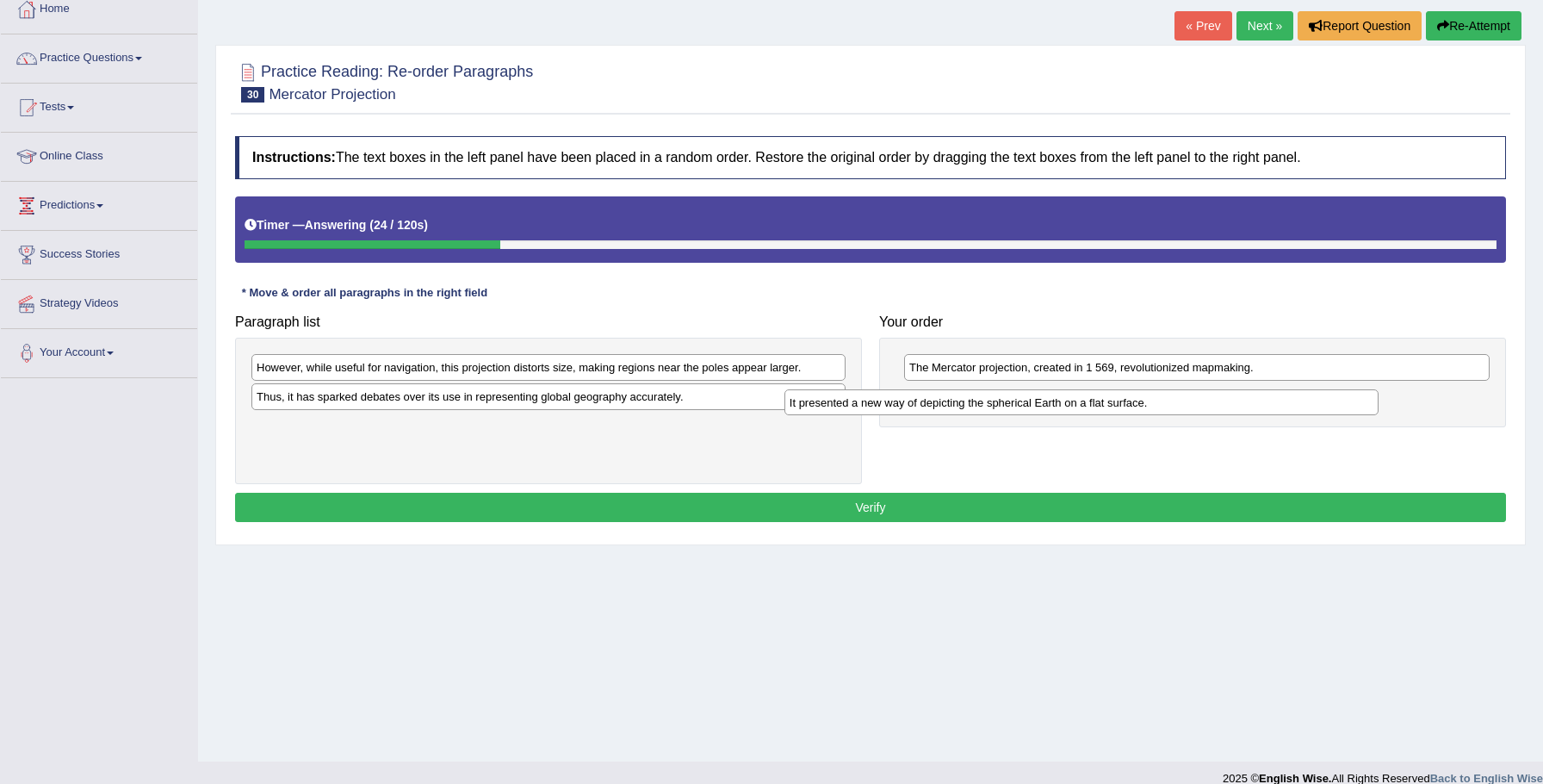
drag, startPoint x: 548, startPoint y: 397, endPoint x: 1081, endPoint y: 403, distance: 533.0
click at [1081, 403] on div "It presented a new way of depicting the spherical Earth on a flat surface." at bounding box center [1083, 402] width 595 height 26
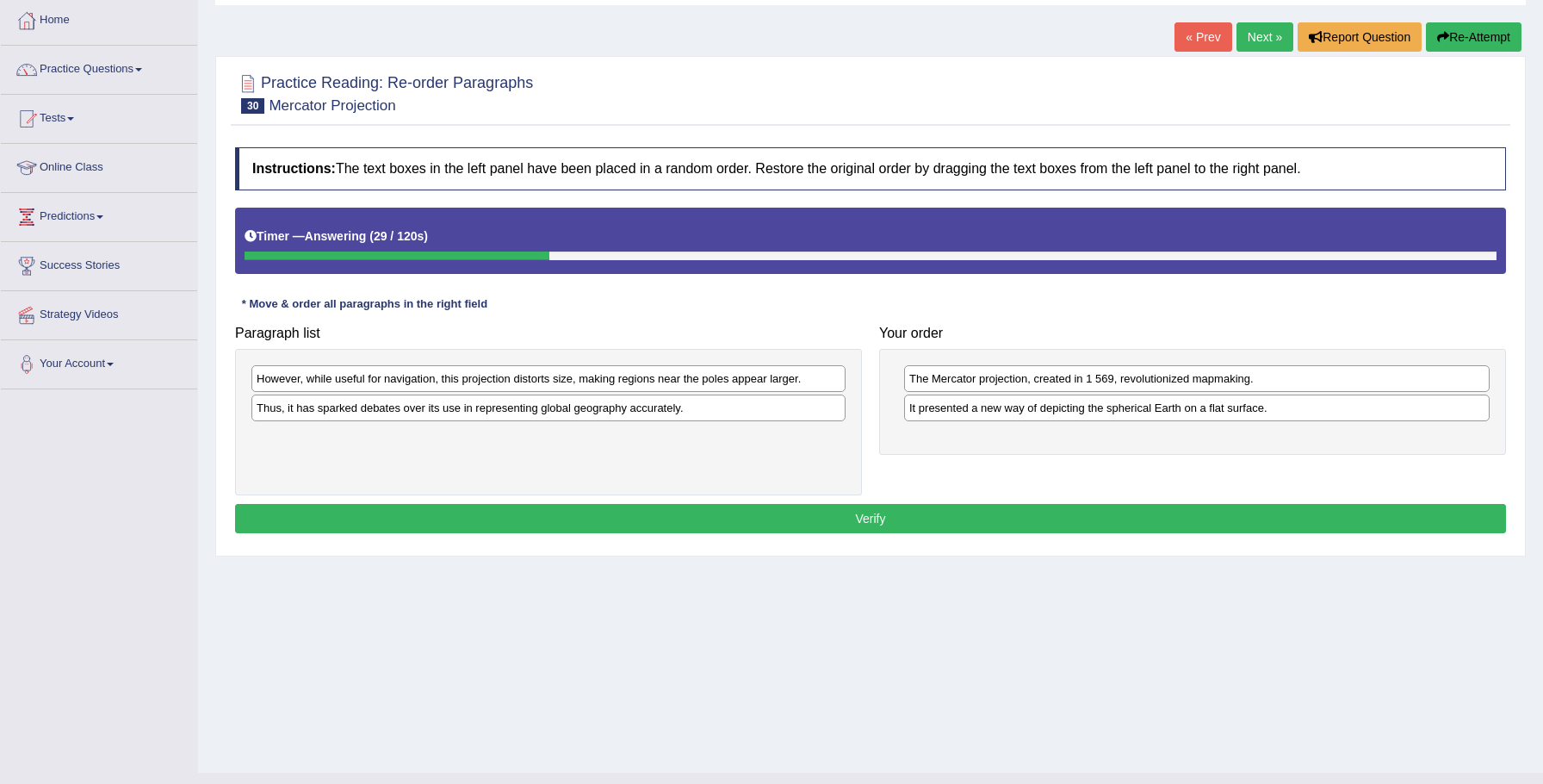
scroll to position [89, 0]
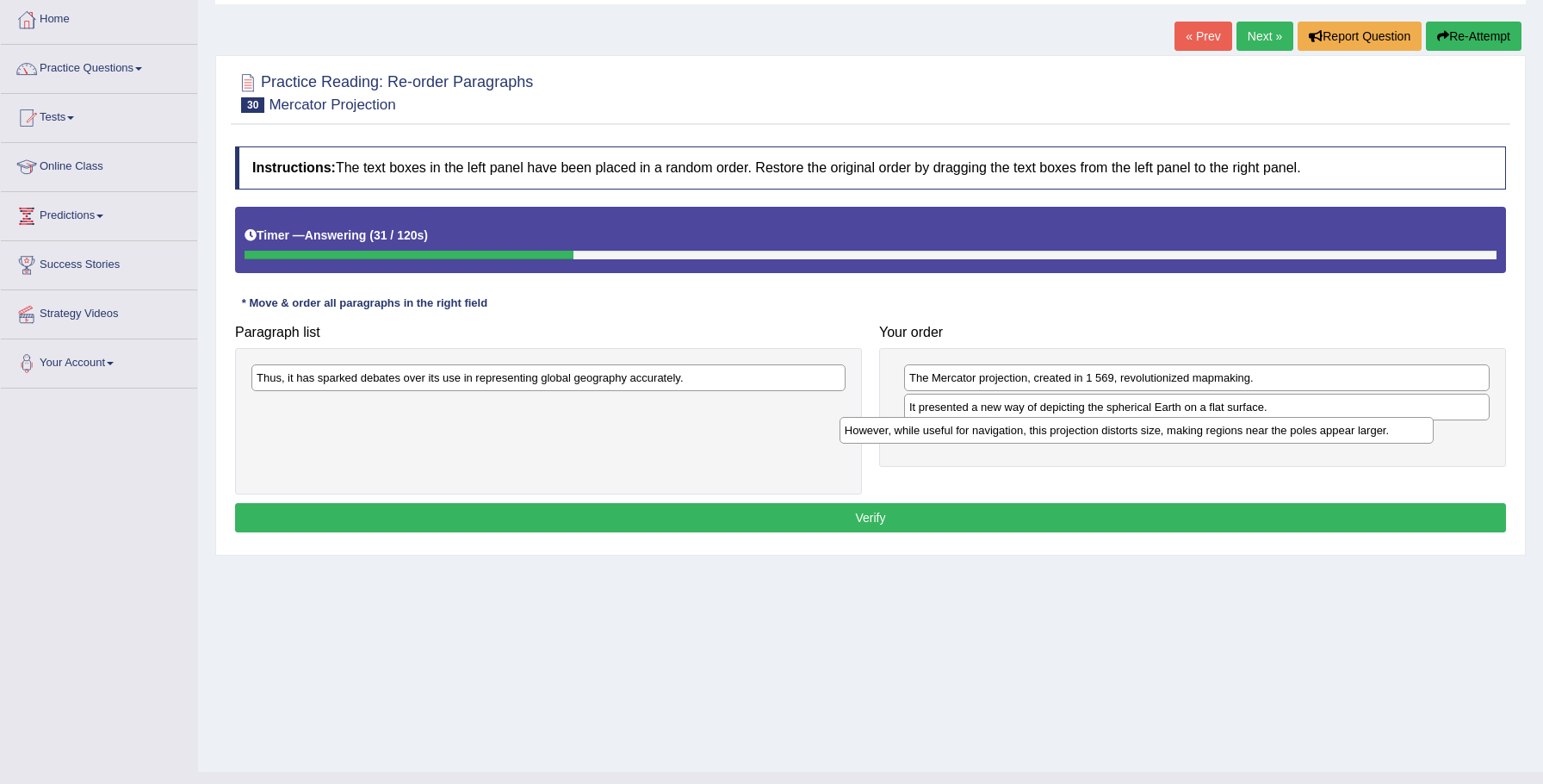
drag, startPoint x: 406, startPoint y: 374, endPoint x: 990, endPoint y: 429, distance: 586.6
click at [994, 429] on div "However, while useful for navigation, this projection distorts size, making reg…" at bounding box center [1137, 429] width 595 height 26
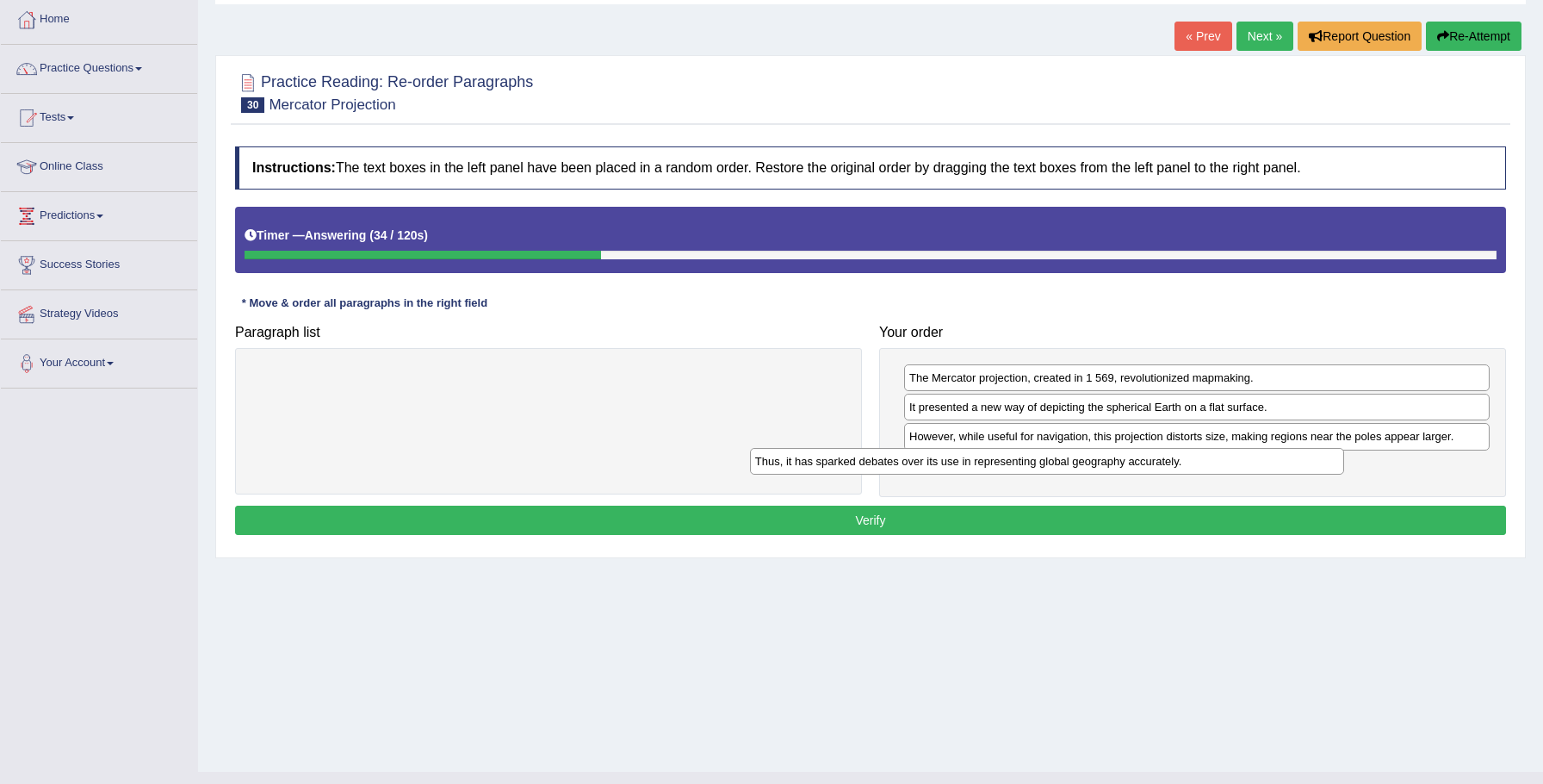
drag, startPoint x: 597, startPoint y: 378, endPoint x: 1096, endPoint y: 462, distance: 506.0
click at [1096, 462] on div "Thus, it has sparked debates over its use in representing global geography accu…" at bounding box center [1048, 460] width 595 height 26
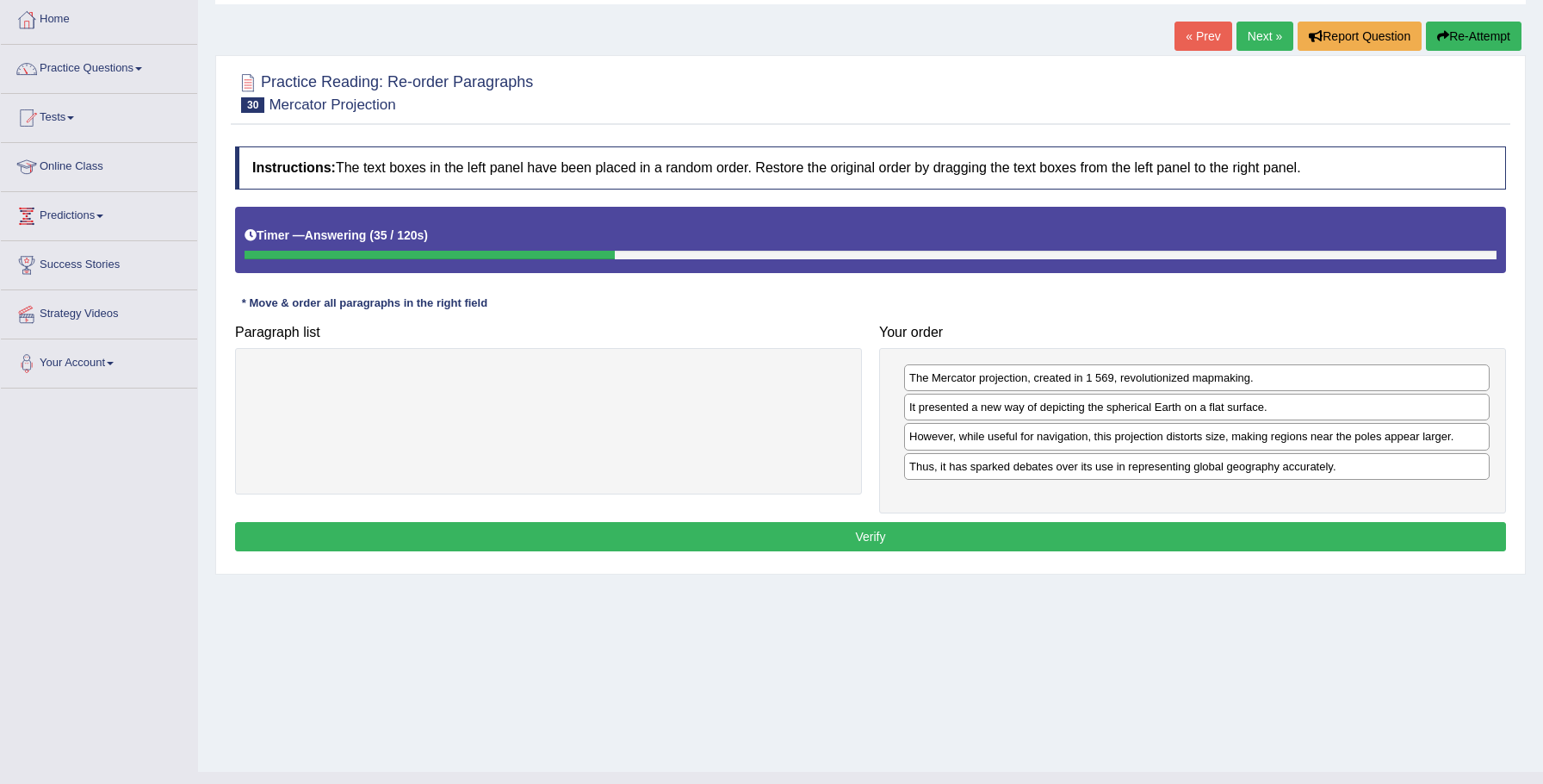
click at [913, 529] on button "Verify" at bounding box center [871, 536] width 1272 height 29
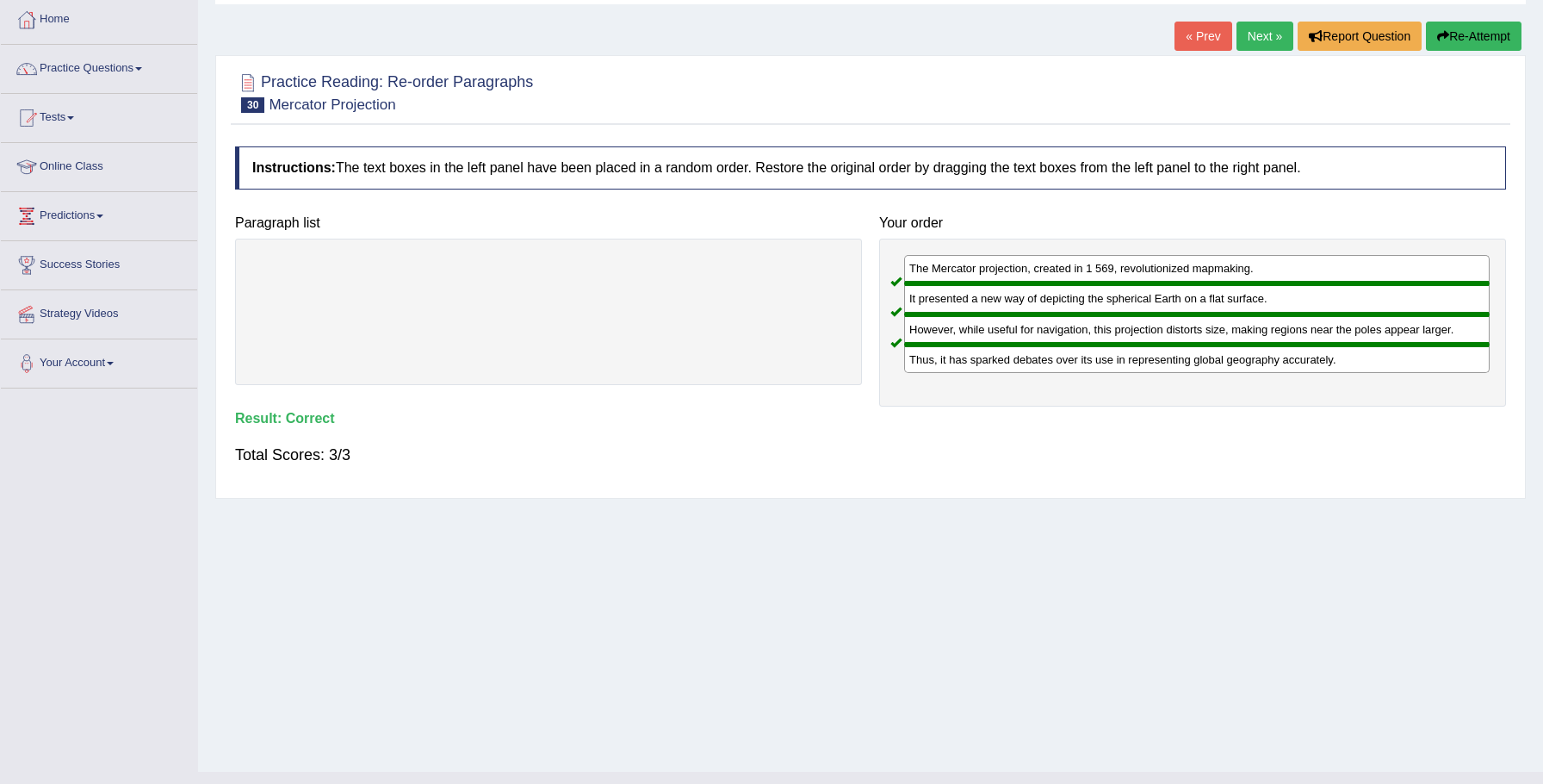
click at [1250, 36] on link "Next »" at bounding box center [1265, 36] width 56 height 29
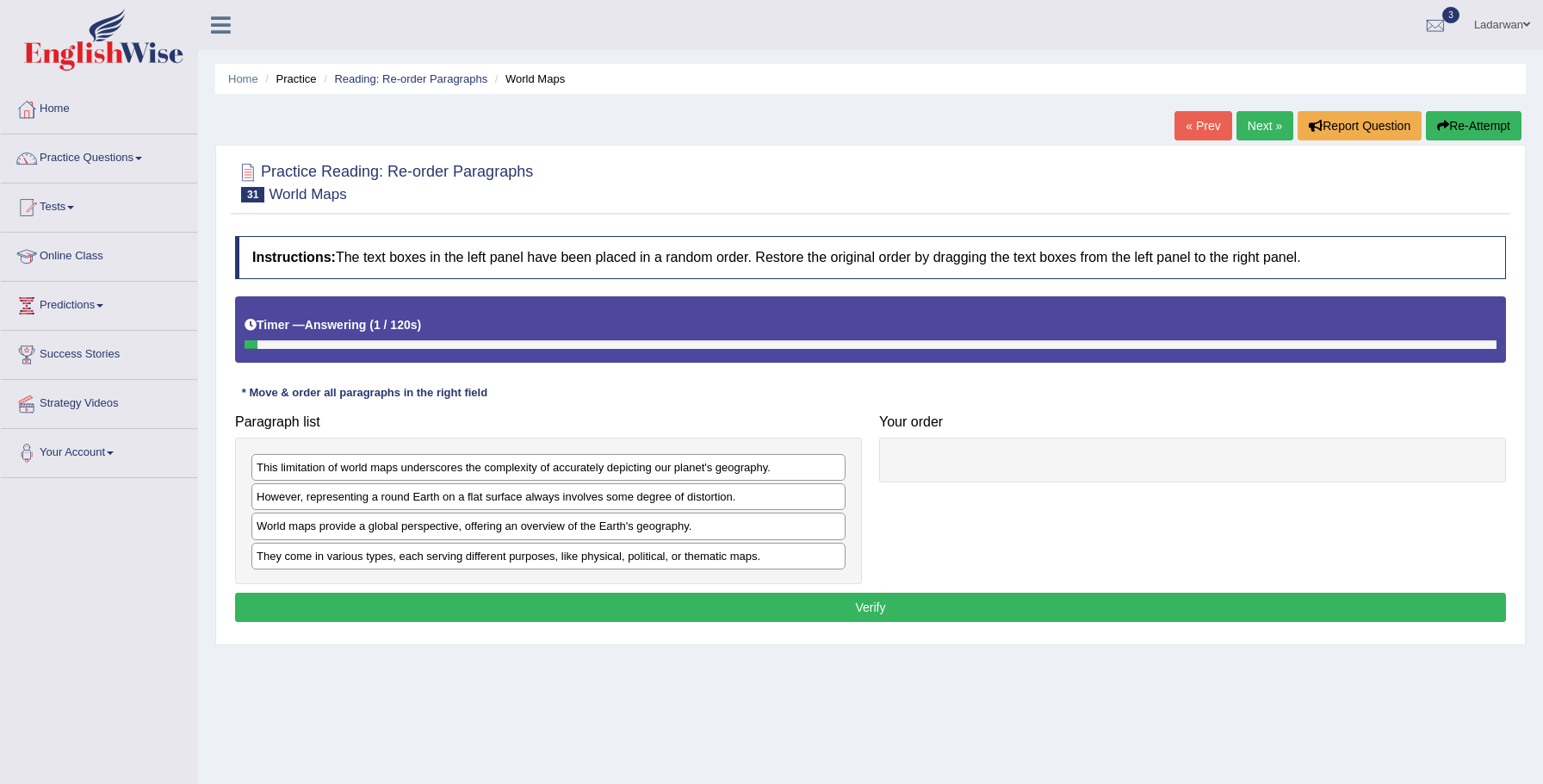
scroll to position [120, 0]
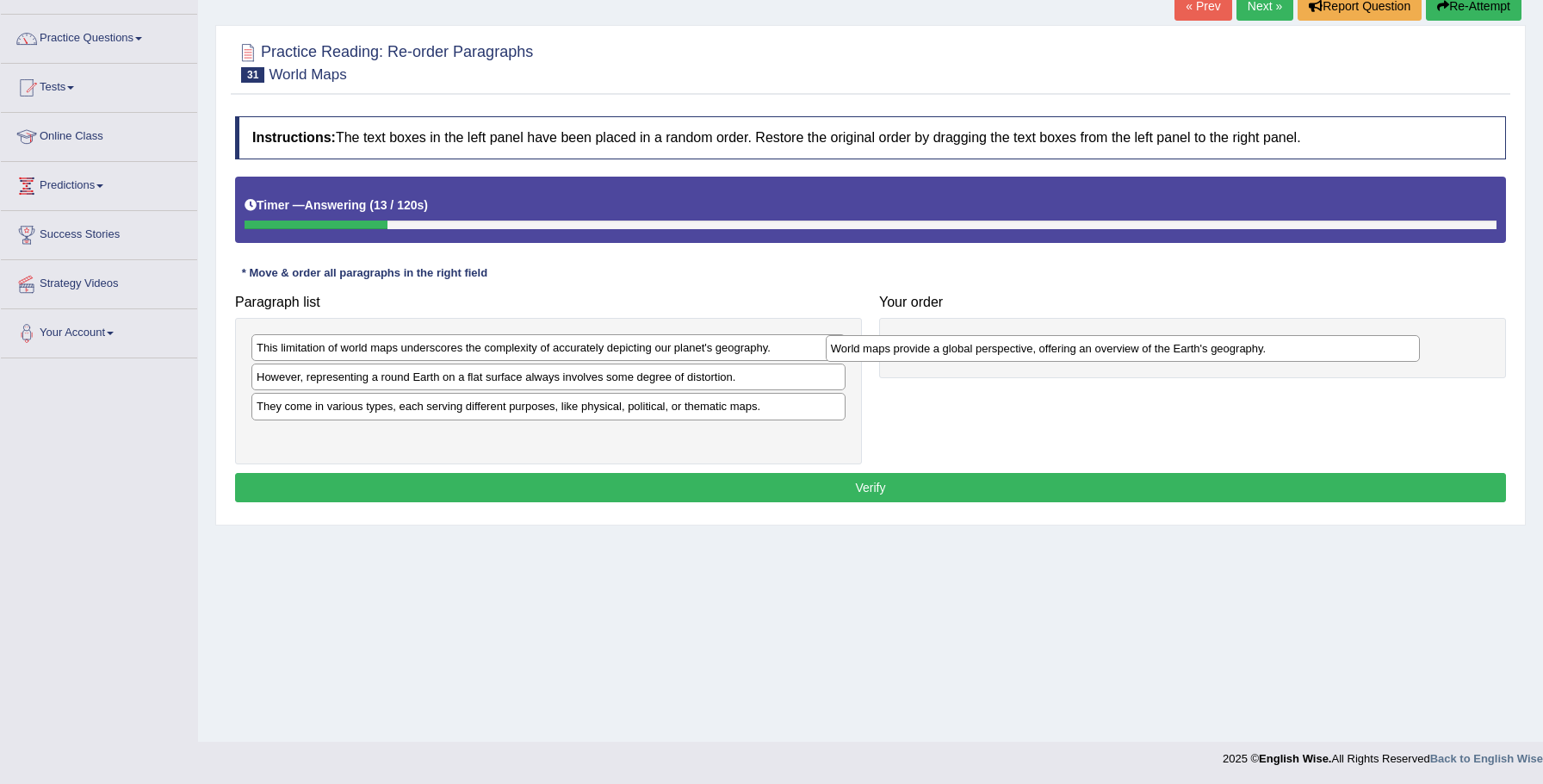
drag, startPoint x: 463, startPoint y: 410, endPoint x: 1039, endPoint y: 351, distance: 579.0
click at [1039, 351] on div "World maps provide a global perspective, offering an overview of the Earth's ge…" at bounding box center [1124, 347] width 595 height 26
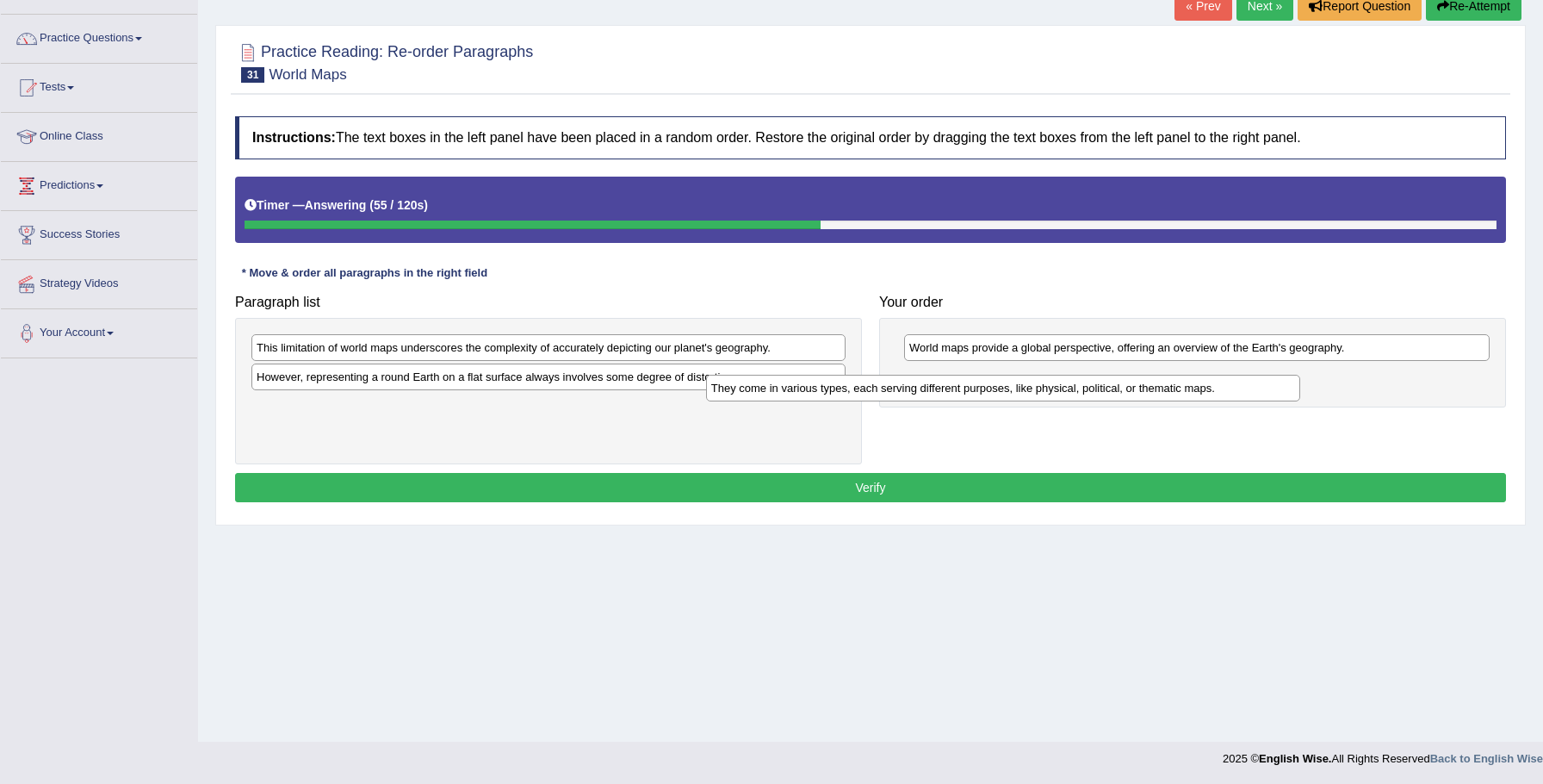
drag, startPoint x: 399, startPoint y: 414, endPoint x: 784, endPoint y: 379, distance: 386.6
click at [854, 396] on div "They come in various types, each serving different purposes, like physical, pol…" at bounding box center [1004, 387] width 595 height 26
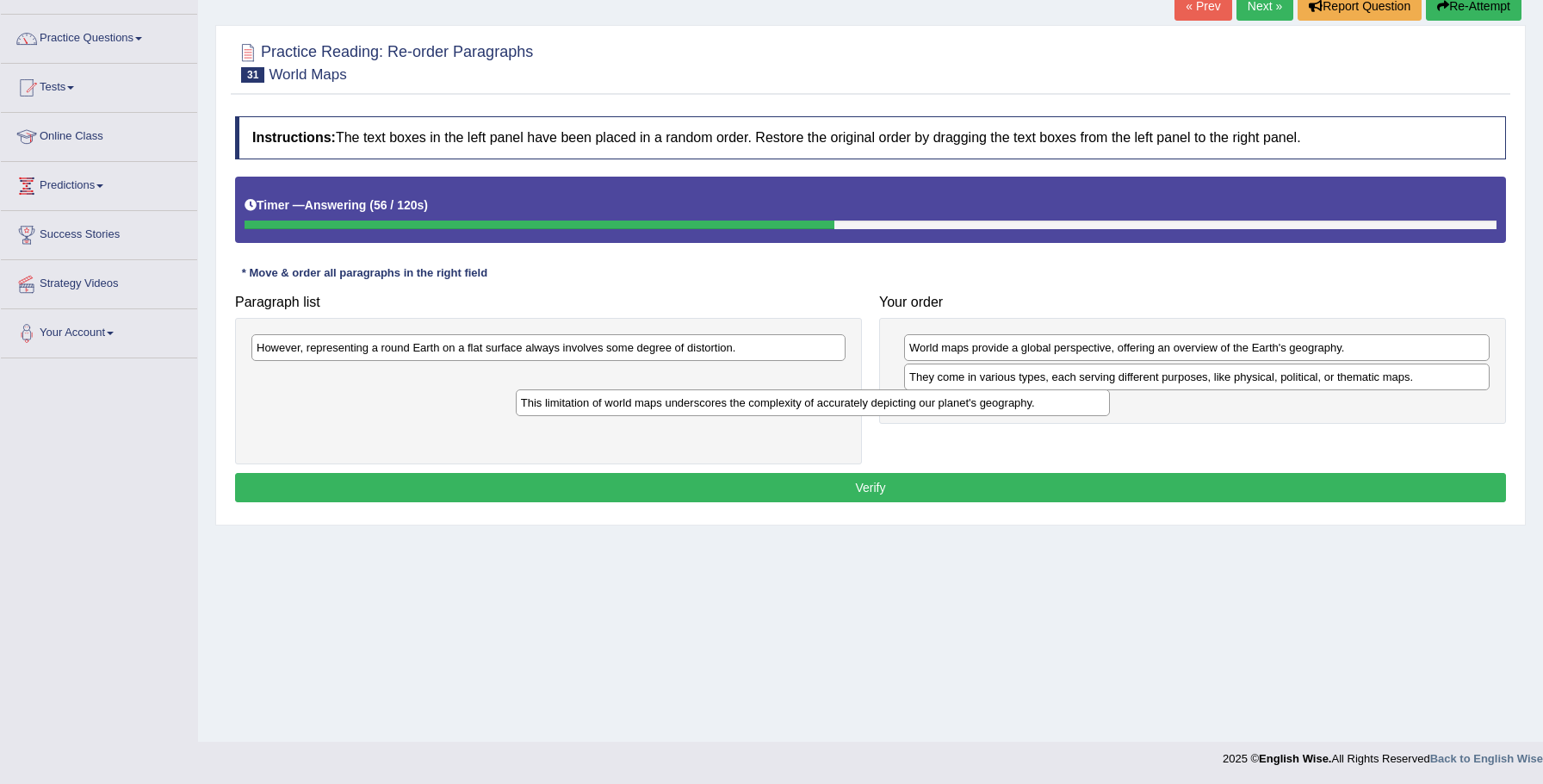
drag, startPoint x: 724, startPoint y: 351, endPoint x: 1044, endPoint y: 407, distance: 324.9
click at [1044, 407] on div "This limitation of world maps underscores the complexity of accurately depictin…" at bounding box center [813, 402] width 595 height 26
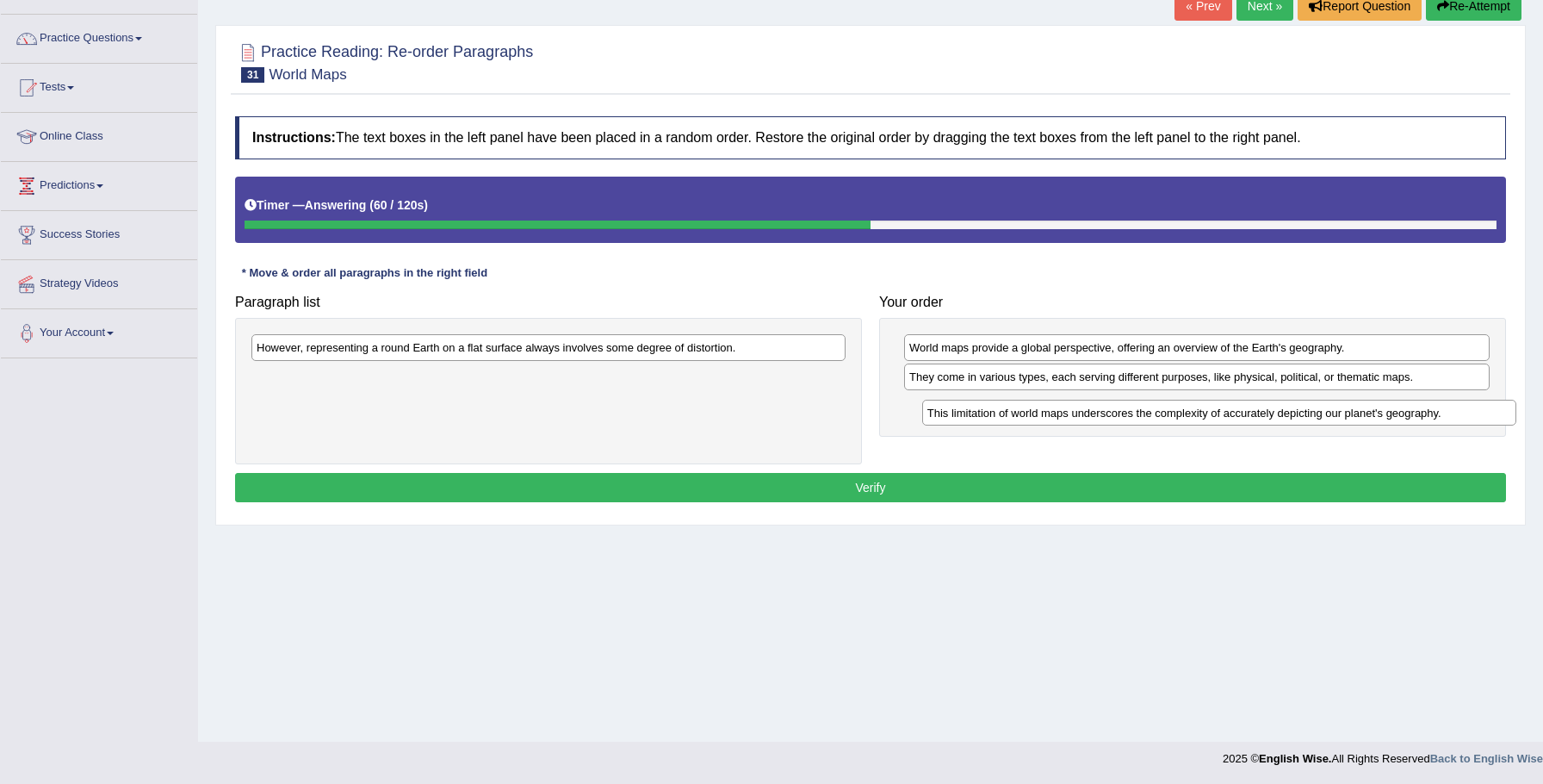
drag, startPoint x: 676, startPoint y: 379, endPoint x: 1347, endPoint y: 414, distance: 671.9
click at [1347, 414] on div "This limitation of world maps underscores the complexity of accurately depictin…" at bounding box center [1220, 412] width 595 height 26
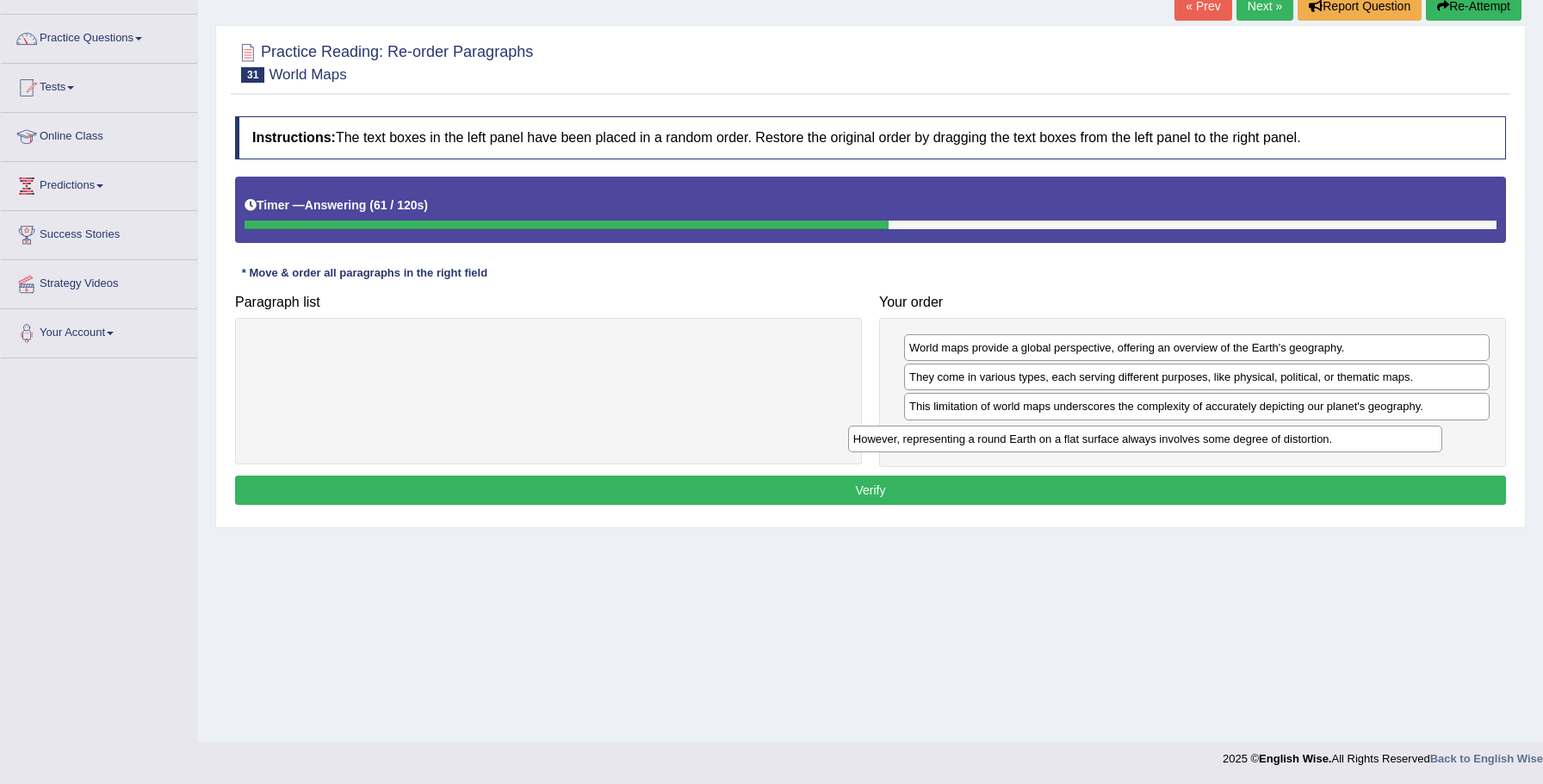
drag, startPoint x: 740, startPoint y: 347, endPoint x: 1339, endPoint y: 435, distance: 605.4
click at [1339, 435] on div "However, representing a round Earth on a flat surface always involves some degr…" at bounding box center [1146, 438] width 595 height 26
drag, startPoint x: 1019, startPoint y: 405, endPoint x: 1017, endPoint y: 439, distance: 34.1
click at [1018, 440] on div "This limitation of world maps underscores the complexity of accurately depictin…" at bounding box center [1198, 445] width 587 height 26
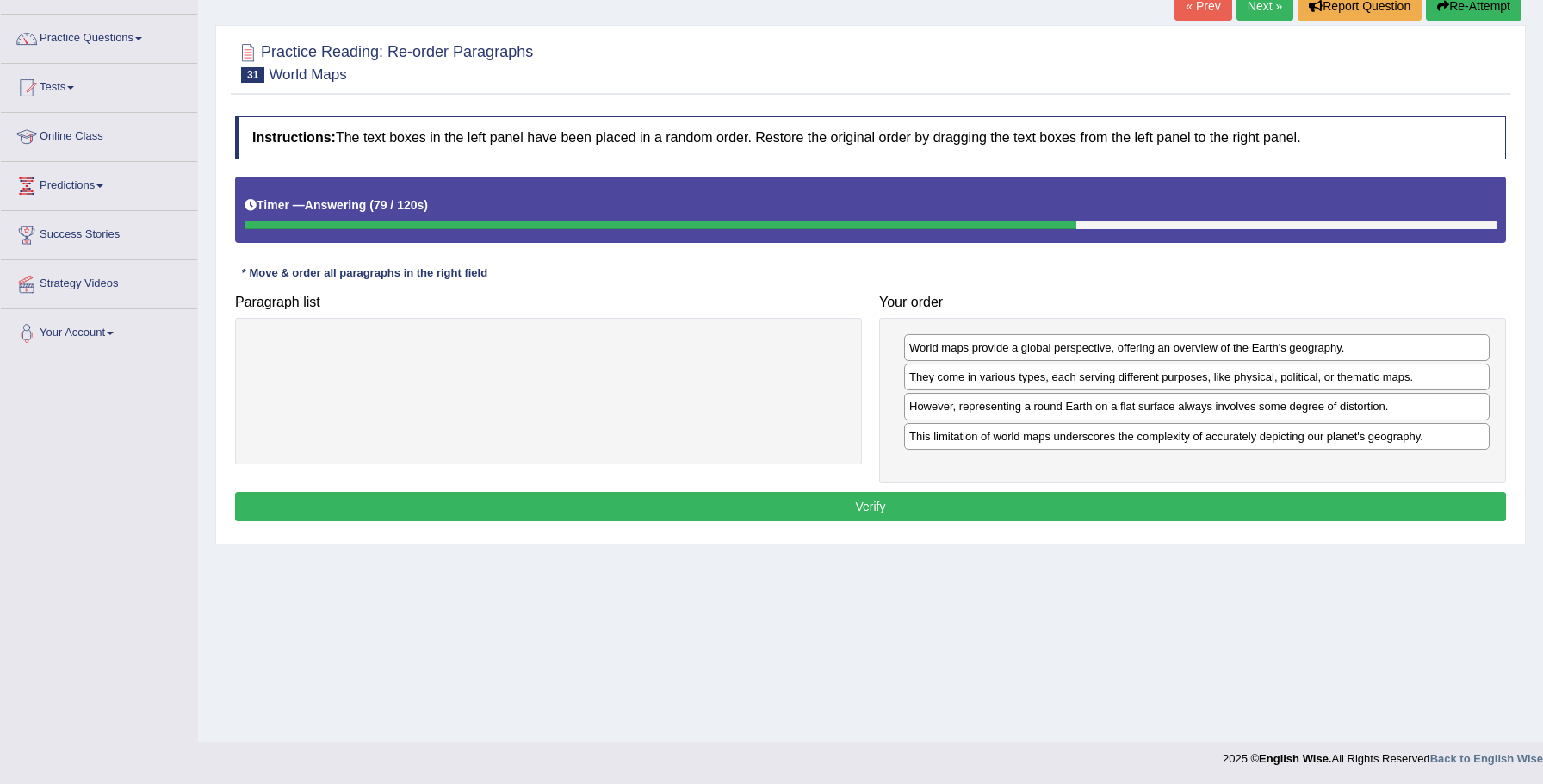
click at [1101, 499] on button "Verify" at bounding box center [871, 507] width 1272 height 29
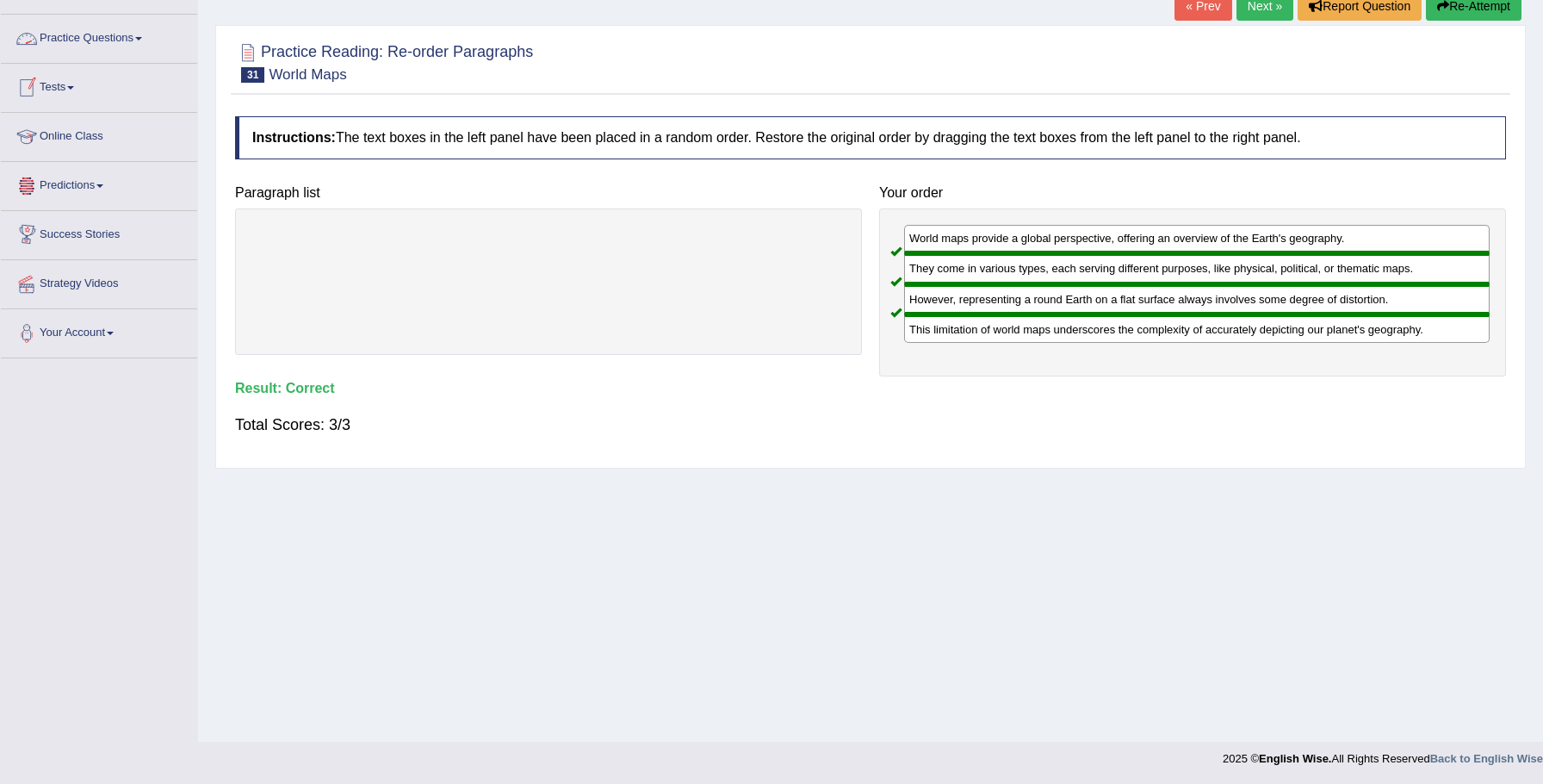
scroll to position [0, 0]
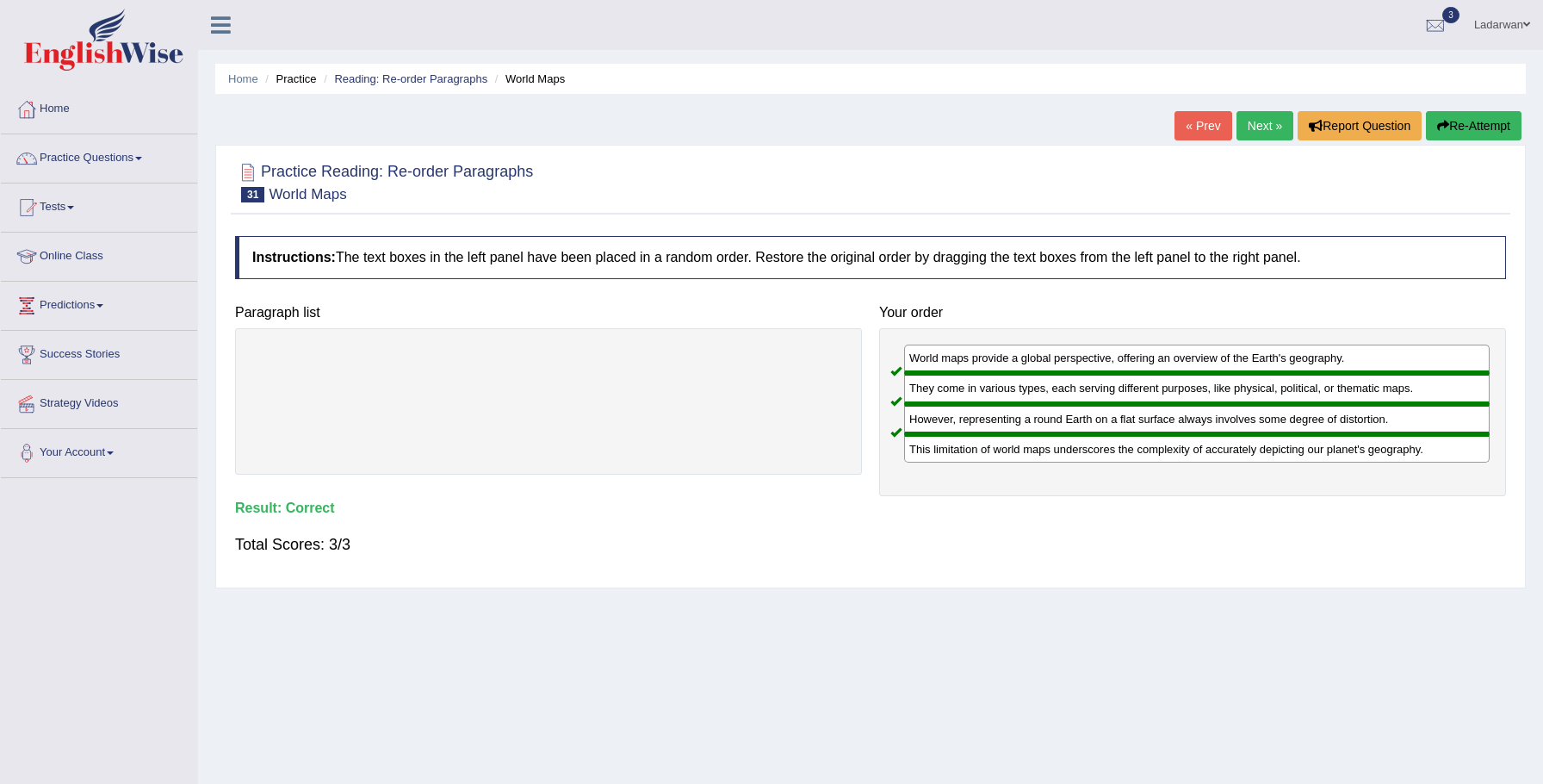
click at [50, 108] on link "Home" at bounding box center [99, 107] width 197 height 43
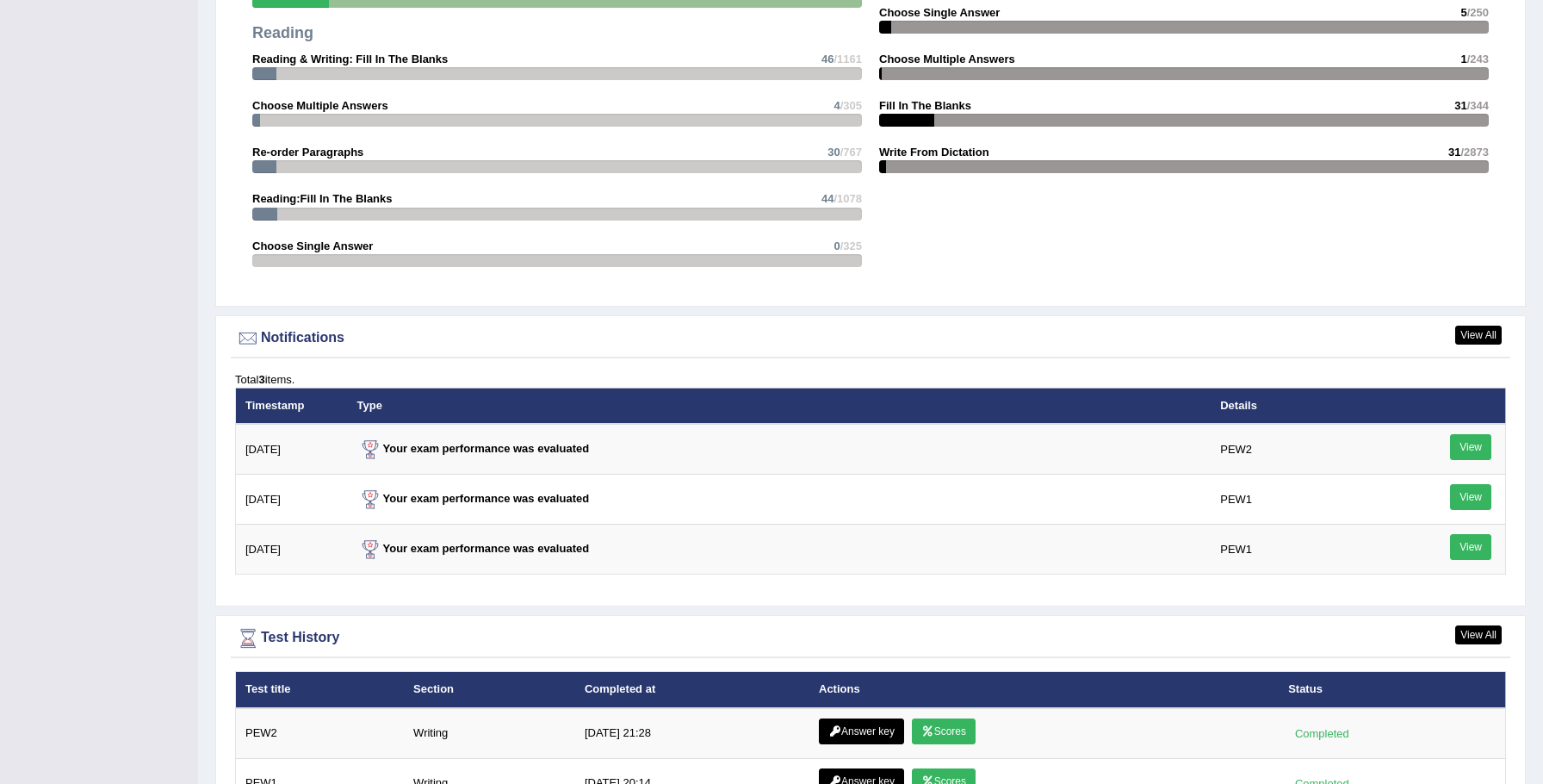
scroll to position [2049, 0]
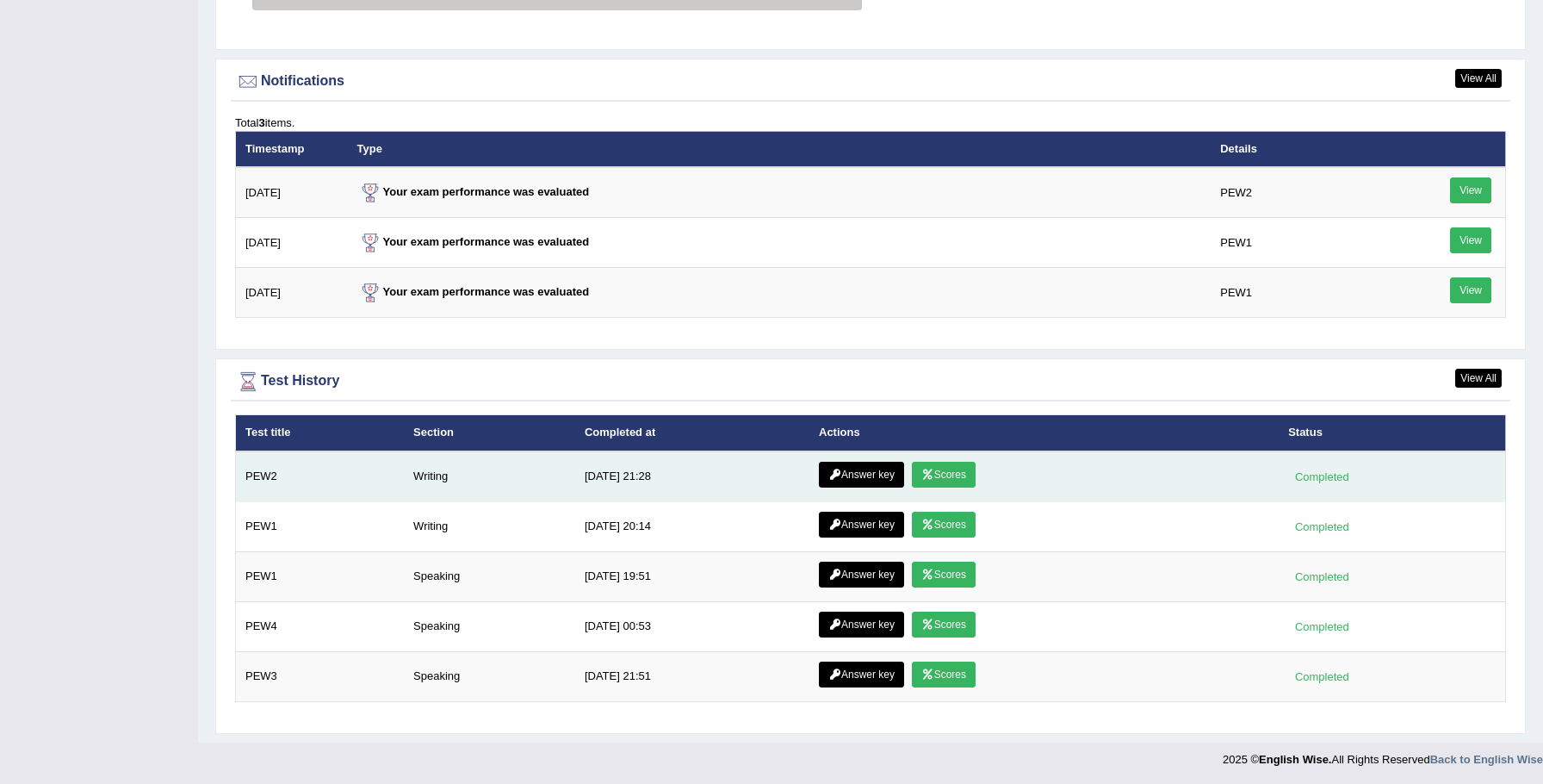
click at [967, 483] on link "Scores" at bounding box center [945, 475] width 64 height 26
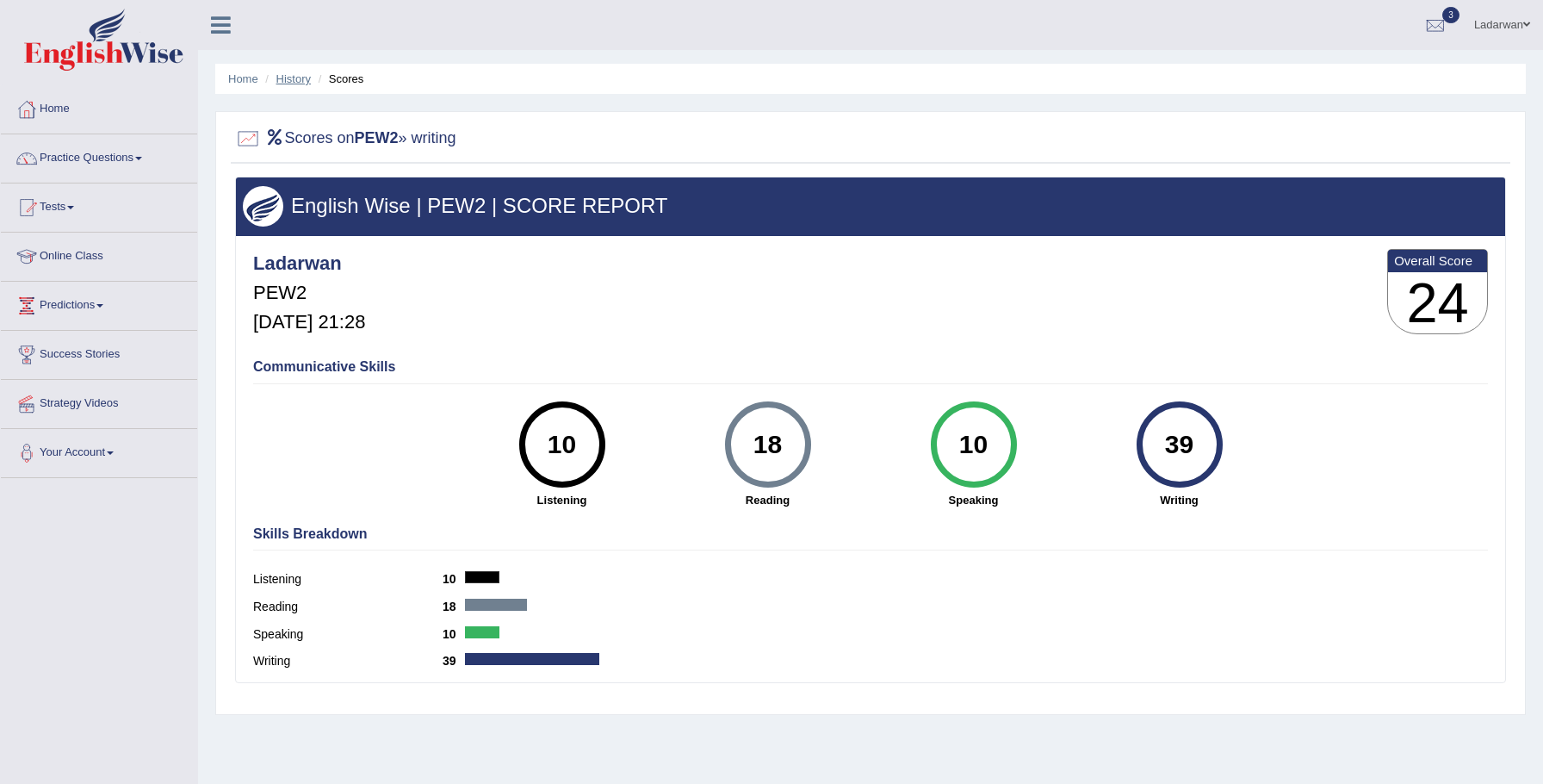
click at [298, 81] on link "History" at bounding box center [293, 78] width 34 height 13
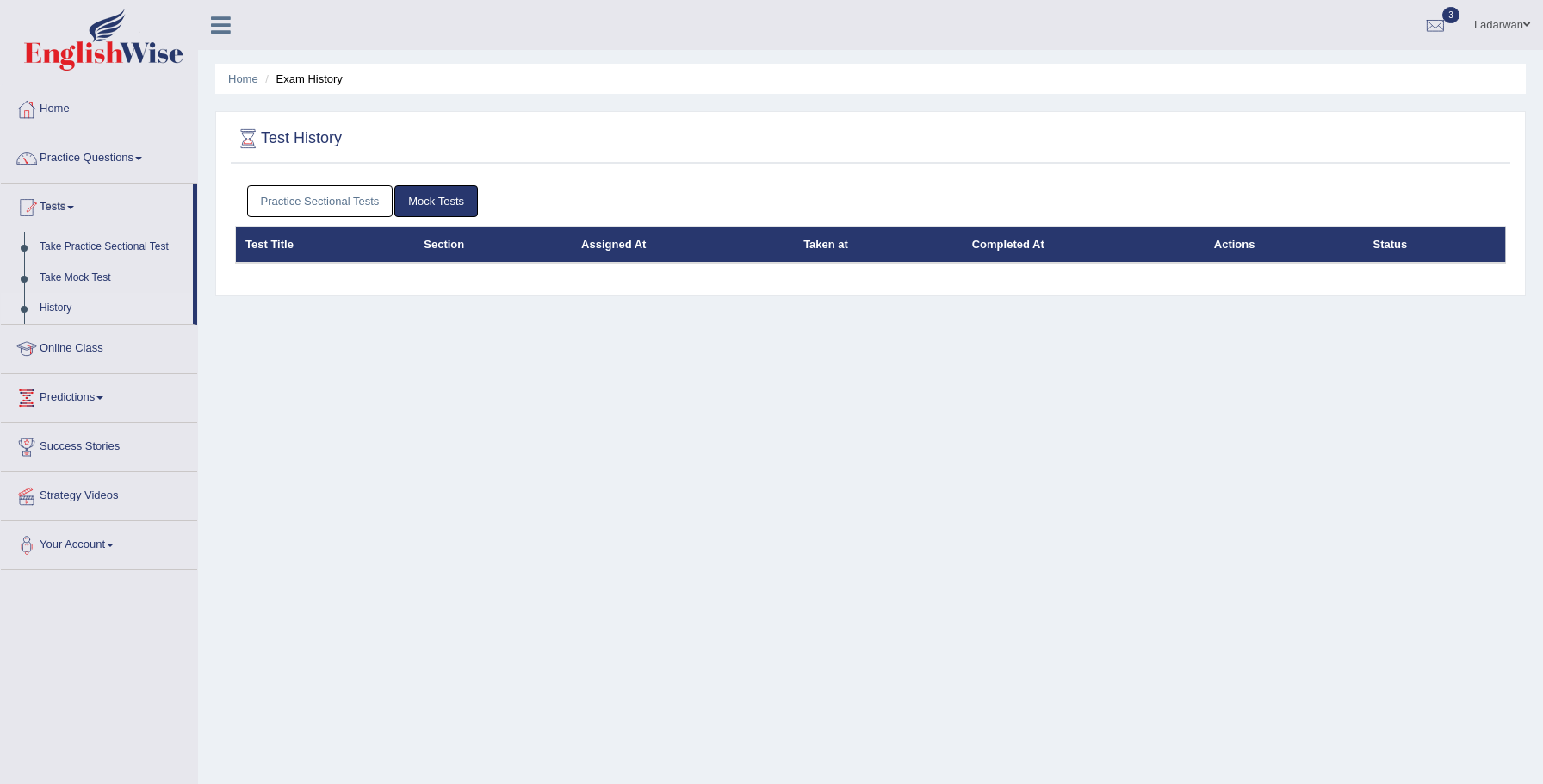
click at [65, 110] on link "Home" at bounding box center [99, 107] width 197 height 43
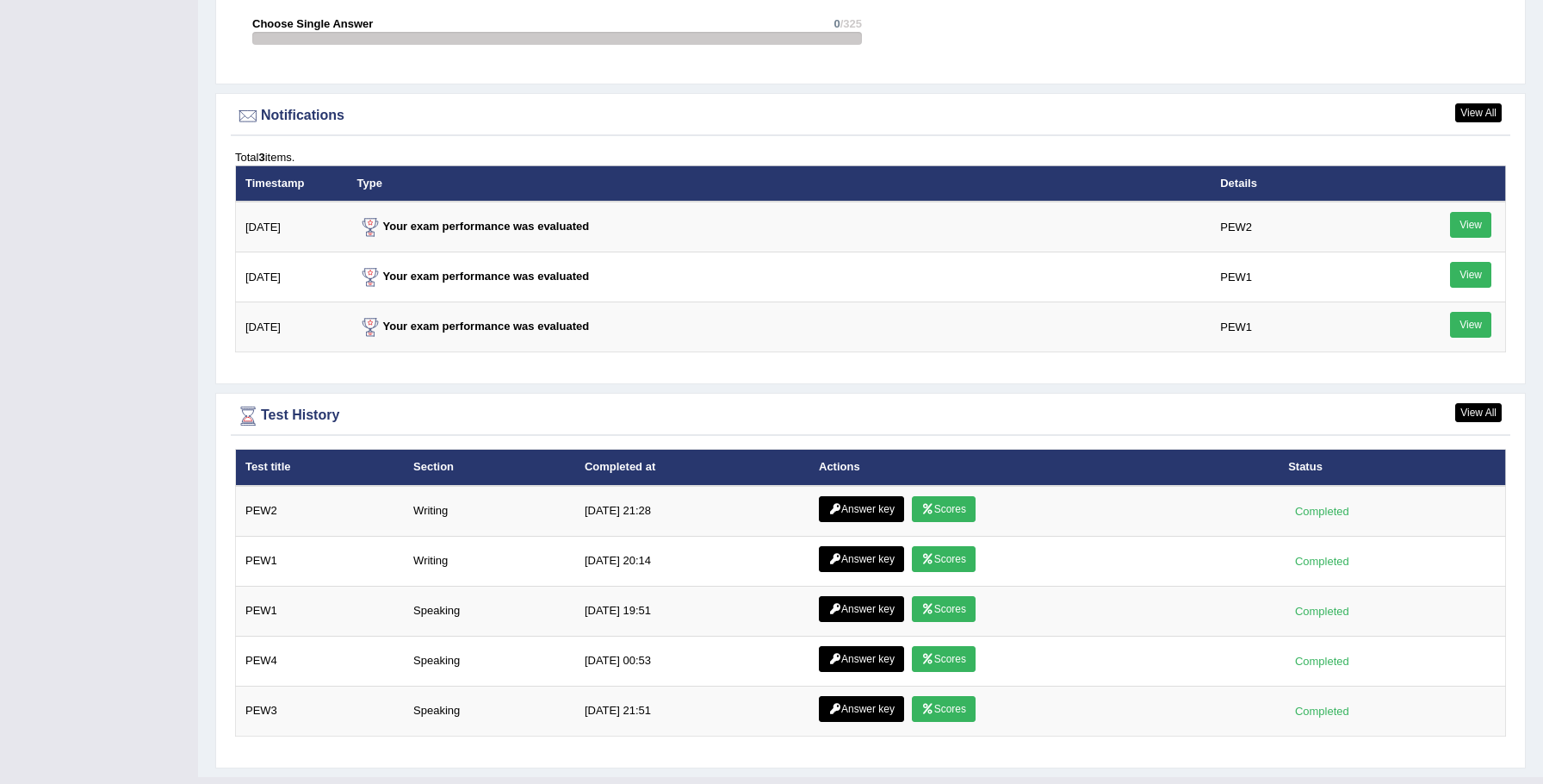
scroll to position [2049, 0]
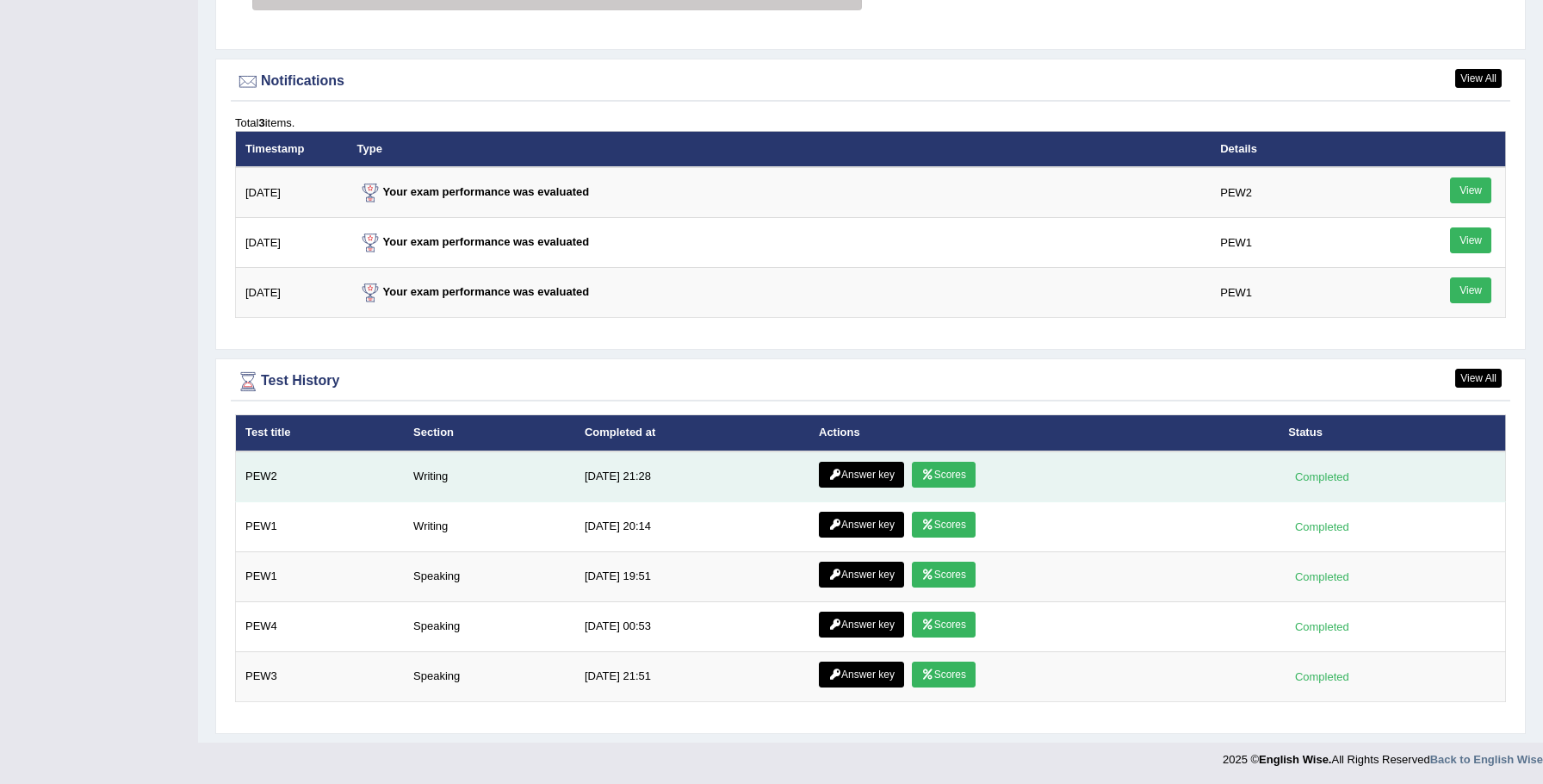
click at [882, 472] on link "Answer key" at bounding box center [862, 475] width 86 height 26
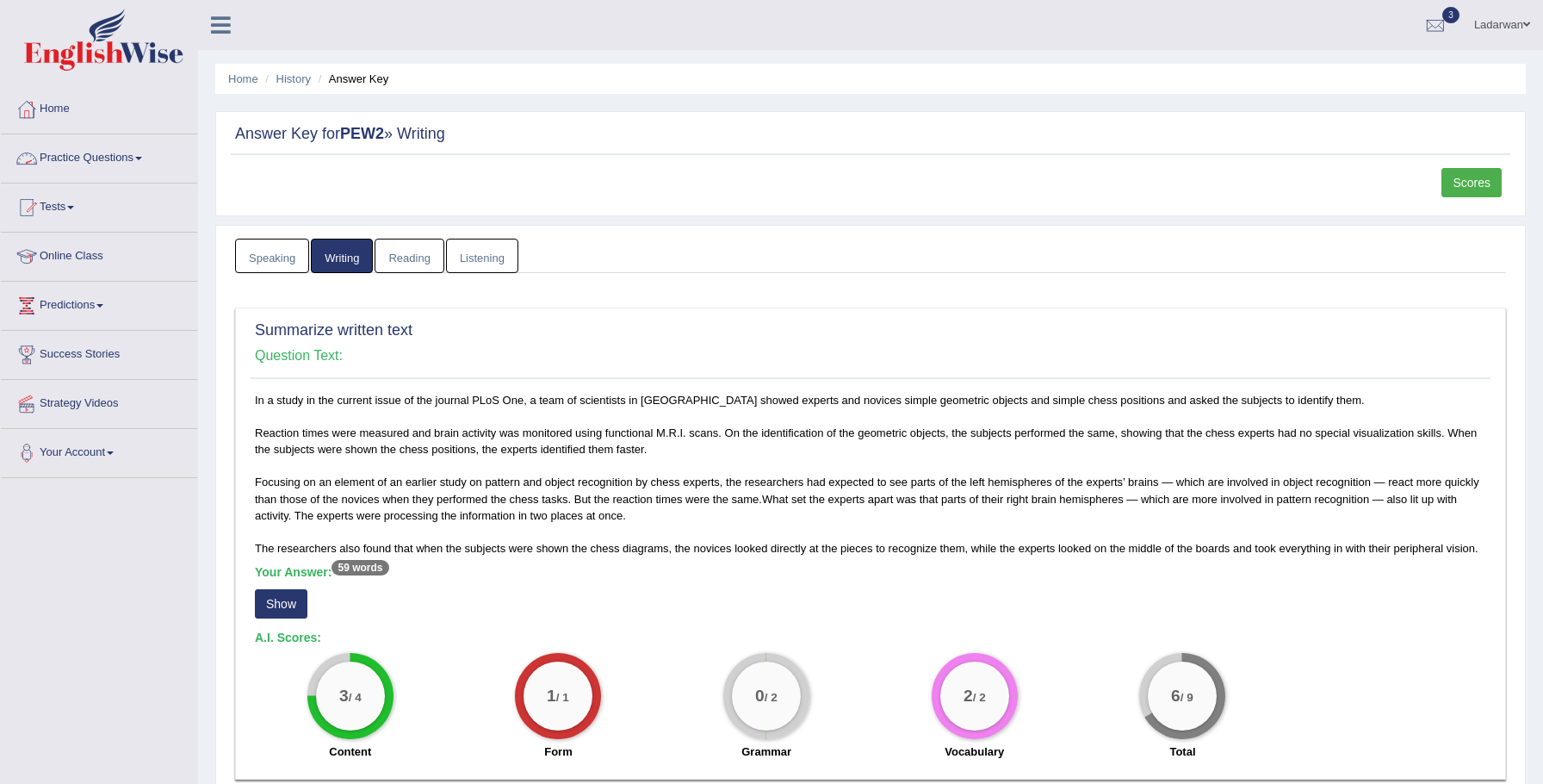
click at [124, 159] on link "Practice Questions" at bounding box center [99, 156] width 197 height 43
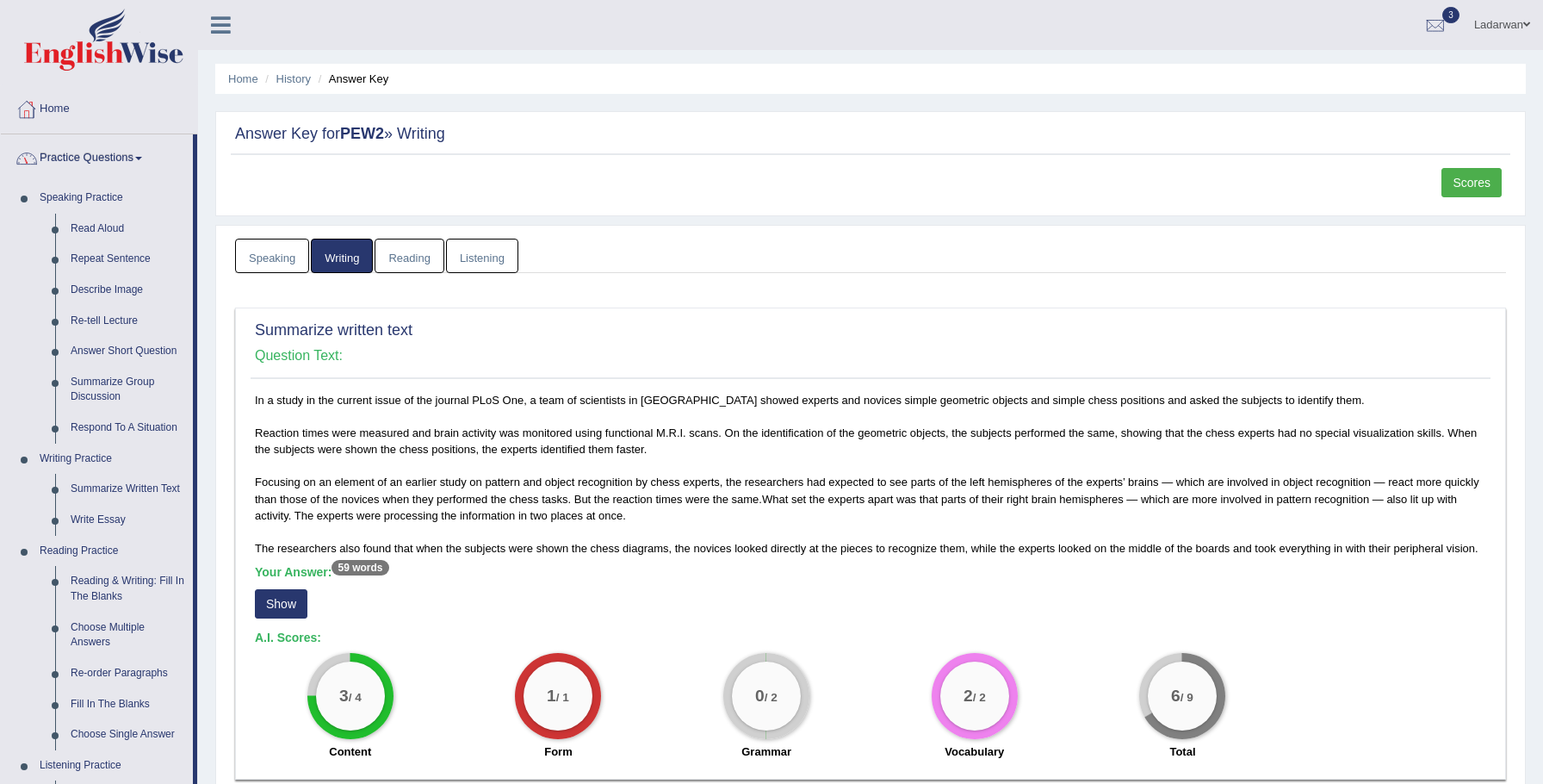
click at [59, 106] on link "Home" at bounding box center [99, 107] width 197 height 43
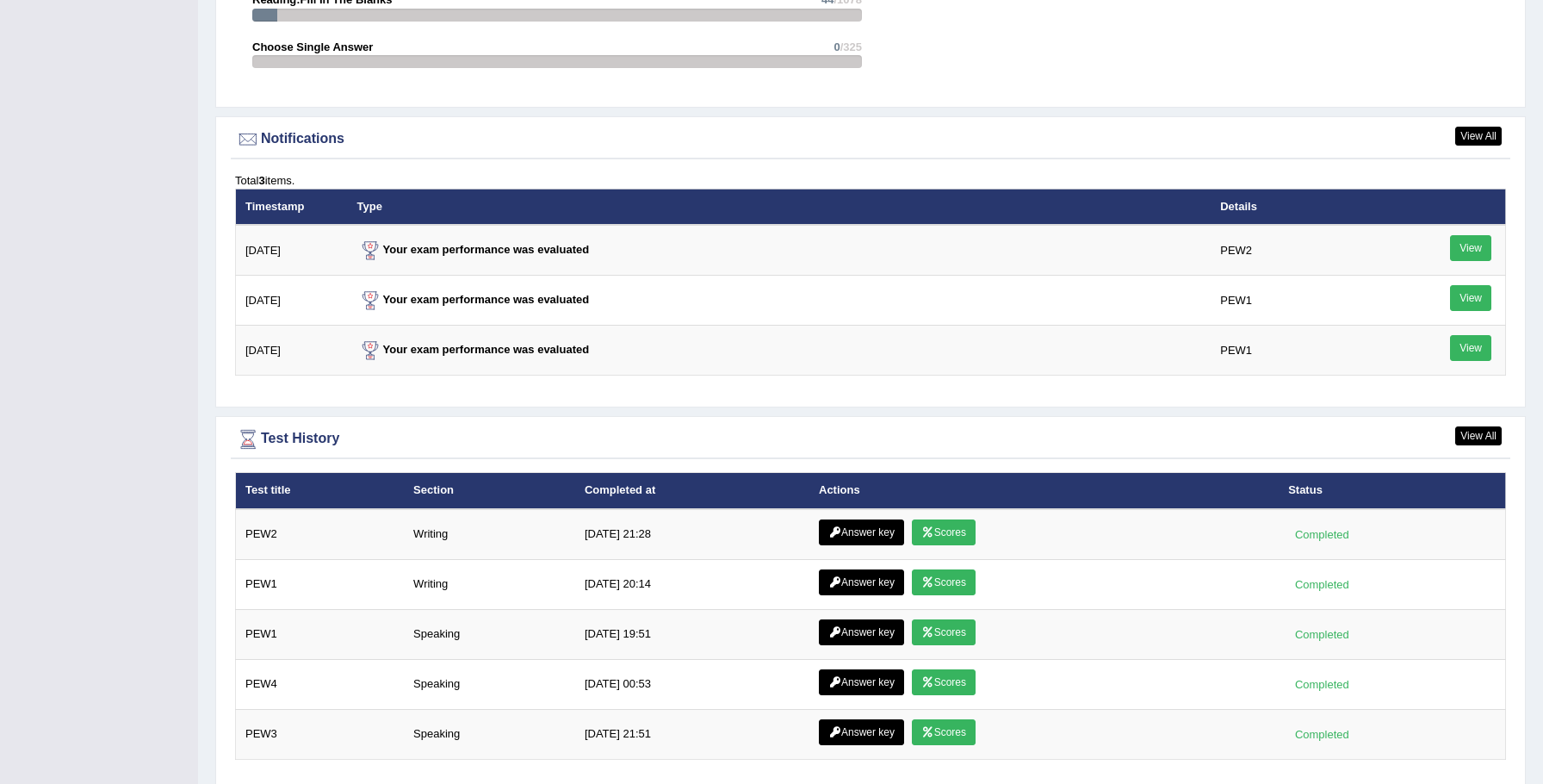
scroll to position [2049, 0]
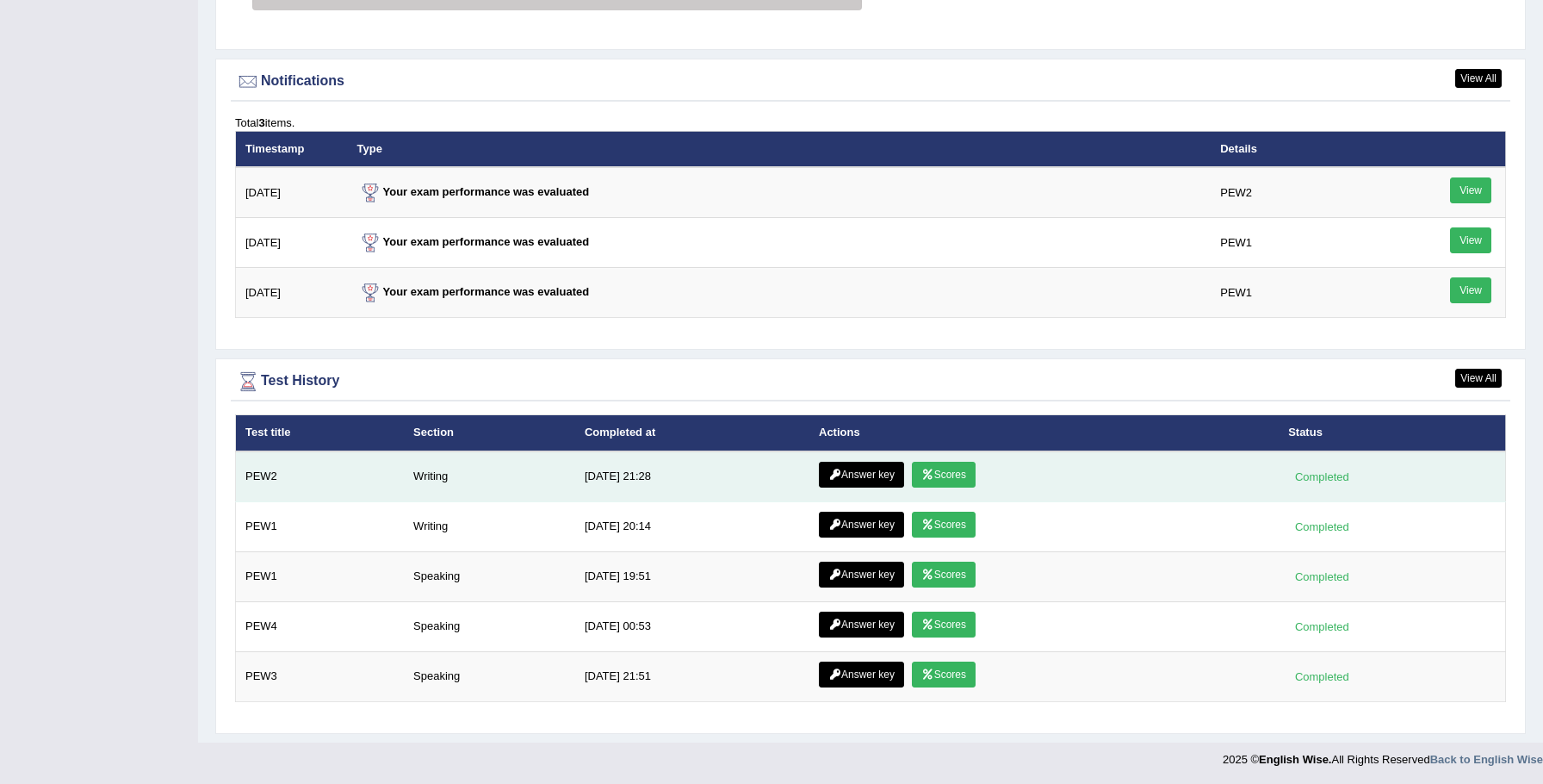
click at [949, 477] on link "Scores" at bounding box center [945, 475] width 64 height 26
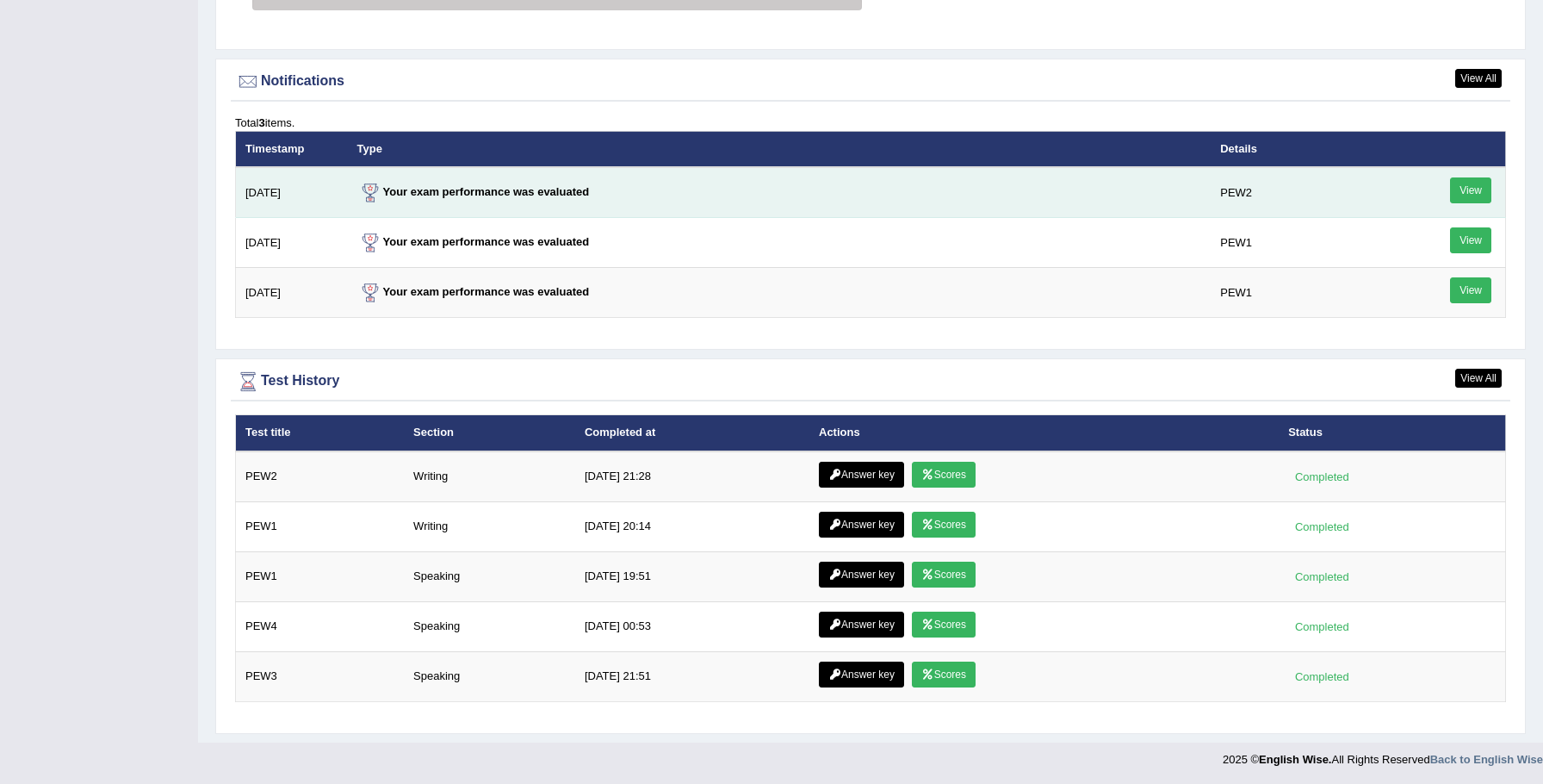
click at [1479, 197] on link "View" at bounding box center [1471, 190] width 41 height 26
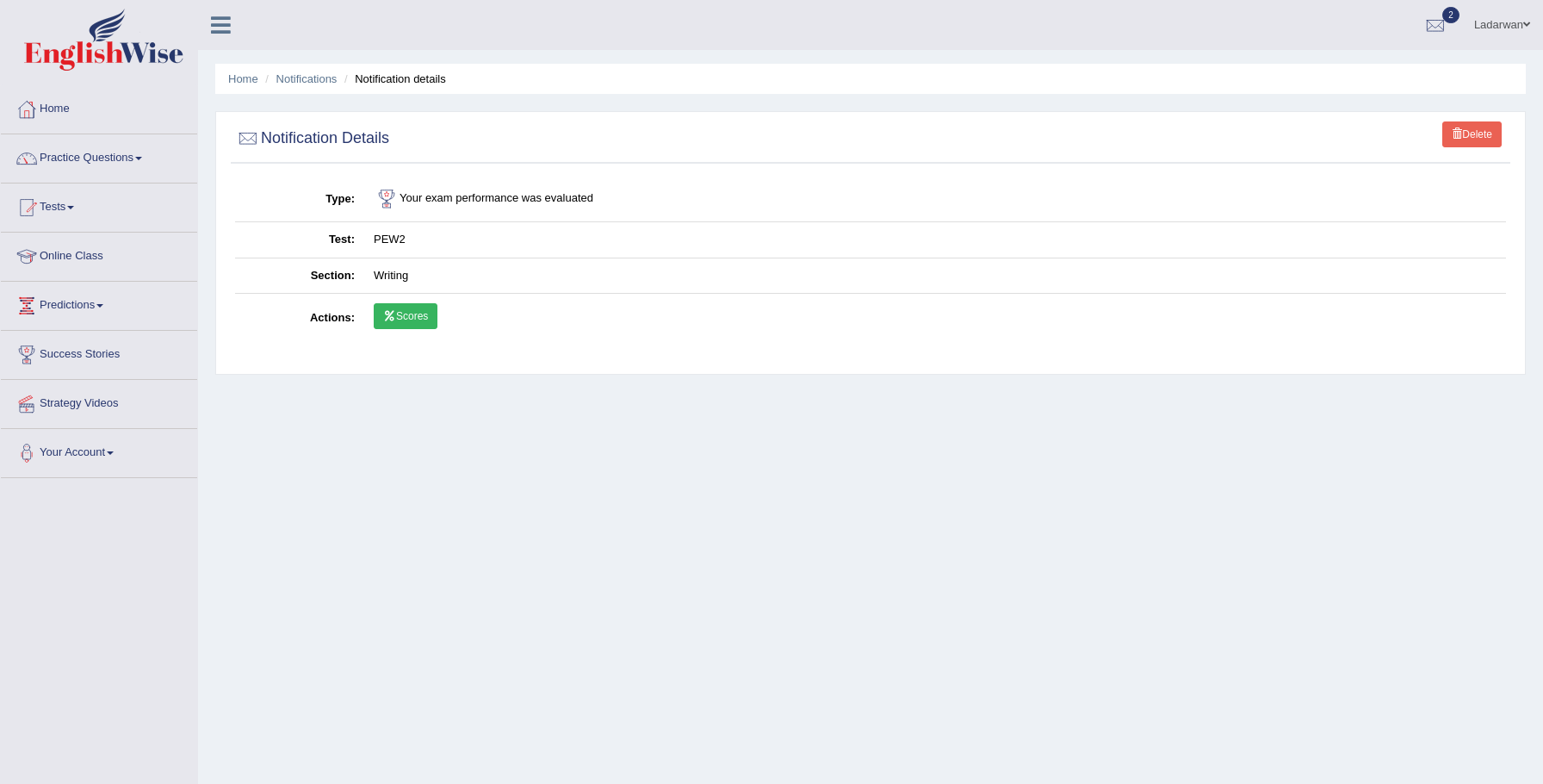
click at [424, 323] on link "Scores" at bounding box center [406, 316] width 64 height 26
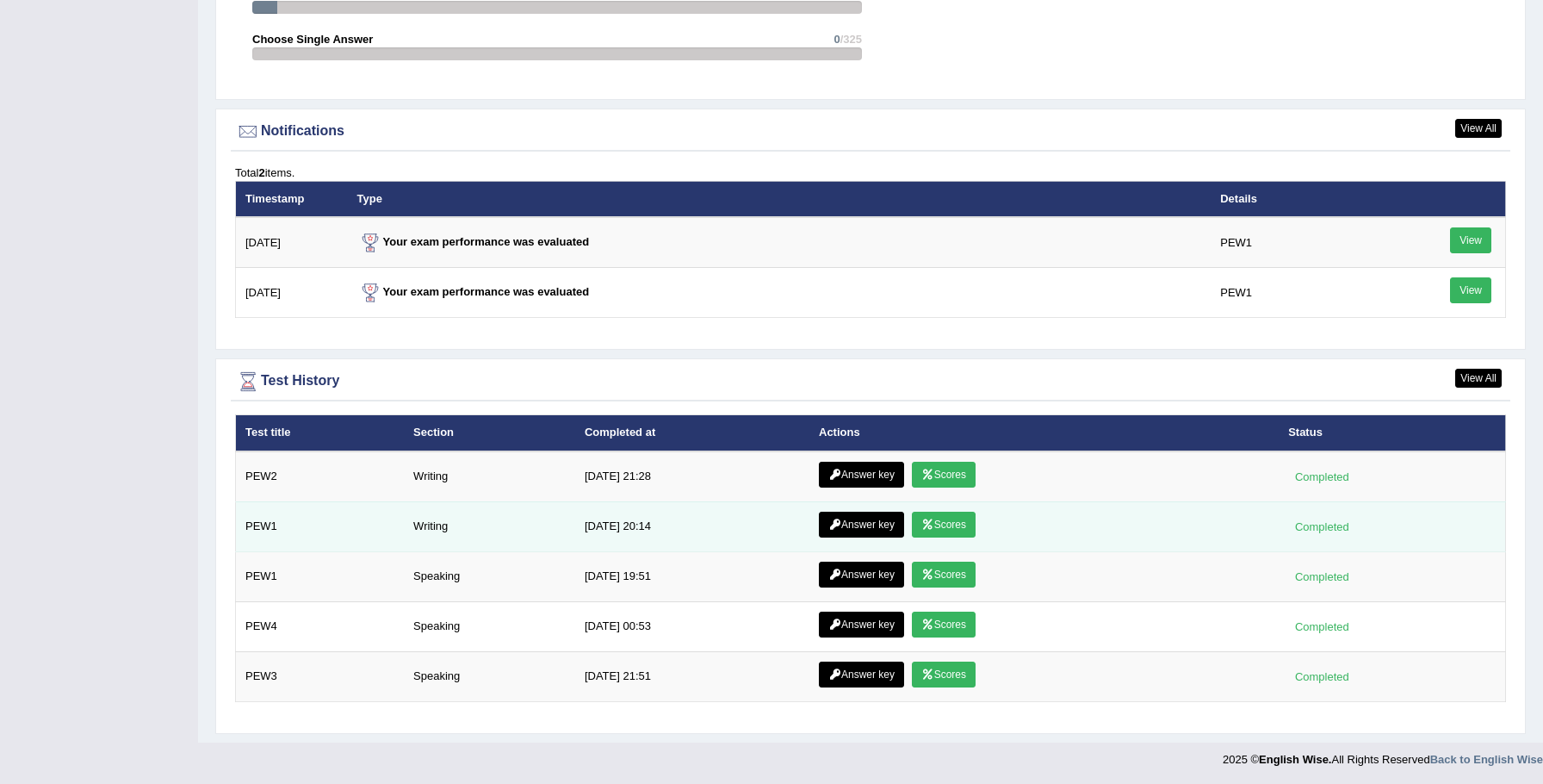
click at [932, 531] on link "Scores" at bounding box center [945, 524] width 64 height 26
click at [860, 529] on link "Answer key" at bounding box center [862, 524] width 86 height 26
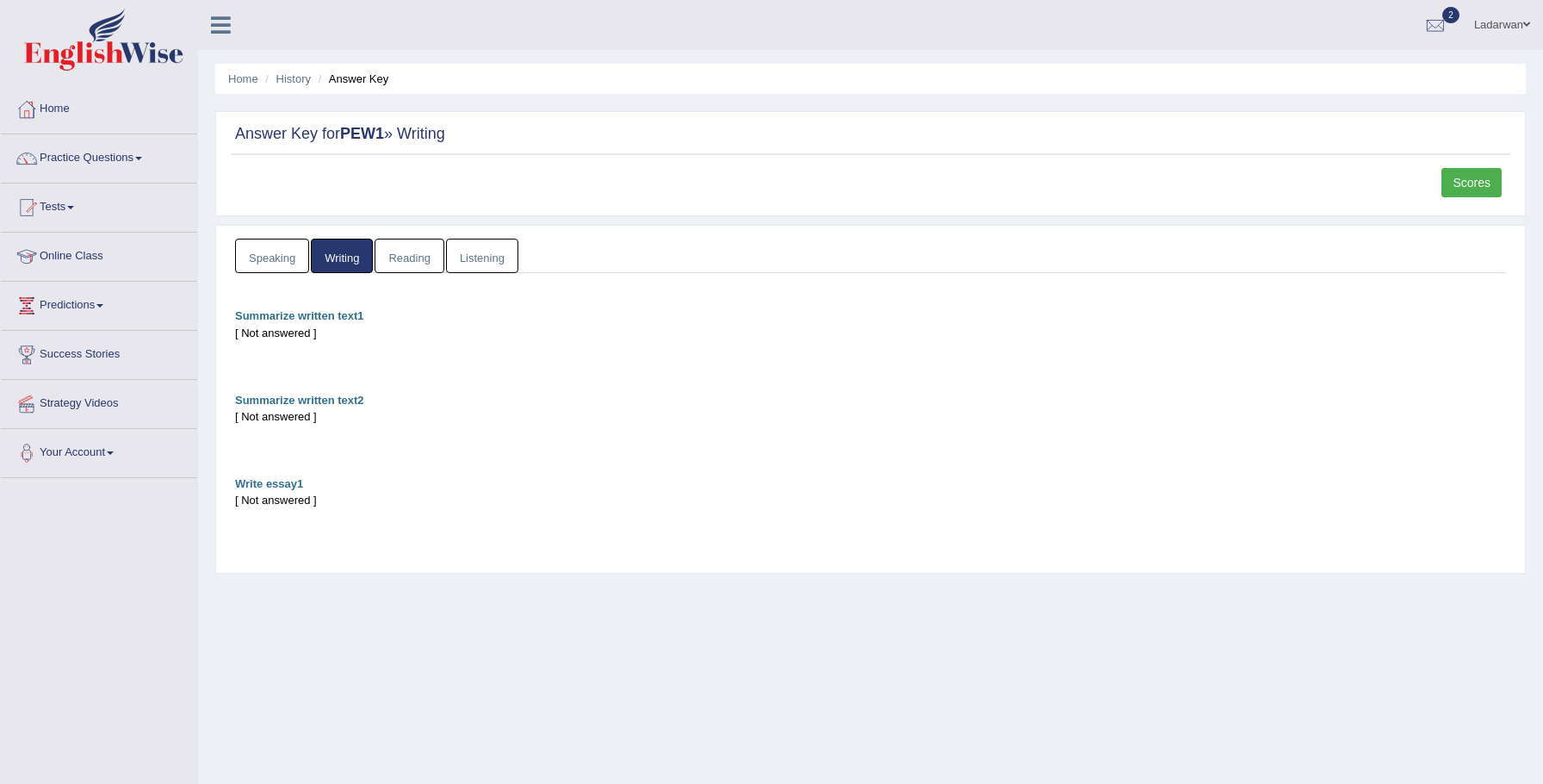
click at [1449, 186] on link "Scores" at bounding box center [1472, 183] width 60 height 29
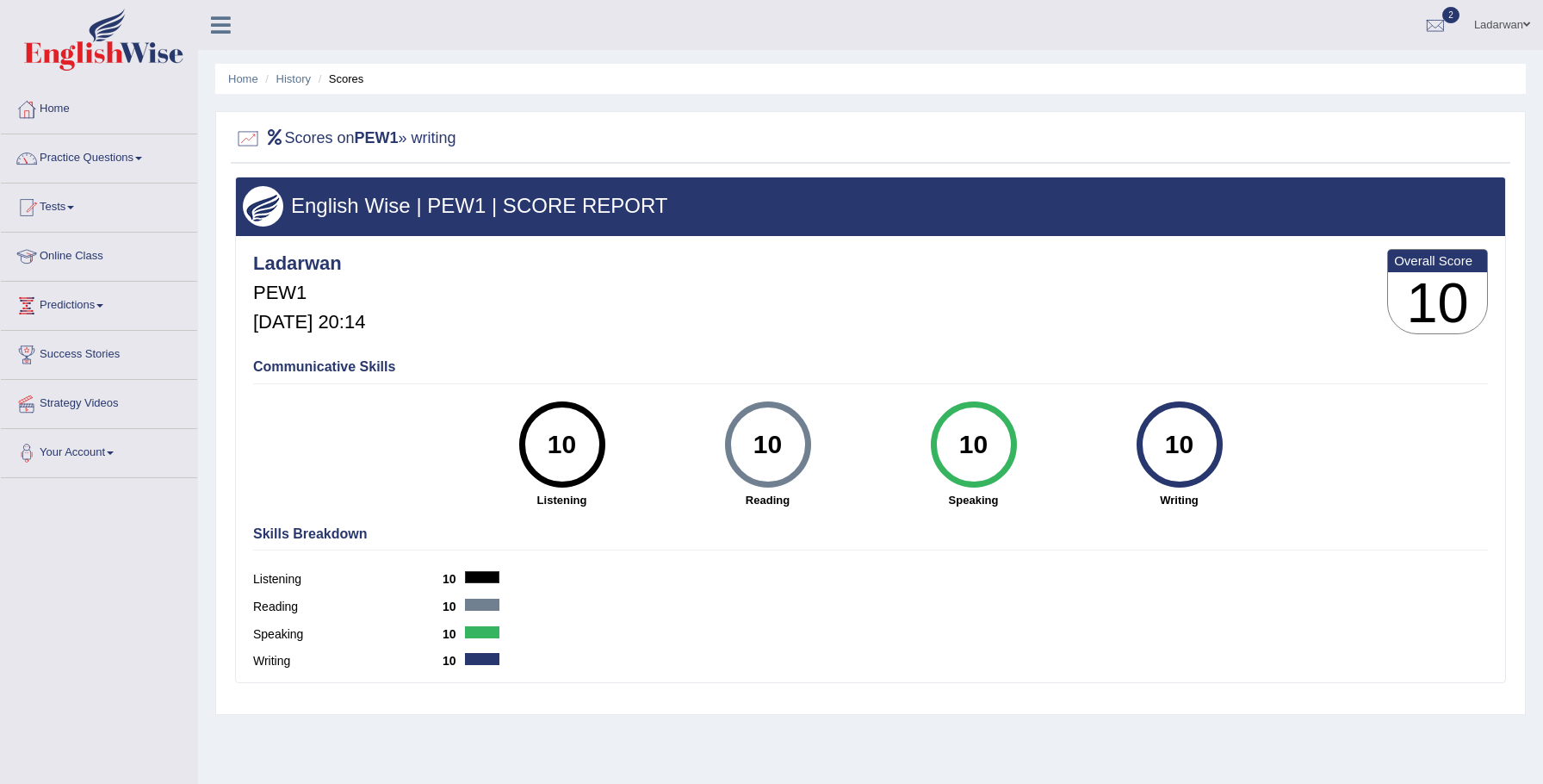
scroll to position [120, 0]
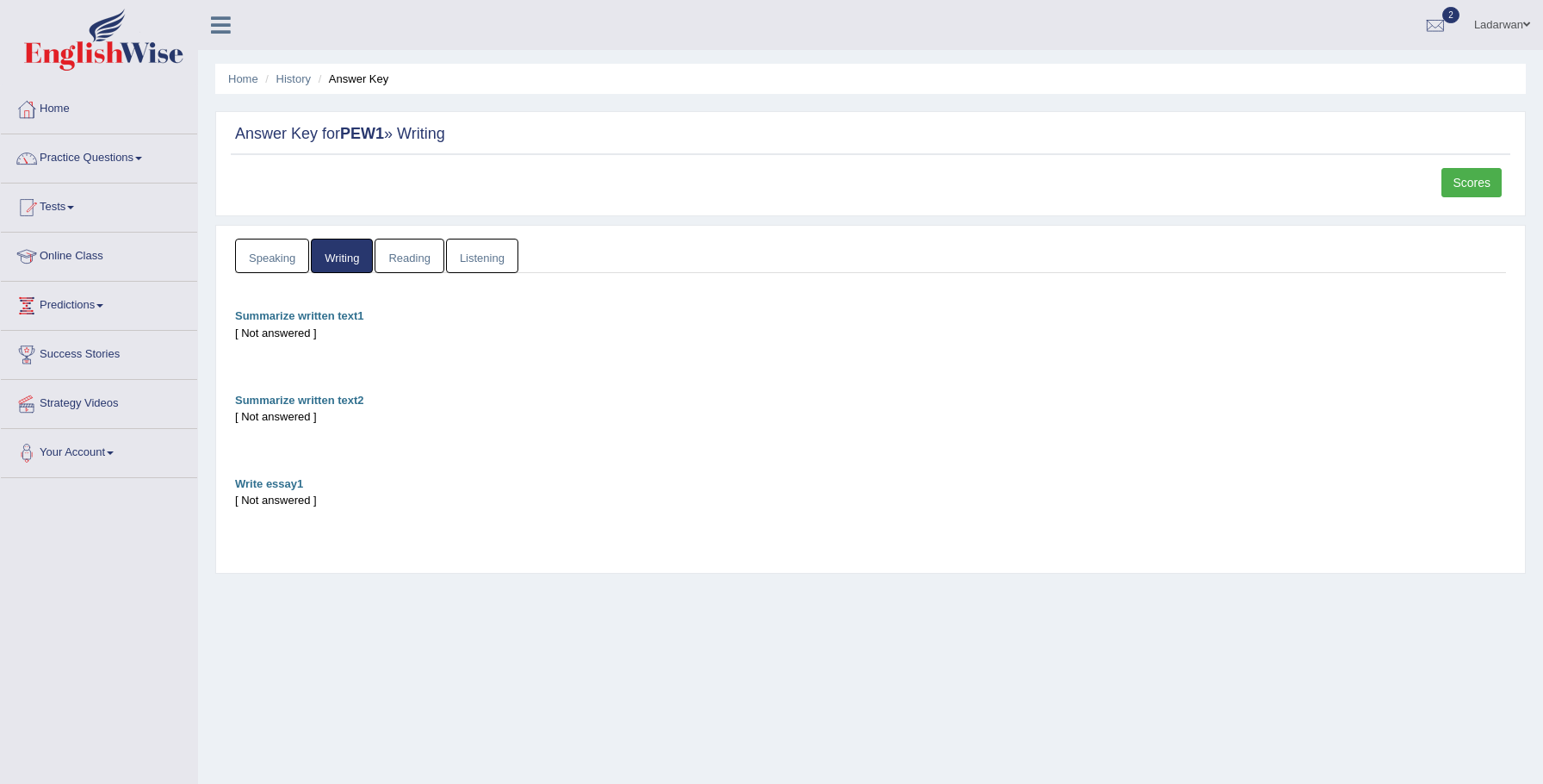
scroll to position [5, 0]
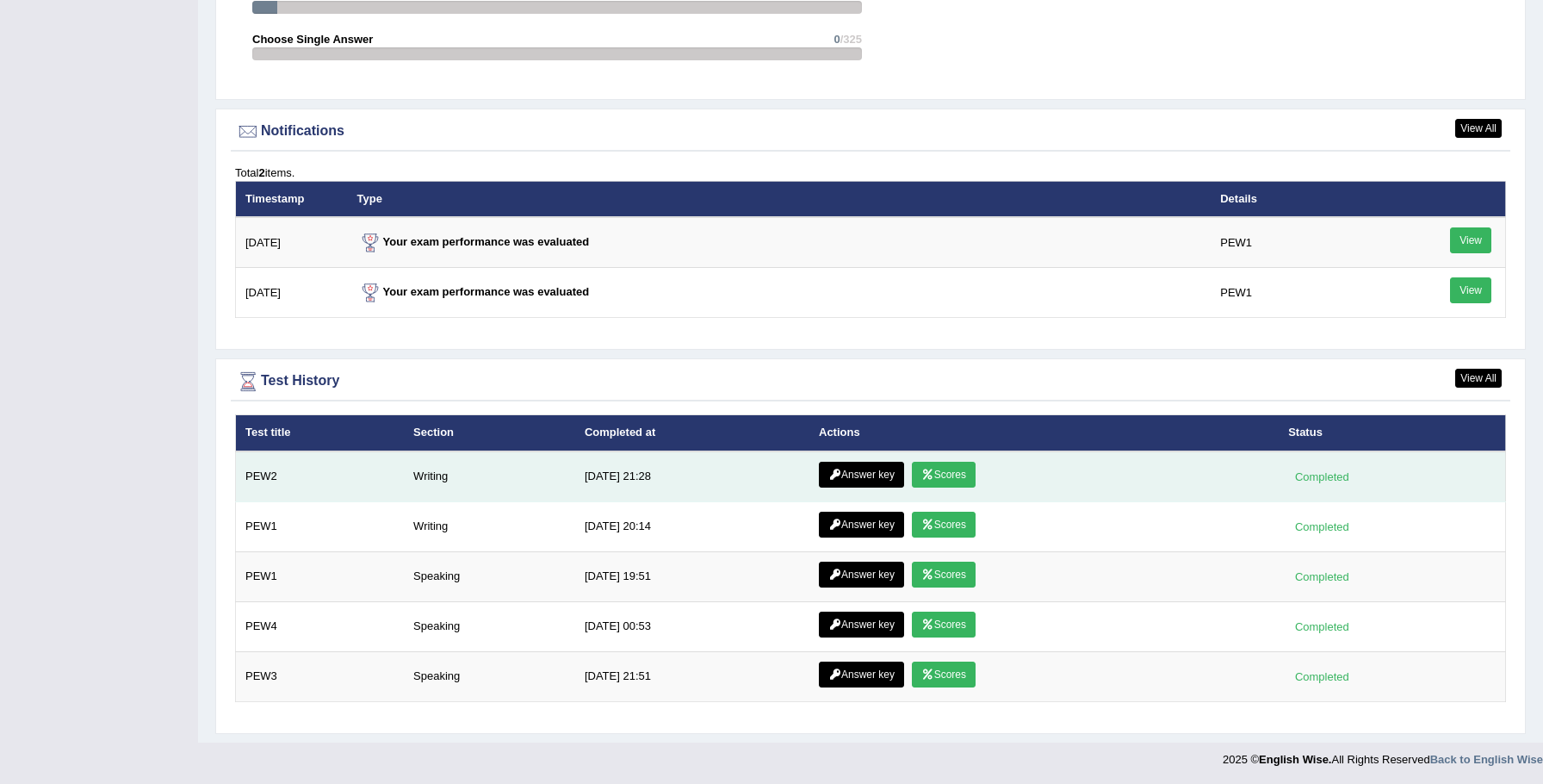
click at [951, 481] on link "Scores" at bounding box center [945, 475] width 64 height 26
click at [860, 479] on link "Answer key" at bounding box center [862, 475] width 86 height 26
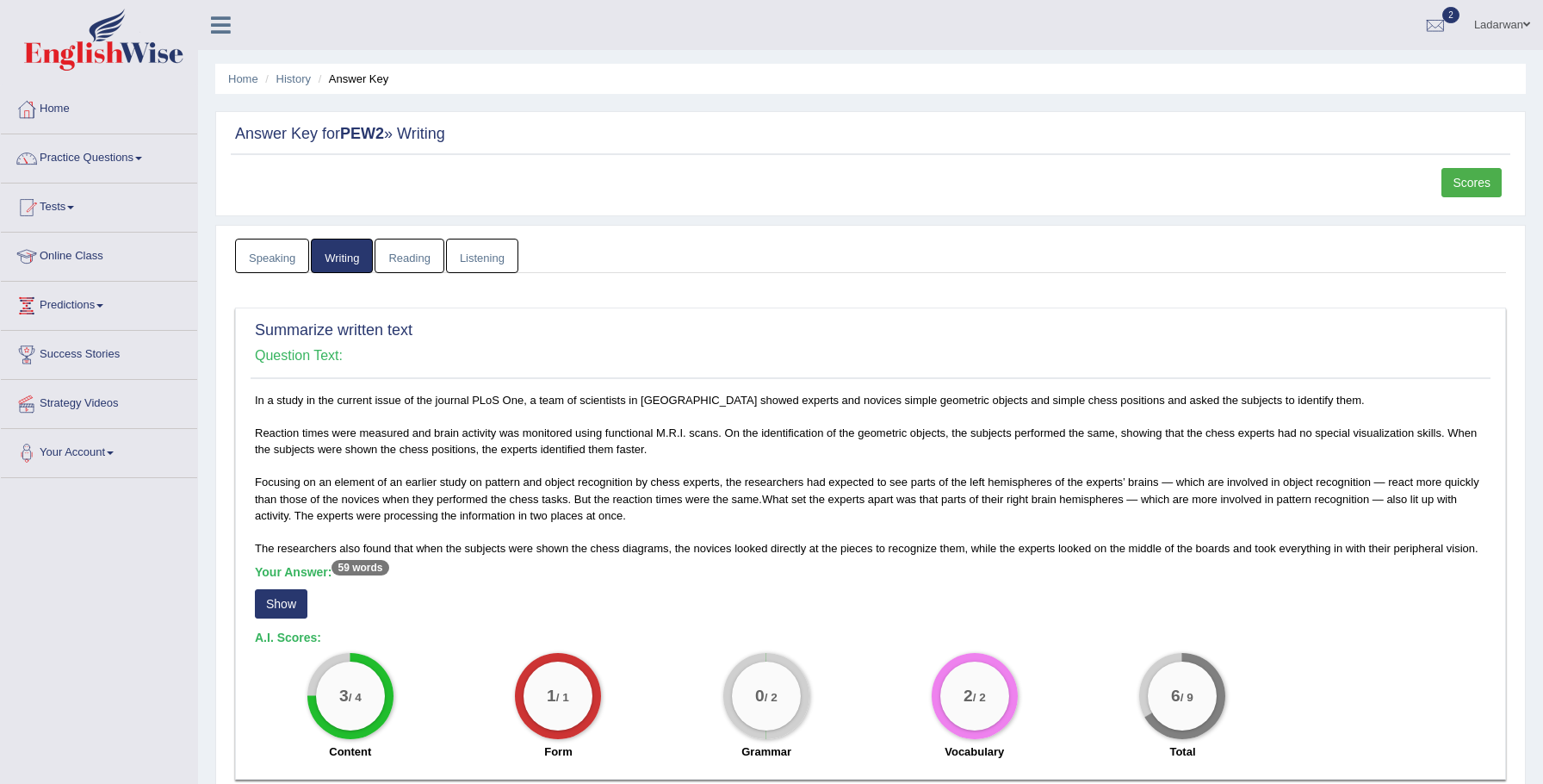
click at [1454, 183] on link "Scores" at bounding box center [1472, 183] width 60 height 29
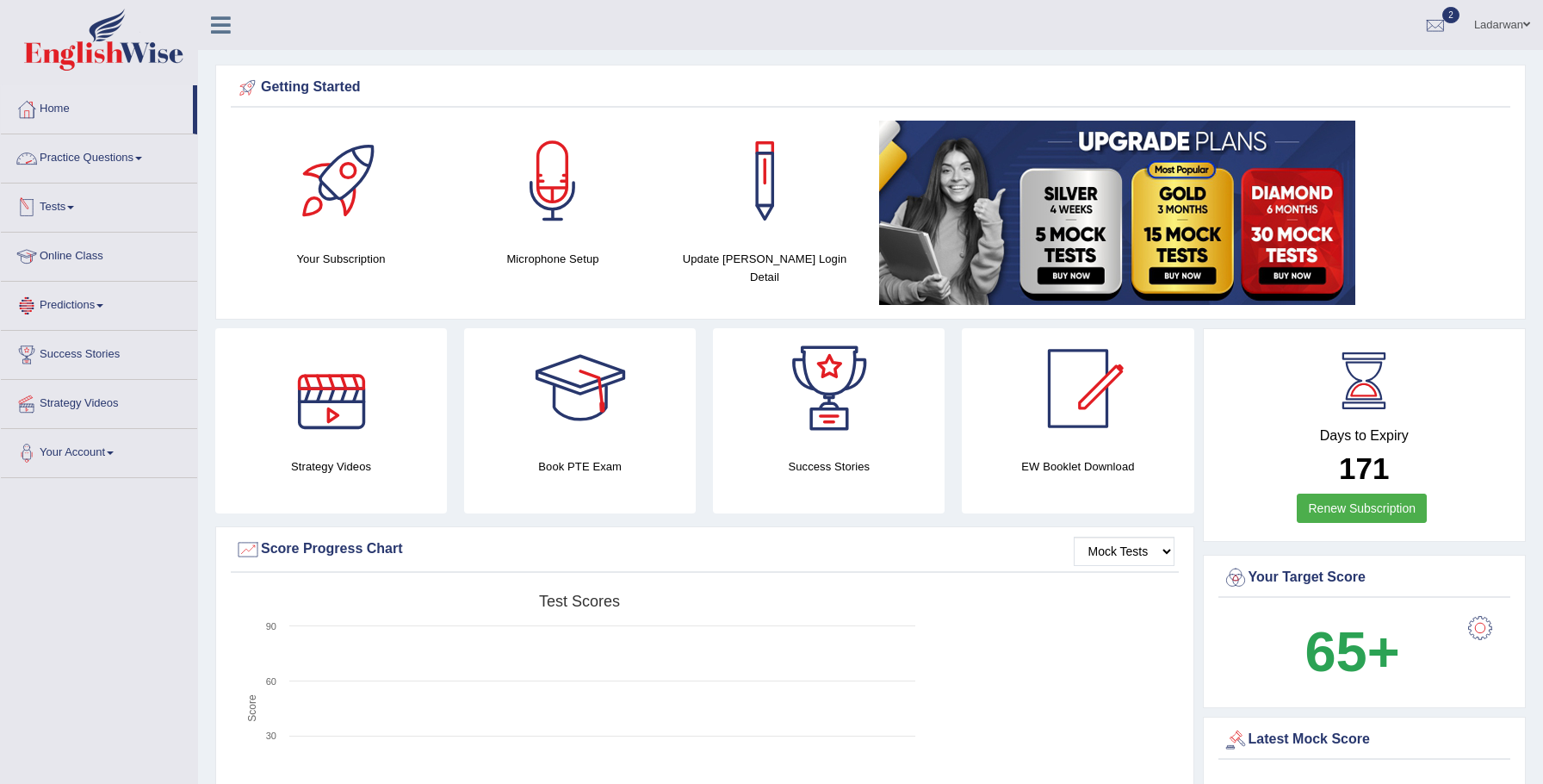
click at [118, 158] on link "Practice Questions" at bounding box center [99, 156] width 197 height 43
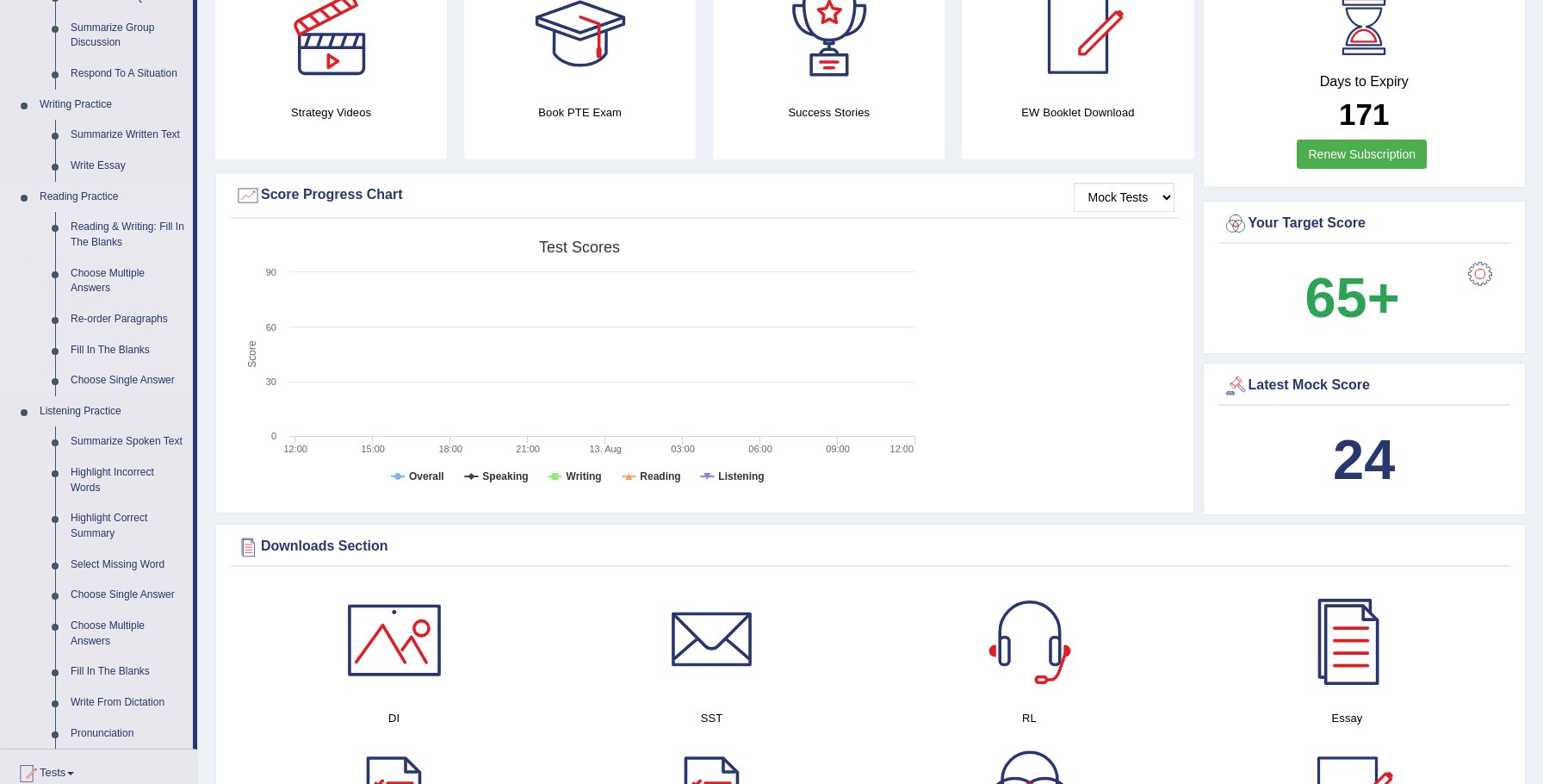
scroll to position [358, 0]
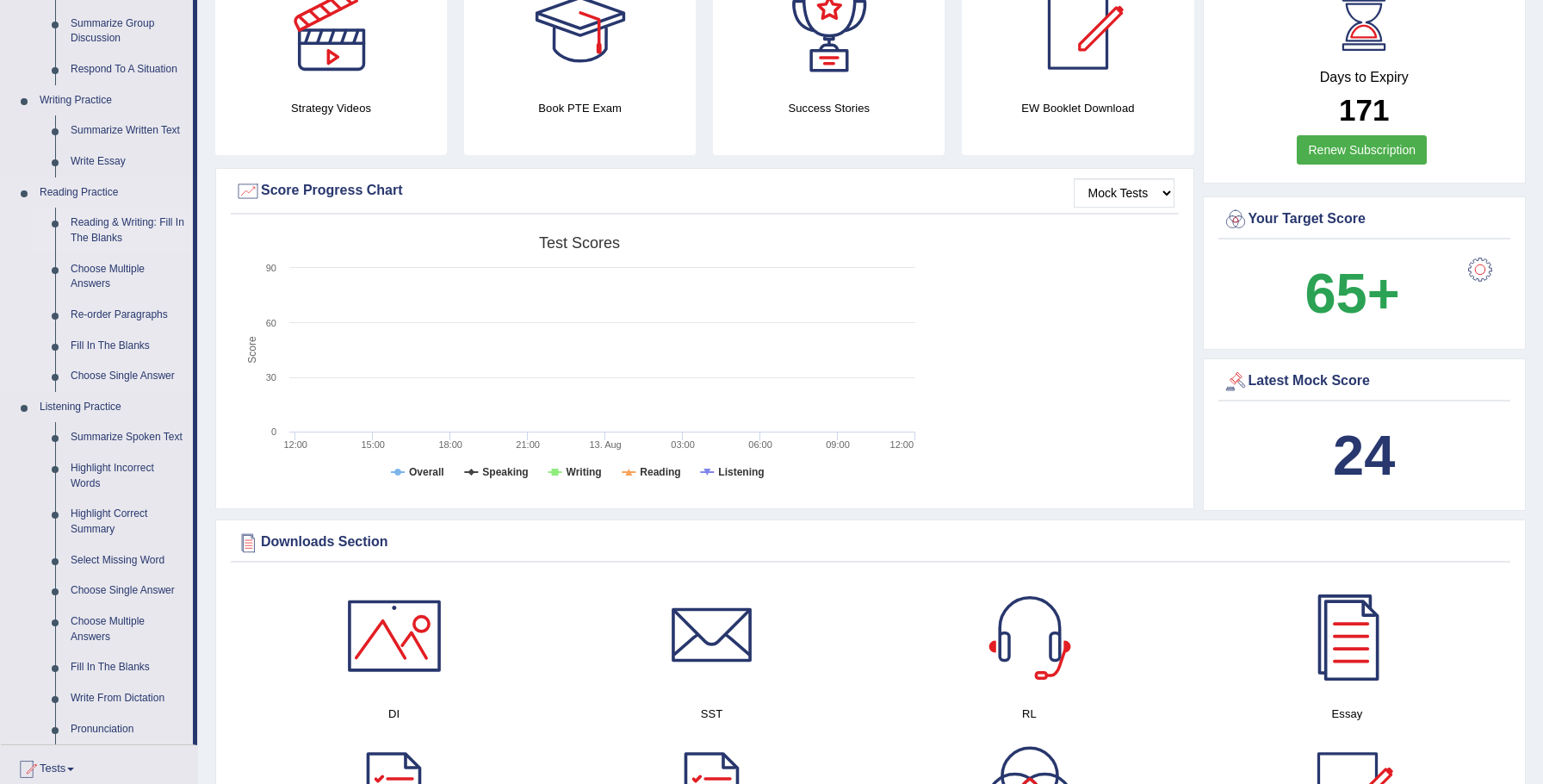
click at [101, 227] on link "Reading & Writing: Fill In The Blanks" at bounding box center [128, 230] width 130 height 46
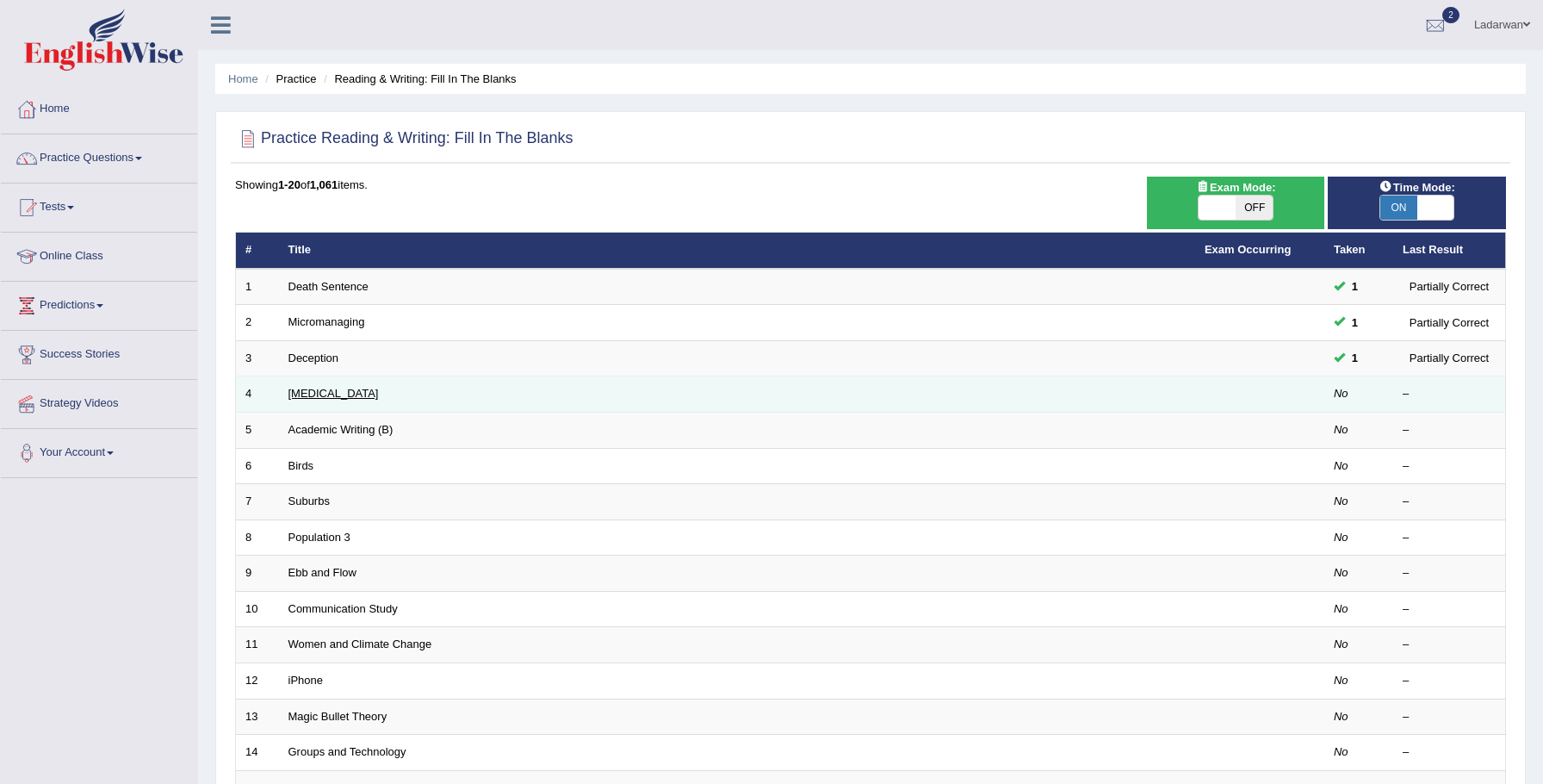
click at [308, 394] on link "Starvation" at bounding box center [334, 393] width 90 height 13
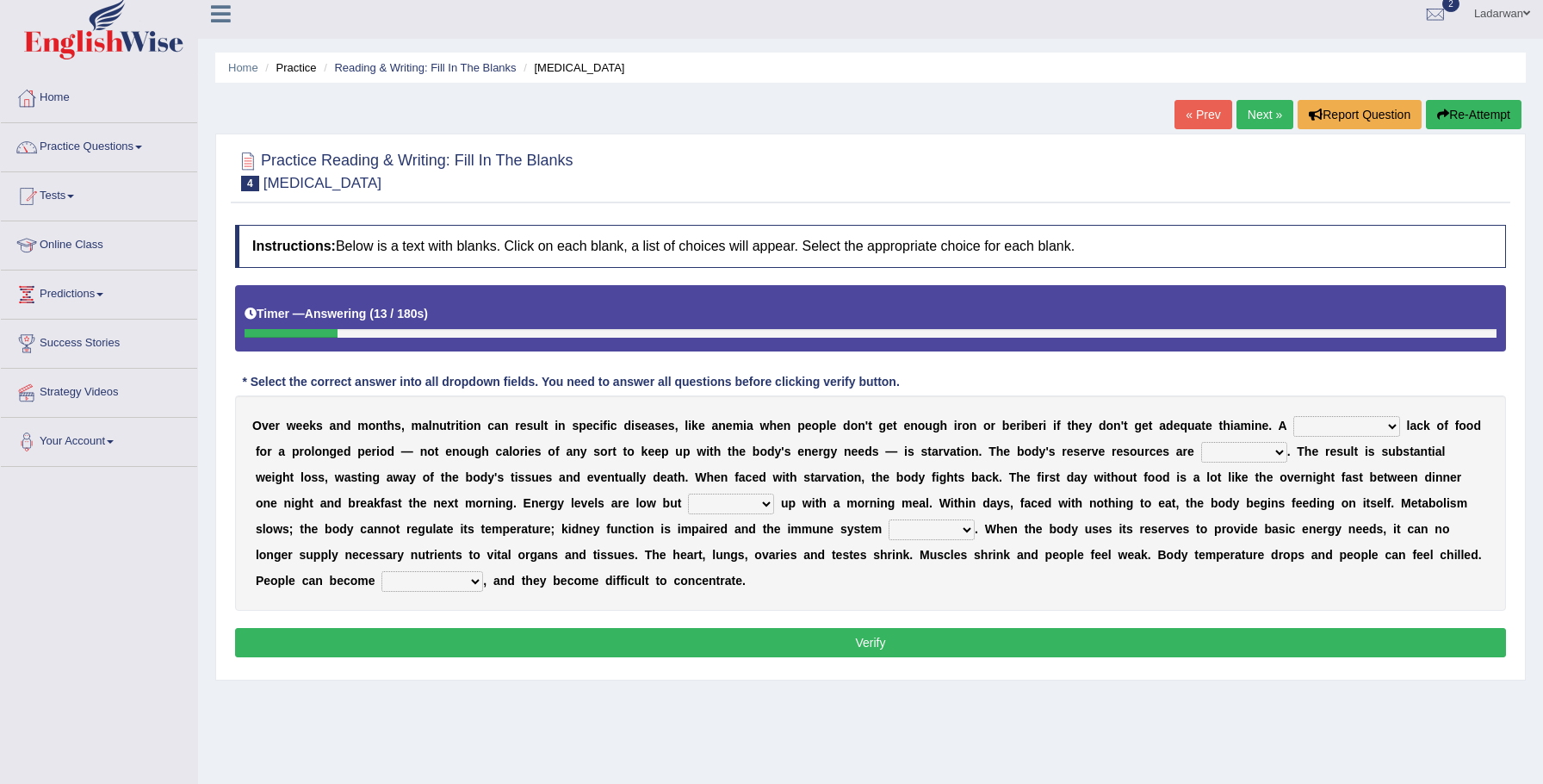
scroll to position [10, 0]
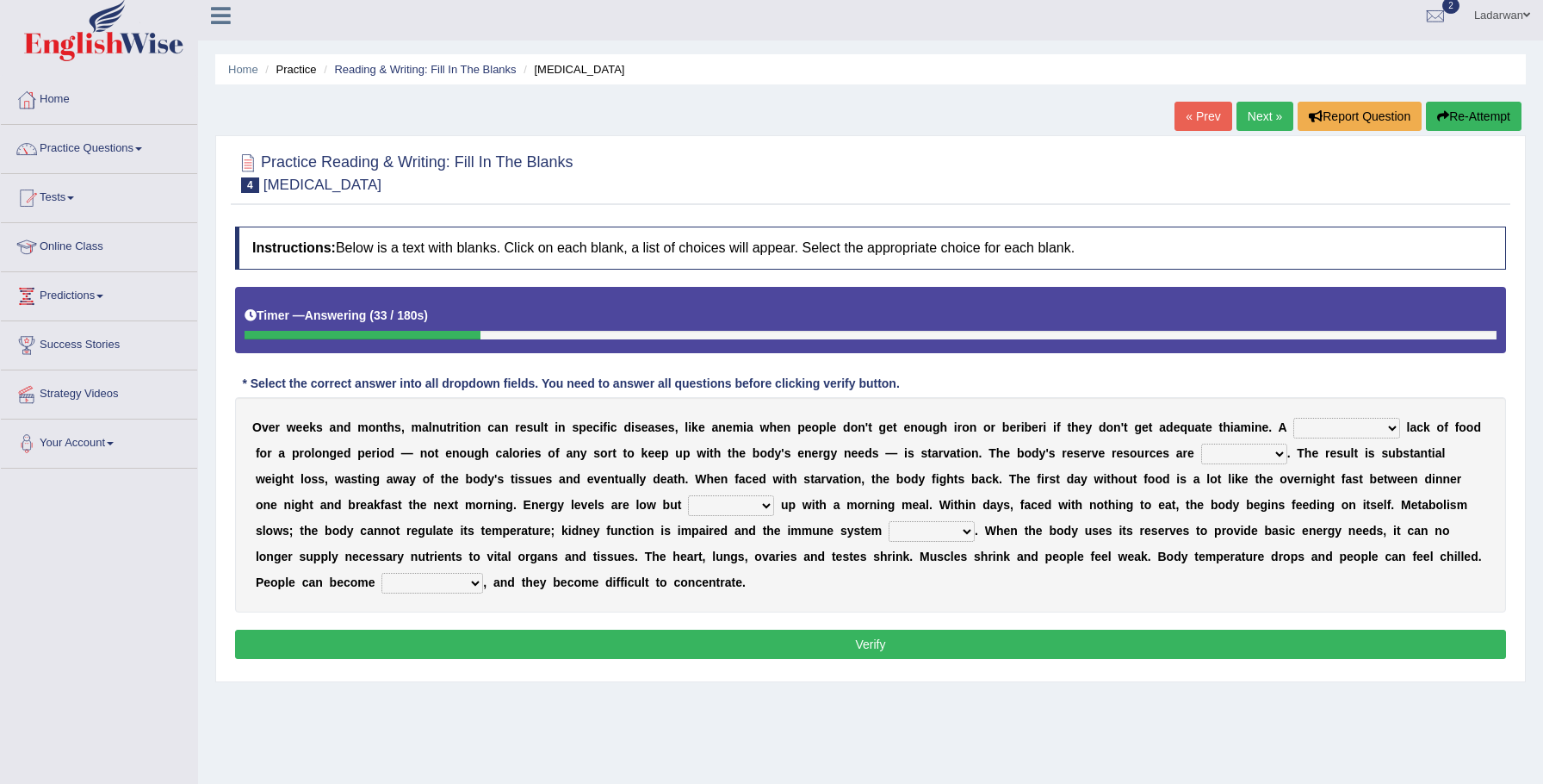
click at [1393, 432] on select "severe distinguishing proper distinctive" at bounding box center [1347, 427] width 107 height 20
select select "severe"
click at [1277, 453] on select "obsoleted depleted pelleted deleted" at bounding box center [1244, 453] width 87 height 20
select select "depleted"
click at [706, 505] on select "feed come chill pick" at bounding box center [731, 505] width 87 height 20
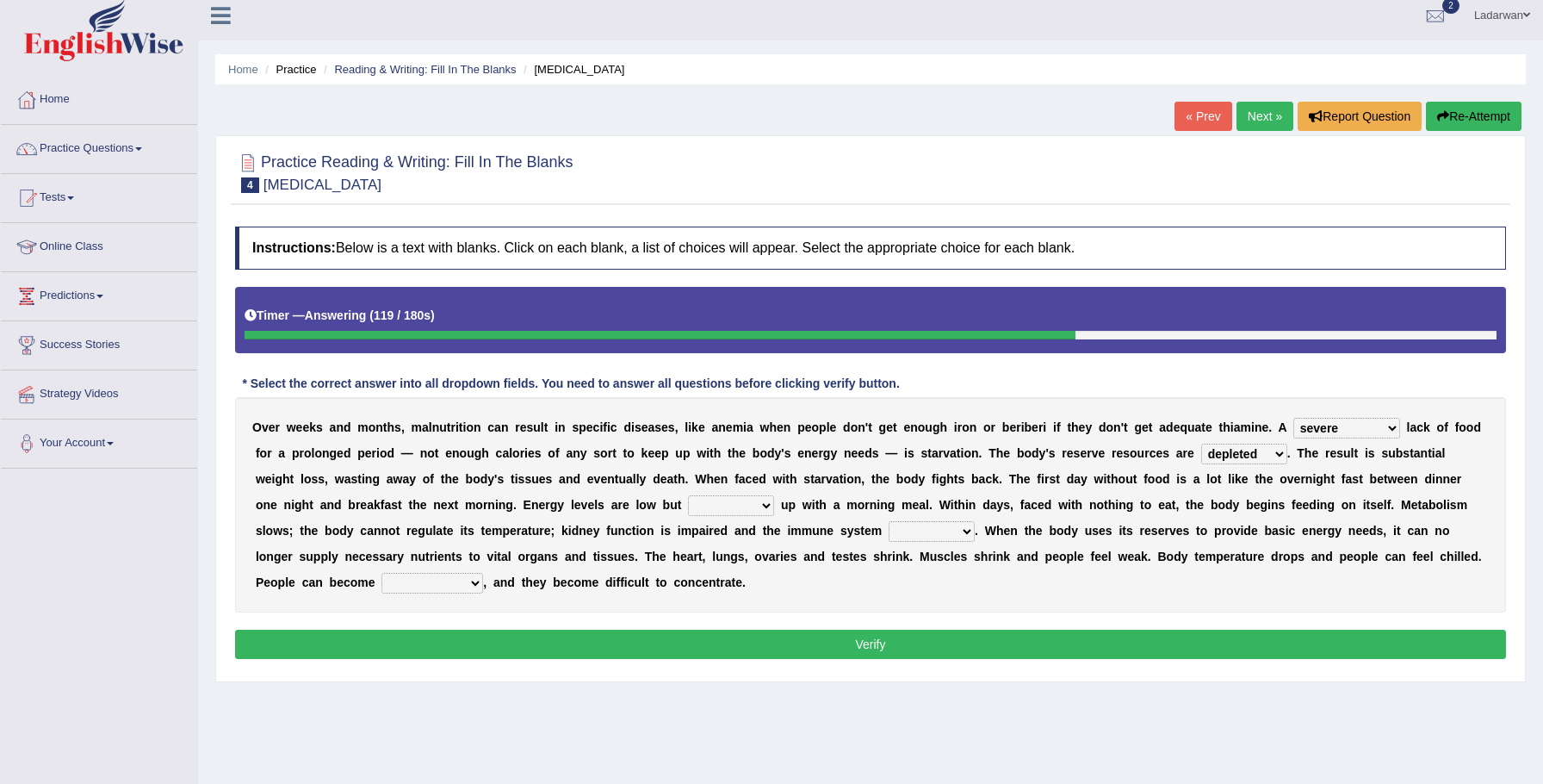
select select "come"
click at [894, 528] on select "deepens deafens weakens surpasses" at bounding box center [932, 531] width 87 height 20
select select "weakens"
click at [894, 529] on select "deepens deafens weakens surpasses" at bounding box center [932, 531] width 87 height 20
click at [399, 581] on select "irritable commutable indisputable transportable" at bounding box center [432, 583] width 101 height 20
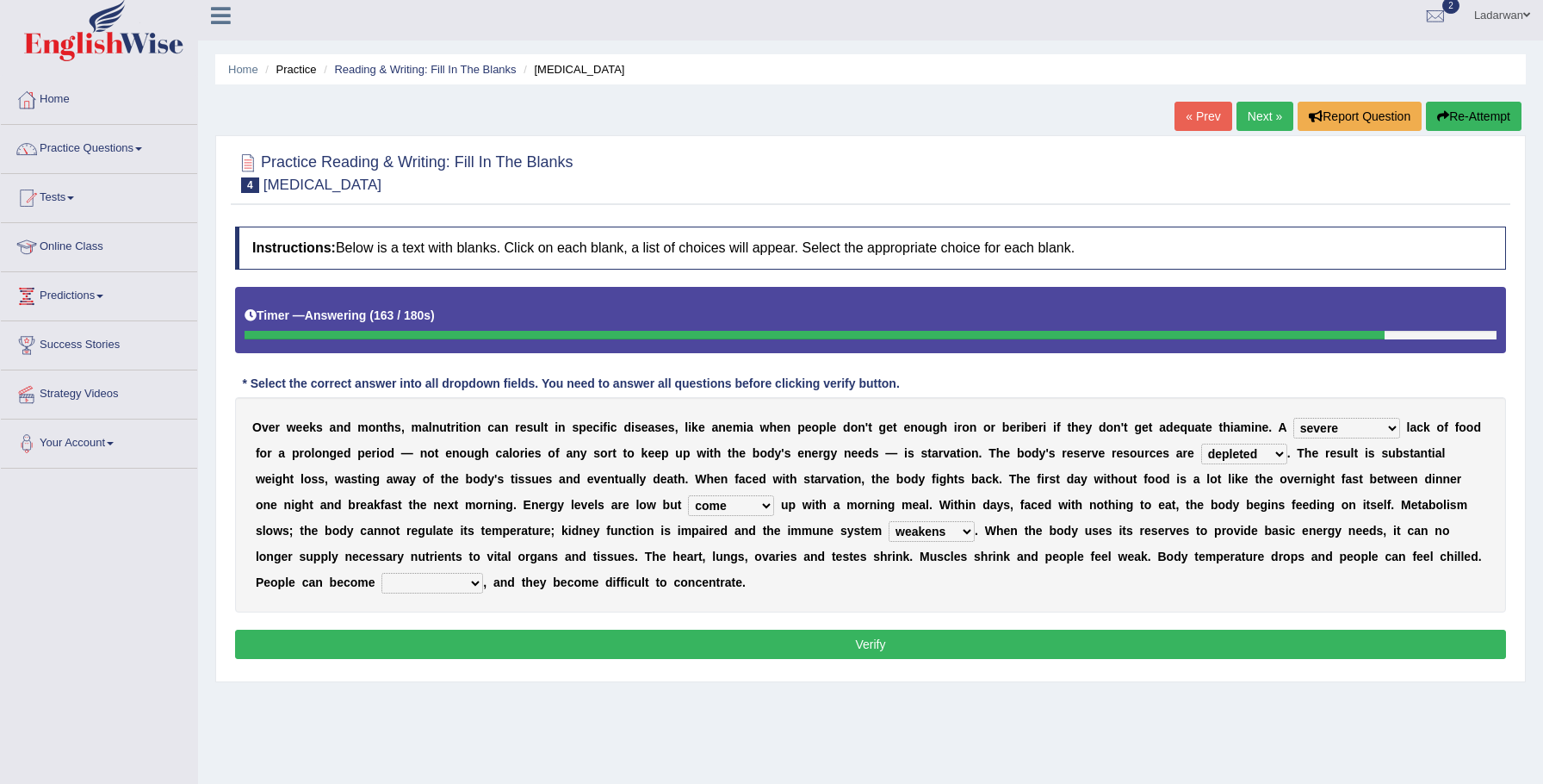
select select "irritable"
click at [536, 650] on button "Verify" at bounding box center [871, 644] width 1272 height 29
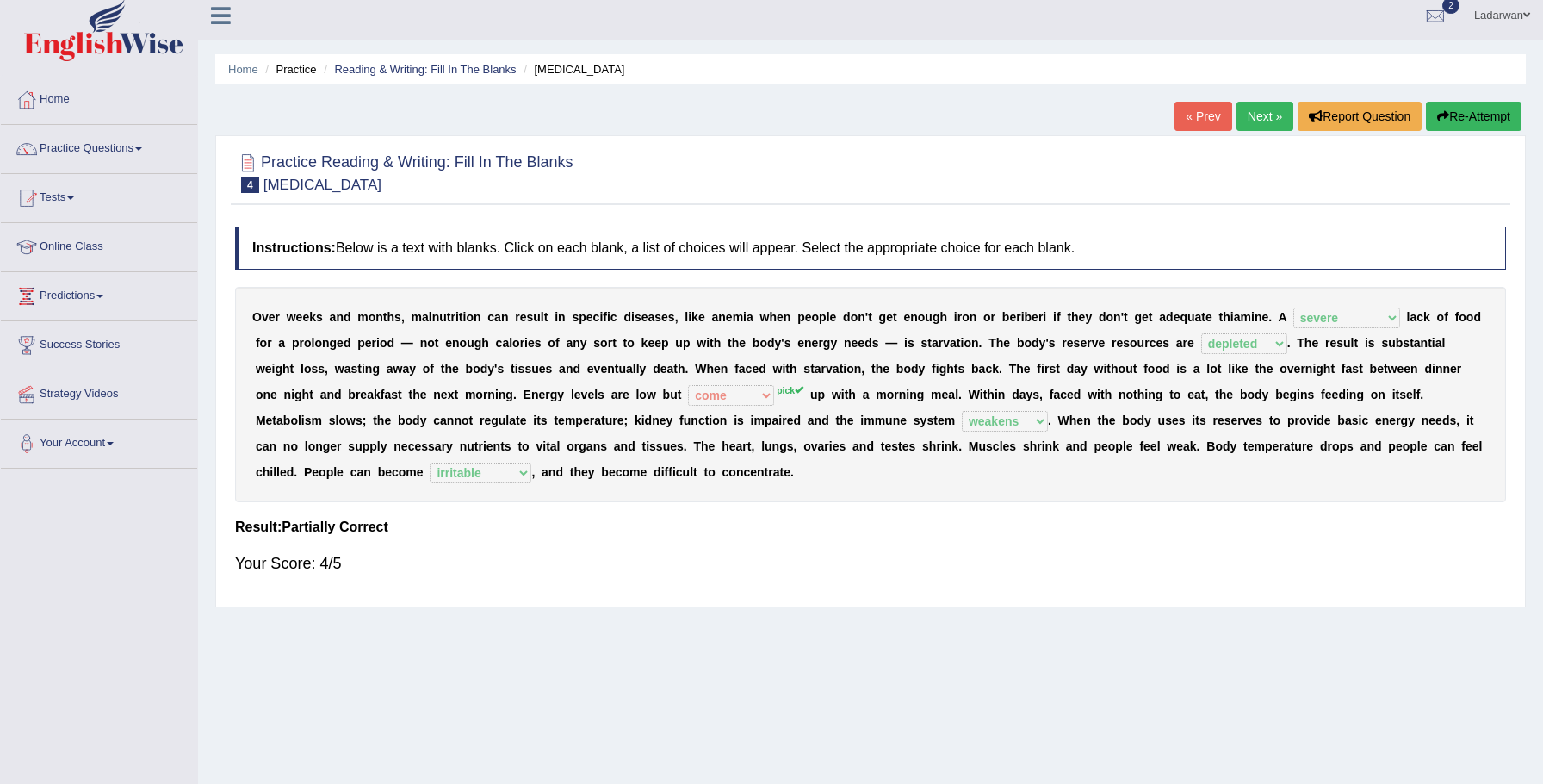
scroll to position [13, 0]
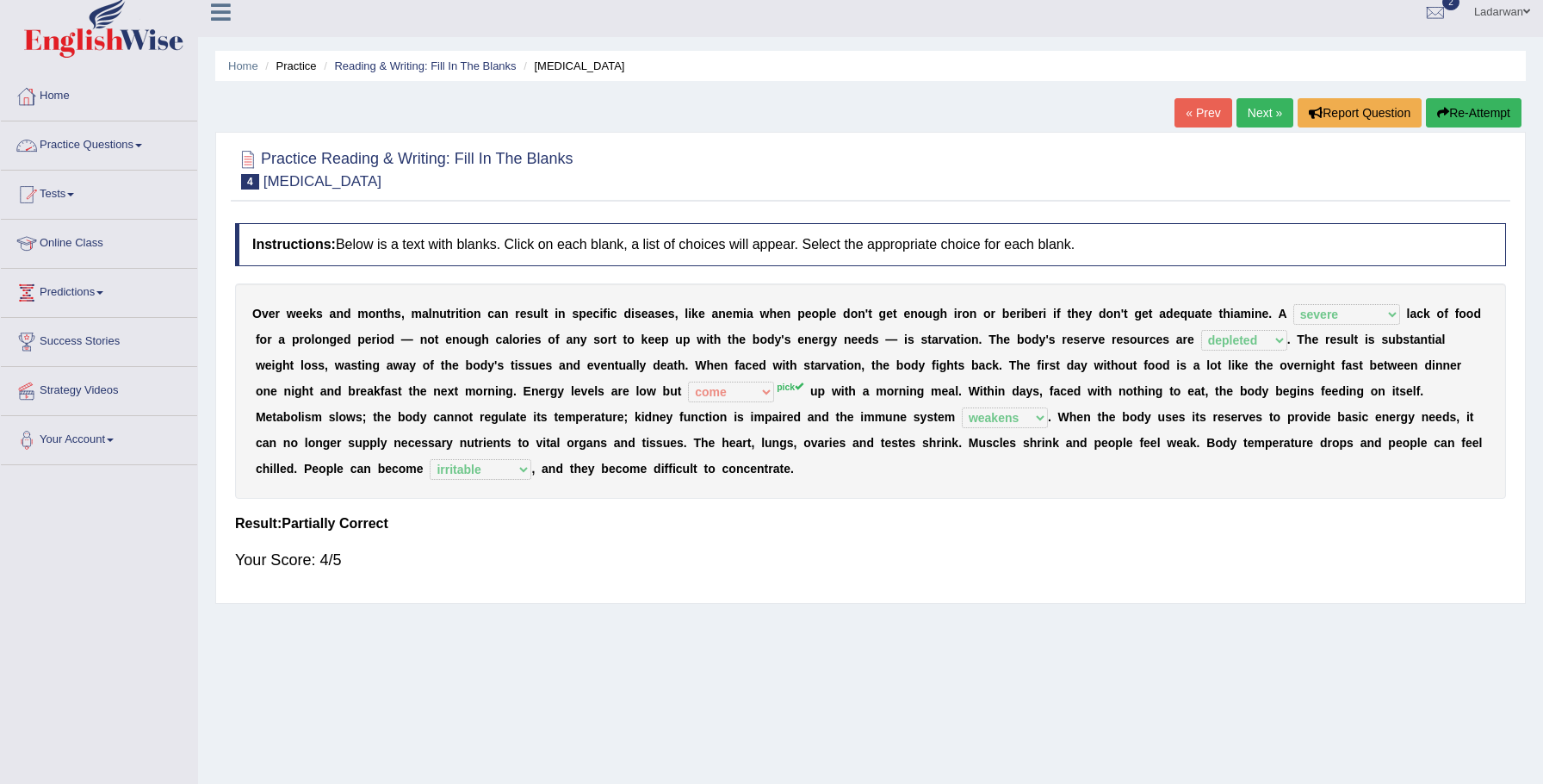
click at [120, 147] on link "Practice Questions" at bounding box center [99, 143] width 197 height 43
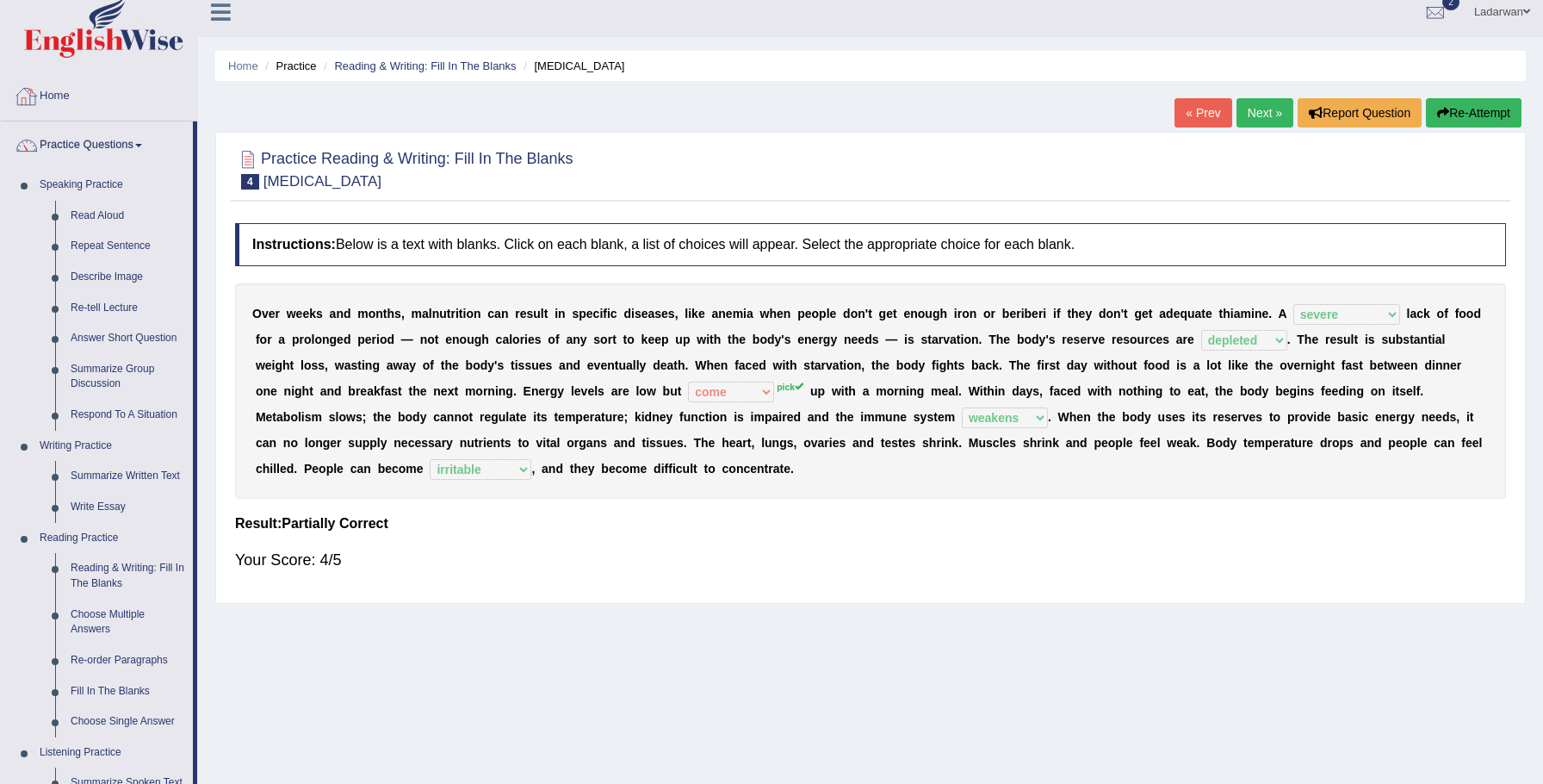
click at [64, 93] on link "Home" at bounding box center [99, 93] width 197 height 43
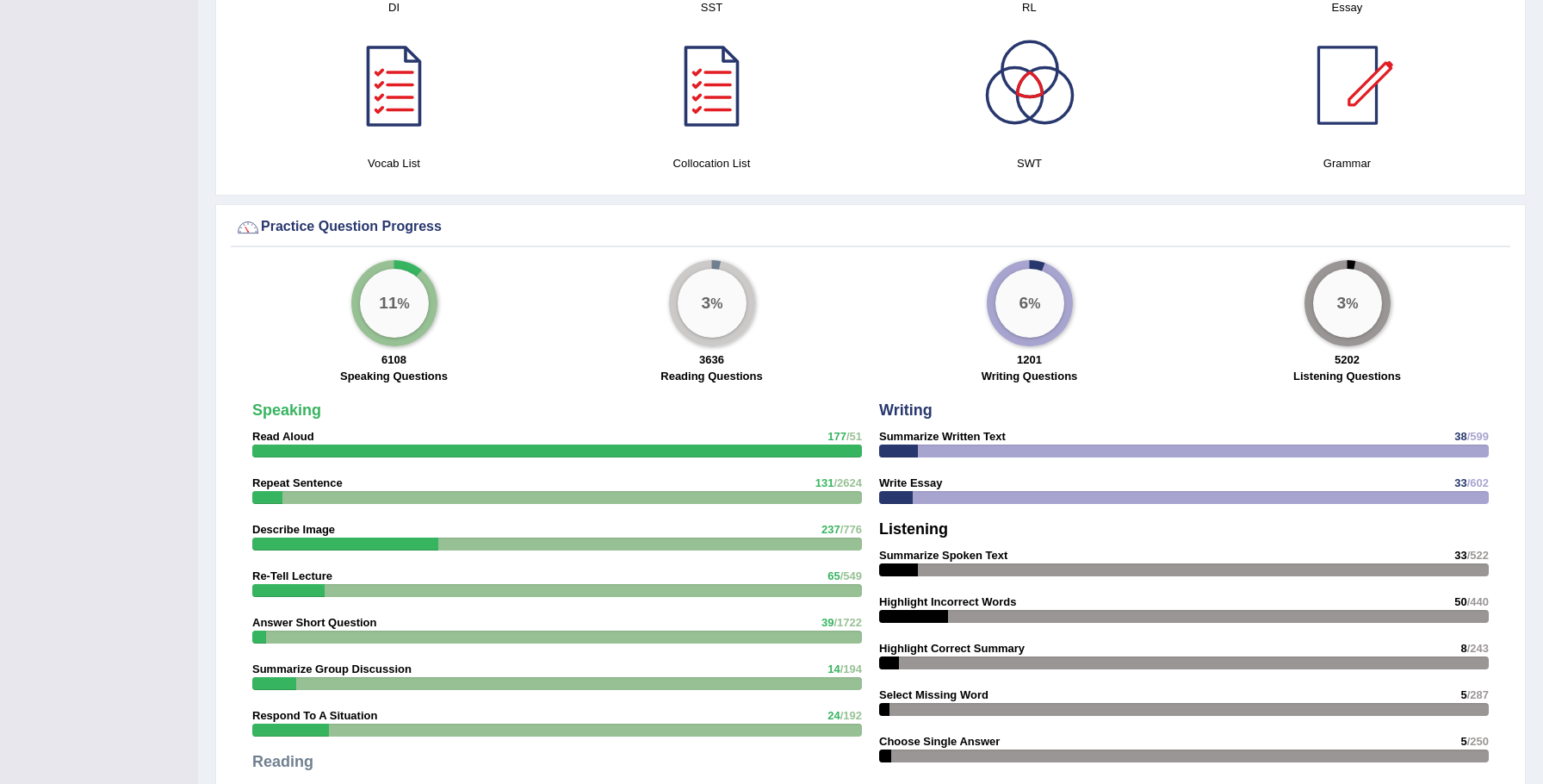
scroll to position [1062, 0]
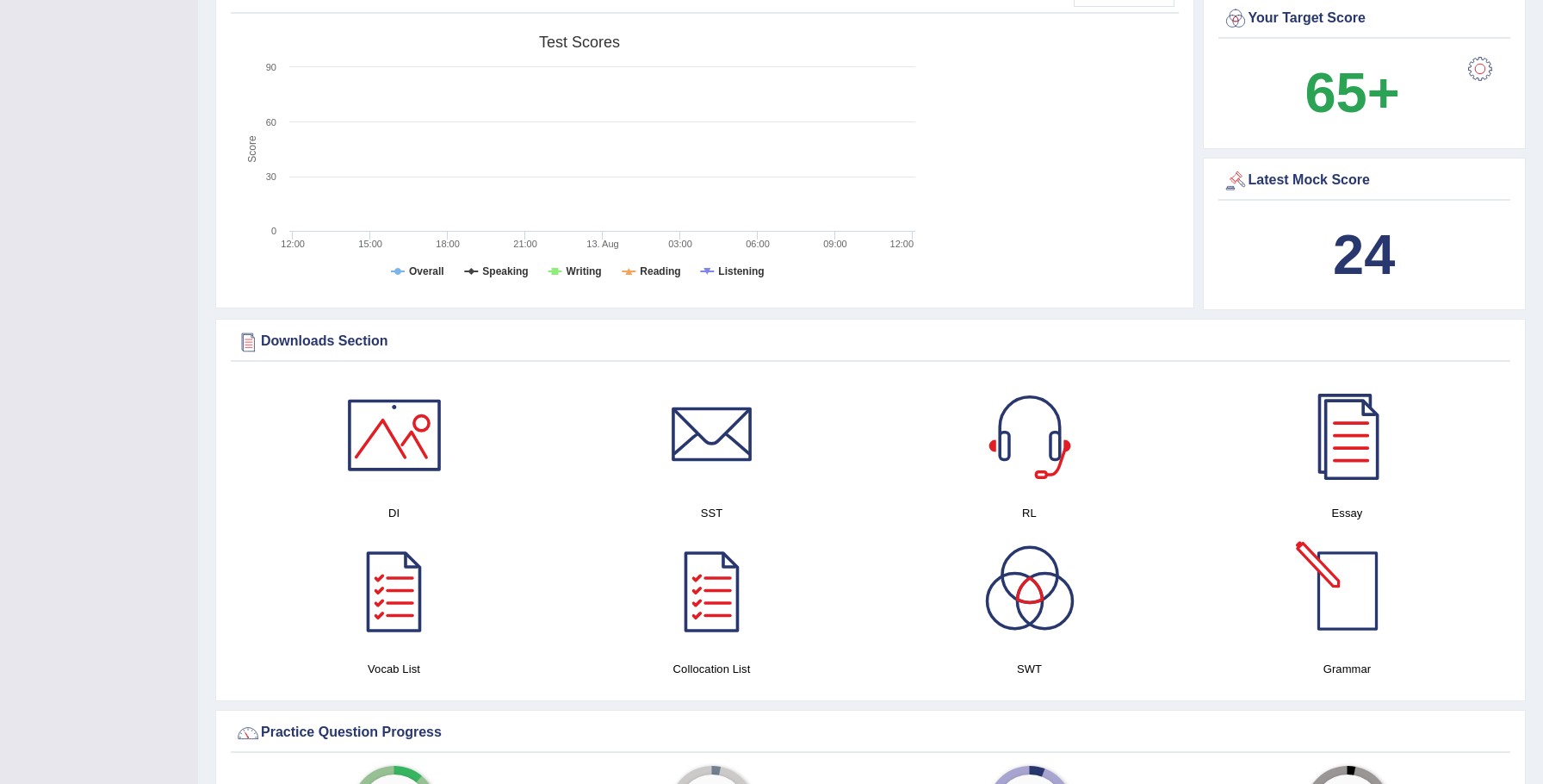
click at [1346, 582] on div at bounding box center [1348, 590] width 121 height 121
